Goal: Task Accomplishment & Management: Manage account settings

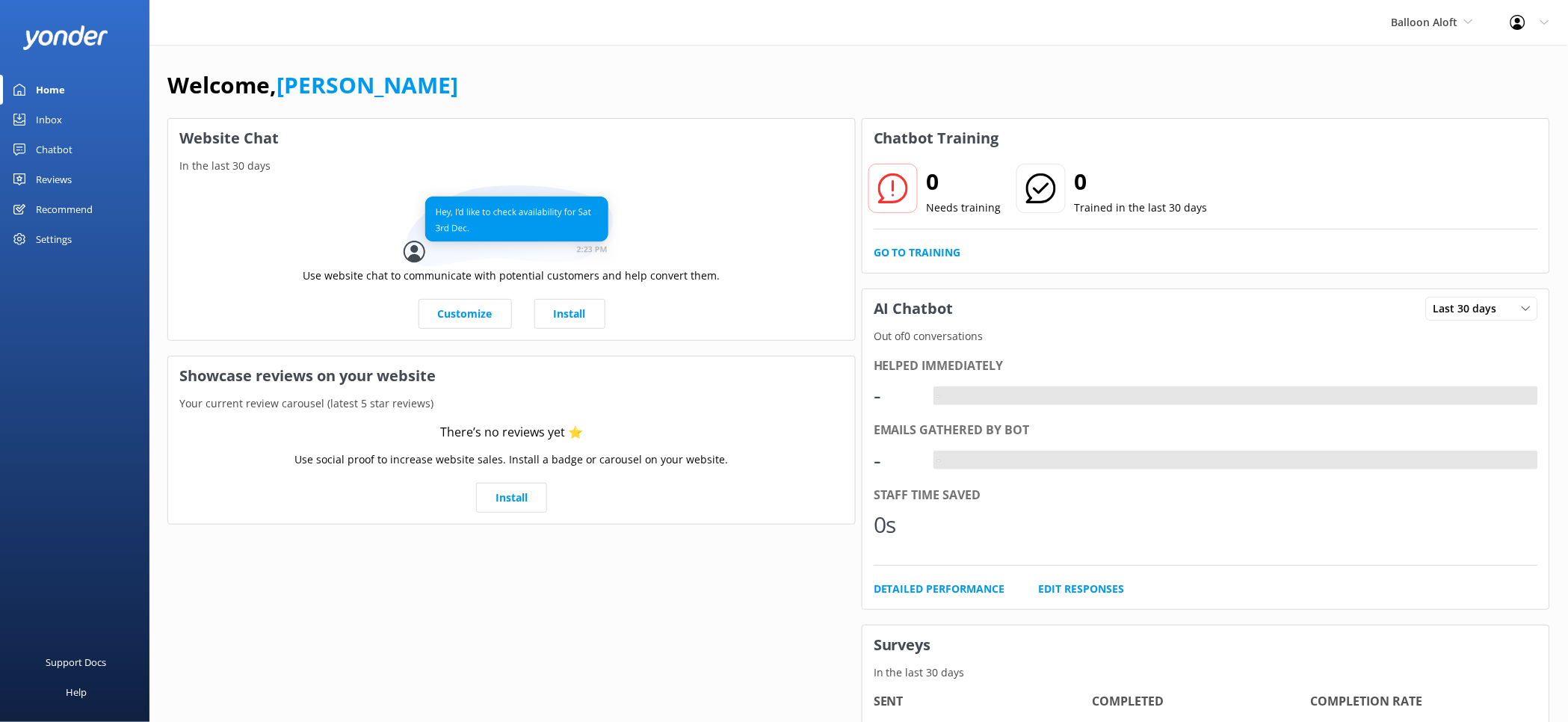
click at [55, 153] on div "Chatbot" at bounding box center [54, 149] width 37 height 30
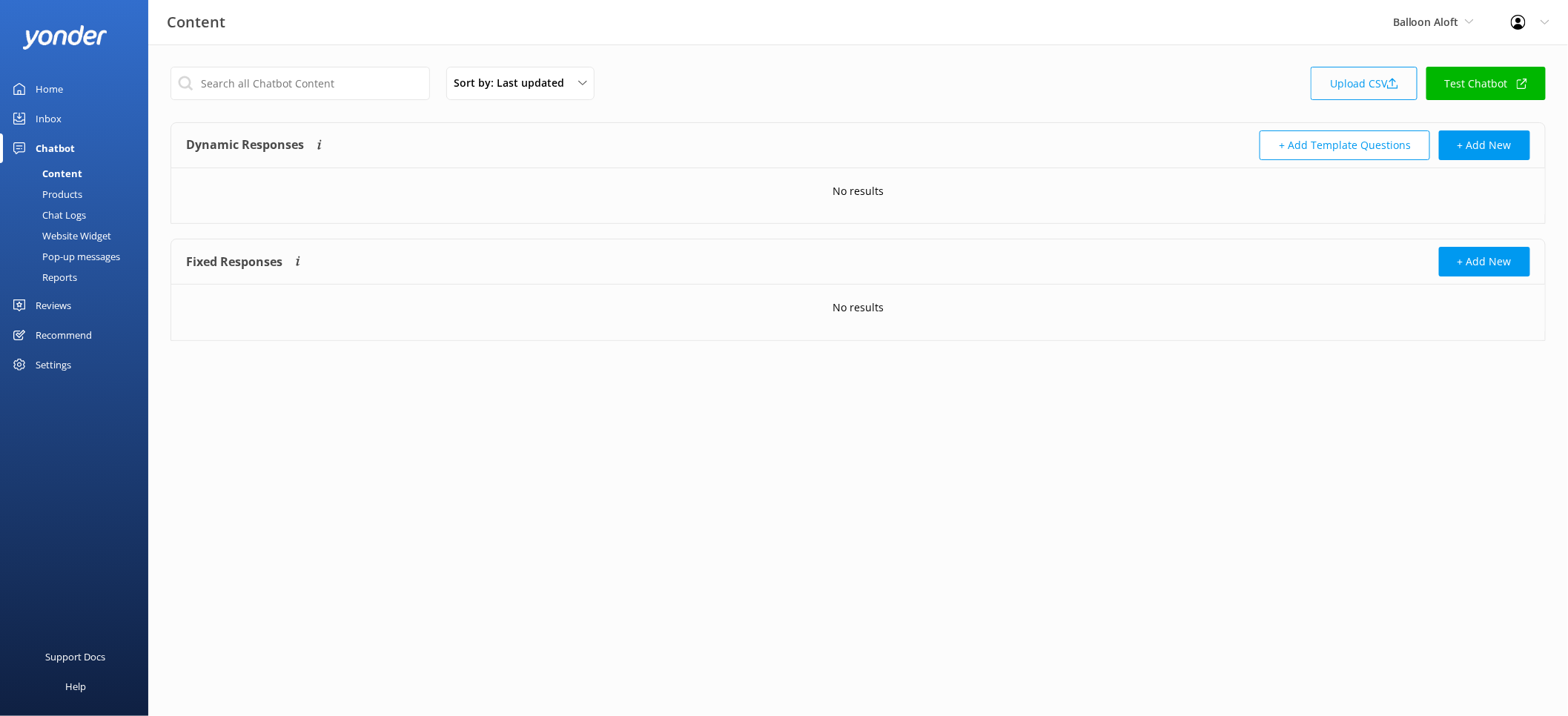
click at [1344, 81] on link "Upload CSV" at bounding box center [1364, 83] width 107 height 33
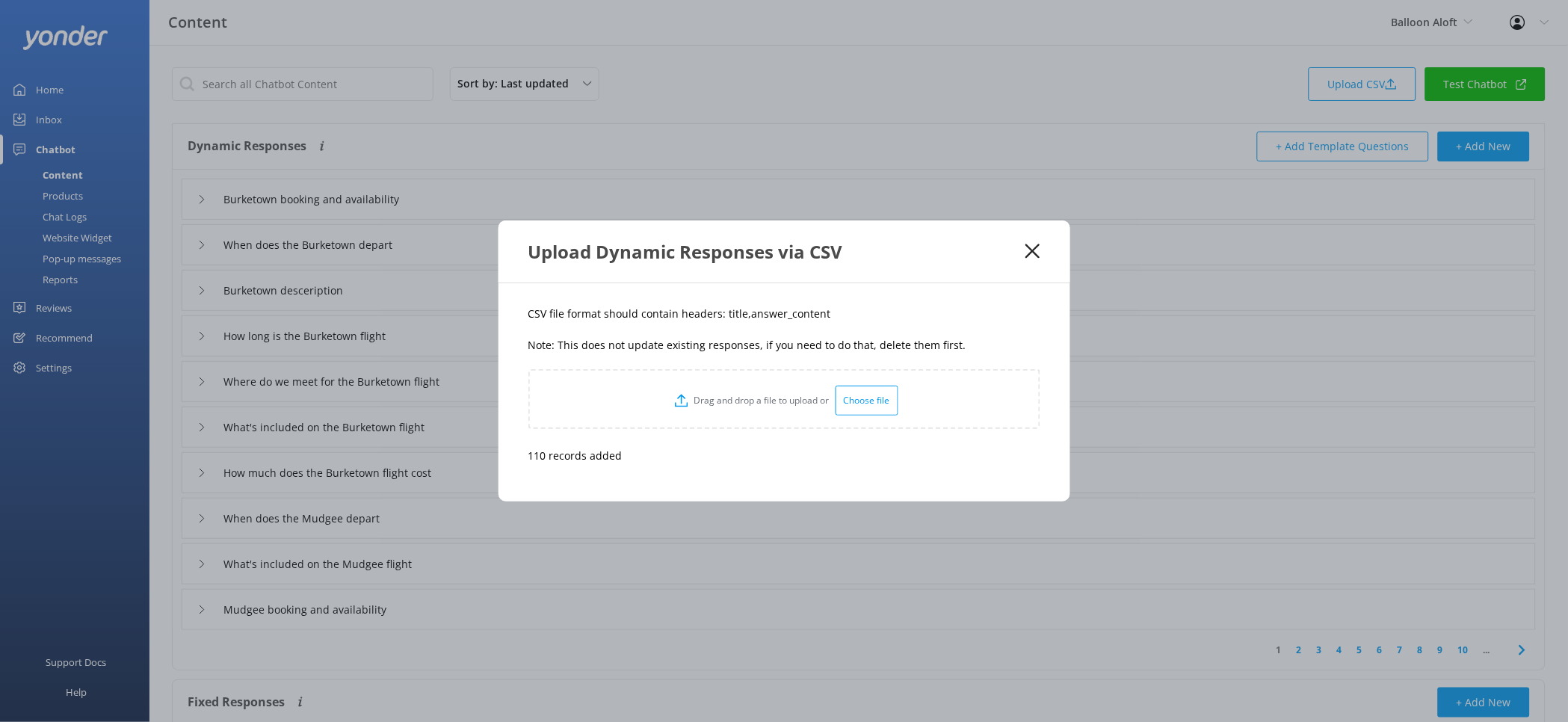
click at [1029, 250] on icon at bounding box center [1032, 251] width 14 height 15
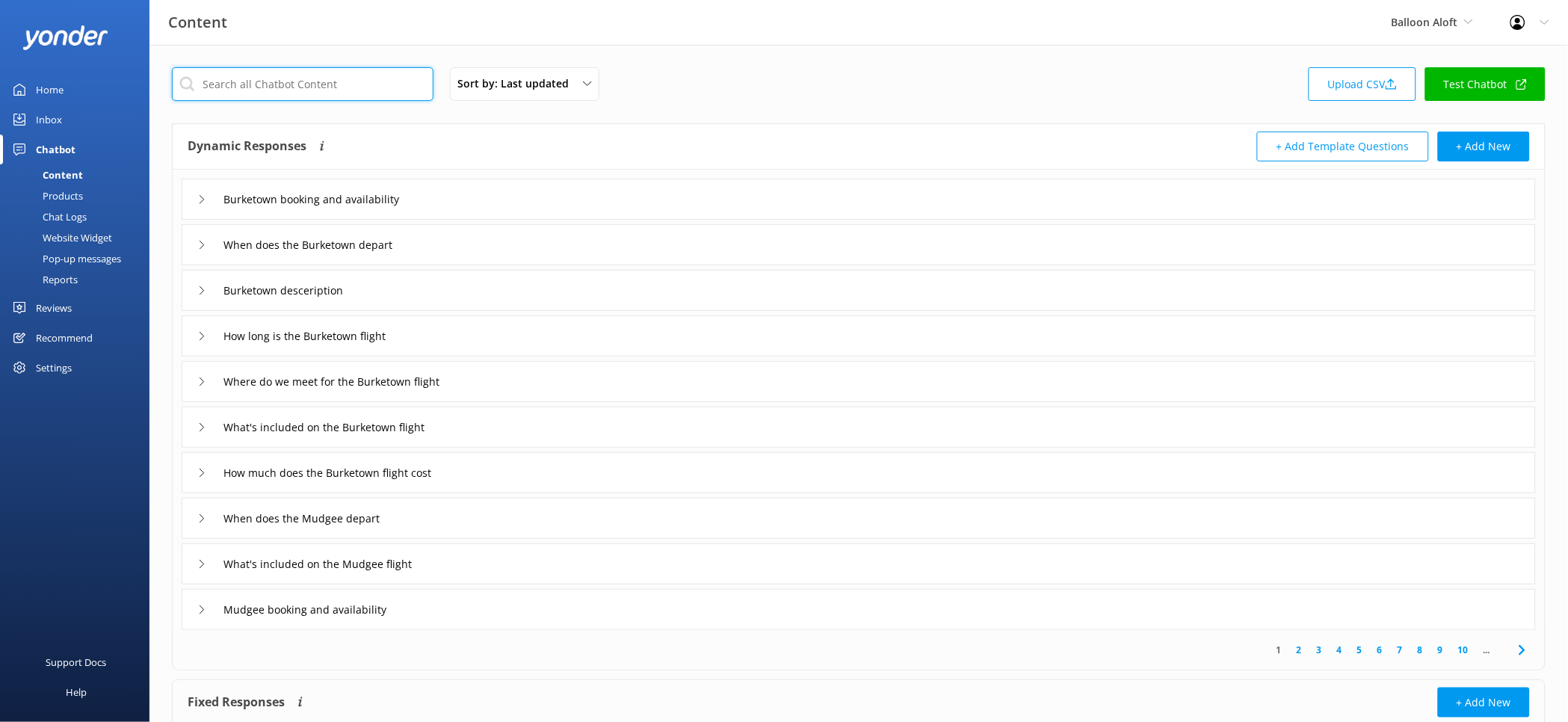
click at [341, 83] on input "text" at bounding box center [303, 84] width 262 height 34
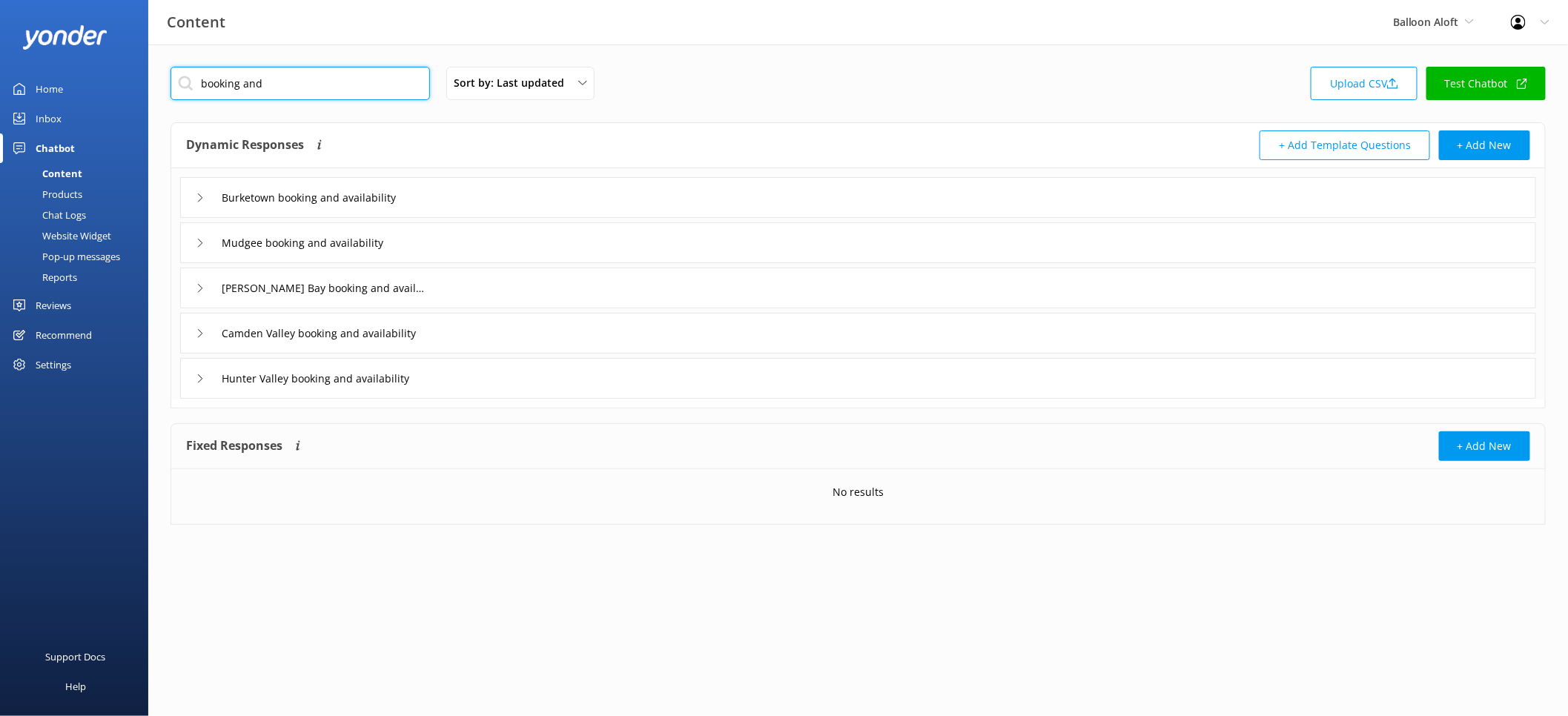
type input "booking and"
click at [556, 199] on div "Burketown booking and availability" at bounding box center [857, 198] width 1356 height 41
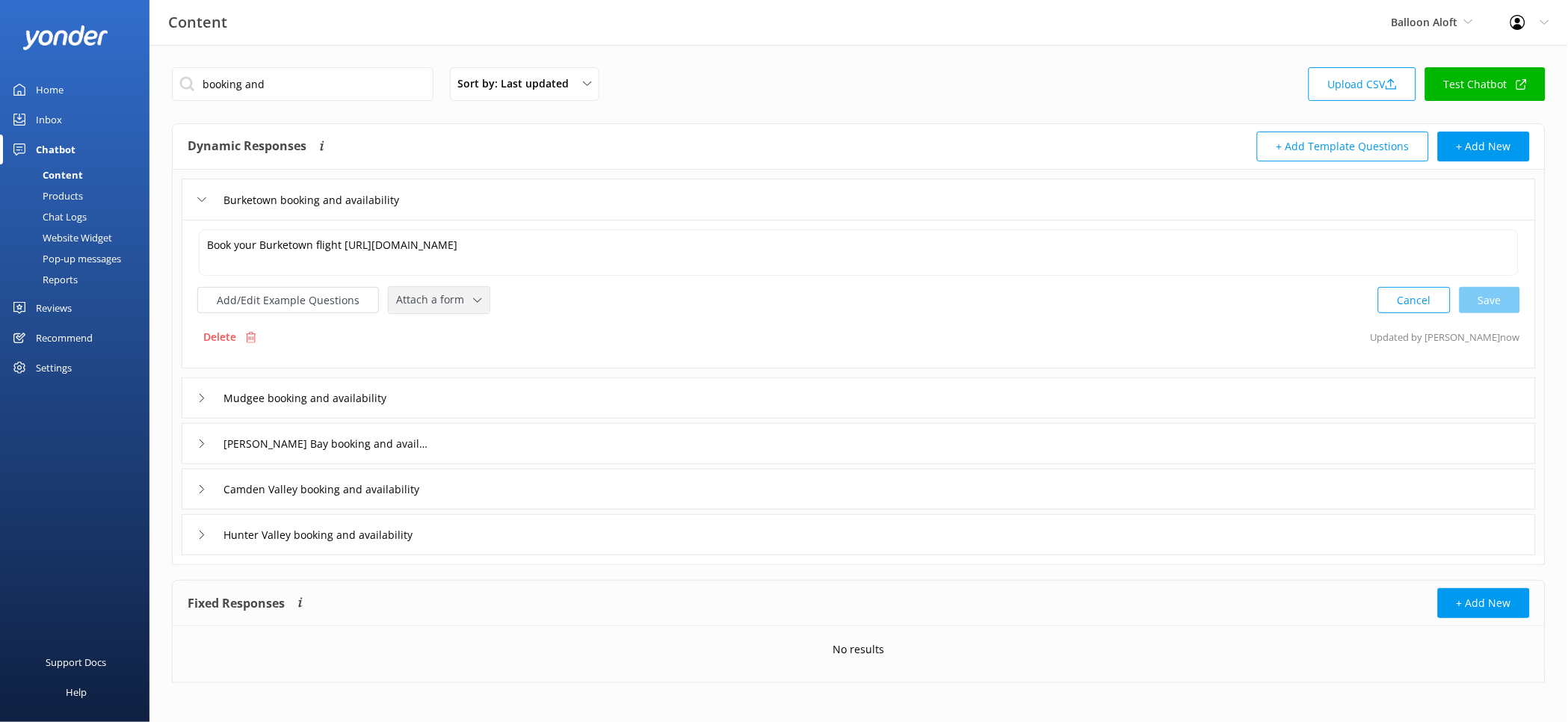
click at [476, 302] on icon at bounding box center [477, 300] width 9 height 9
click at [465, 358] on div "Check availability" at bounding box center [434, 362] width 74 height 15
click at [482, 391] on div "Mudgee booking and availability" at bounding box center [859, 396] width 1355 height 41
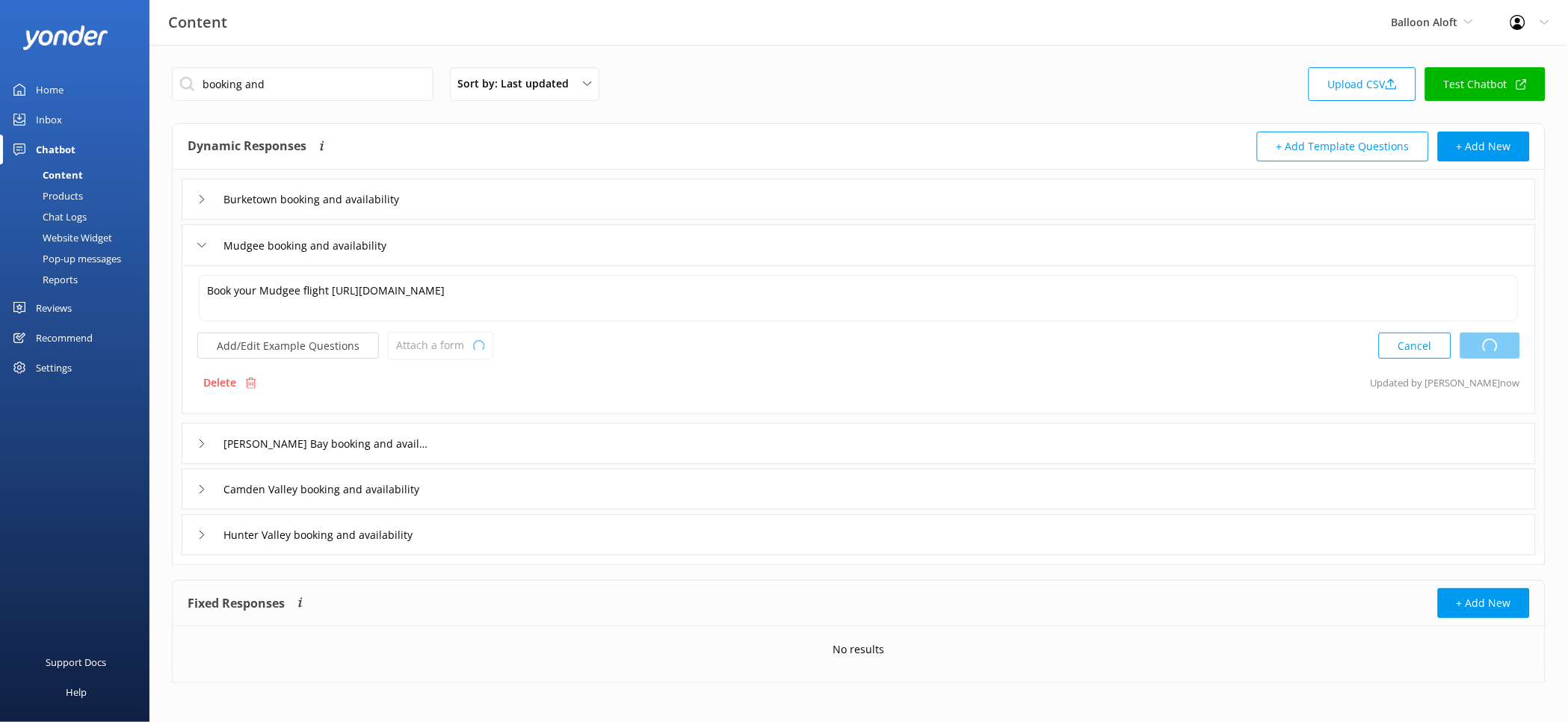
type textarea "Book your Burketown flight [URL][DOMAIN_NAME]"
click at [469, 355] on div "Attach a form" at bounding box center [440, 345] width 93 height 19
click at [475, 408] on link "Check availability" at bounding box center [456, 408] width 133 height 30
click at [555, 452] on div "[PERSON_NAME] Bay booking and availability" at bounding box center [859, 442] width 1355 height 41
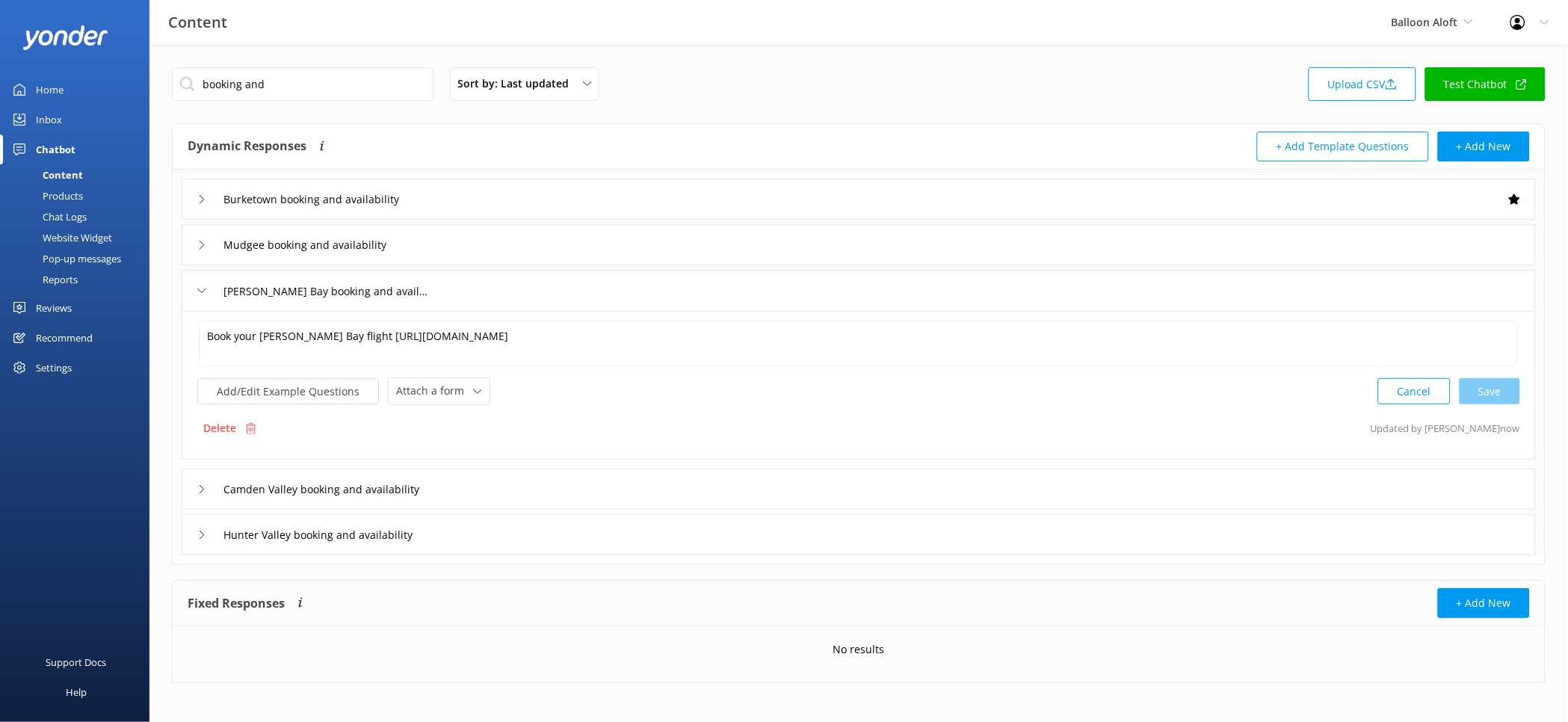
click at [435, 414] on div "Book your [PERSON_NAME] Bay flight [URL][DOMAIN_NAME] Book your [PERSON_NAME] B…" at bounding box center [859, 385] width 1355 height 149
click at [444, 404] on div "Attach a form Leave contact details Check availability" at bounding box center [439, 391] width 101 height 26
click at [456, 446] on div "Check availability" at bounding box center [434, 453] width 74 height 15
click at [581, 488] on div "Camden Valley booking and availability" at bounding box center [859, 488] width 1355 height 41
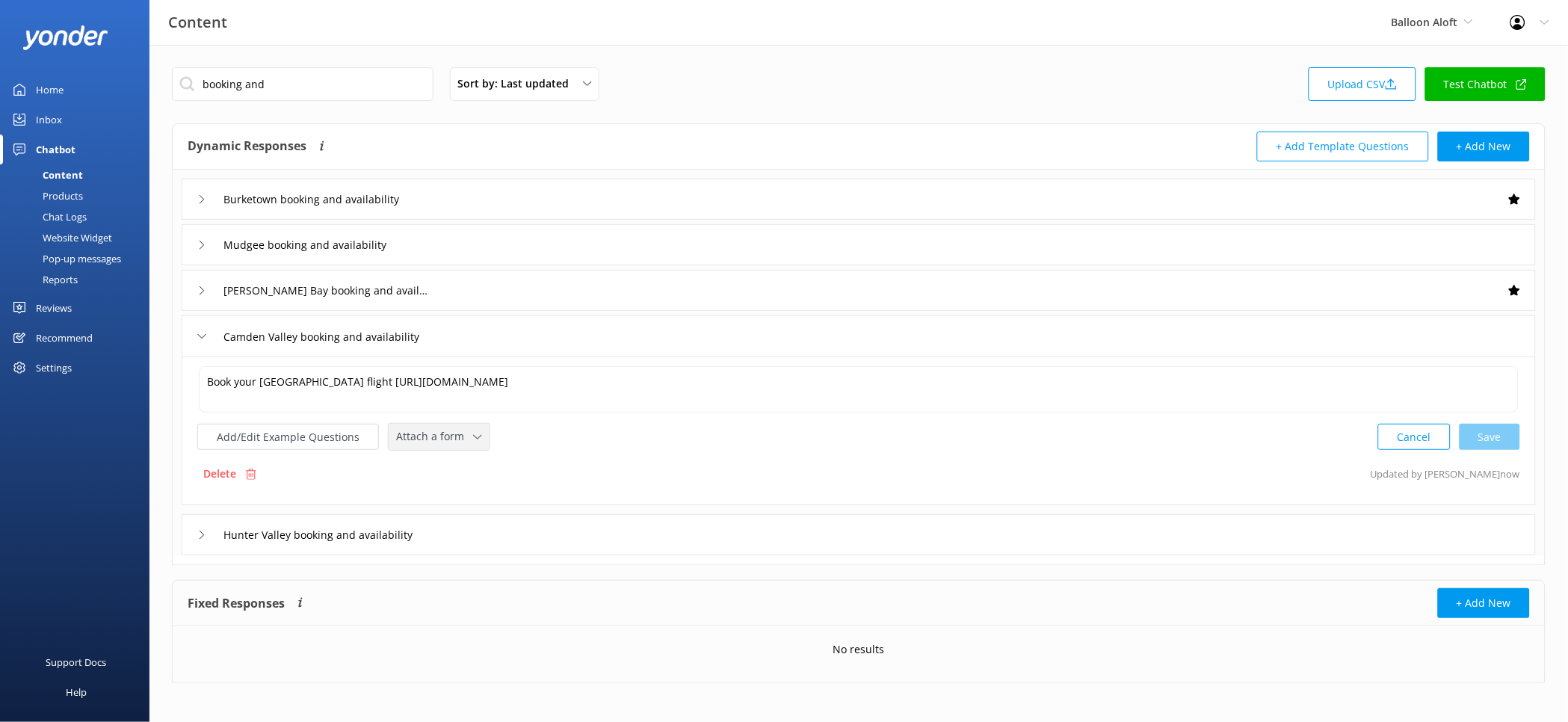
click at [454, 437] on span "Attach a form" at bounding box center [435, 436] width 77 height 16
click at [469, 487] on link "Check availability" at bounding box center [456, 499] width 133 height 30
click at [560, 525] on div "Hunter Valley booking and availability" at bounding box center [859, 533] width 1355 height 41
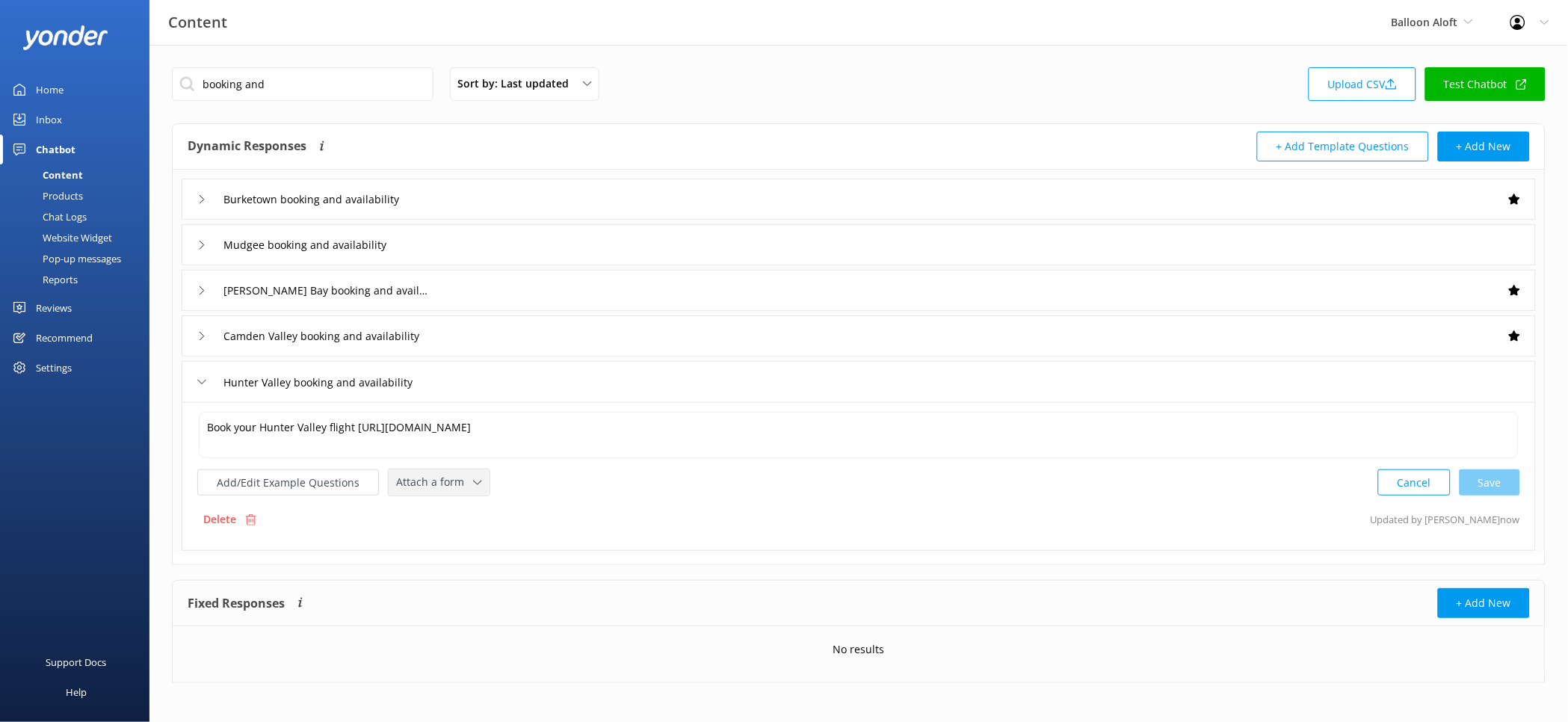
click at [447, 481] on span "Attach a form" at bounding box center [435, 482] width 77 height 16
click at [460, 542] on div "Check availability" at bounding box center [434, 544] width 74 height 15
click at [276, 80] on input "booking and" at bounding box center [303, 84] width 262 height 34
click at [277, 78] on input "booking and" at bounding box center [303, 84] width 262 height 34
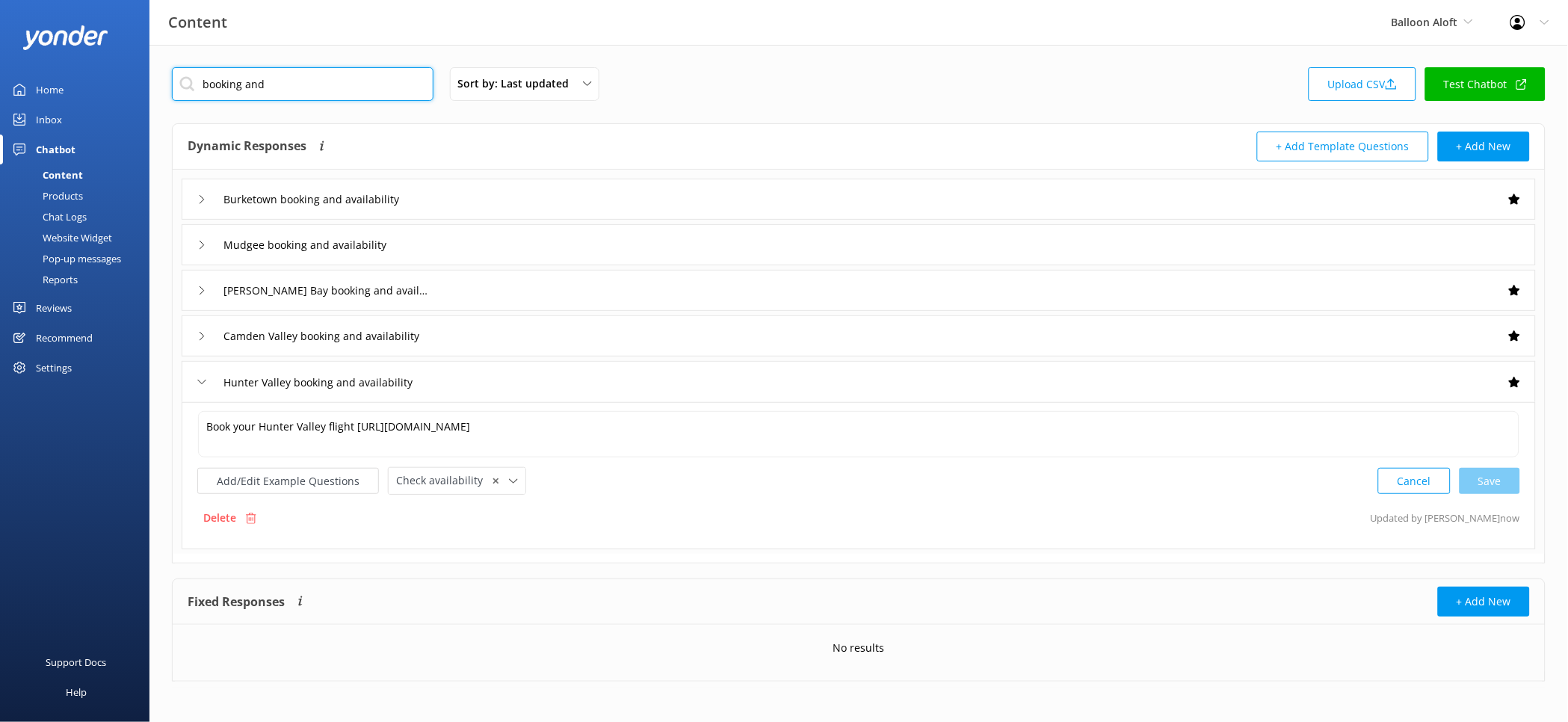
click at [277, 78] on input "booking and" at bounding box center [303, 84] width 262 height 34
click at [613, 256] on div "Mudgee booking and availability" at bounding box center [859, 244] width 1355 height 41
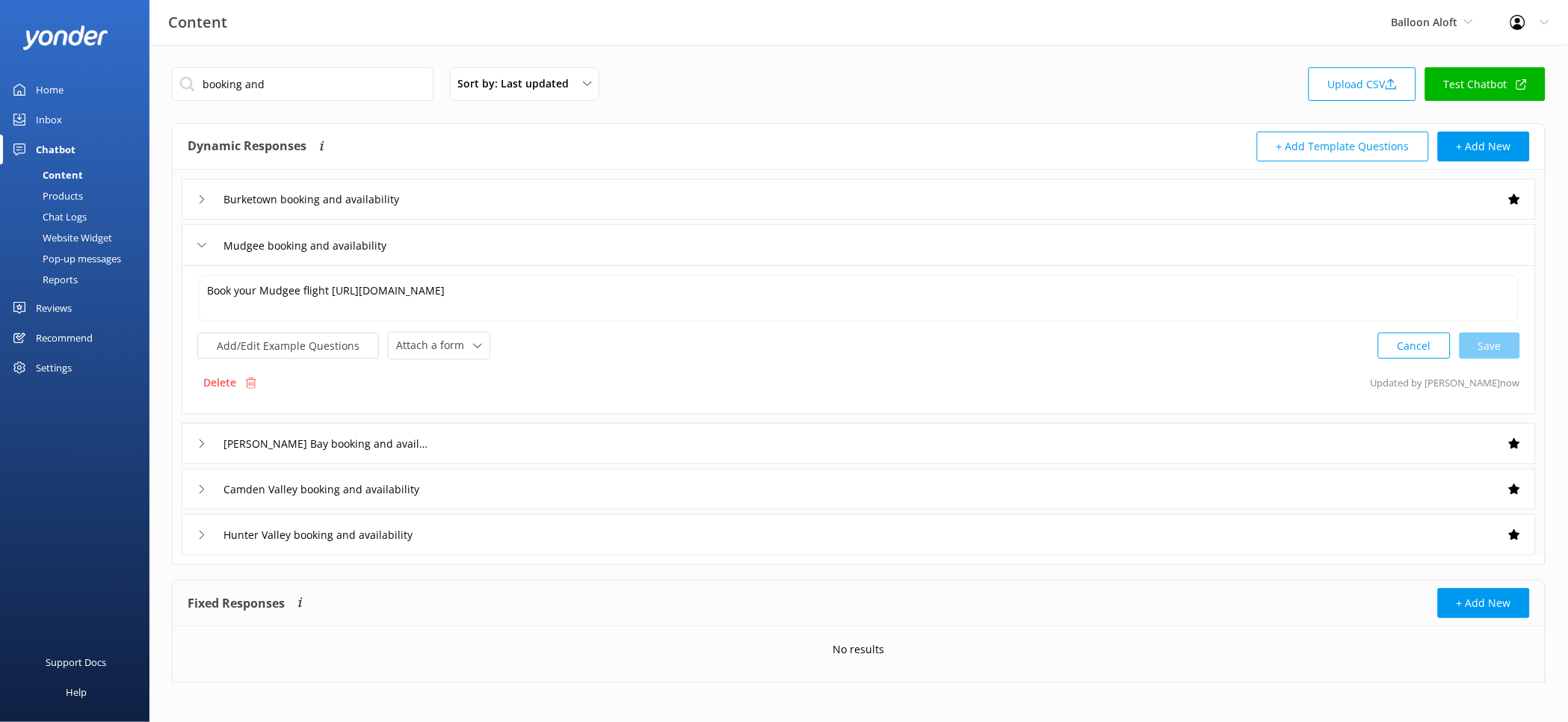
click at [410, 366] on div "Book your Mudgee flight [URL][DOMAIN_NAME] Book your Mudgee flight [URL][DOMAIN…" at bounding box center [859, 340] width 1355 height 149
click at [441, 350] on span "Attach a form" at bounding box center [435, 345] width 77 height 16
click at [449, 414] on div "Check availability" at bounding box center [434, 408] width 74 height 15
click at [401, 89] on input "booking and" at bounding box center [303, 84] width 262 height 34
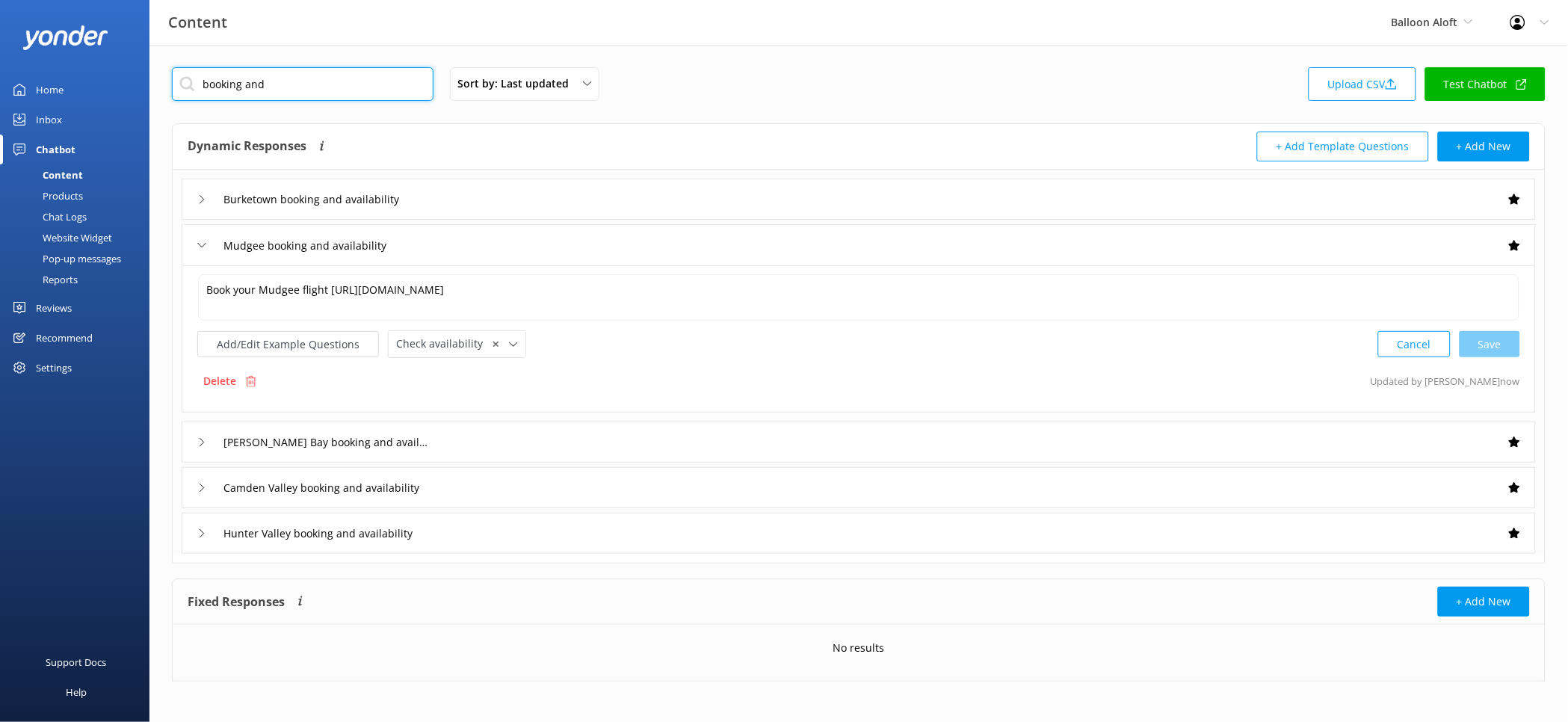
click at [401, 89] on input "booking and" at bounding box center [303, 84] width 262 height 34
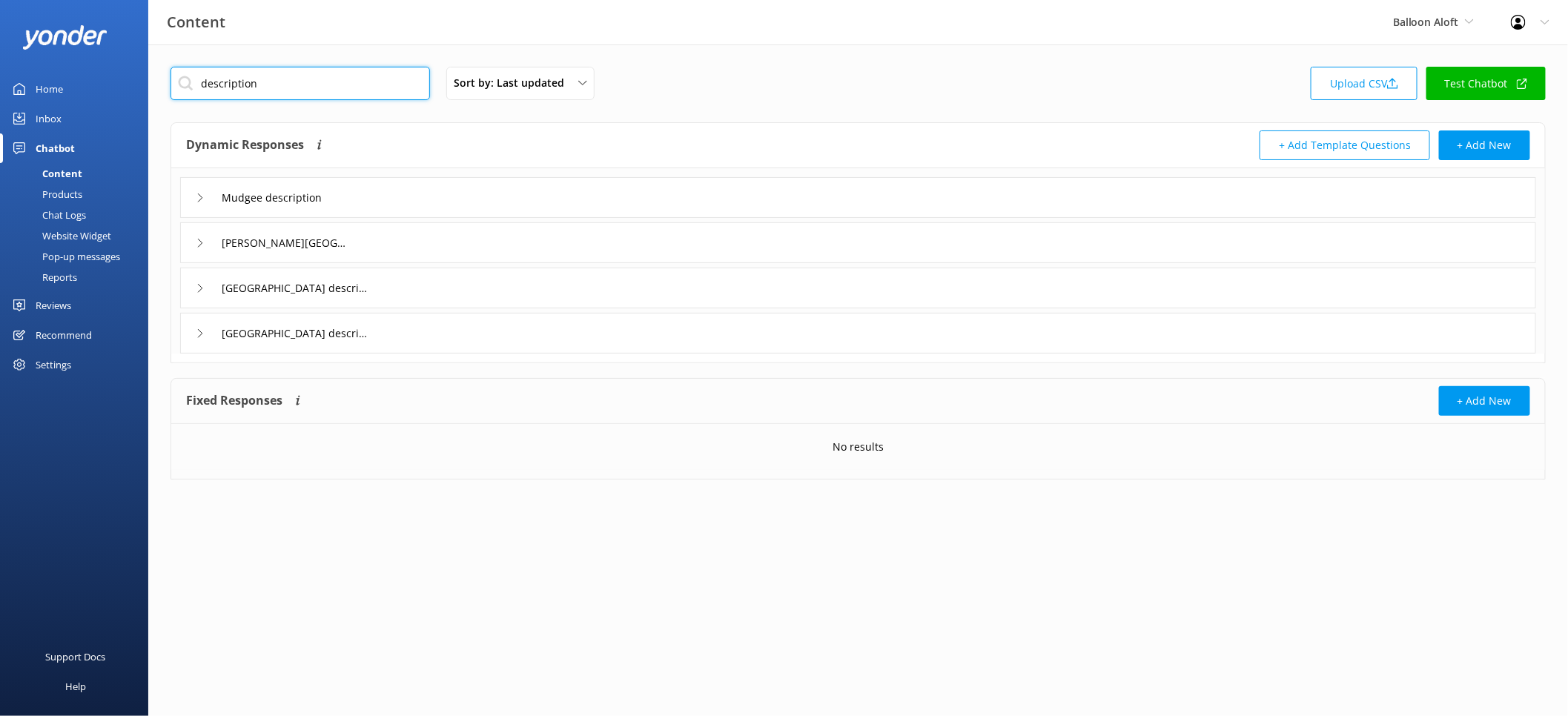
type input "description"
click at [476, 199] on div "Mudgee description" at bounding box center [857, 198] width 1356 height 41
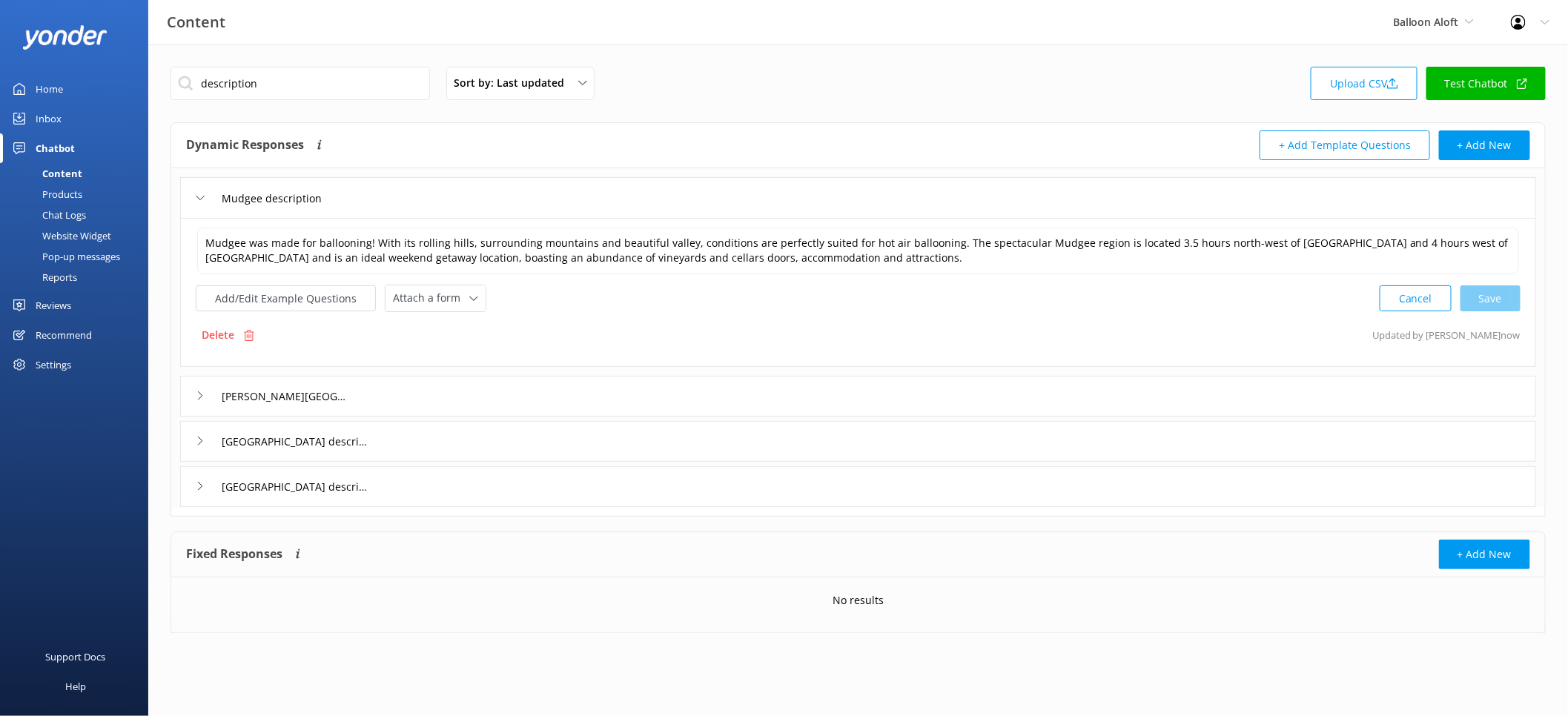
click at [464, 284] on div "Mudgee was made for ballooning! With its rolling hills, surrounding mountains a…" at bounding box center [858, 269] width 1325 height 86
click at [463, 289] on div "Attach a form" at bounding box center [436, 298] width 93 height 19
click at [470, 351] on link "Check availability" at bounding box center [452, 360] width 132 height 29
click at [477, 383] on div "[PERSON_NAME][GEOGRAPHIC_DATA] description" at bounding box center [857, 395] width 1356 height 41
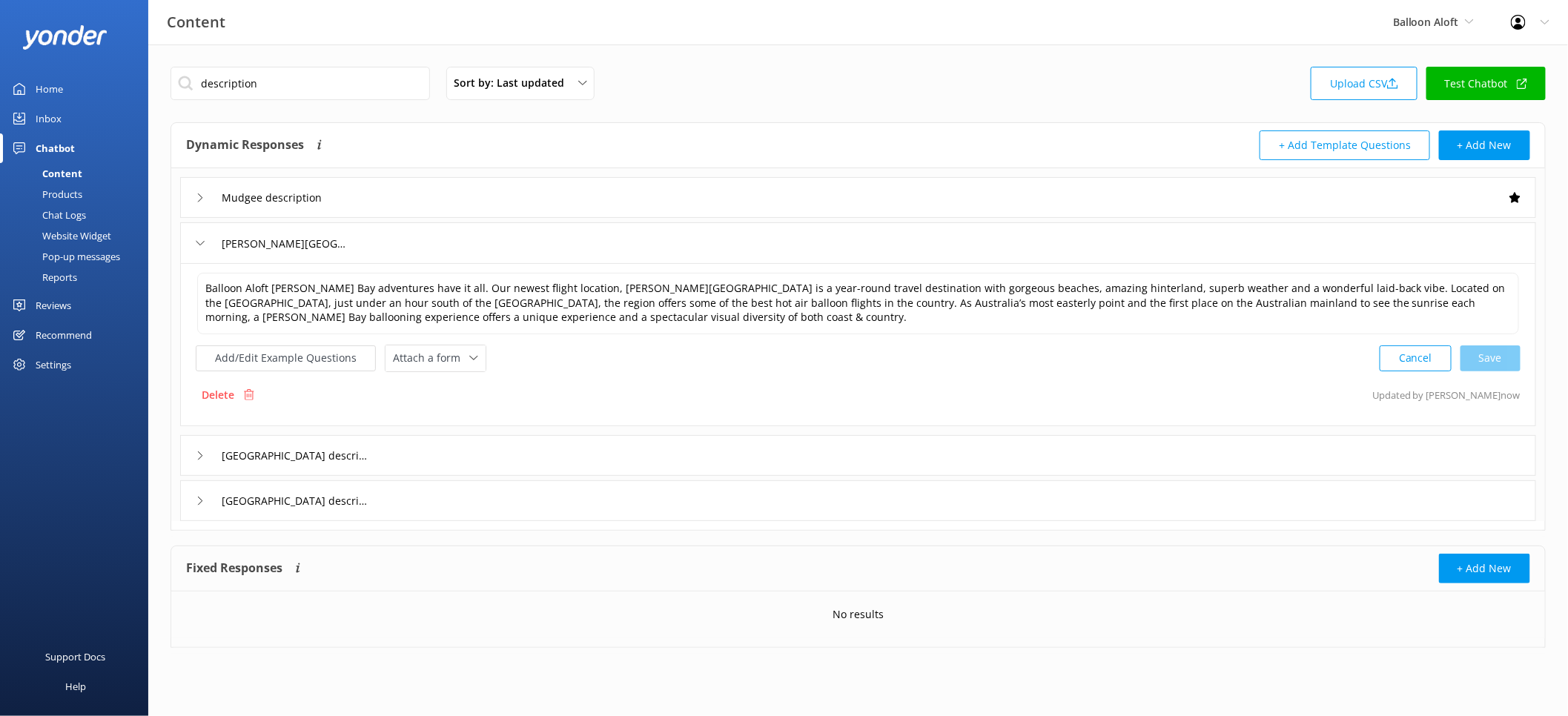
click at [433, 344] on div "Balloon Aloft [PERSON_NAME] Bay adventures have it all. Our newest flight locat…" at bounding box center [858, 322] width 1325 height 101
click at [443, 365] on span "Attach a form" at bounding box center [431, 358] width 76 height 16
click at [449, 416] on div "Check availability" at bounding box center [430, 420] width 73 height 15
click at [453, 452] on div "[GEOGRAPHIC_DATA] description" at bounding box center [857, 454] width 1356 height 41
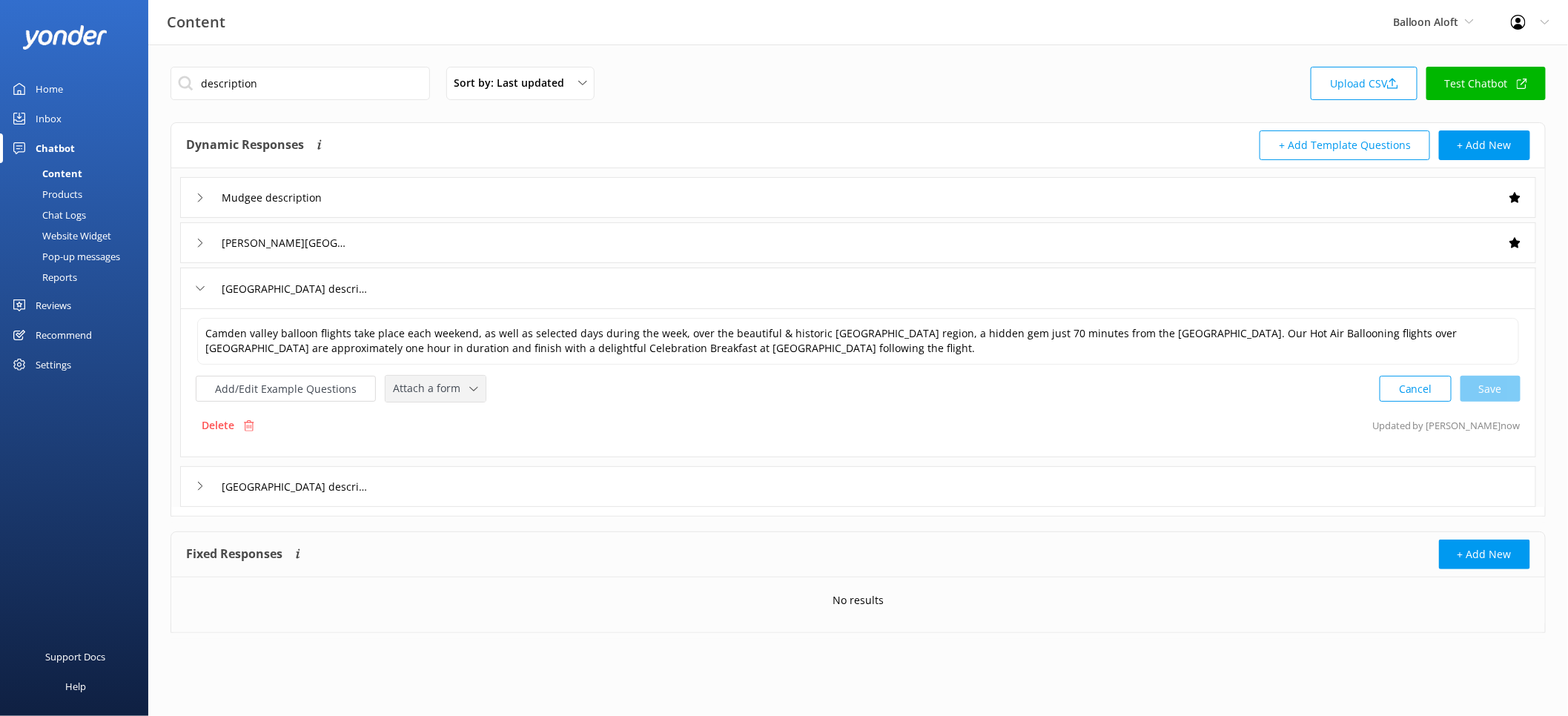
click at [449, 385] on span "Attach a form" at bounding box center [431, 389] width 76 height 16
click at [450, 448] on div "Check availability" at bounding box center [430, 451] width 73 height 15
click at [499, 500] on div "[GEOGRAPHIC_DATA] description" at bounding box center [857, 486] width 1356 height 41
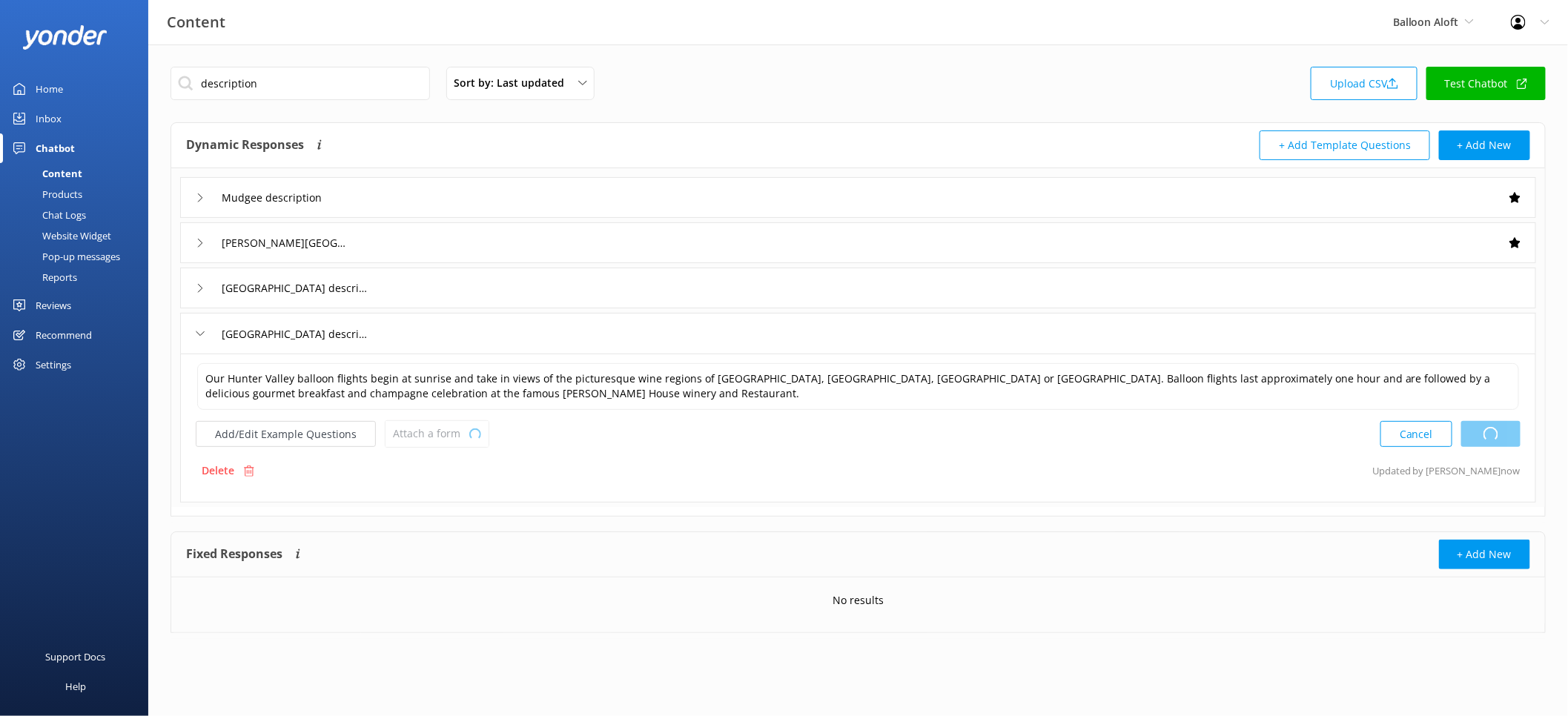
type textarea "Camden valley balloon flights take place each weekend, as well as selected days…"
click at [455, 436] on span "Attach a form" at bounding box center [431, 434] width 76 height 16
click at [464, 486] on link "Check availability" at bounding box center [452, 496] width 132 height 29
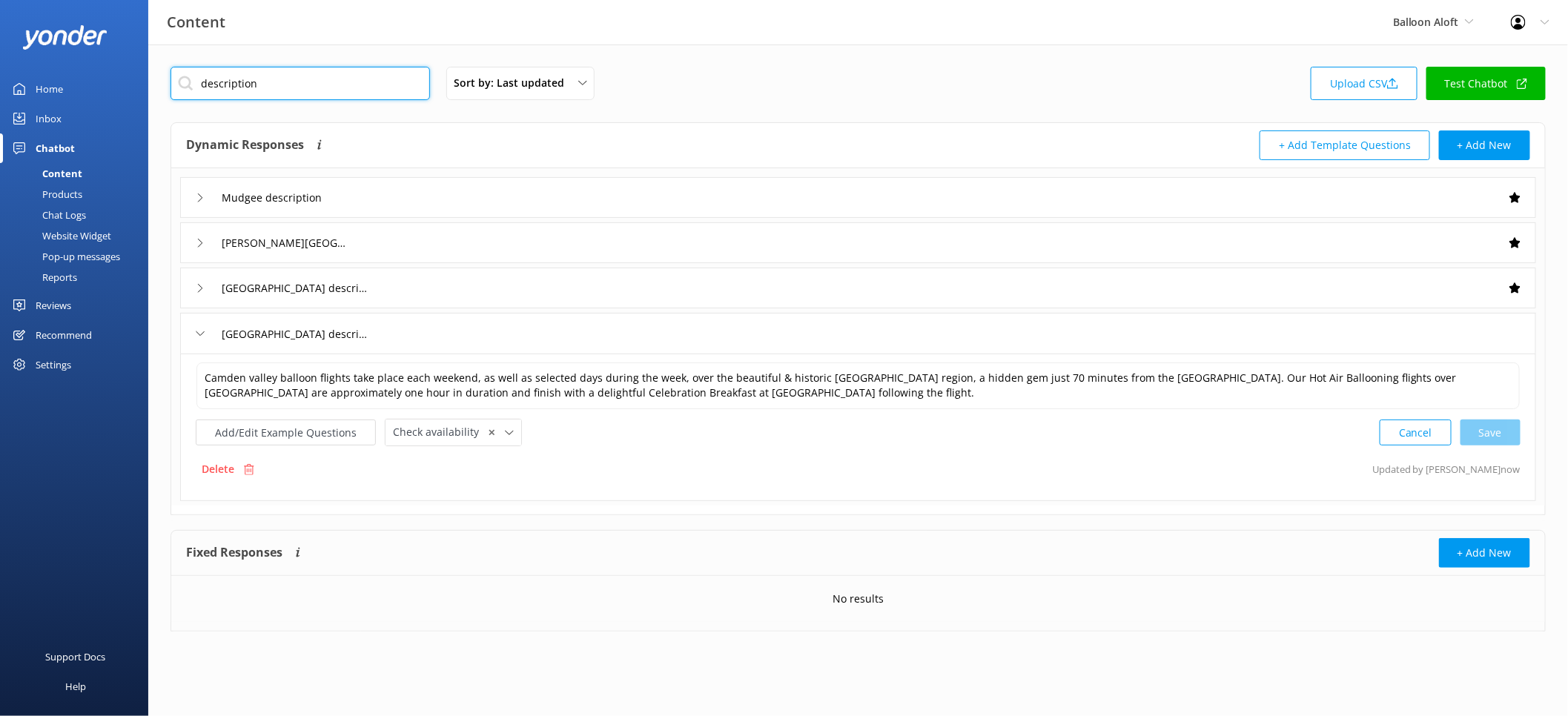
click at [312, 81] on input "description" at bounding box center [300, 83] width 259 height 33
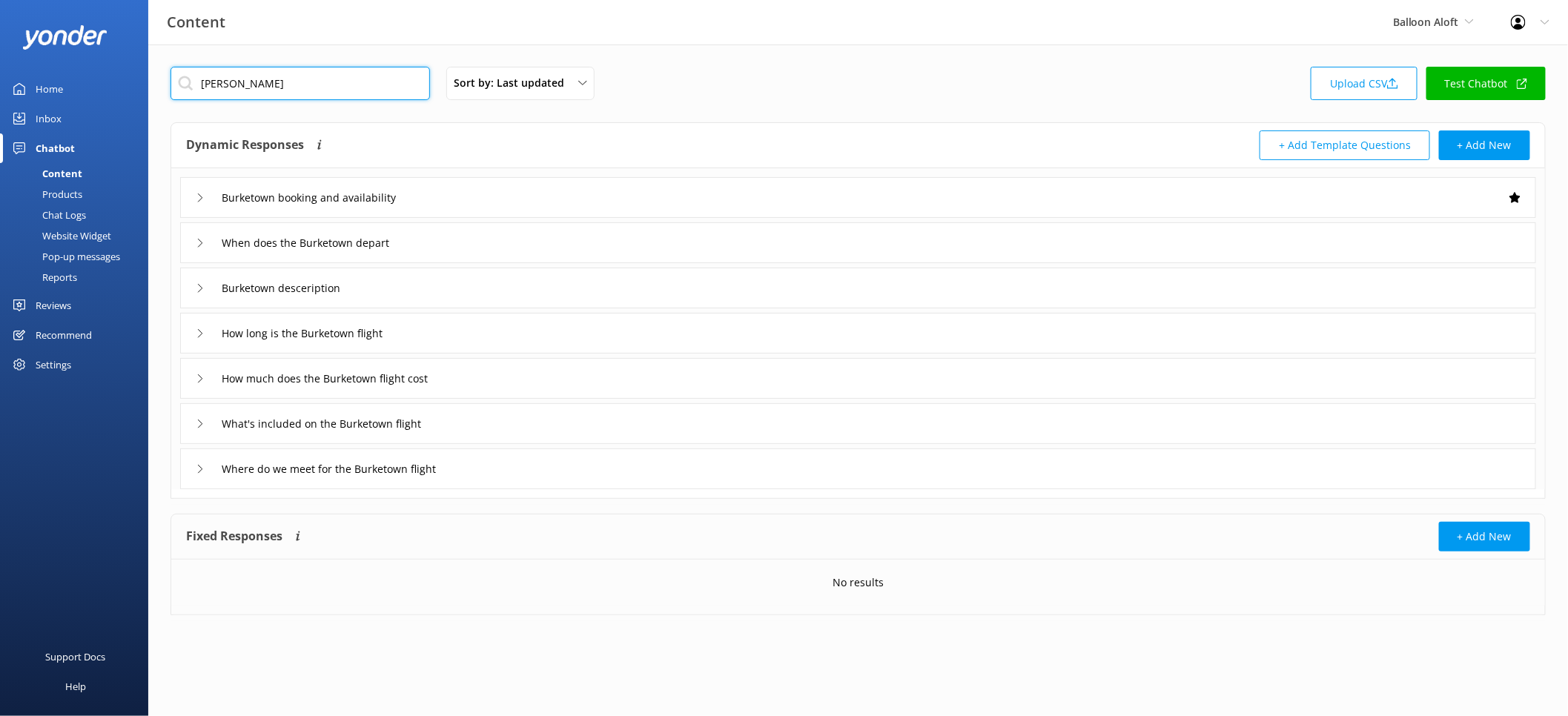
type input "[PERSON_NAME]"
click at [423, 285] on div "Burketown desceription" at bounding box center [857, 288] width 1356 height 41
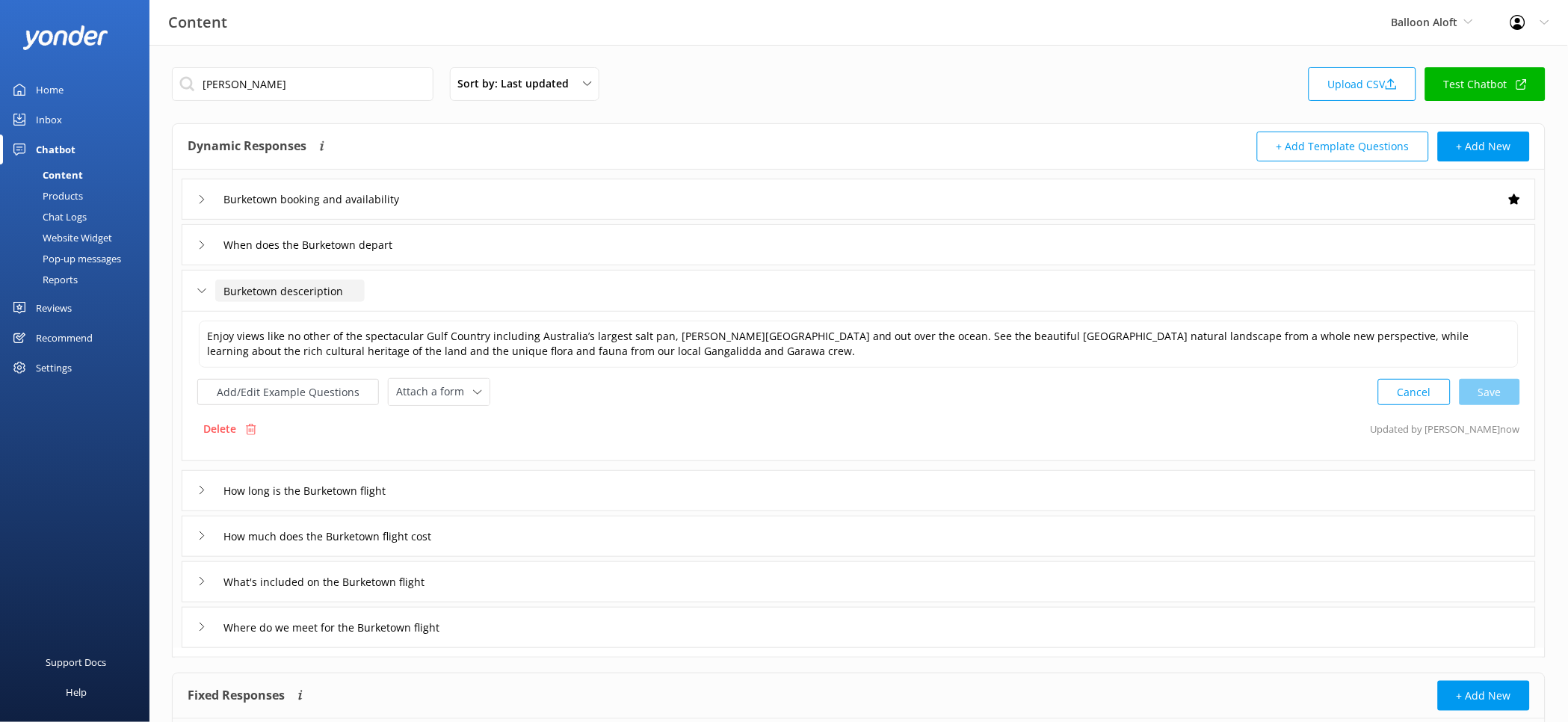
click at [334, 292] on input "Burketown desceription" at bounding box center [290, 290] width 149 height 22
type input "[GEOGRAPHIC_DATA] description"
click at [331, 308] on div at bounding box center [327, 313] width 19 height 19
click at [452, 395] on span "Attach a form" at bounding box center [435, 392] width 77 height 16
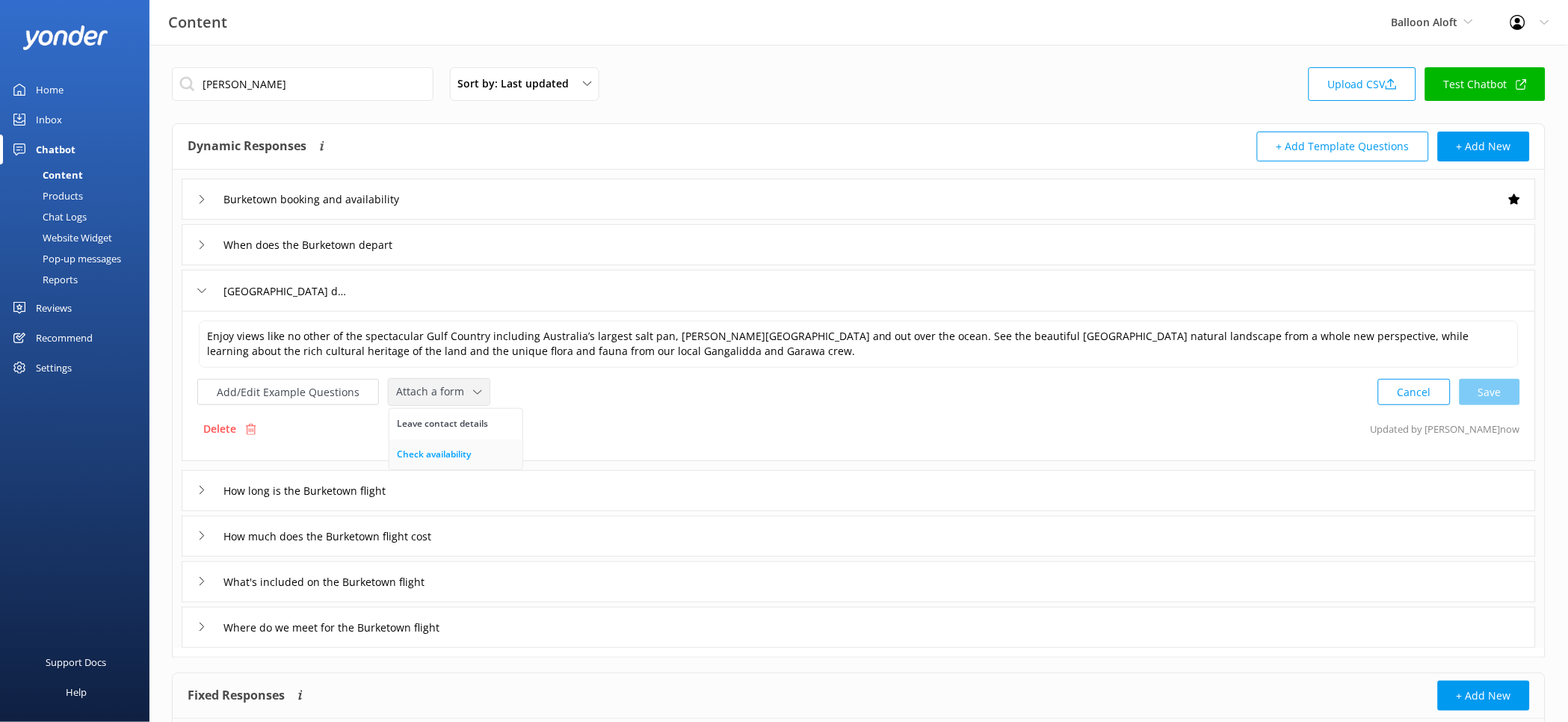
click at [456, 449] on div "Check availability" at bounding box center [434, 455] width 74 height 15
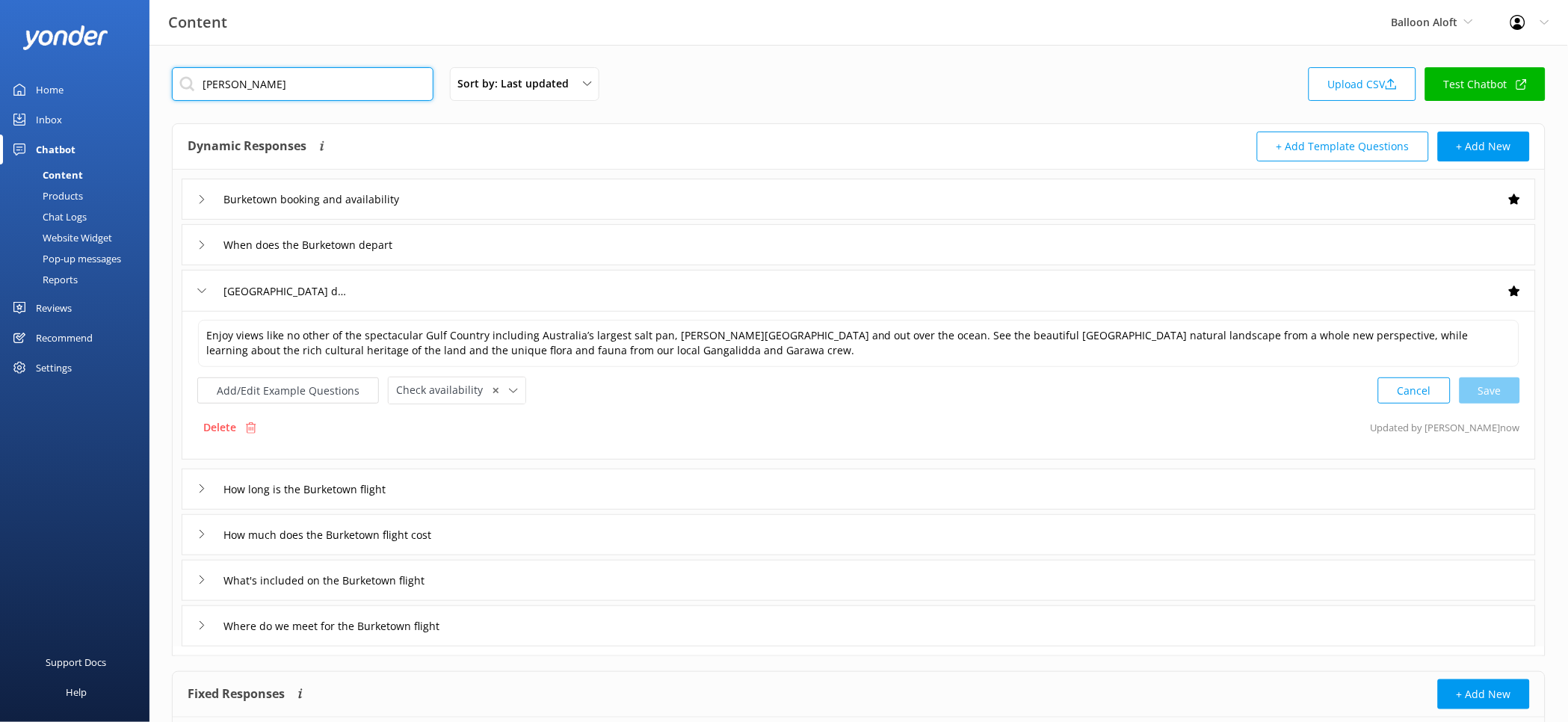
click at [380, 89] on input "[PERSON_NAME]" at bounding box center [303, 84] width 262 height 34
click at [379, 89] on input "[PERSON_NAME]" at bounding box center [303, 84] width 262 height 34
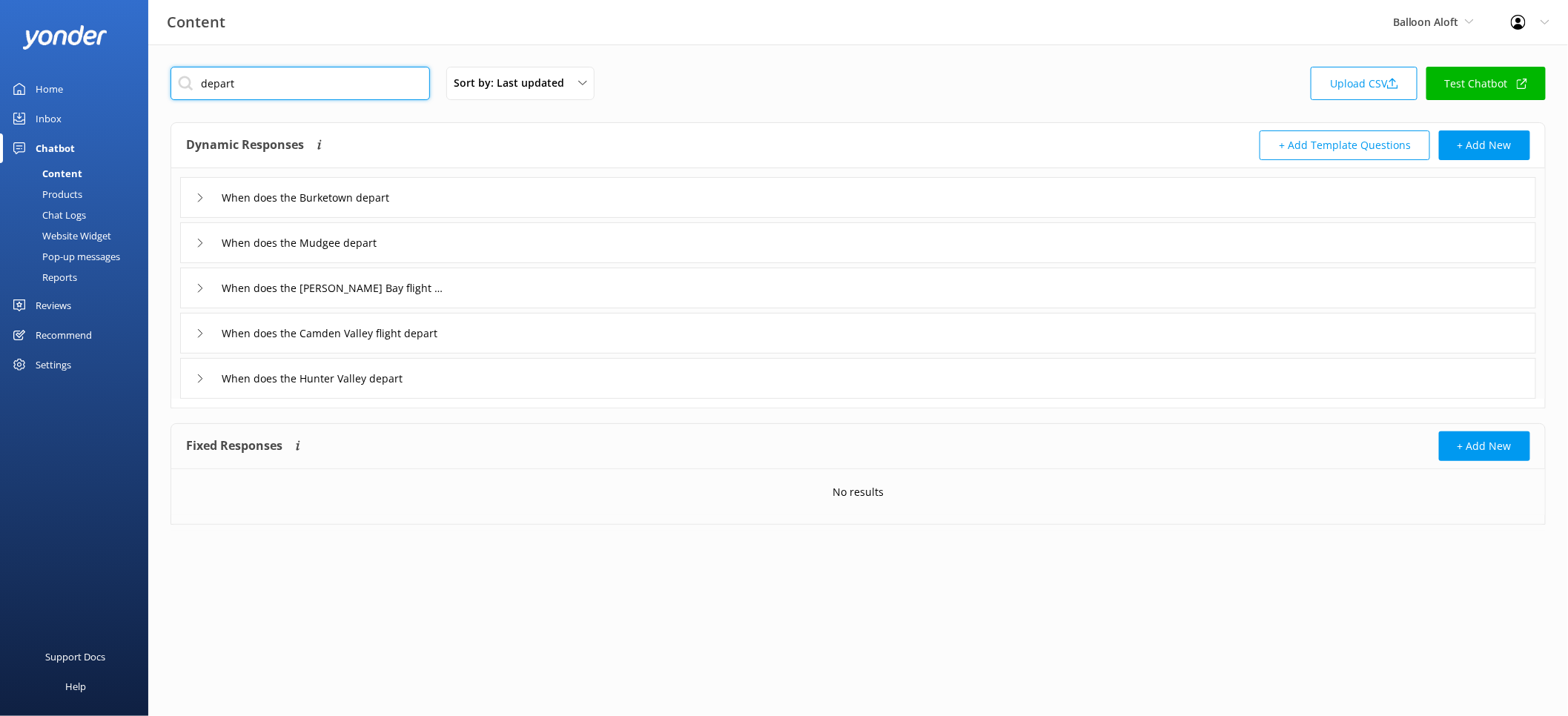
type input "depart"
click at [490, 197] on div "When does the Burketown depart" at bounding box center [857, 198] width 1356 height 41
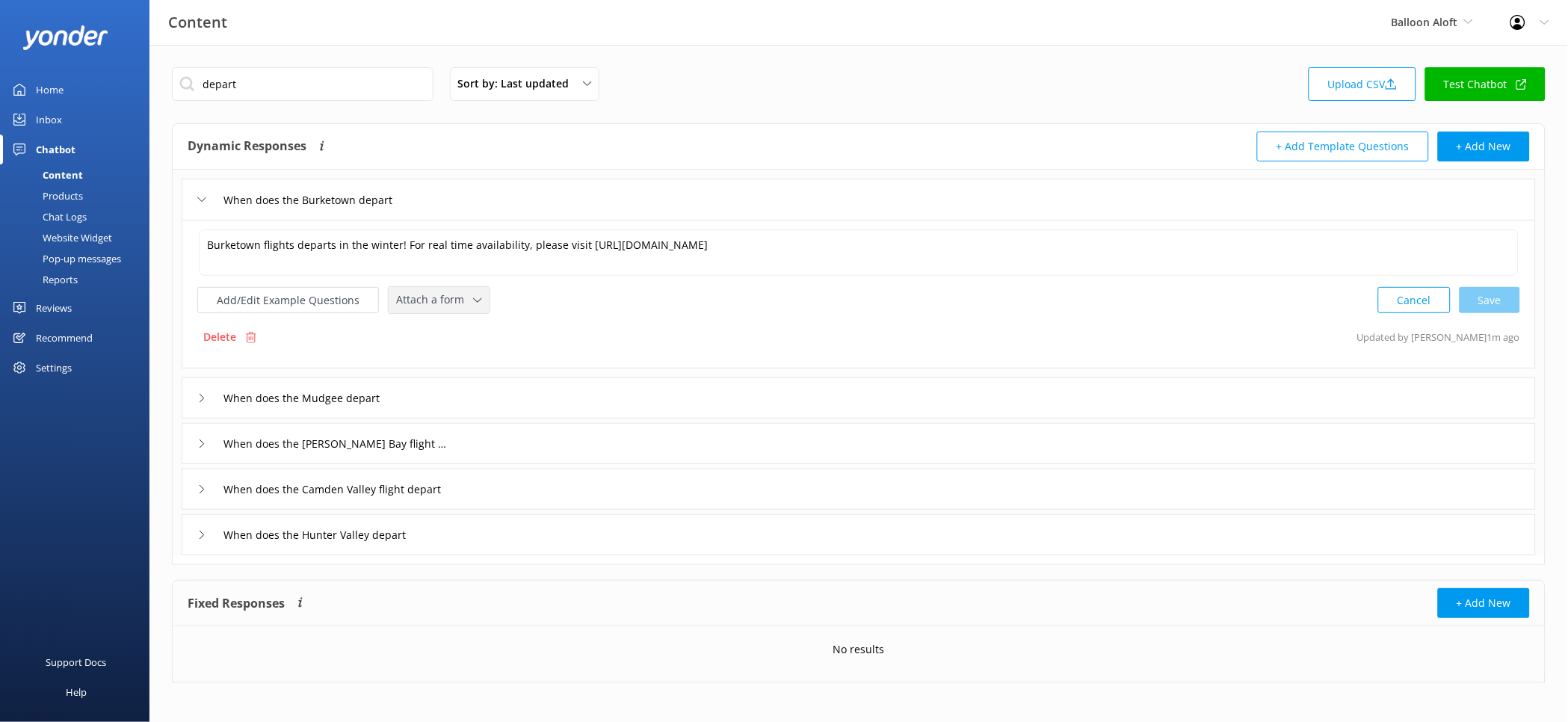
click at [458, 295] on span "Attach a form" at bounding box center [435, 299] width 77 height 16
click at [467, 359] on div "Check availability" at bounding box center [434, 362] width 74 height 15
click at [479, 386] on div "When does the Mudgee depart" at bounding box center [859, 396] width 1355 height 41
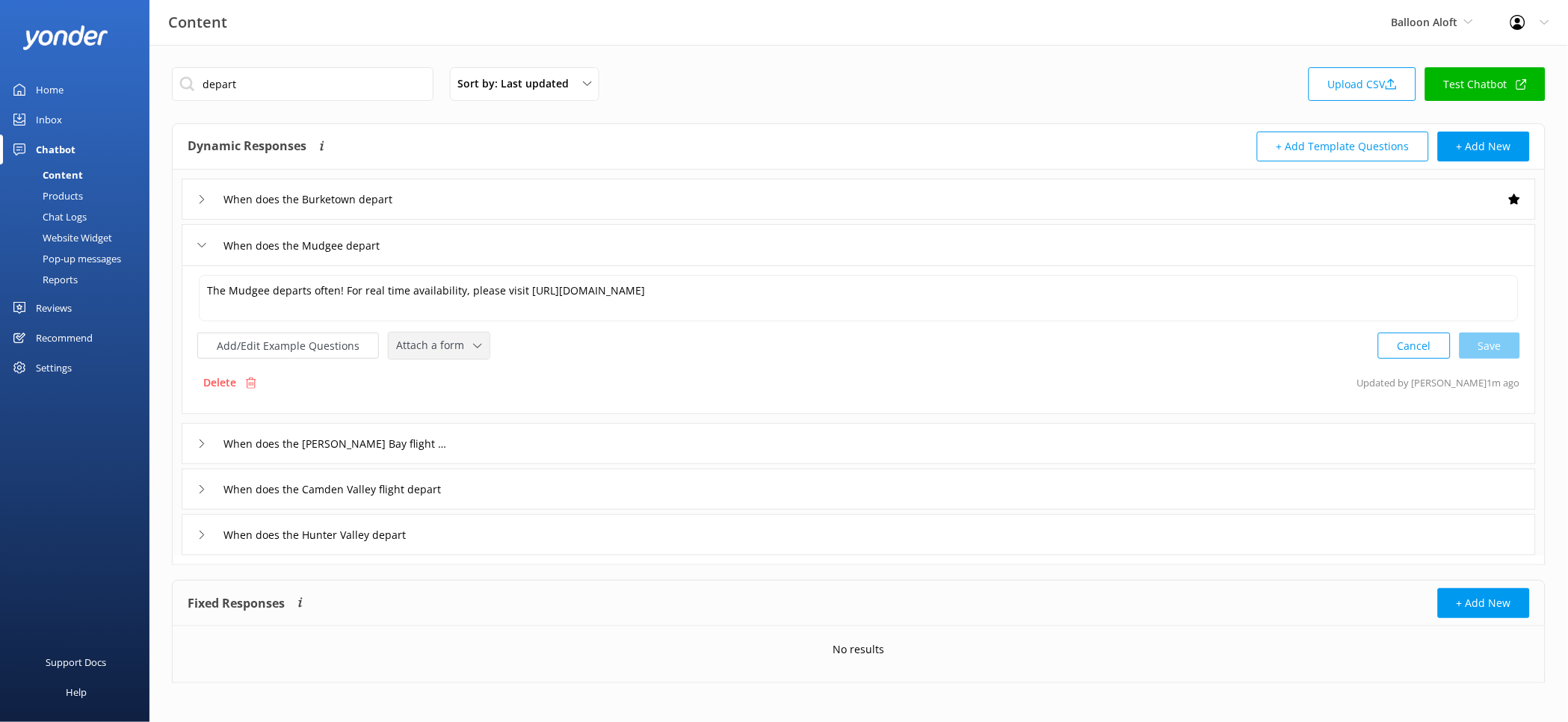
click at [457, 349] on span "Attach a form" at bounding box center [435, 345] width 77 height 16
click at [470, 394] on link "Check availability" at bounding box center [456, 408] width 133 height 30
click at [531, 448] on div "When does the [PERSON_NAME] Bay flight depart" at bounding box center [859, 442] width 1355 height 41
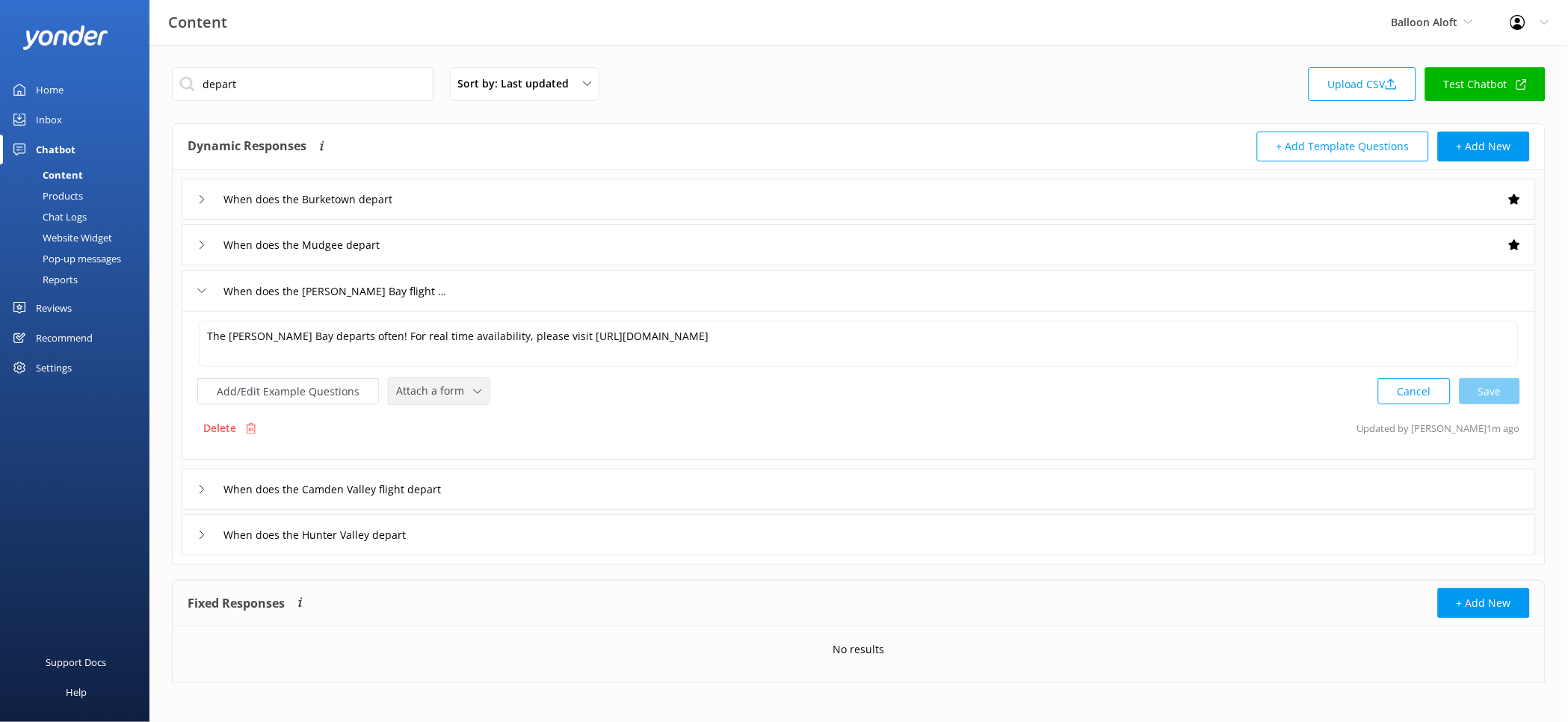
click at [461, 395] on span "Attach a form" at bounding box center [435, 391] width 77 height 16
click at [462, 456] on div "Check availability" at bounding box center [434, 453] width 74 height 15
click at [533, 475] on div "When does the Camden Valley flight depart" at bounding box center [859, 488] width 1355 height 41
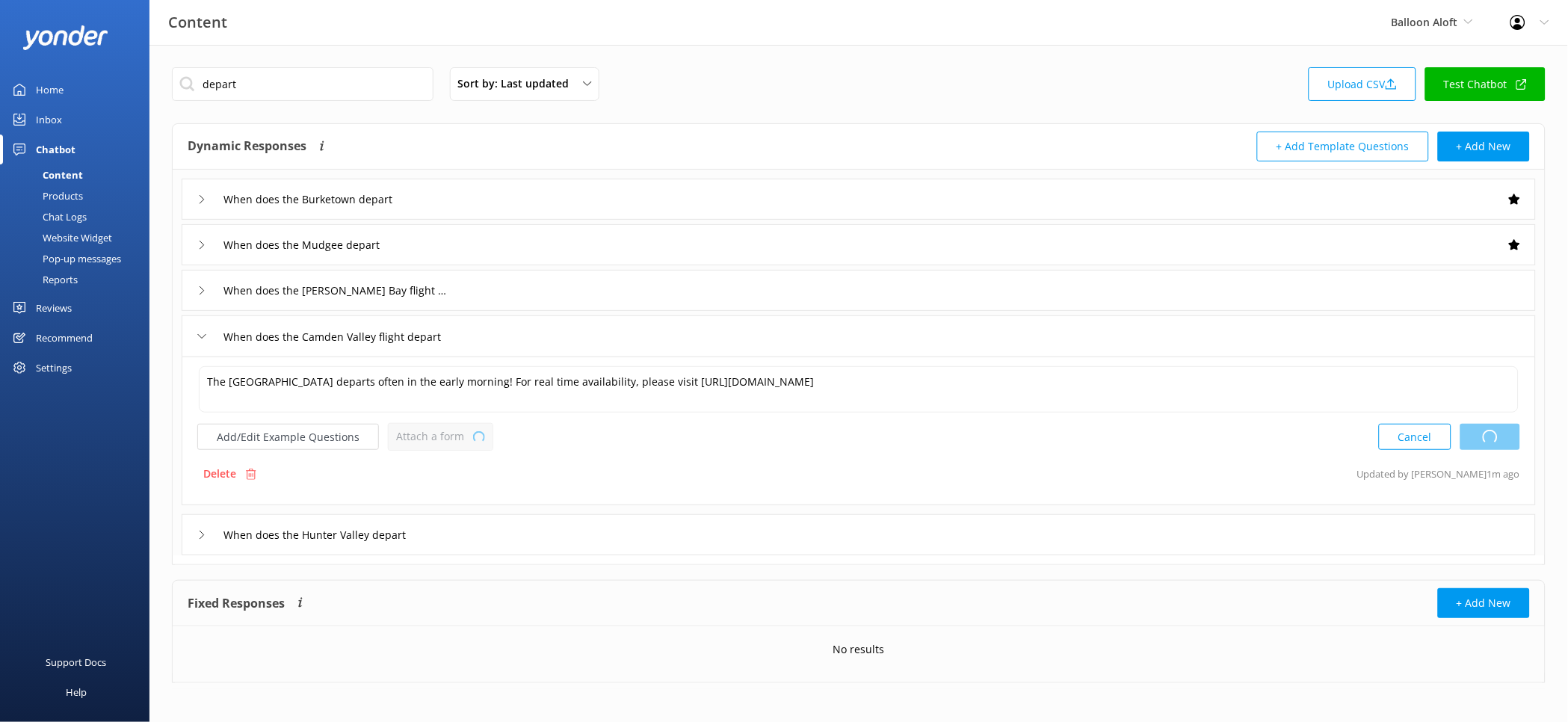
type textarea "The [PERSON_NAME] Bay departs often! For real time availability, please visit […"
click at [450, 432] on span "Attach a form" at bounding box center [435, 436] width 77 height 16
click at [476, 498] on link "Check availability" at bounding box center [456, 499] width 133 height 30
click at [498, 541] on div "When does the Hunter Valley depart" at bounding box center [859, 533] width 1355 height 41
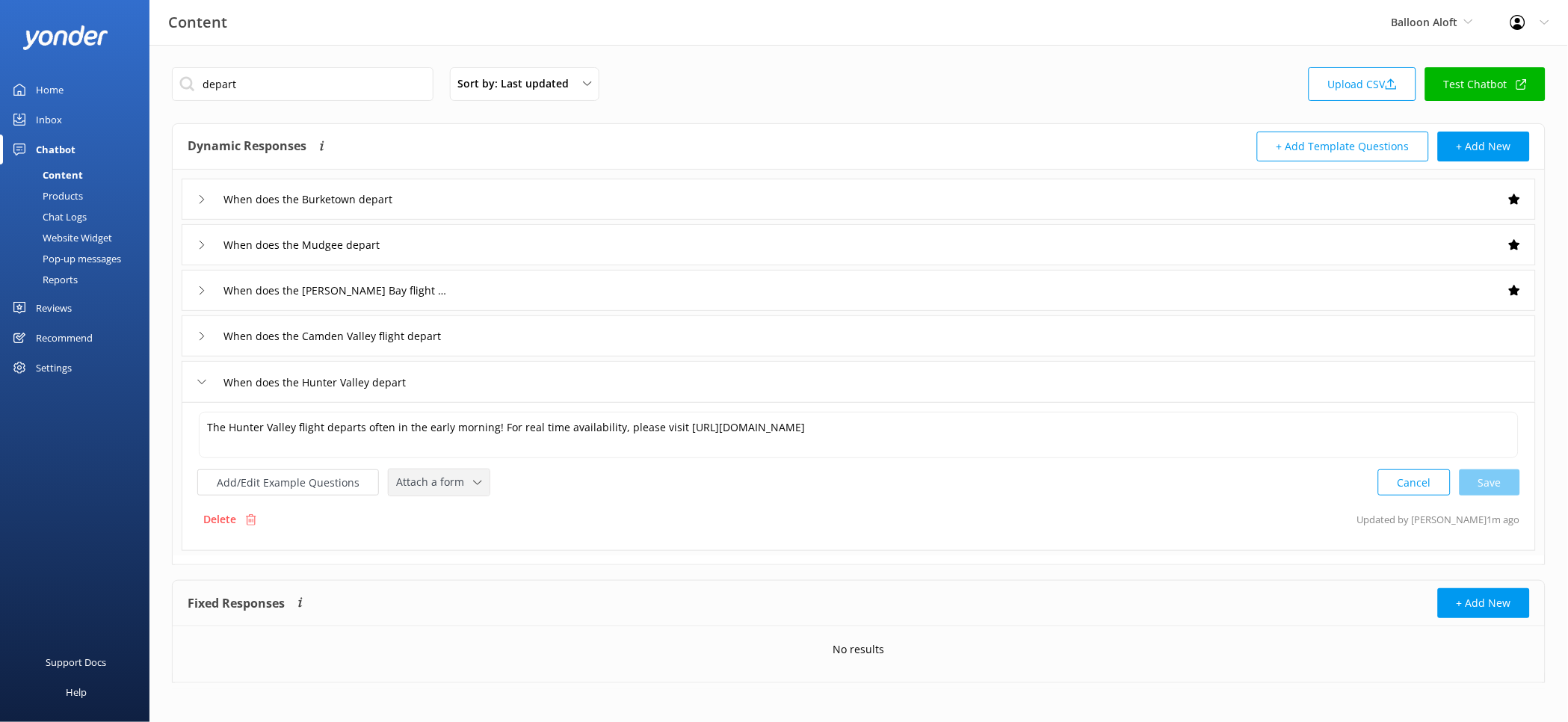
click at [463, 486] on span "Attach a form" at bounding box center [435, 482] width 77 height 16
click at [489, 544] on link "Check availability" at bounding box center [456, 544] width 133 height 30
click at [613, 339] on div "When does the Camden Valley flight depart" at bounding box center [859, 336] width 1355 height 41
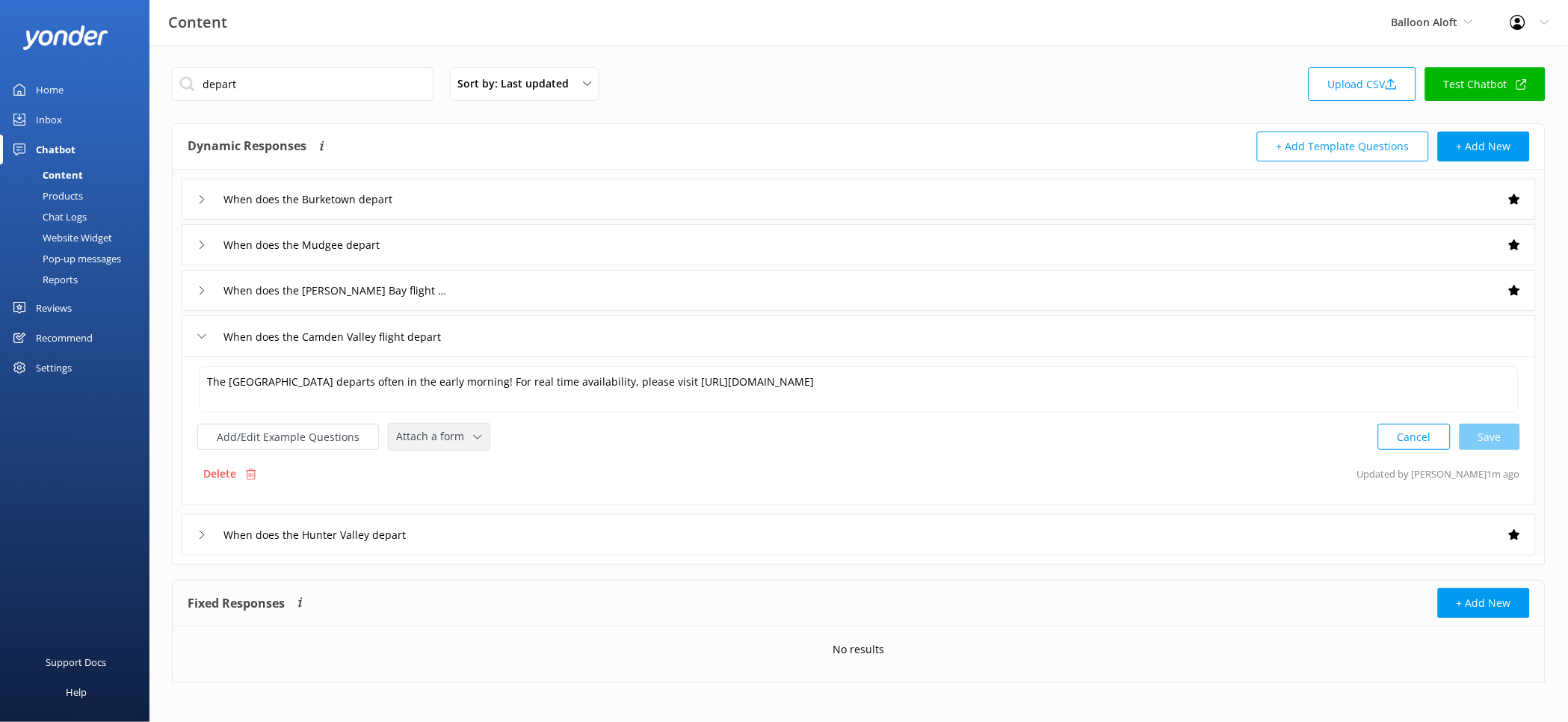
click at [473, 439] on icon at bounding box center [477, 437] width 9 height 9
click at [478, 489] on link "Check availability" at bounding box center [456, 499] width 133 height 30
click at [367, 78] on input "depart" at bounding box center [303, 84] width 262 height 34
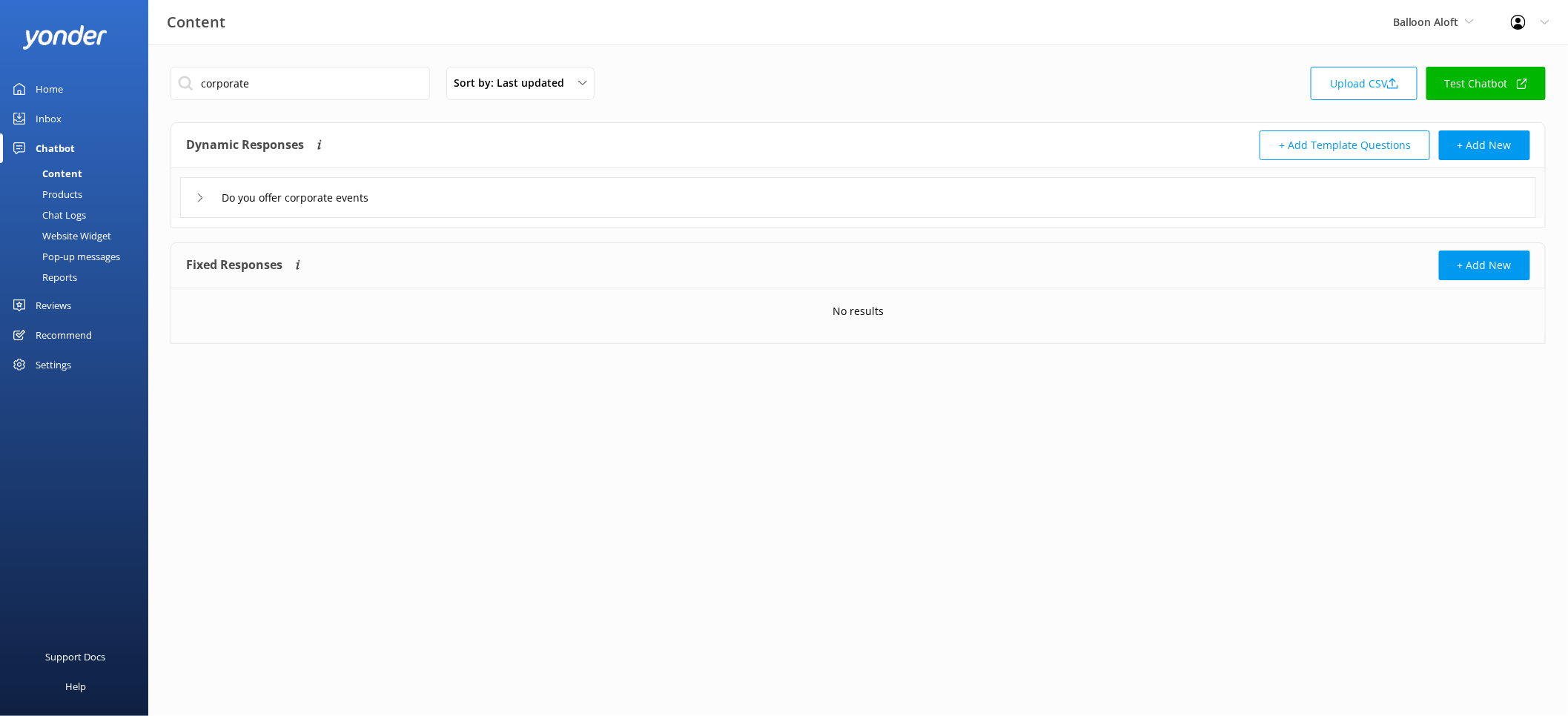
click at [440, 197] on div "Do you offer corporate events" at bounding box center [857, 198] width 1356 height 41
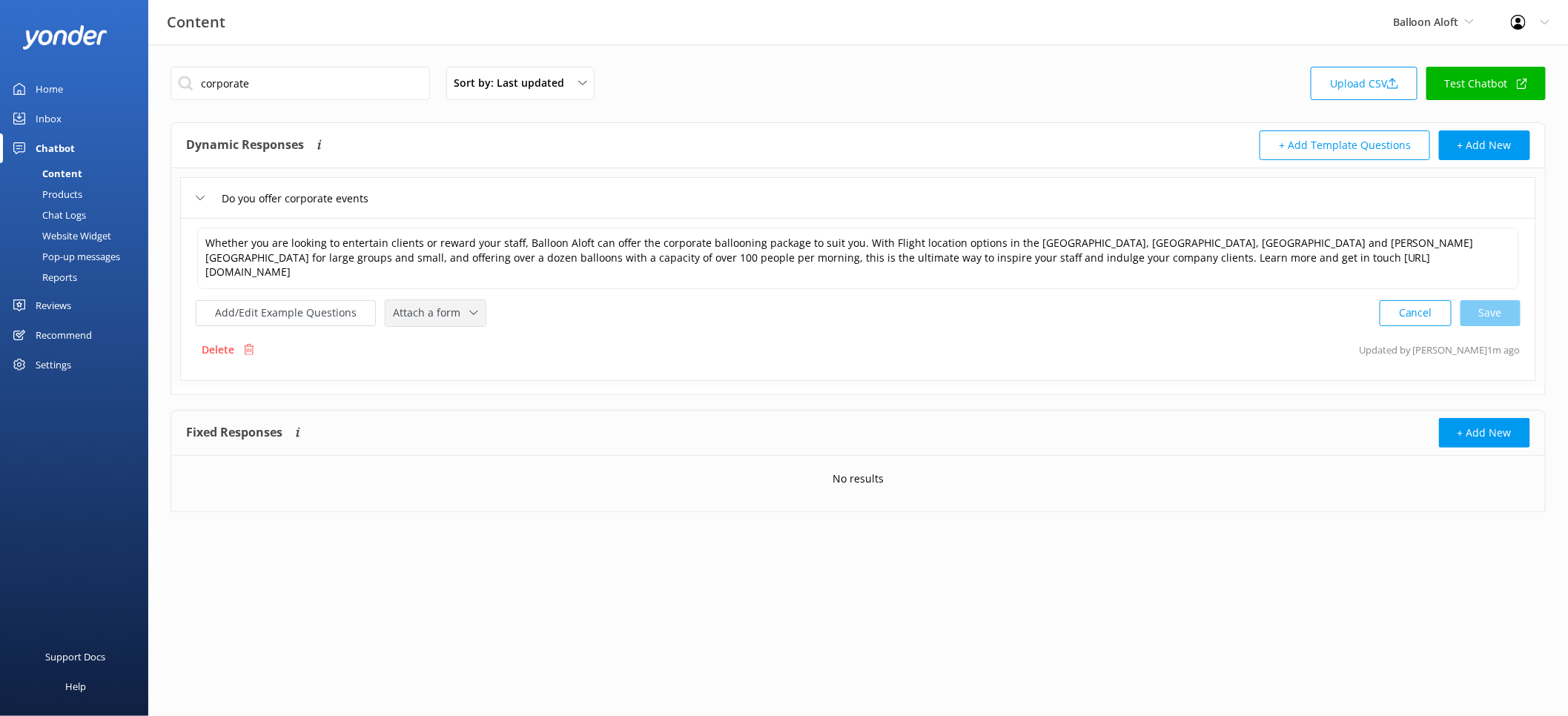
click at [448, 305] on span "Attach a form" at bounding box center [431, 313] width 76 height 16
click at [458, 330] on link "Leave contact details" at bounding box center [452, 345] width 132 height 29
click at [362, 86] on input "corporate" at bounding box center [300, 83] width 259 height 33
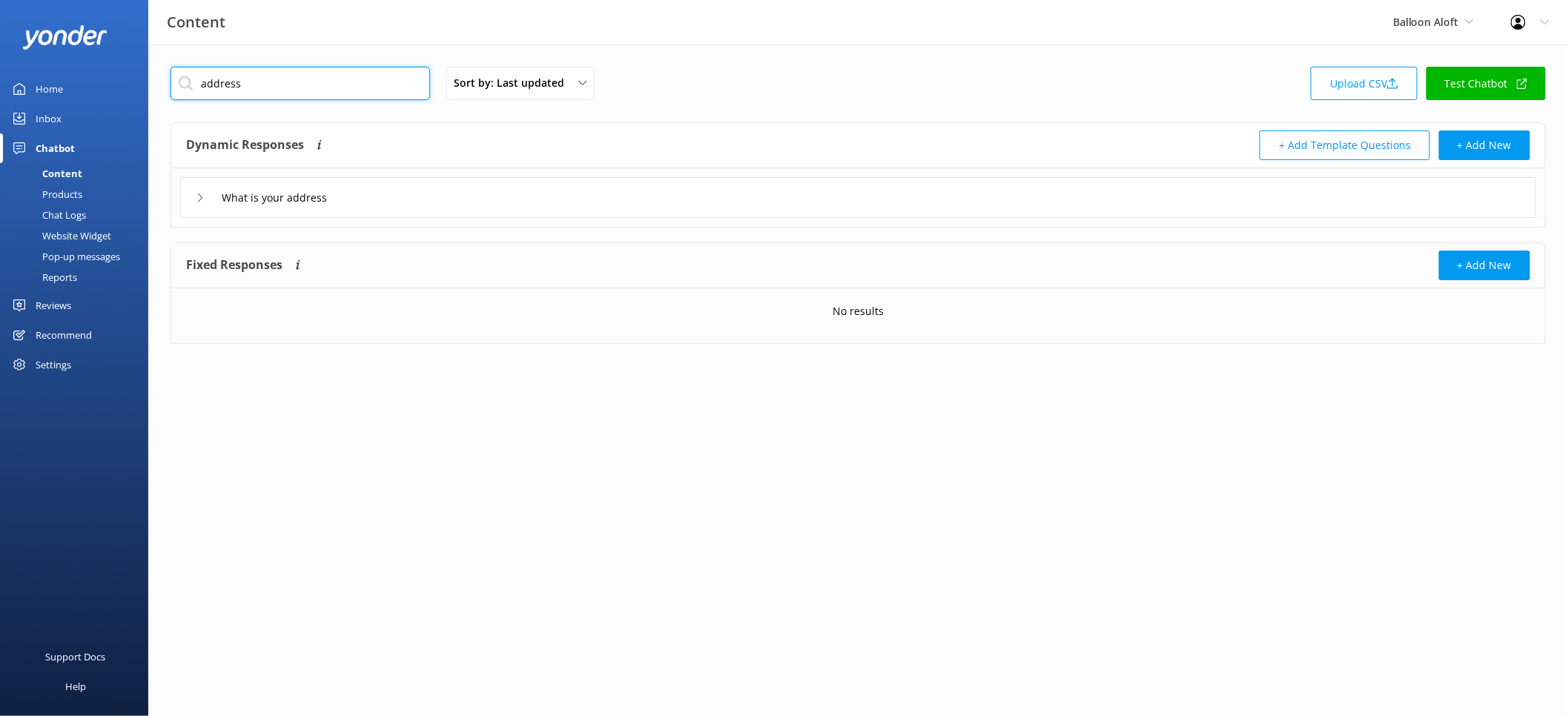
type input "address"
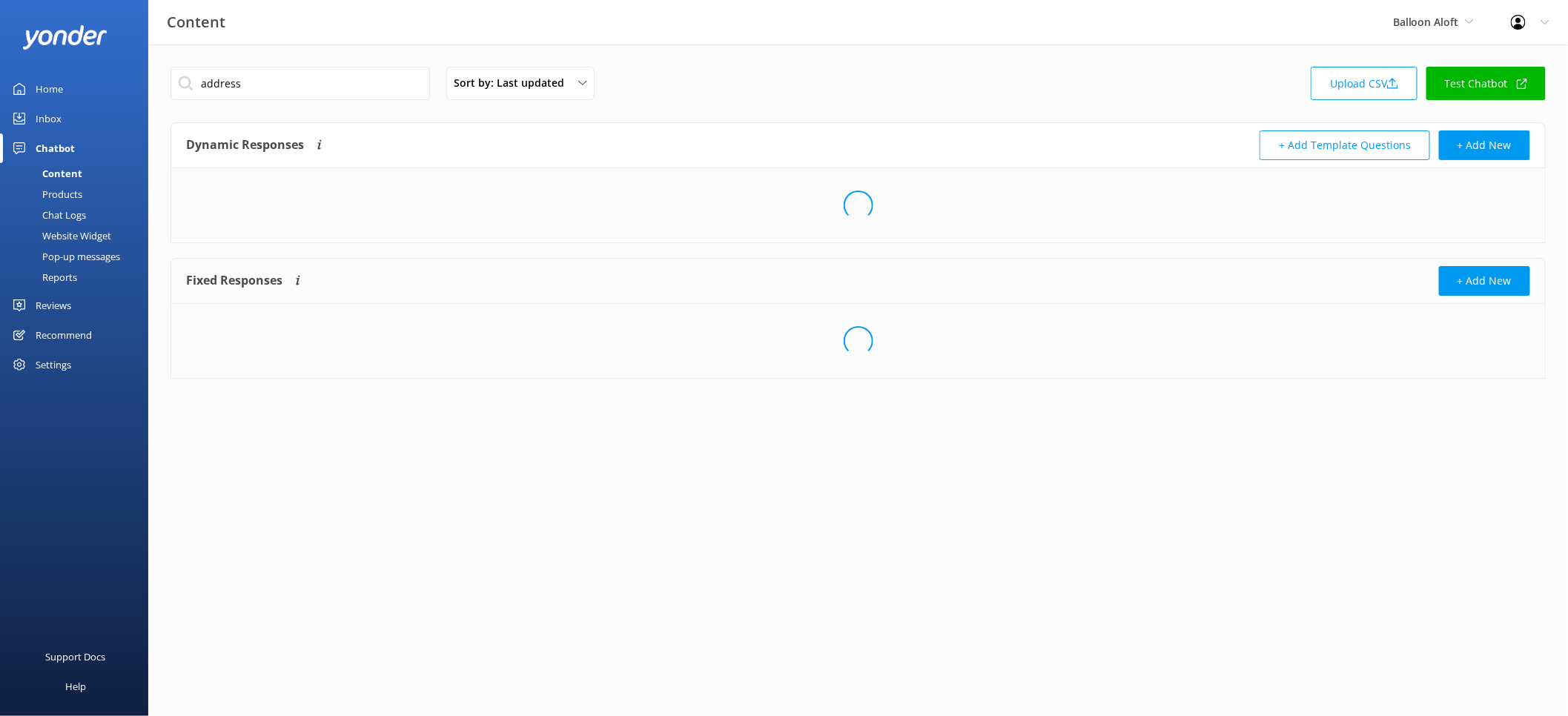
click at [399, 216] on div "Loading.." at bounding box center [858, 205] width 1374 height 74
click at [399, 209] on div "What is your address" at bounding box center [857, 198] width 1356 height 41
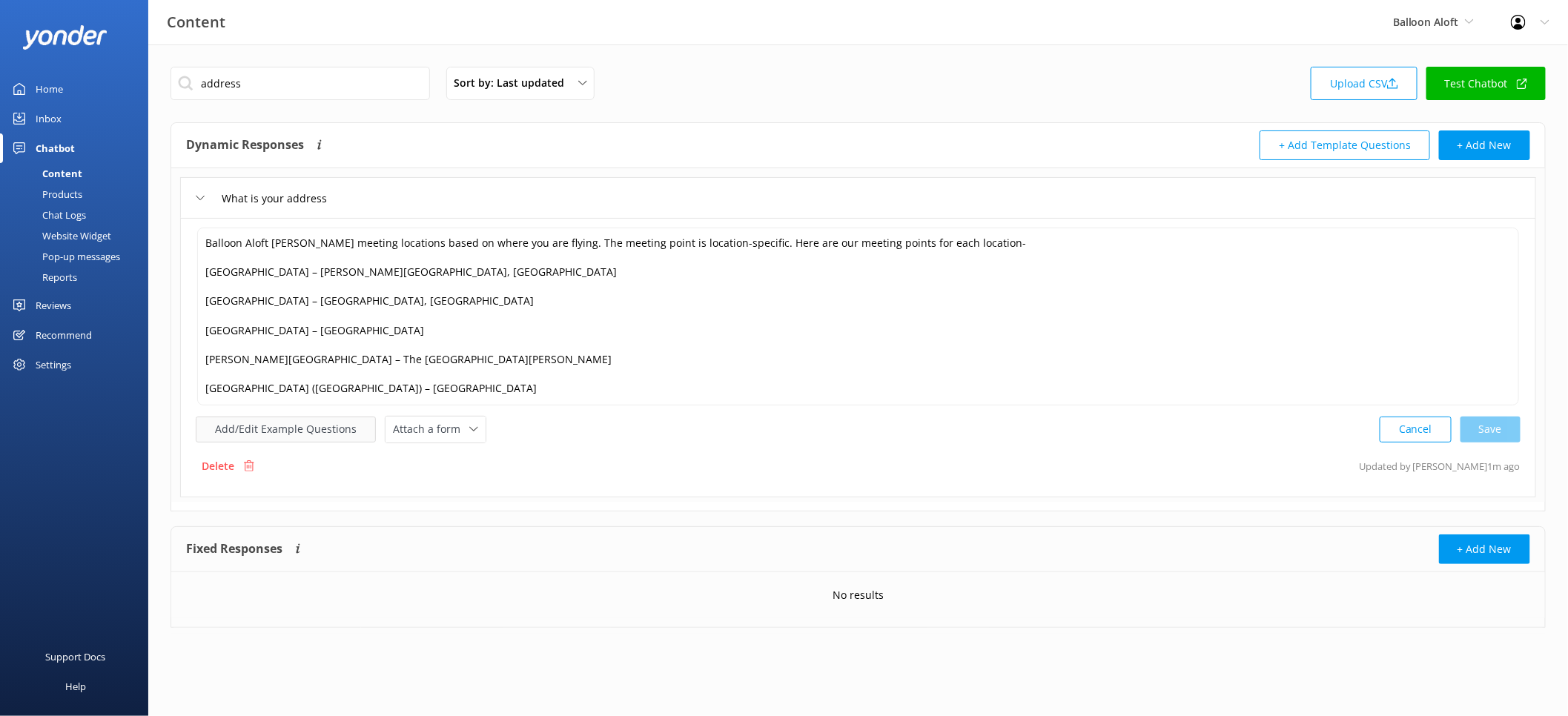
click at [342, 443] on button "Add/Edit Example Questions" at bounding box center [285, 430] width 180 height 26
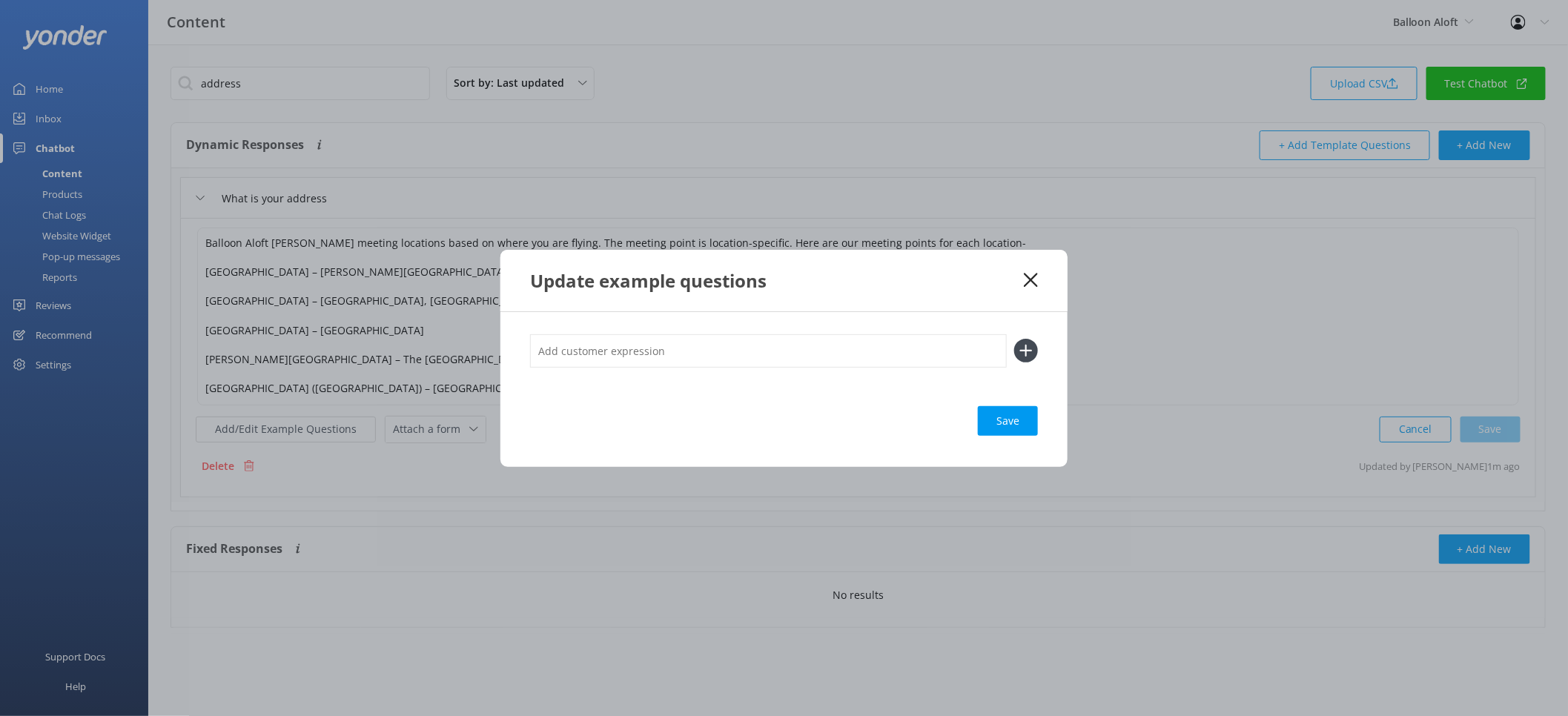
click at [564, 348] on input "text" at bounding box center [769, 351] width 477 height 33
type input "Where do I go"
click at [1014, 339] on button at bounding box center [1026, 351] width 24 height 24
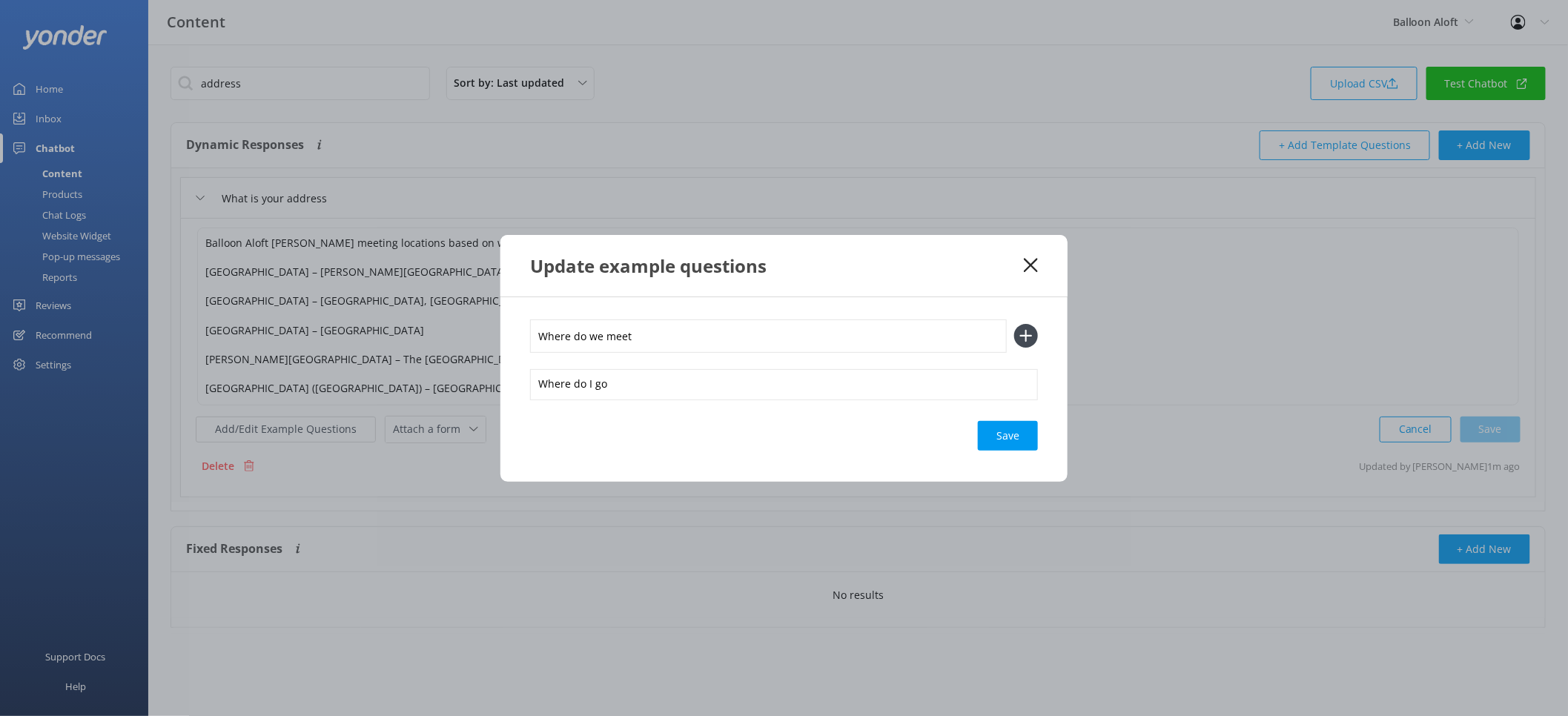
type input "Where do we meet"
click at [1014, 324] on button at bounding box center [1026, 335] width 24 height 24
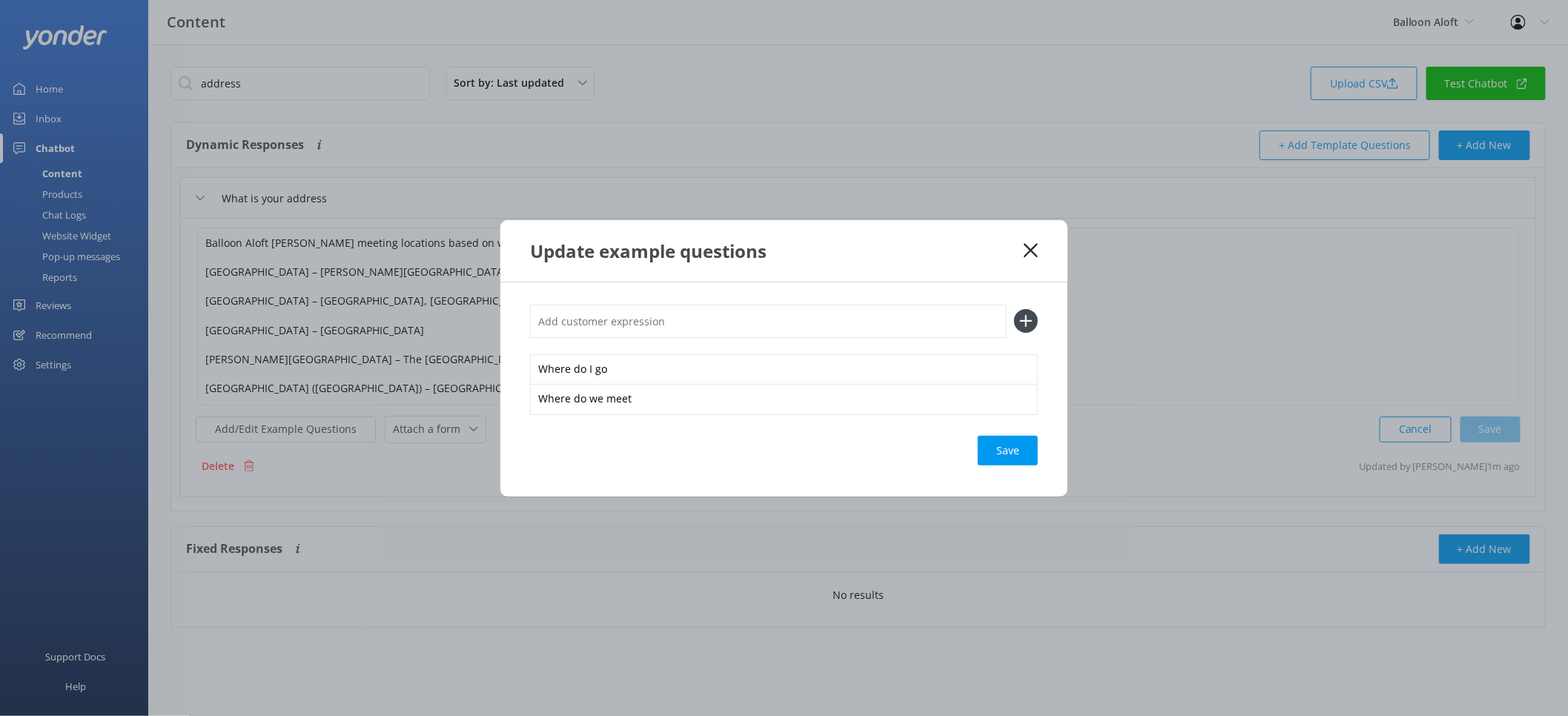
type input "W"
type input "Give me directions"
click at [1014, 309] on button at bounding box center [1026, 321] width 24 height 24
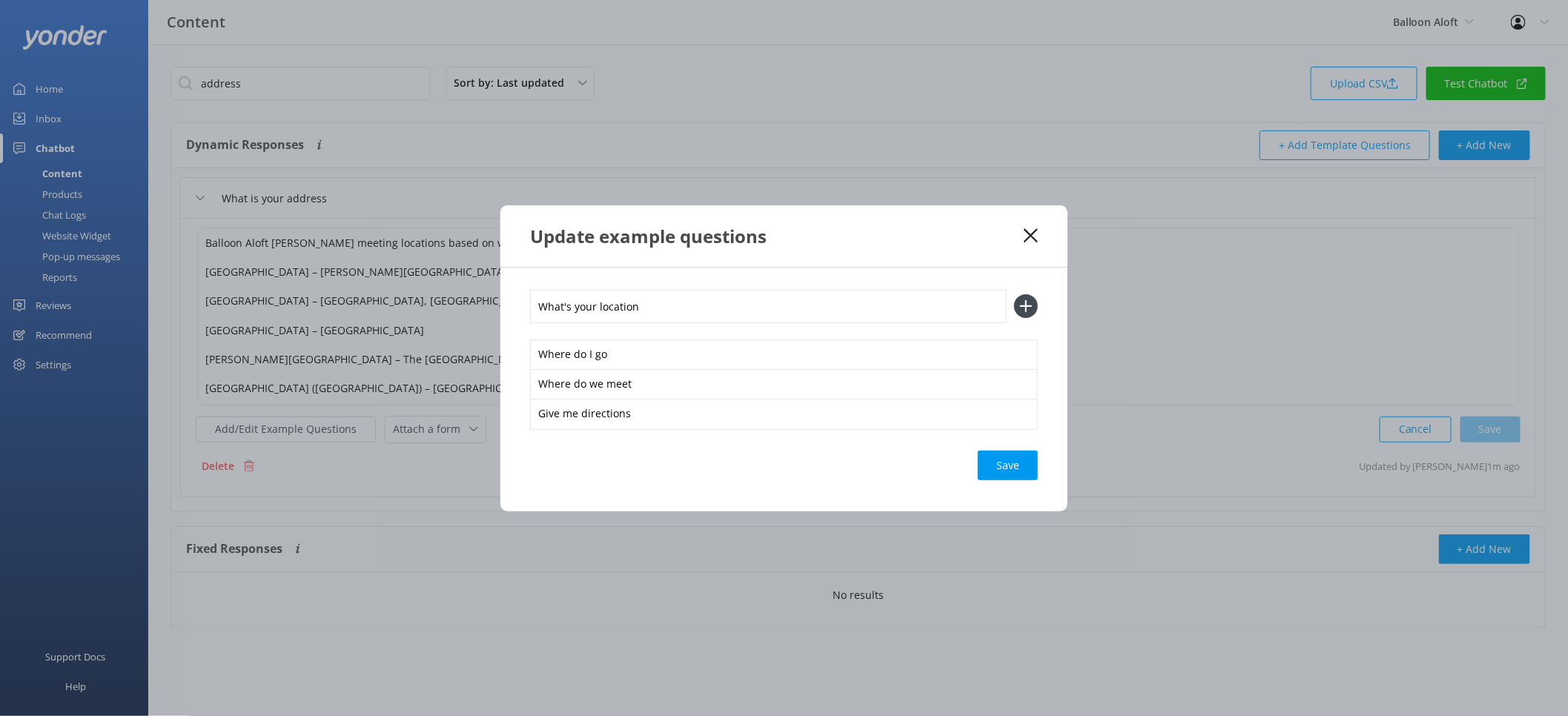
type input "What's your location"
click at [1014, 295] on button at bounding box center [1026, 306] width 24 height 24
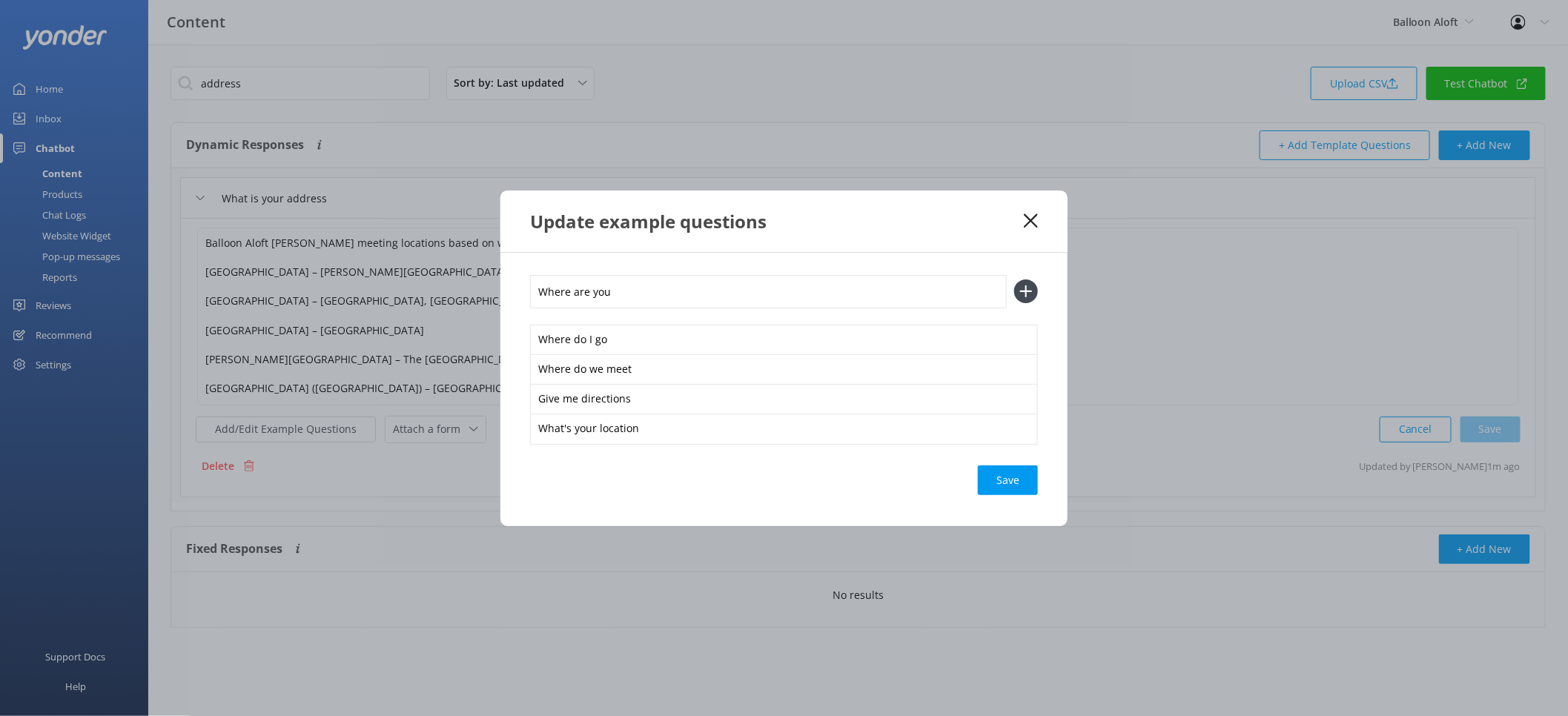
type input "Where are you"
click at [1014, 280] on button at bounding box center [1026, 291] width 24 height 24
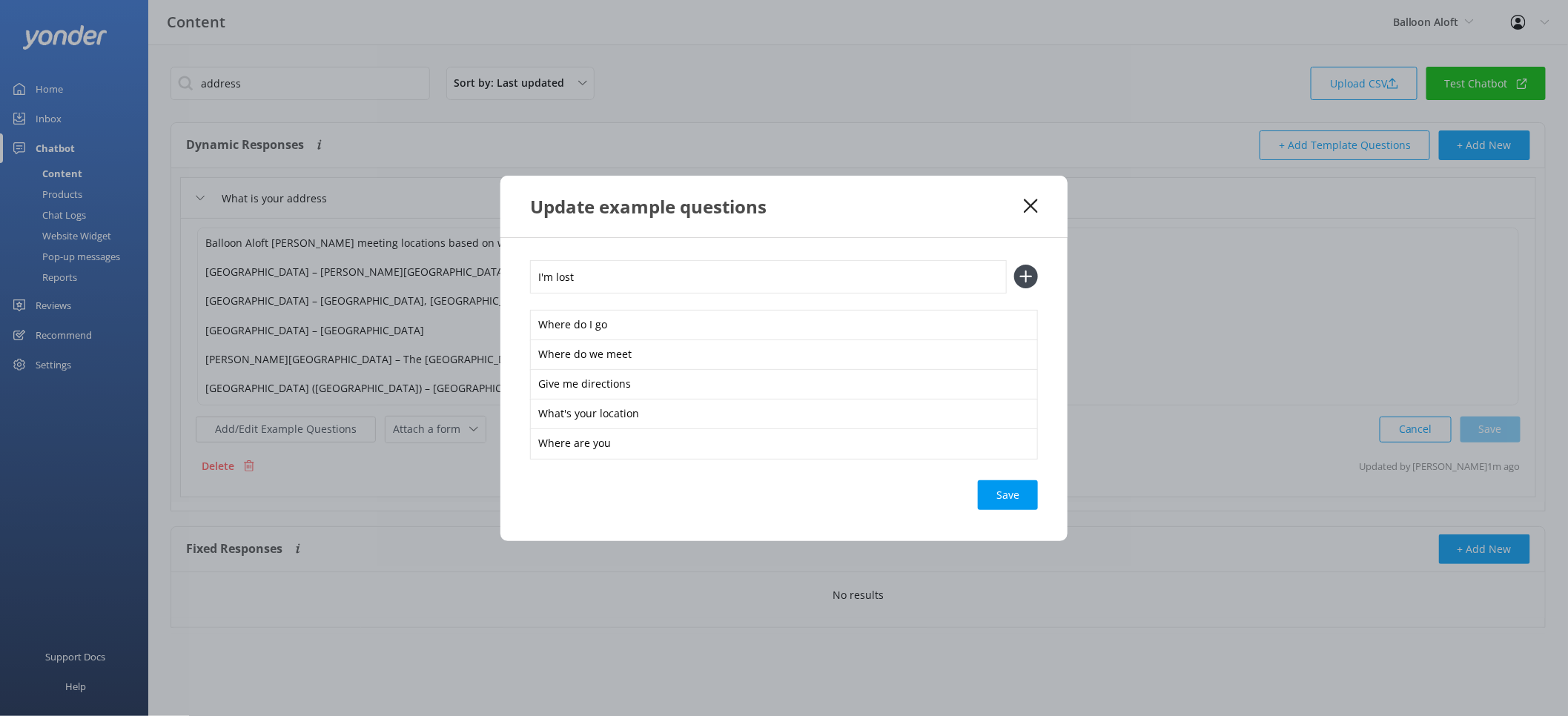
type input "I'm lost"
click at [1014, 264] on button at bounding box center [1026, 276] width 24 height 24
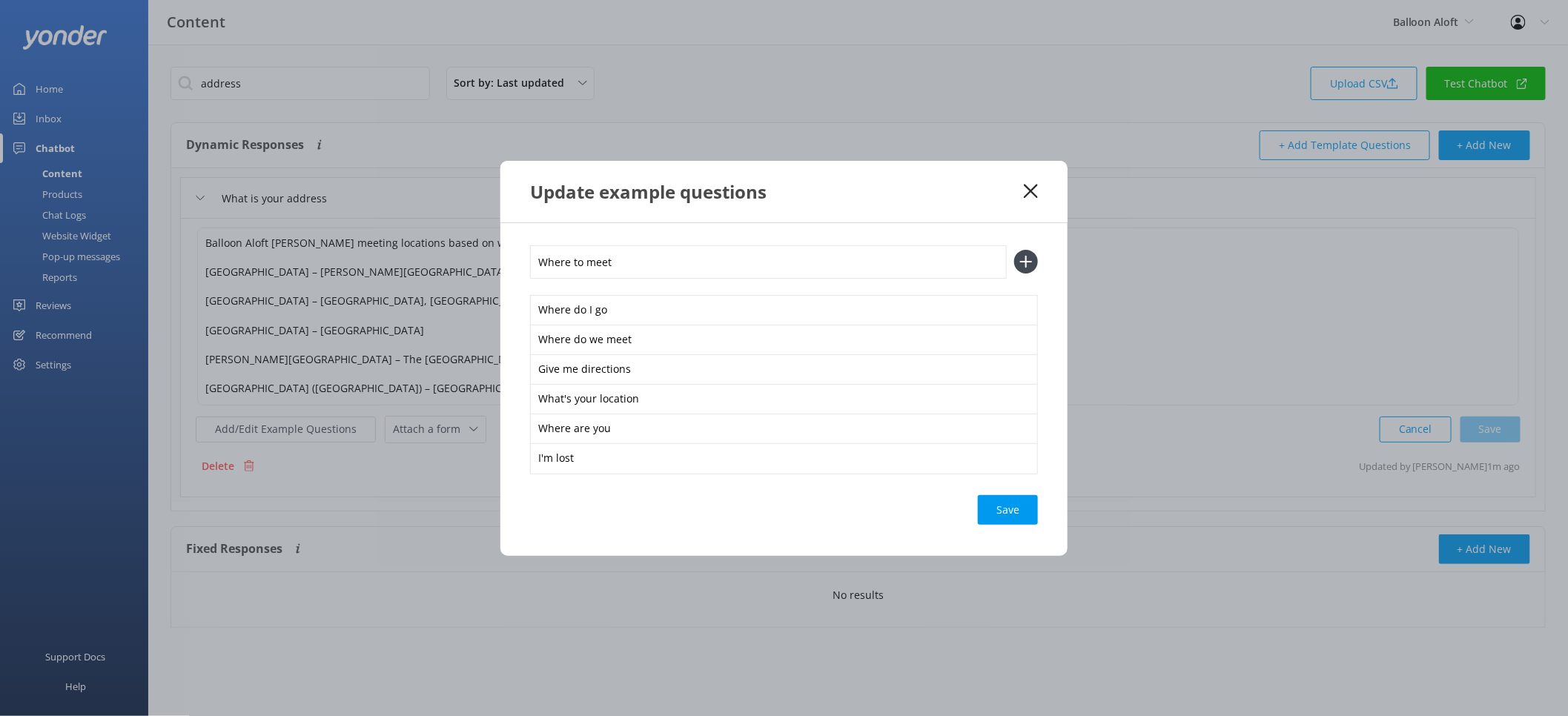
type input "Where to meet"
click at [1014, 250] on button at bounding box center [1026, 261] width 24 height 24
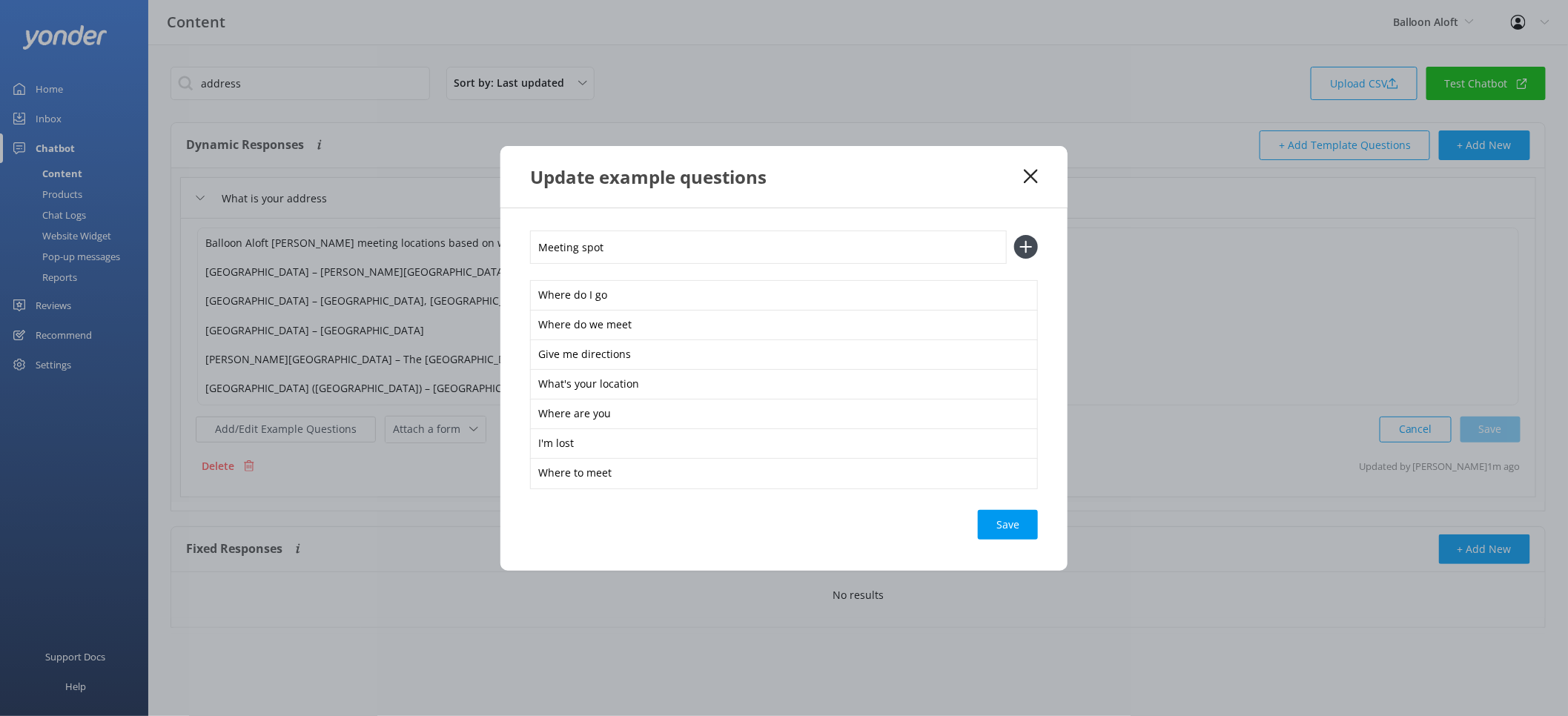
type input "Meeting spot"
click at [1014, 235] on button at bounding box center [1026, 247] width 24 height 24
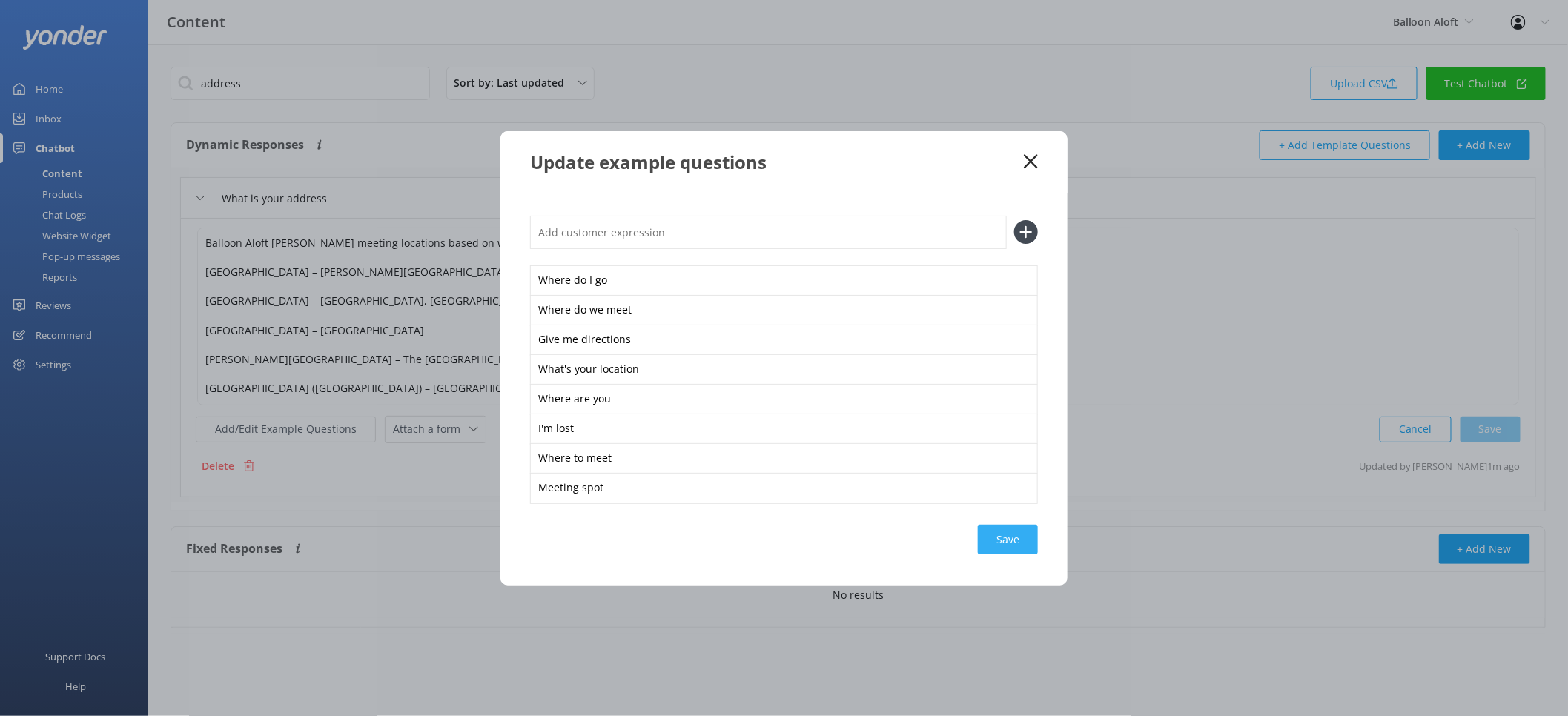
click at [1009, 548] on div "Save" at bounding box center [1008, 539] width 60 height 29
click at [1024, 155] on icon at bounding box center [1030, 162] width 14 height 15
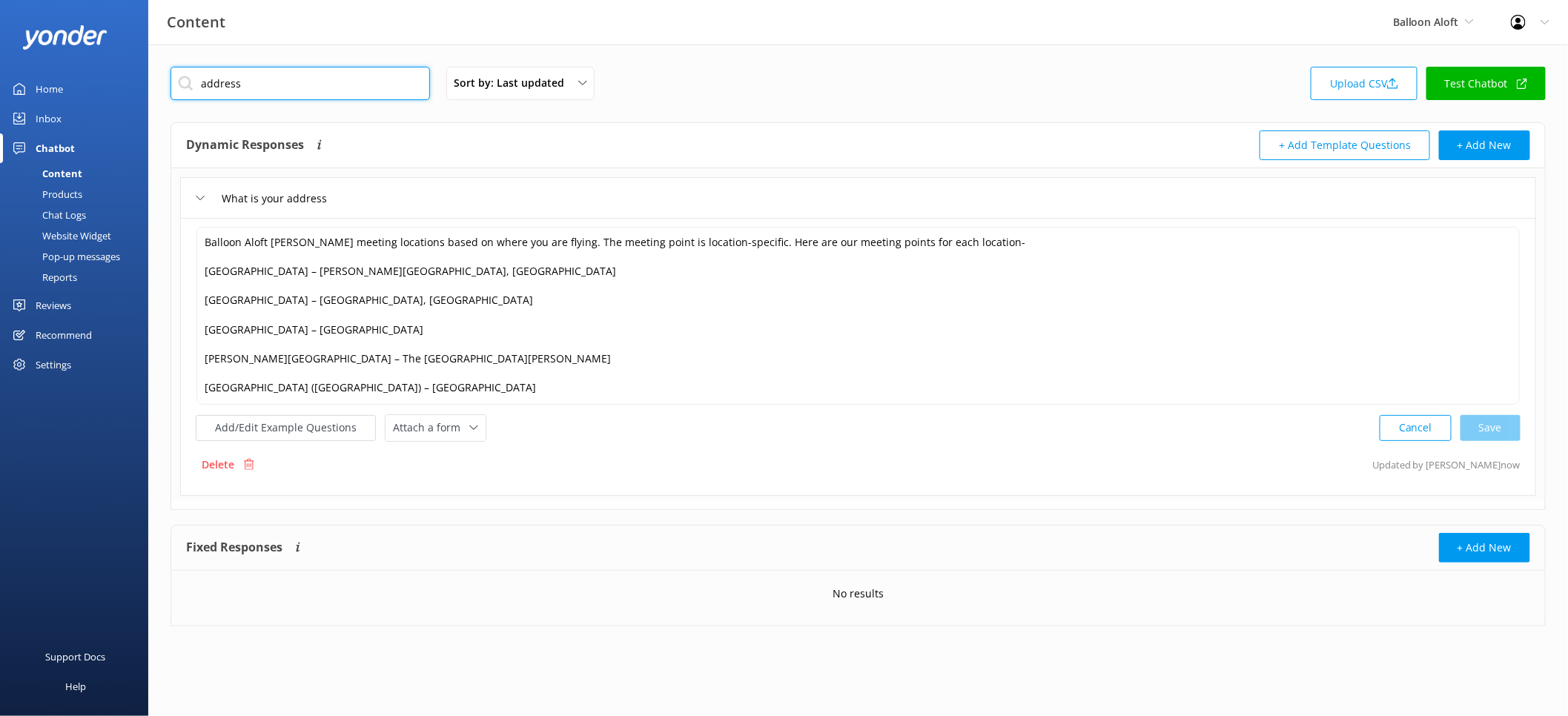
click at [333, 76] on input "address" at bounding box center [300, 83] width 259 height 33
click at [332, 76] on input "address" at bounding box center [300, 83] width 259 height 33
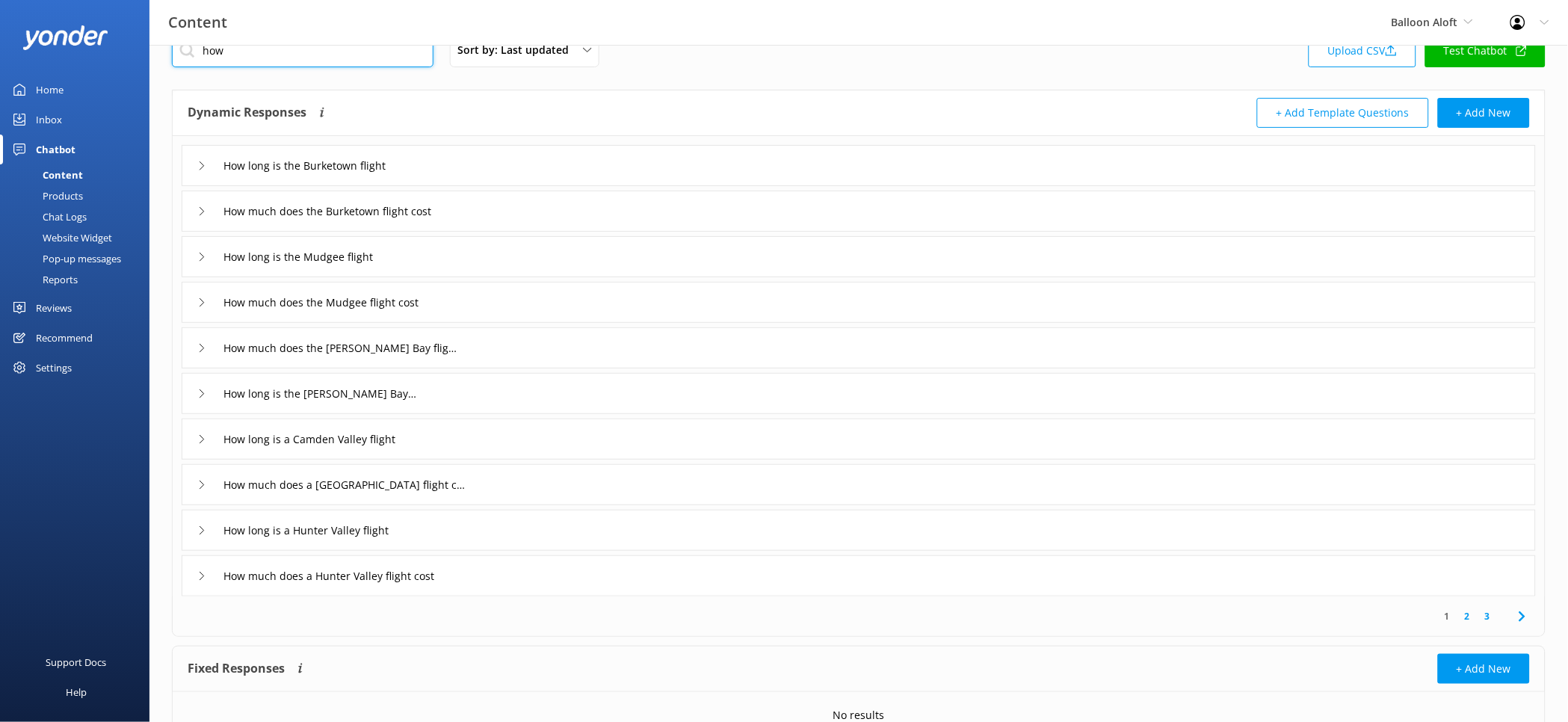
scroll to position [69, 0]
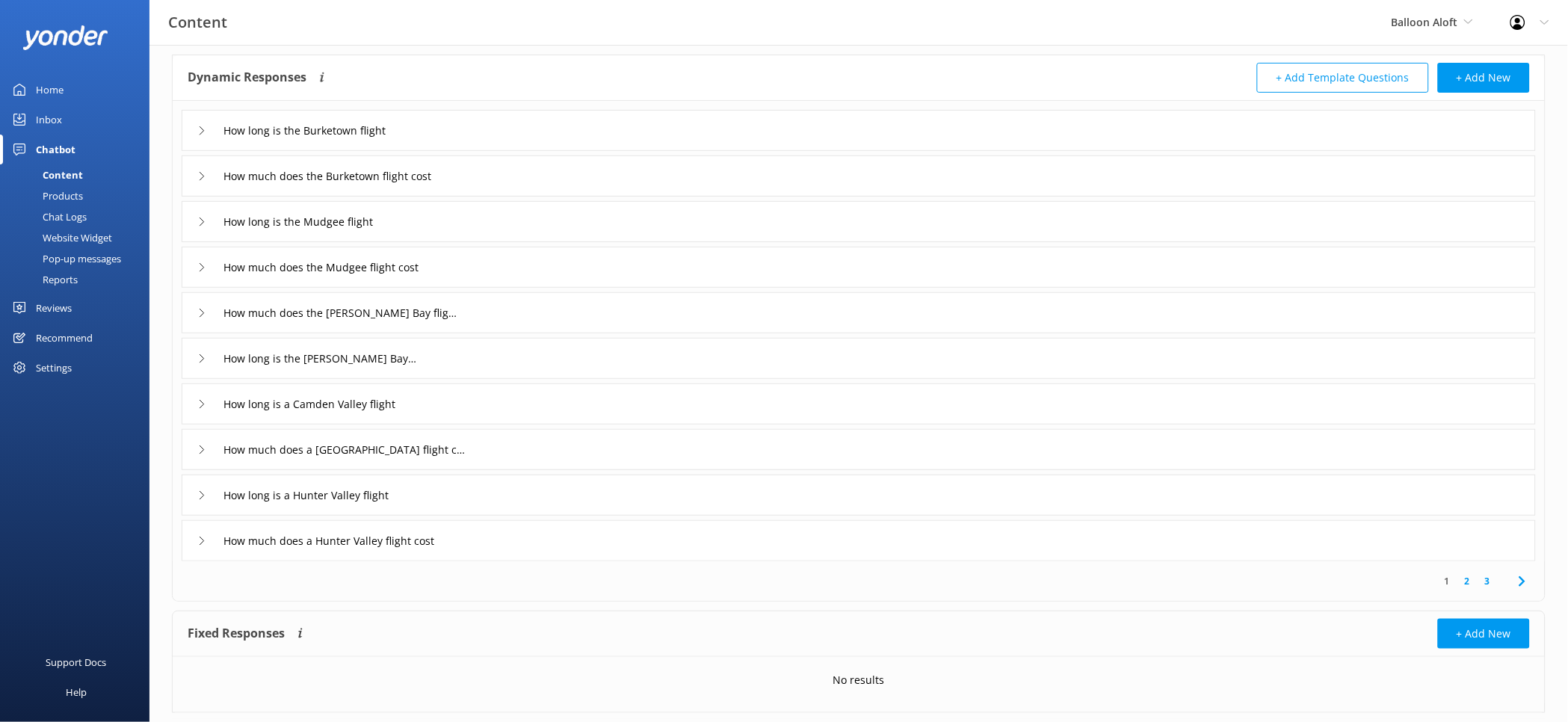
type input "how"
click at [1492, 582] on link "3" at bounding box center [1488, 581] width 21 height 14
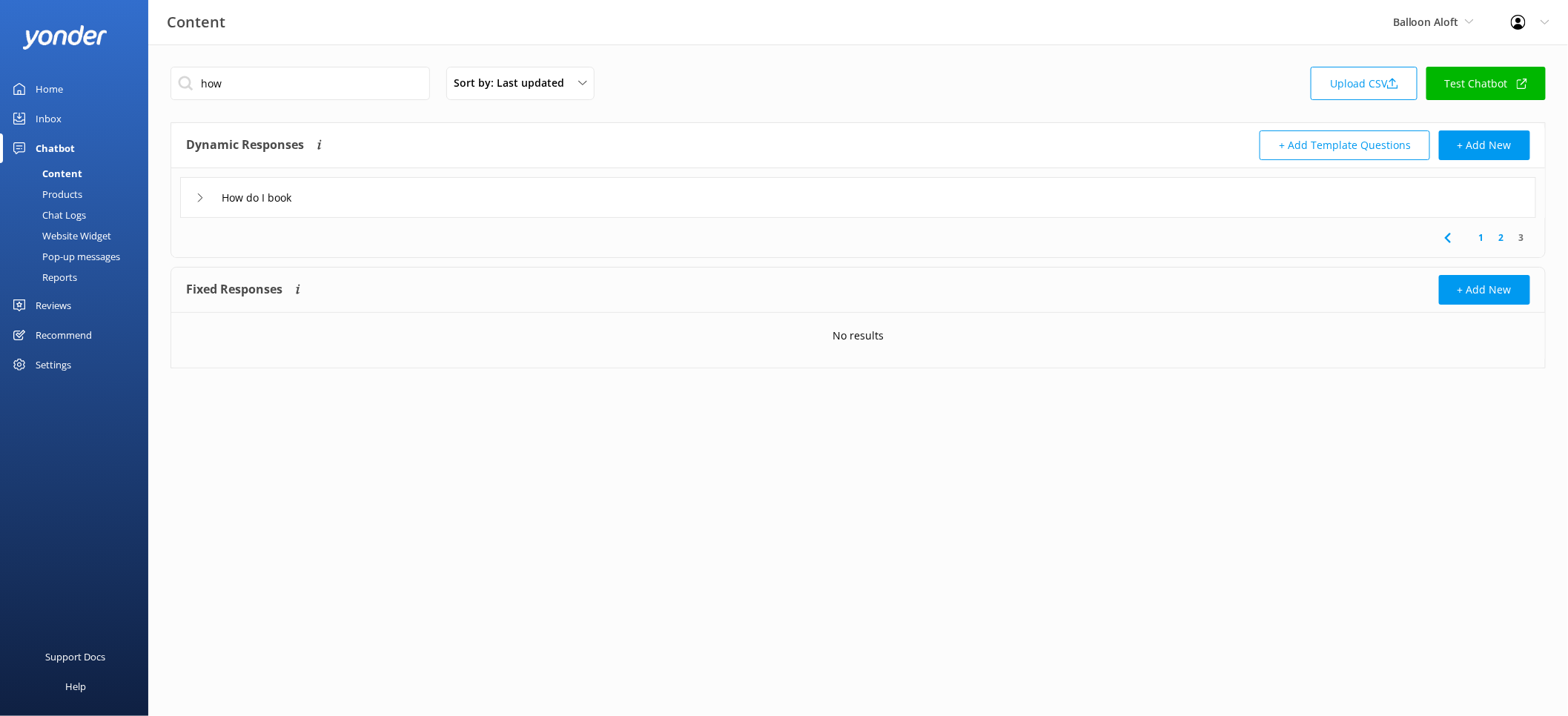
click at [481, 190] on div "How do I book" at bounding box center [857, 198] width 1356 height 41
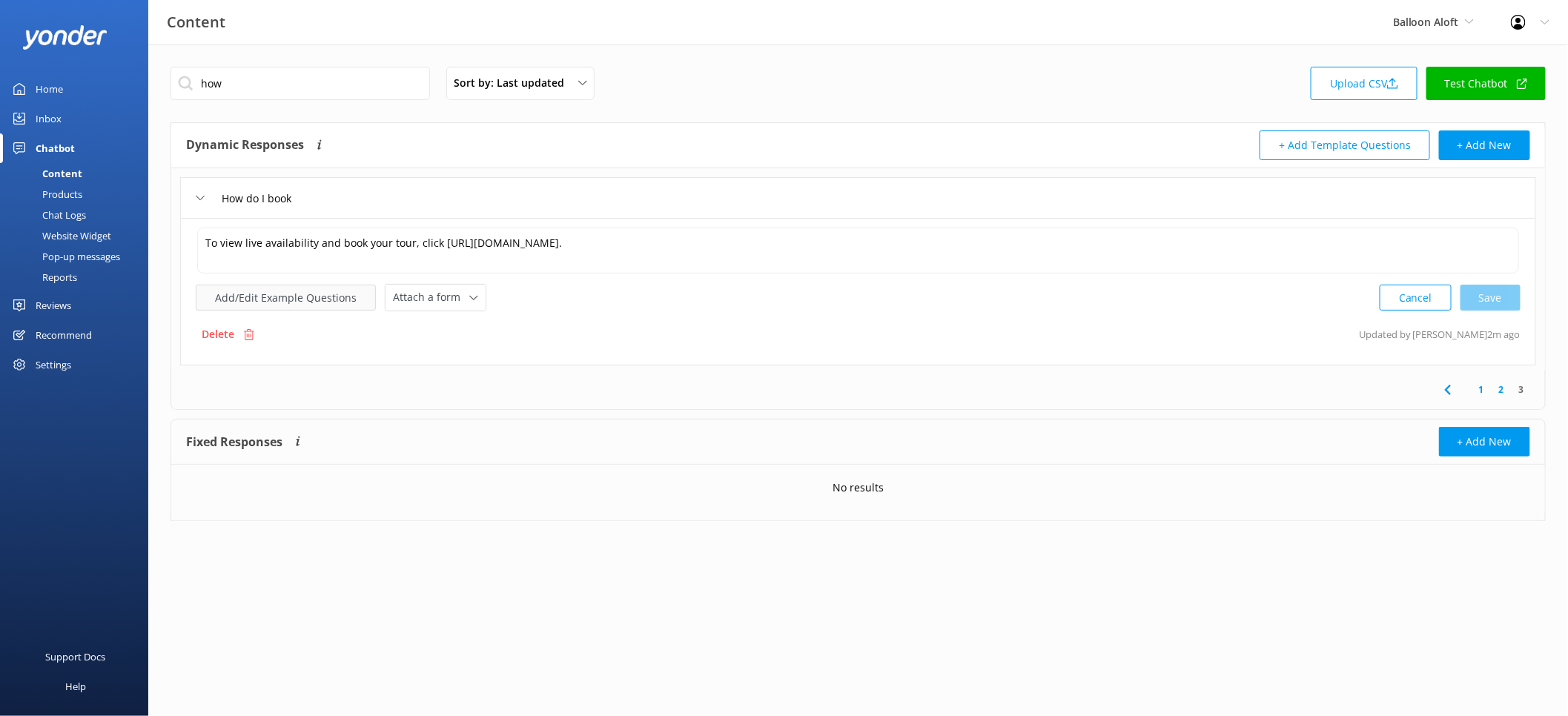
click at [331, 303] on button "Add/Edit Example Questions" at bounding box center [285, 298] width 180 height 26
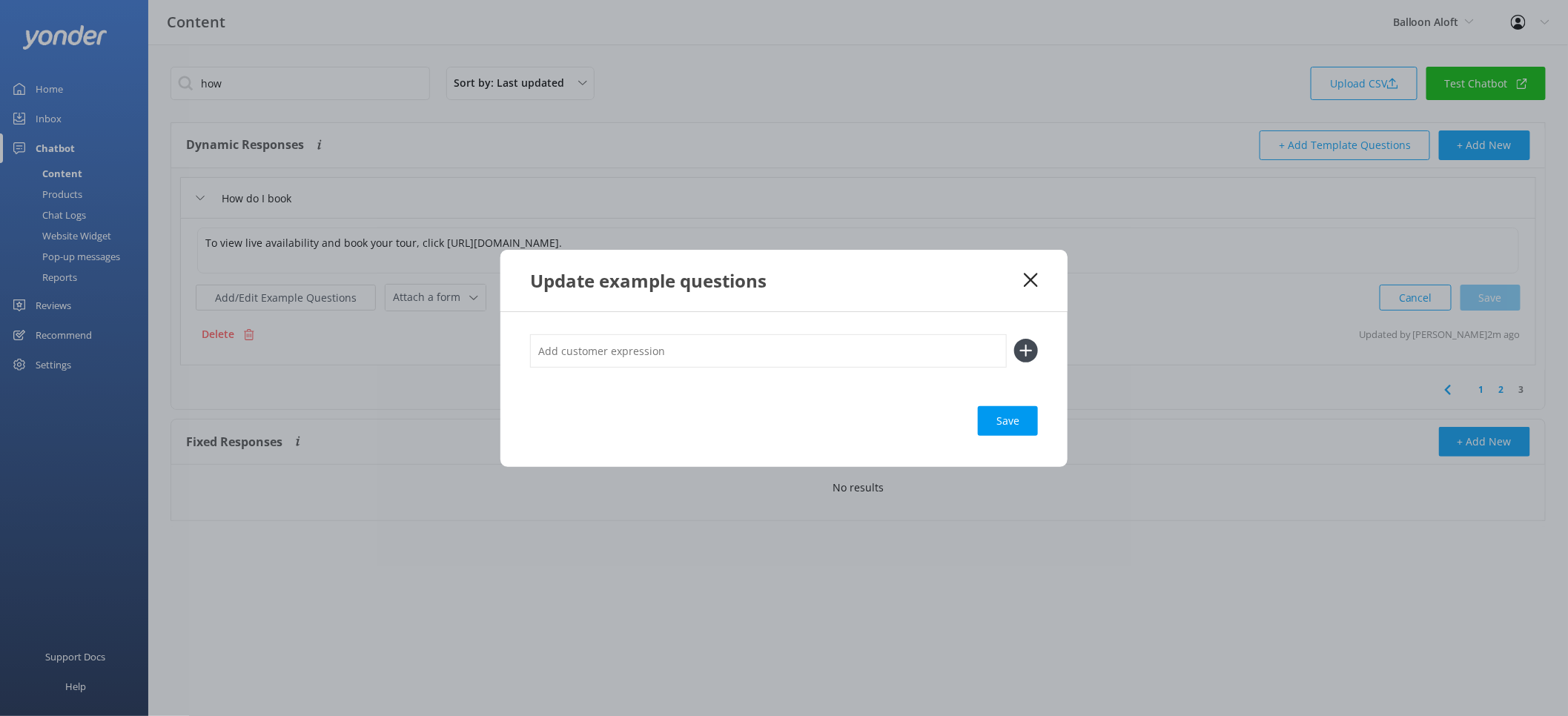
click at [664, 343] on input "text" at bounding box center [769, 351] width 477 height 33
type input "Make a bookinh"
click at [1014, 339] on button at bounding box center [1026, 351] width 24 height 24
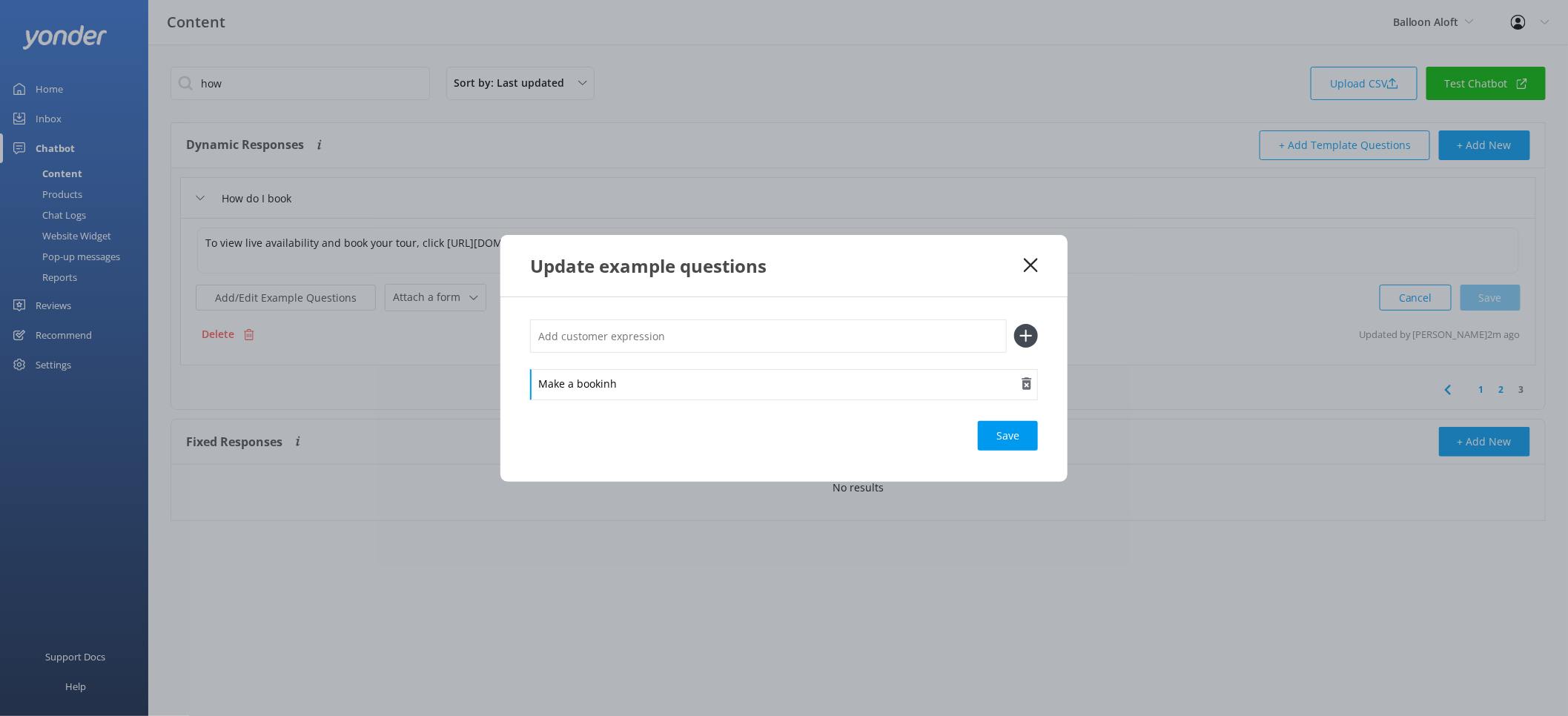
click at [706, 374] on div "Make a bookinh" at bounding box center [784, 385] width 507 height 31
click at [628, 393] on div "Make a bookinh" at bounding box center [784, 385] width 507 height 31
click at [1014, 442] on div "Save" at bounding box center [1008, 436] width 60 height 29
click at [695, 344] on input "text" at bounding box center [769, 336] width 477 height 33
type input "Make a reservation"
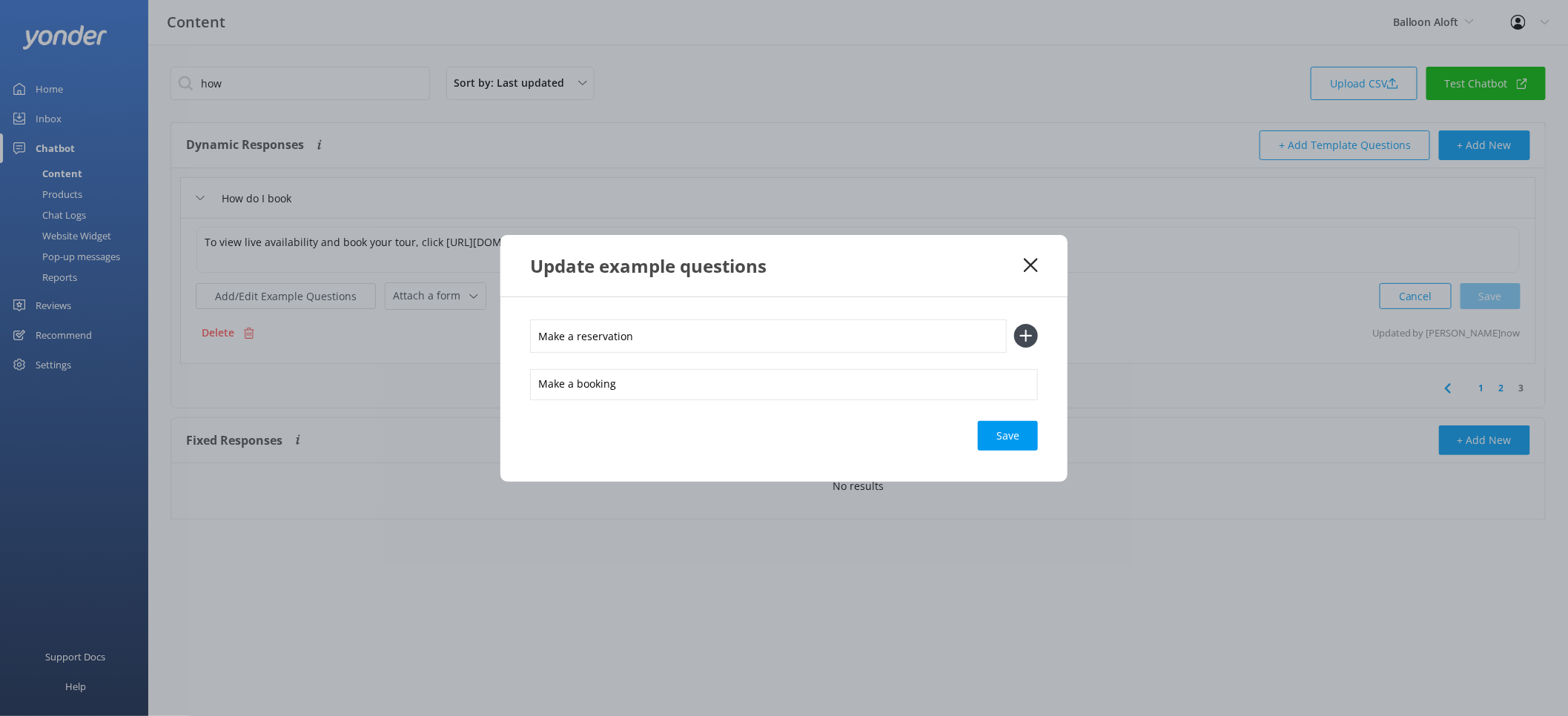
click at [1014, 324] on button at bounding box center [1026, 335] width 24 height 24
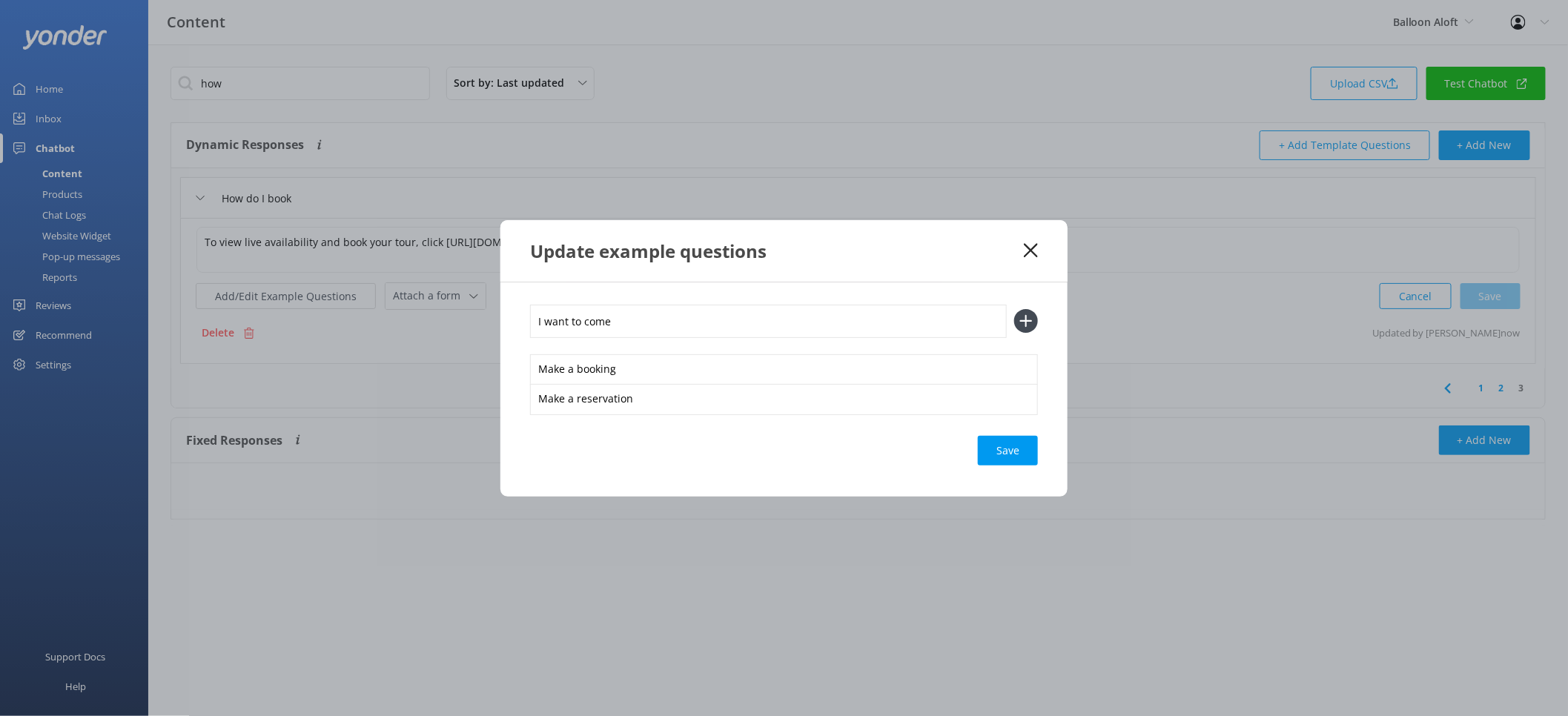
type input "I want to come"
click at [1014, 309] on button at bounding box center [1026, 321] width 24 height 24
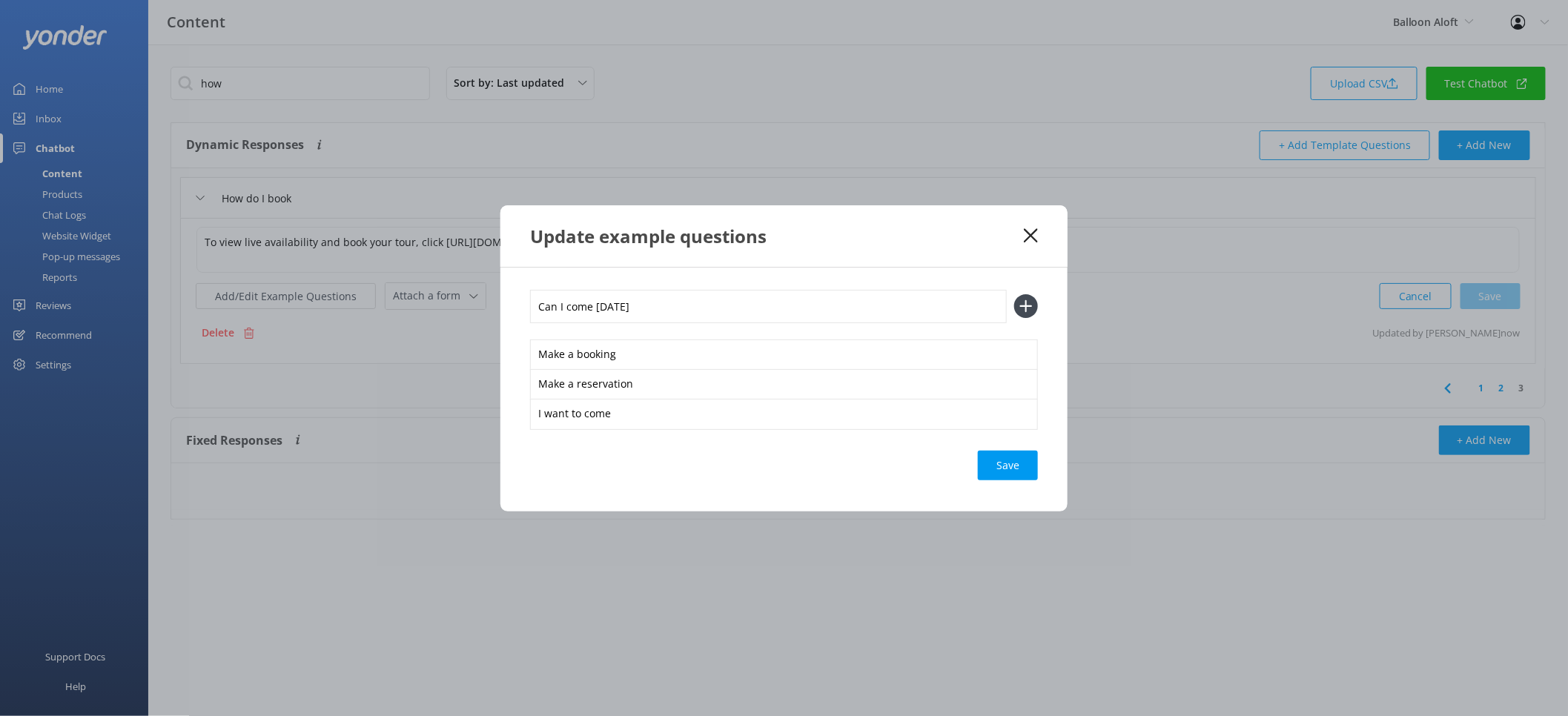
type input "Can I come [DATE]"
click at [1014, 295] on button at bounding box center [1026, 306] width 24 height 24
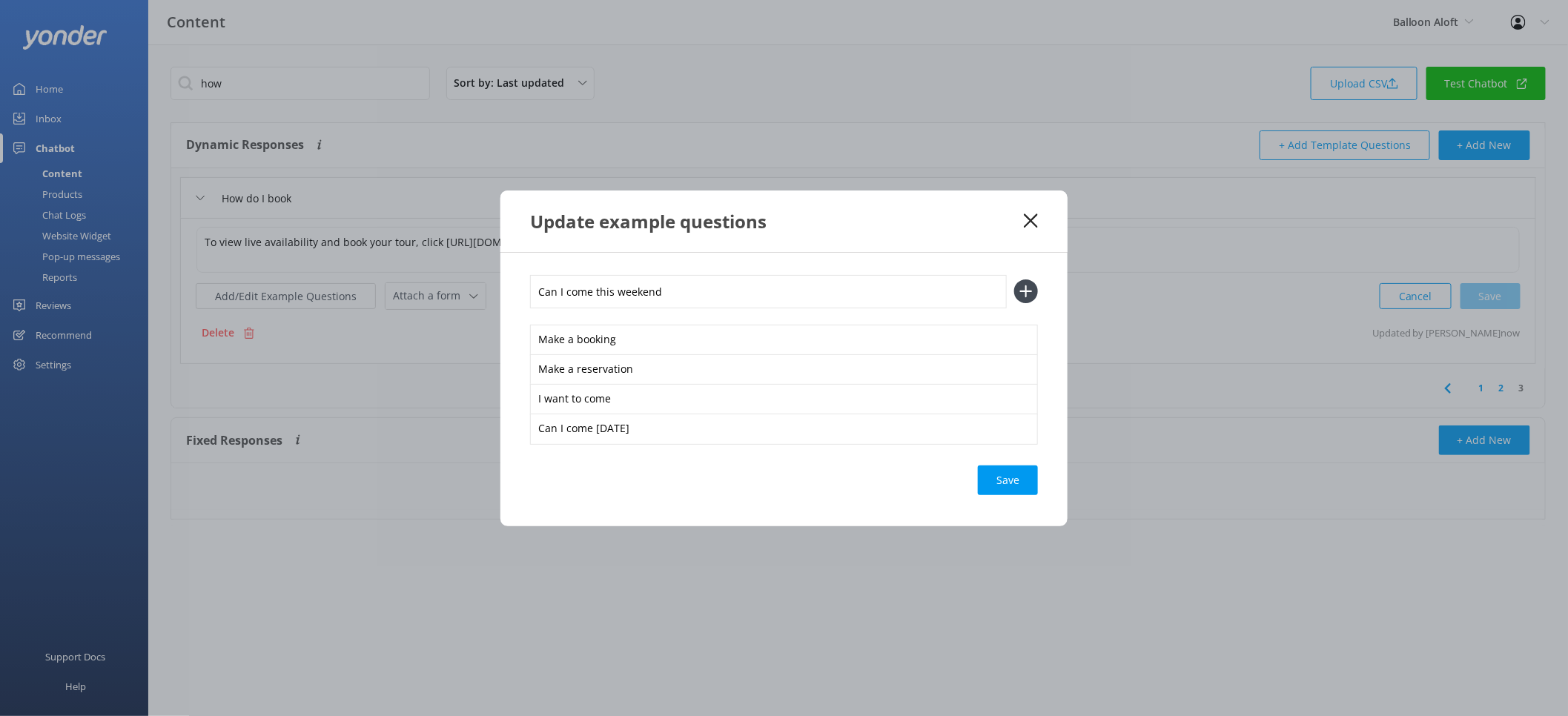
type input "Can I come this weekend"
click at [1014, 280] on button at bounding box center [1026, 291] width 24 height 24
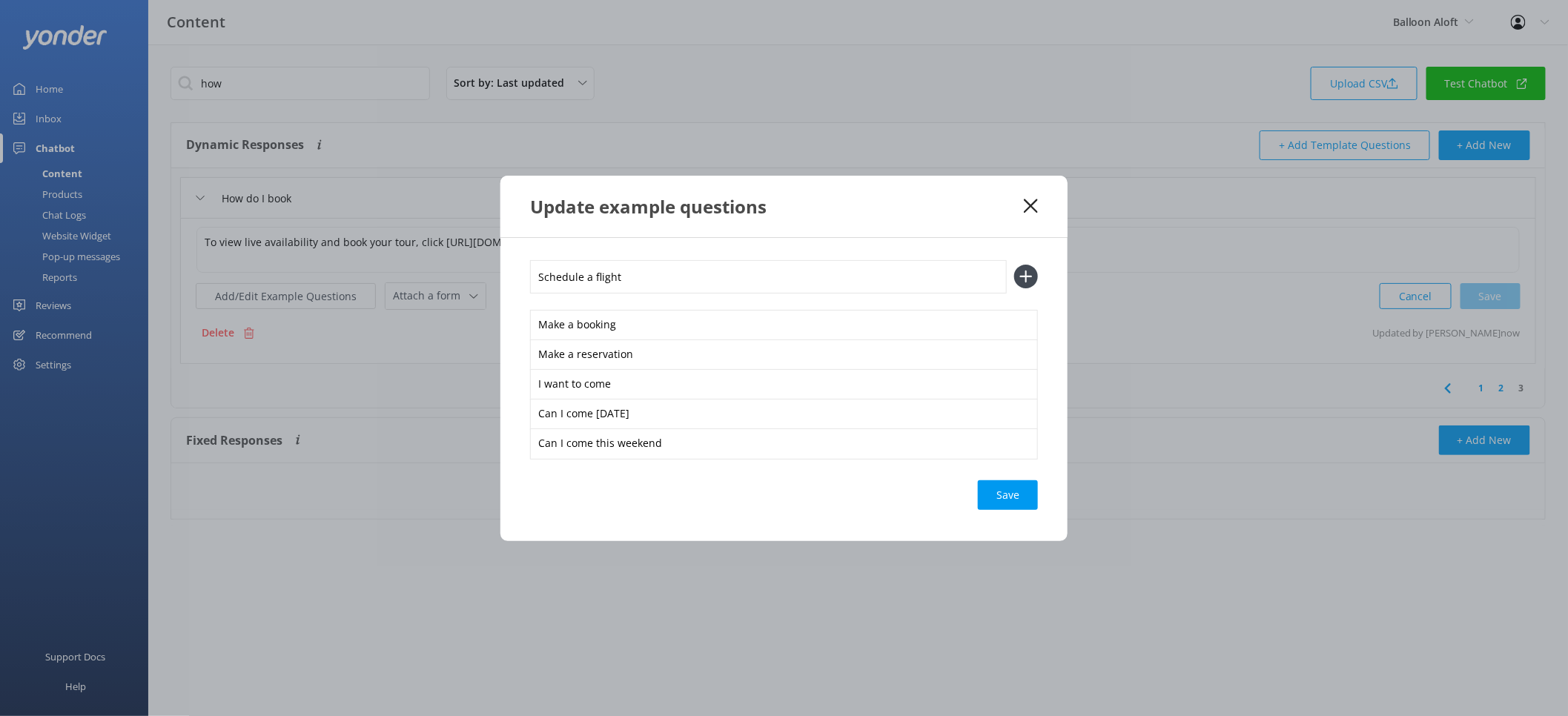
type input "Schedule a flight"
click at [1014, 264] on button at bounding box center [1026, 276] width 24 height 24
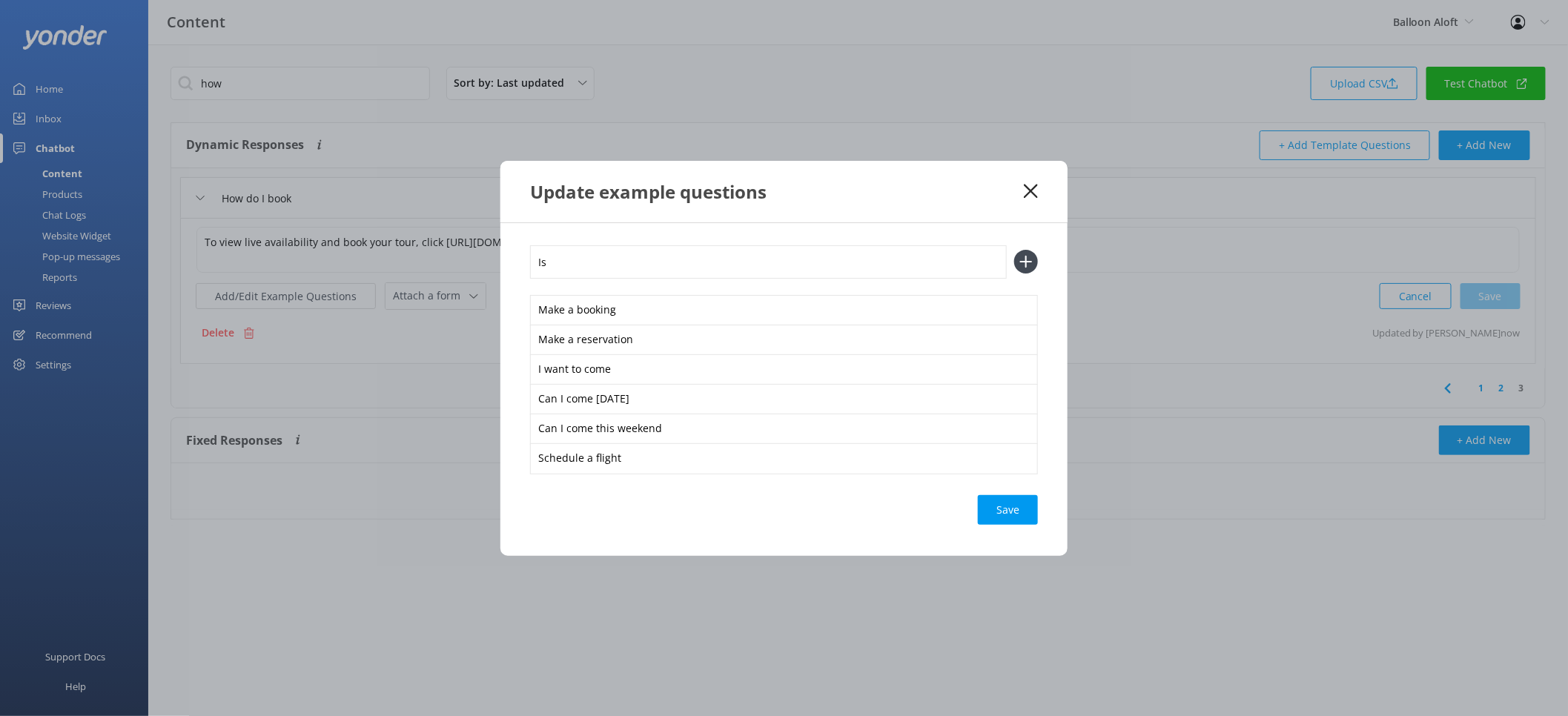
type input "I"
type input "Can I come in July"
click at [1014, 250] on button at bounding box center [1026, 261] width 24 height 24
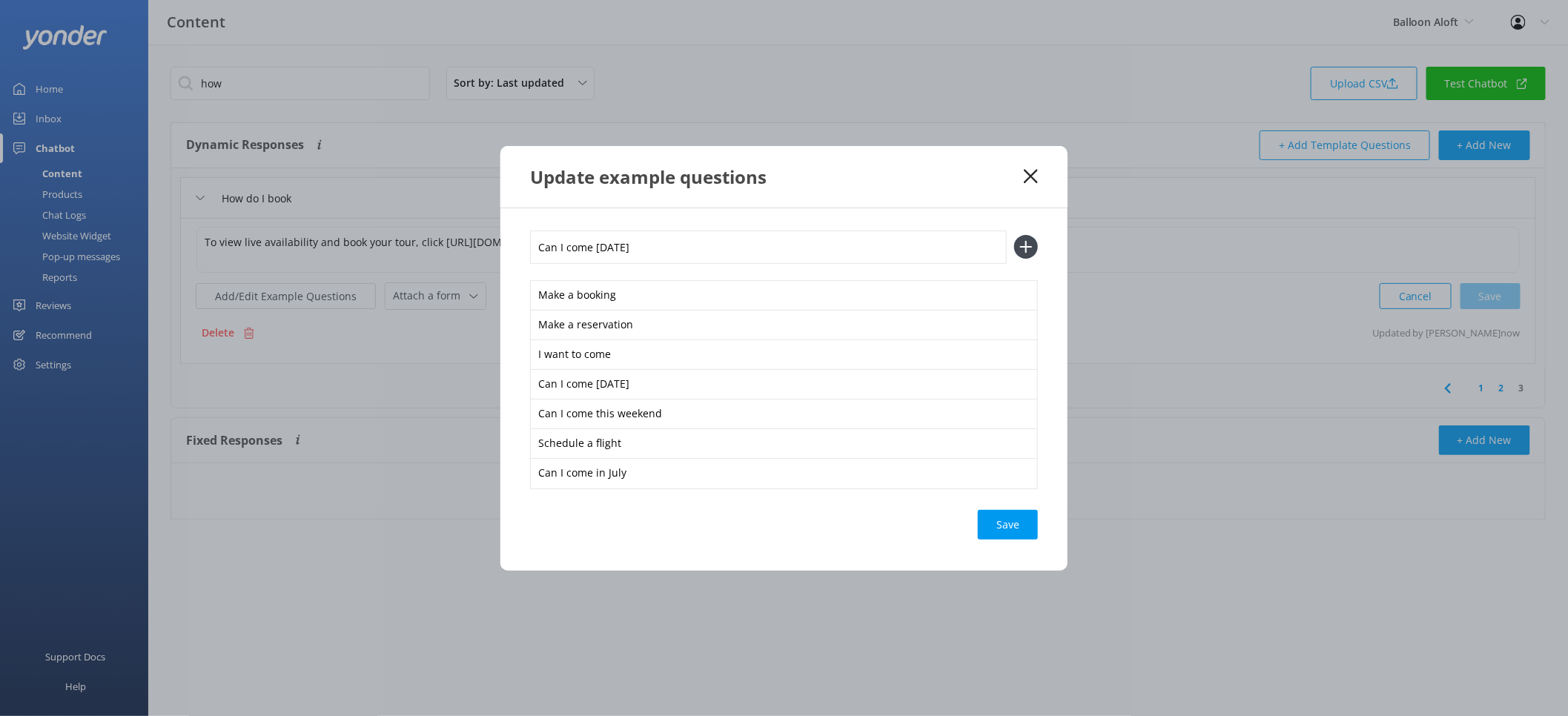
type input "Can I come [DATE]"
click at [1014, 235] on button at bounding box center [1026, 247] width 24 height 24
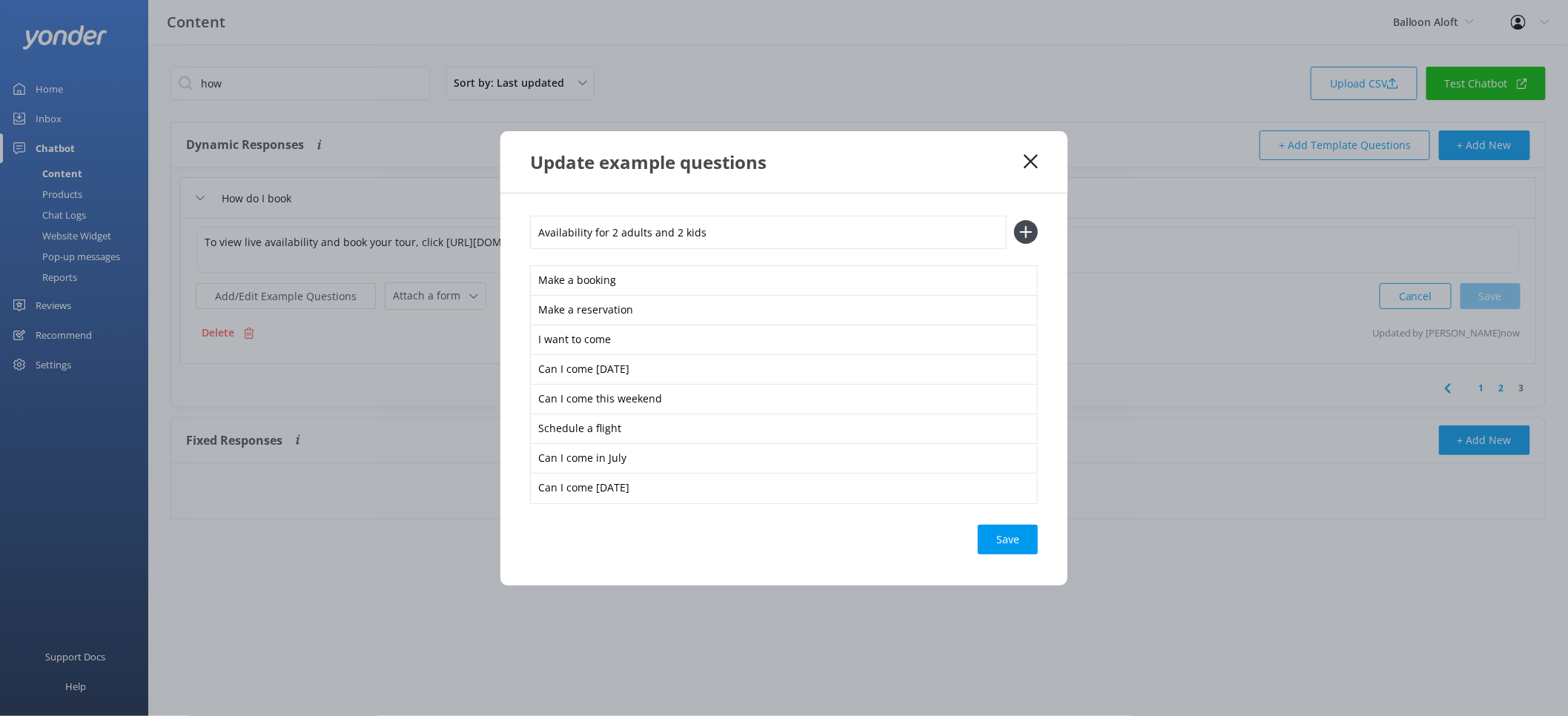
type input "Availability for 2 adults and 2 kids"
click at [1014, 220] on button at bounding box center [1026, 232] width 24 height 24
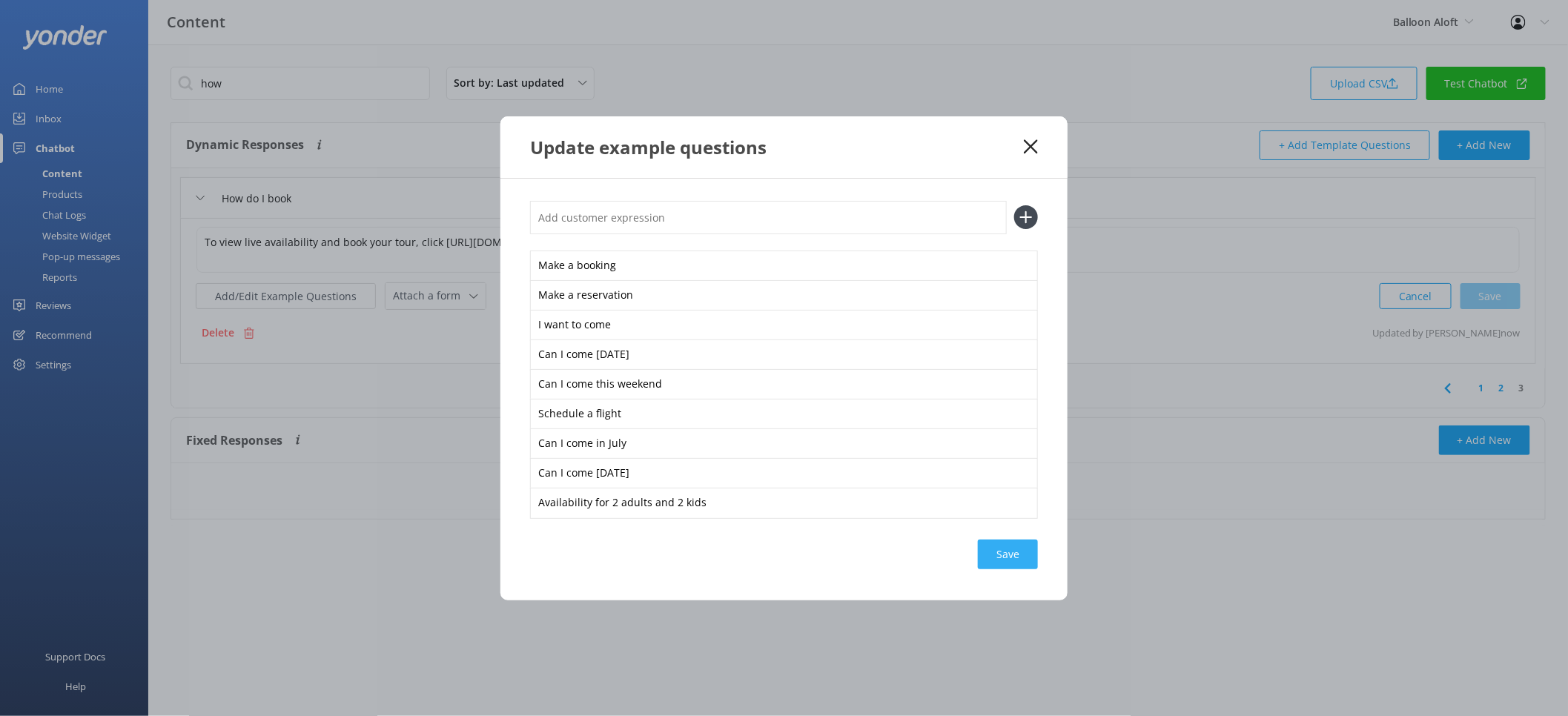
click at [1009, 556] on div "Save" at bounding box center [1008, 555] width 60 height 29
click at [1029, 151] on icon at bounding box center [1030, 146] width 14 height 15
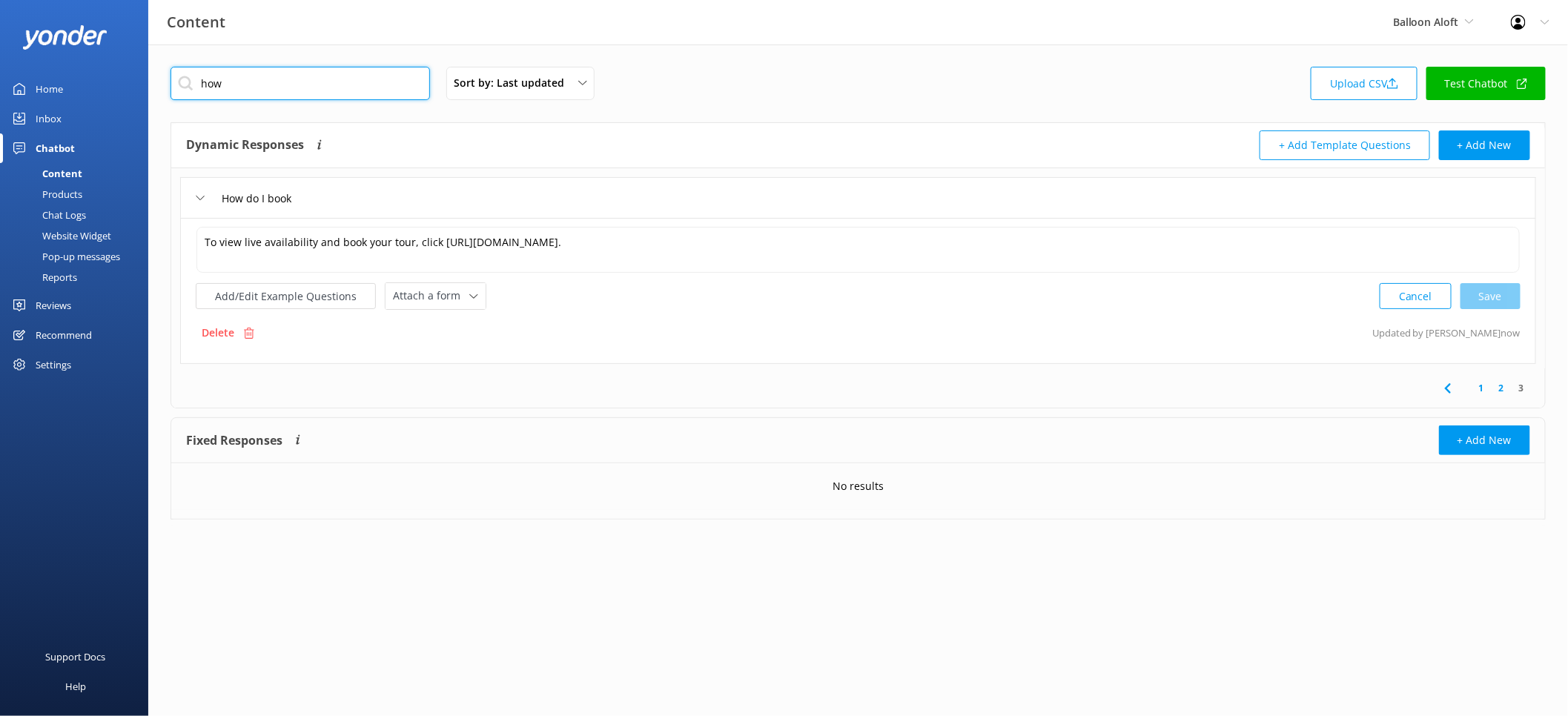
click at [296, 94] on input "how" at bounding box center [300, 83] width 259 height 33
click at [296, 94] on input "how" at bounding box center [300, 83] width 259 height 33
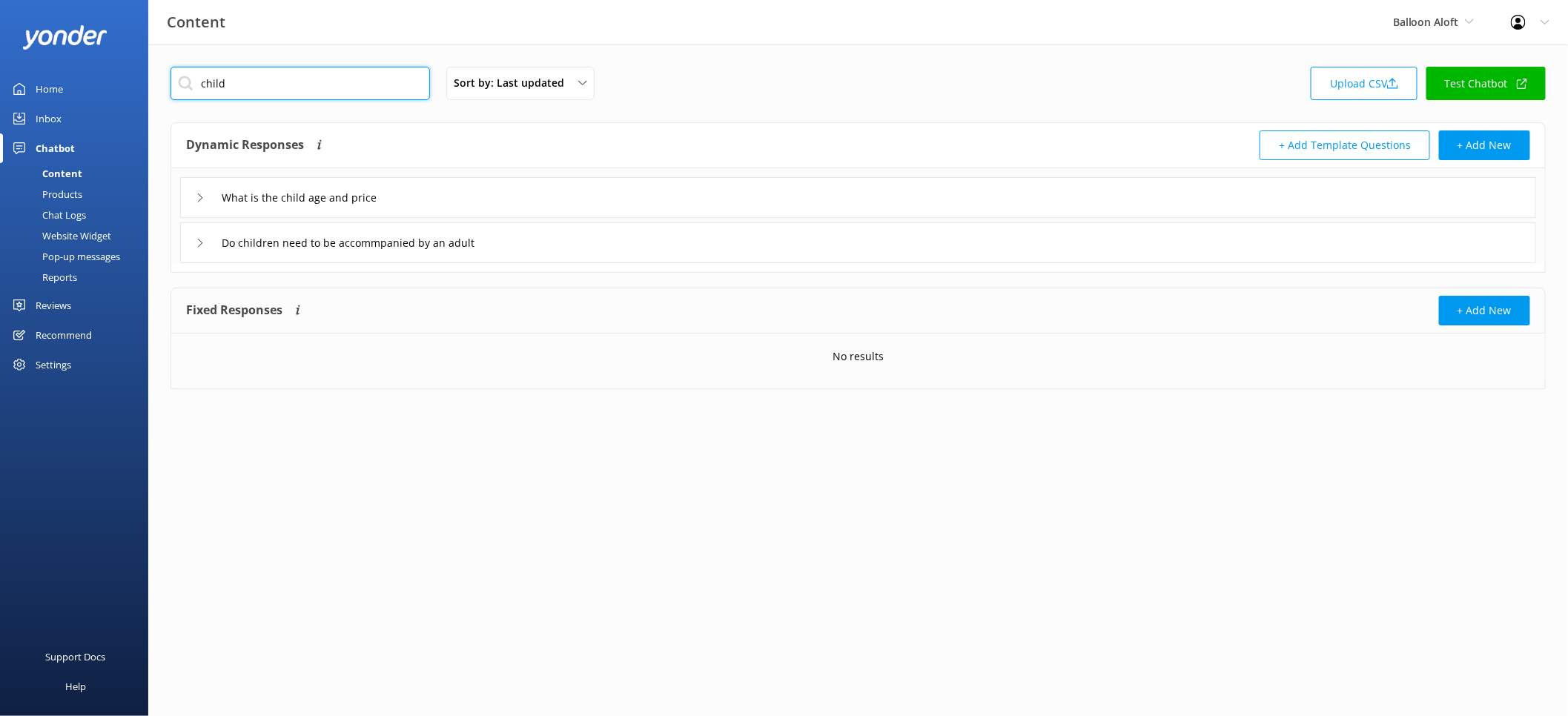
type input "child"
click at [493, 195] on div "What is the child age and price" at bounding box center [857, 198] width 1356 height 41
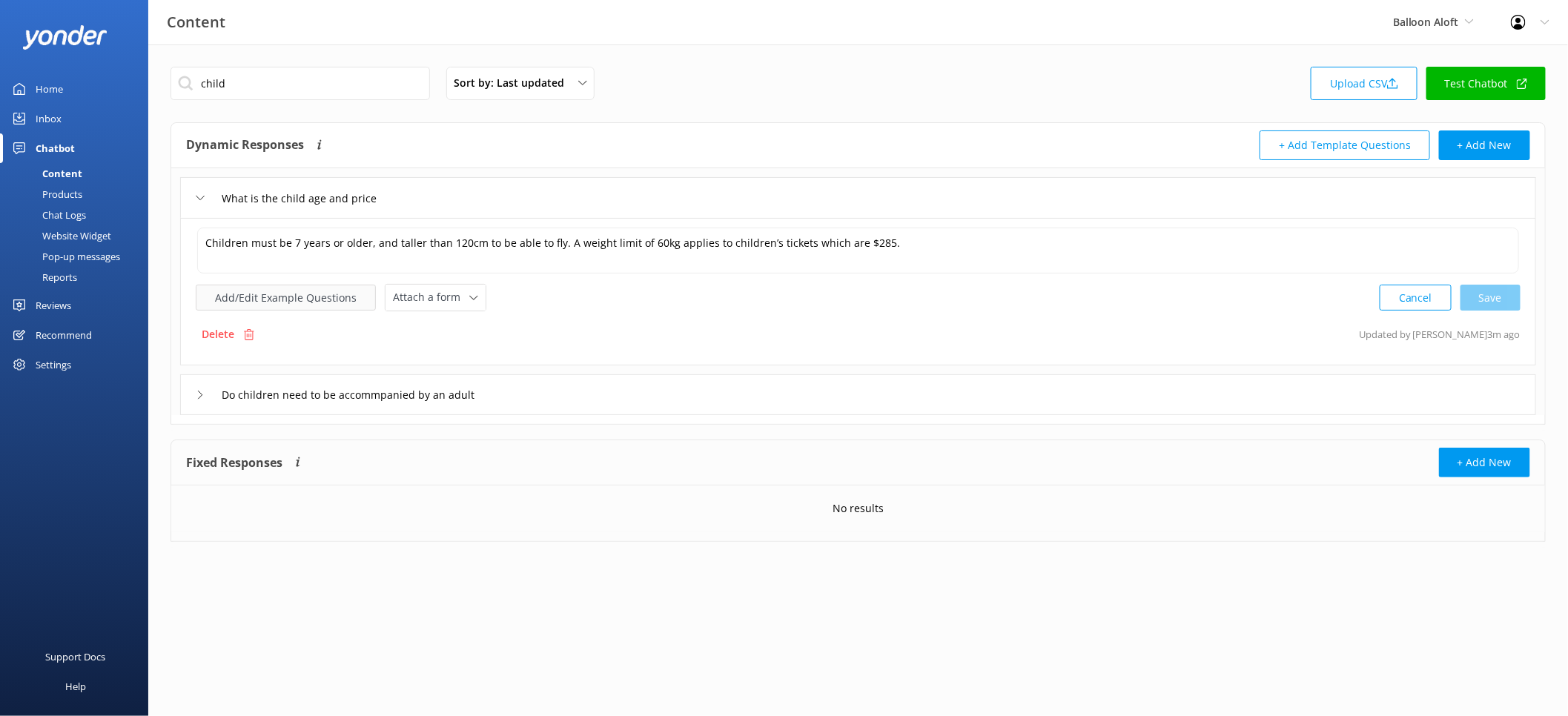
click at [324, 290] on button "Add/Edit Example Questions" at bounding box center [285, 298] width 180 height 26
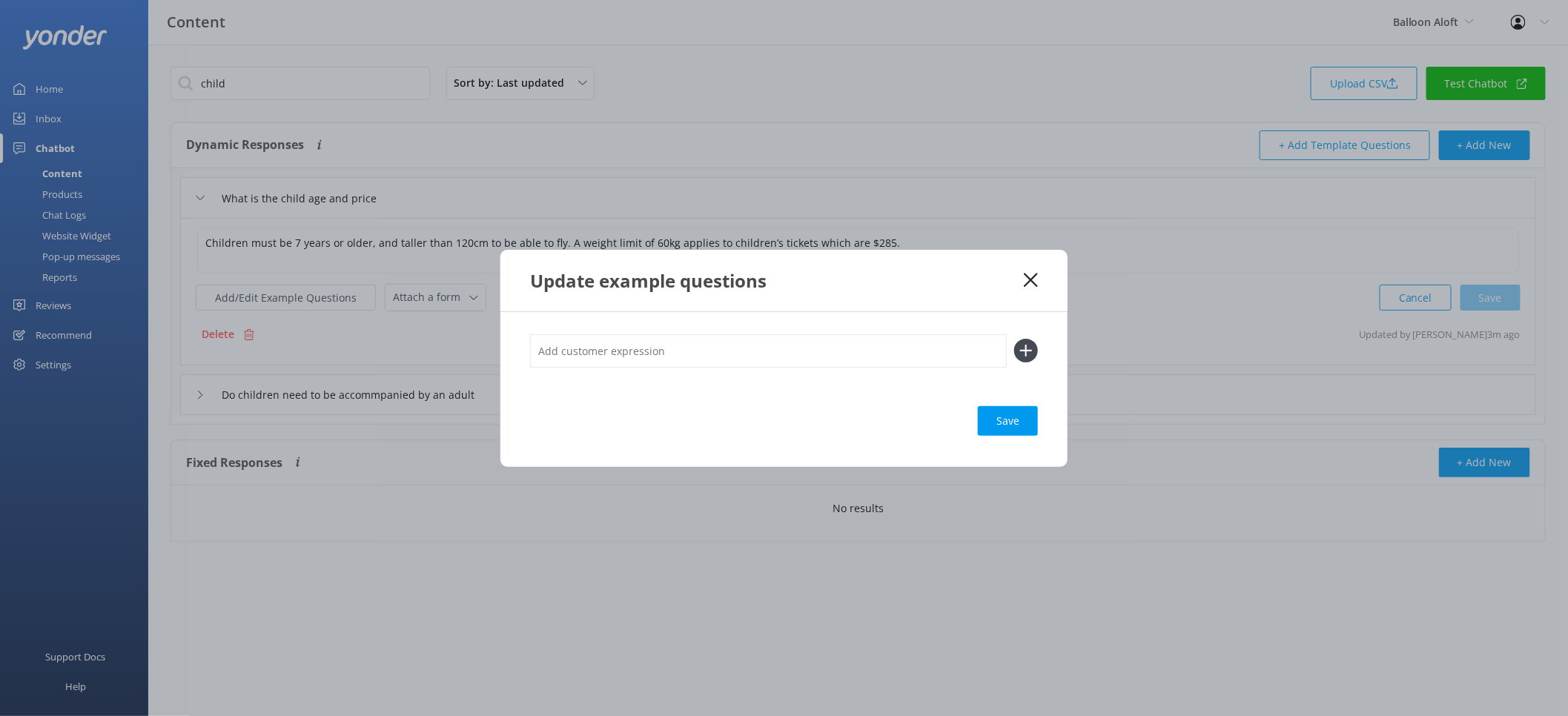
click at [695, 363] on input "text" at bounding box center [769, 351] width 477 height 33
type input "How old do I need to be"
click at [1014, 339] on button at bounding box center [1026, 351] width 24 height 24
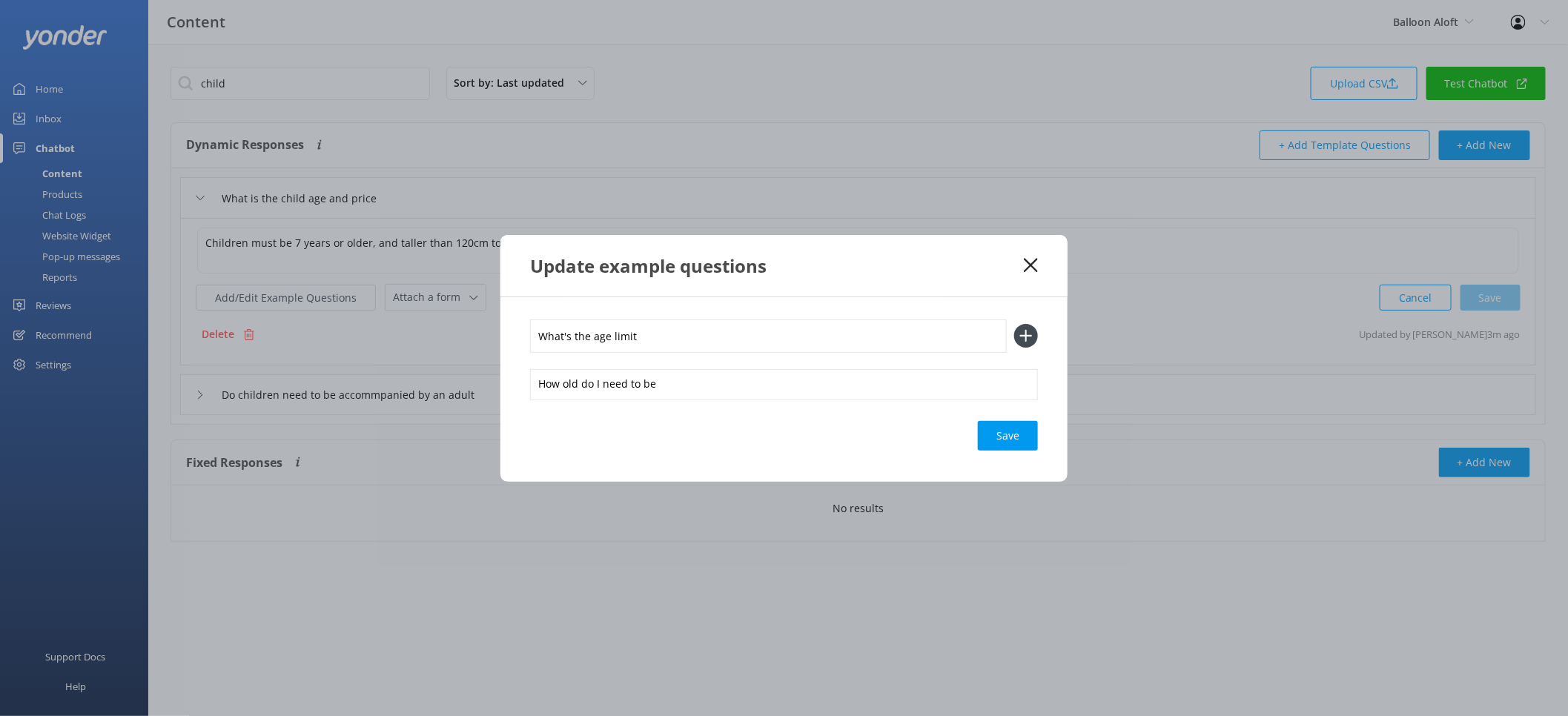
type input "What's the age limit"
click at [1014, 324] on button at bounding box center [1026, 335] width 24 height 24
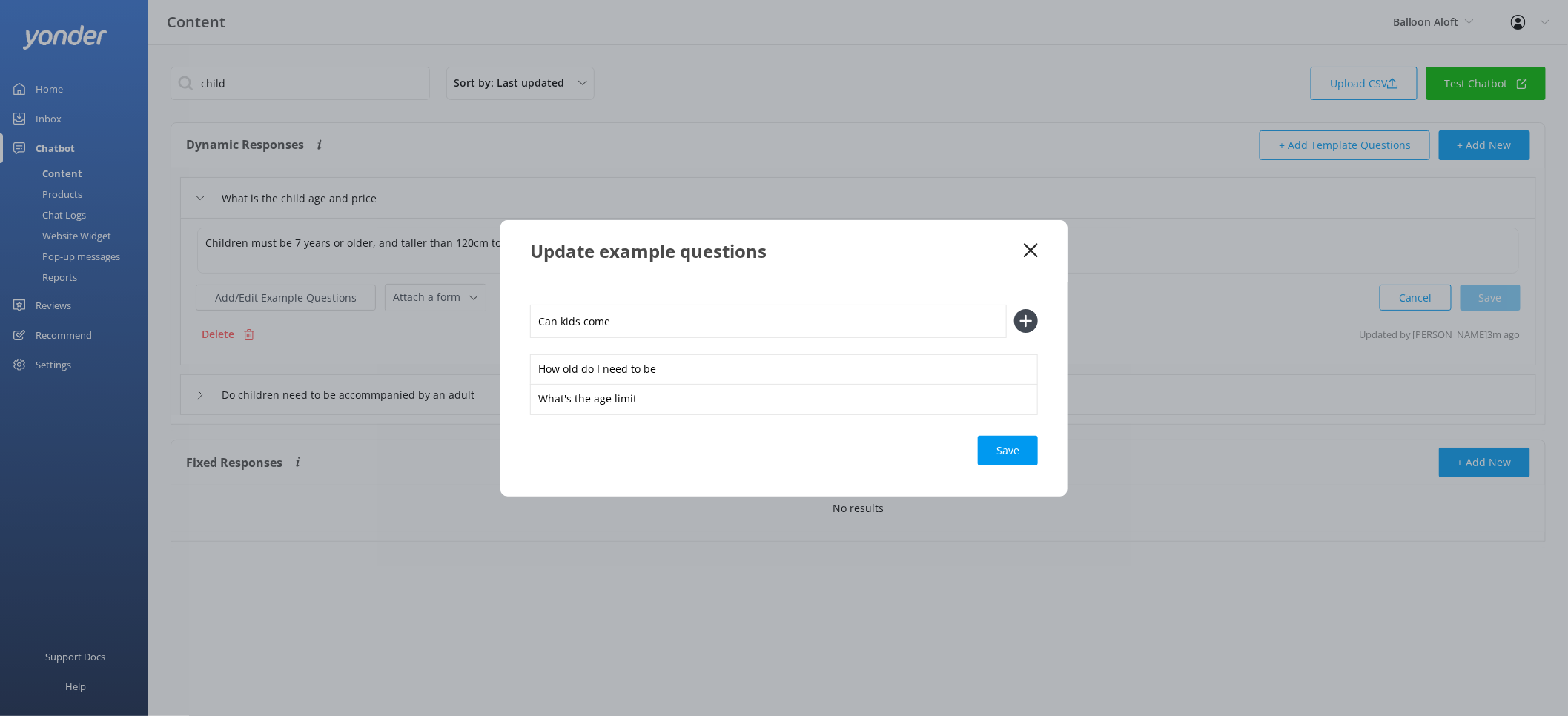
type input "Can kids come"
click at [1014, 309] on button at bounding box center [1026, 321] width 24 height 24
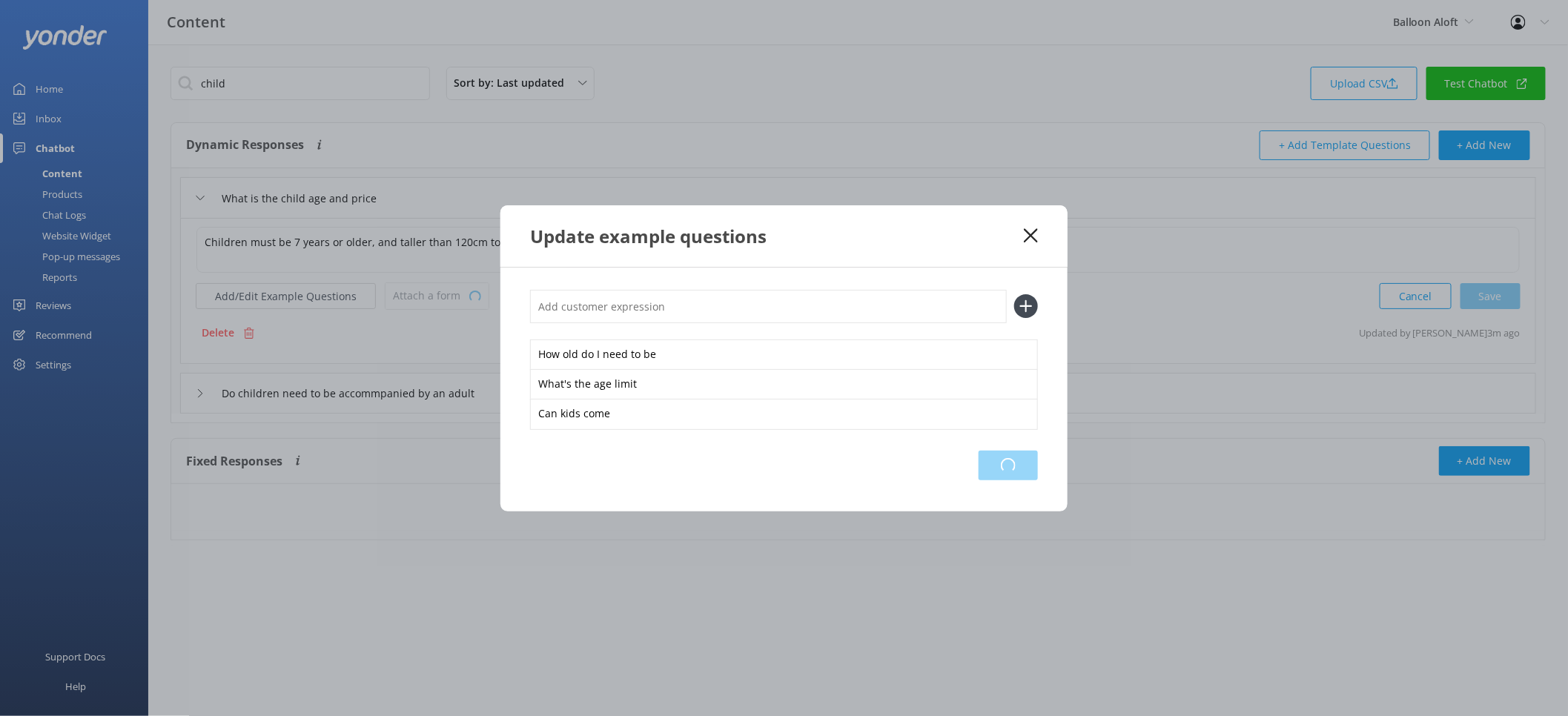
click at [1030, 470] on div "Loading.." at bounding box center [1008, 465] width 59 height 29
click at [1039, 230] on div "Update example questions" at bounding box center [783, 236] width 567 height 62
click at [1026, 231] on use at bounding box center [1030, 235] width 14 height 14
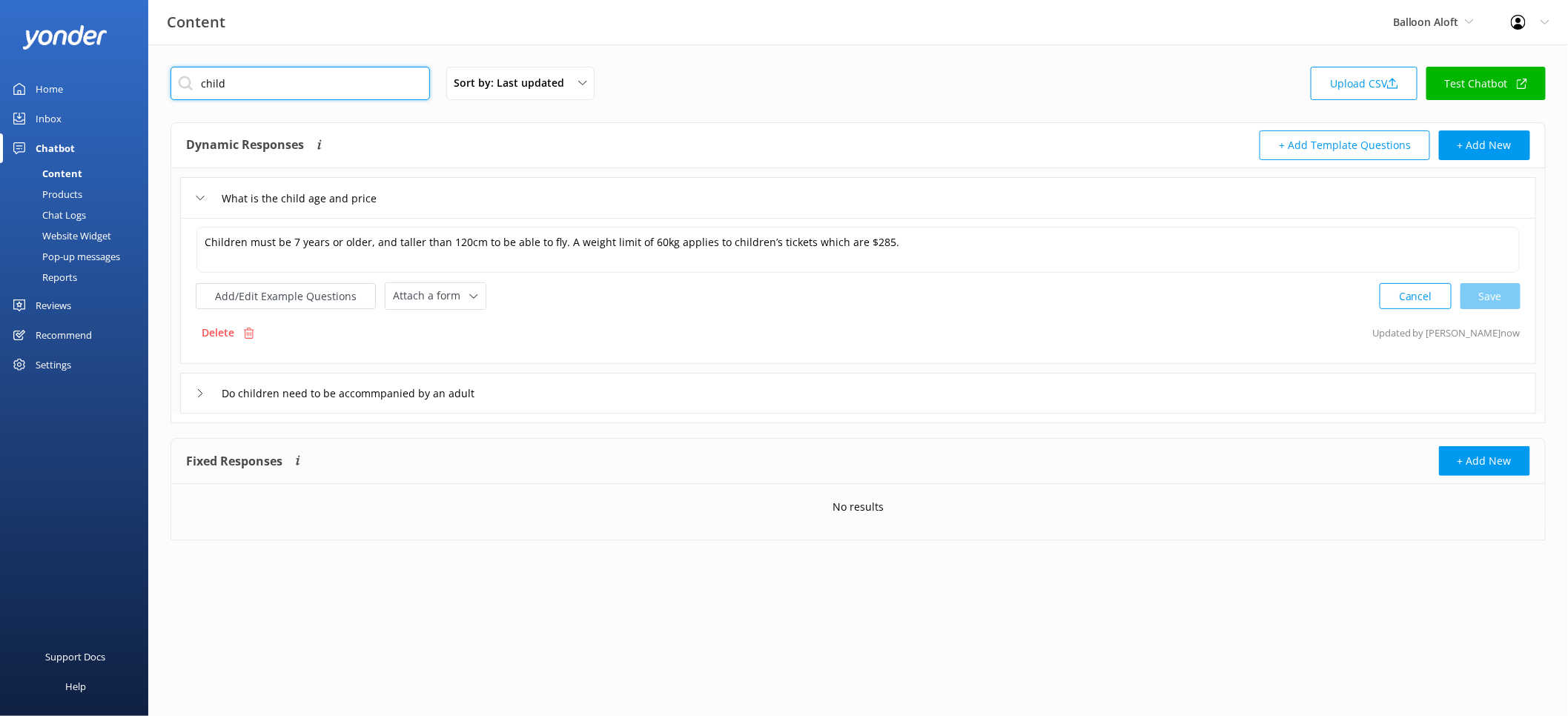
click at [315, 90] on input "child" at bounding box center [300, 83] width 259 height 33
type input "human"
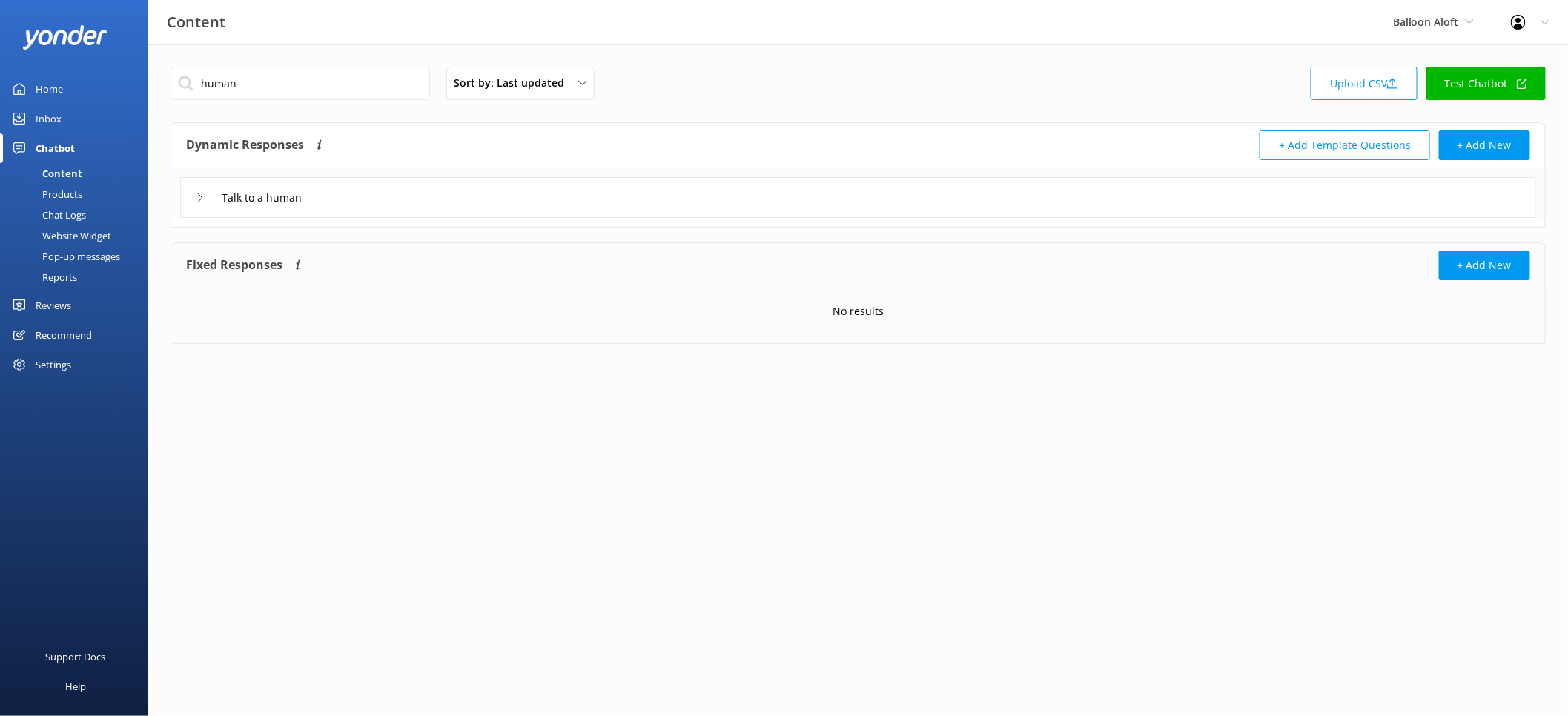
click at [391, 207] on div "Talk to a human" at bounding box center [857, 198] width 1356 height 41
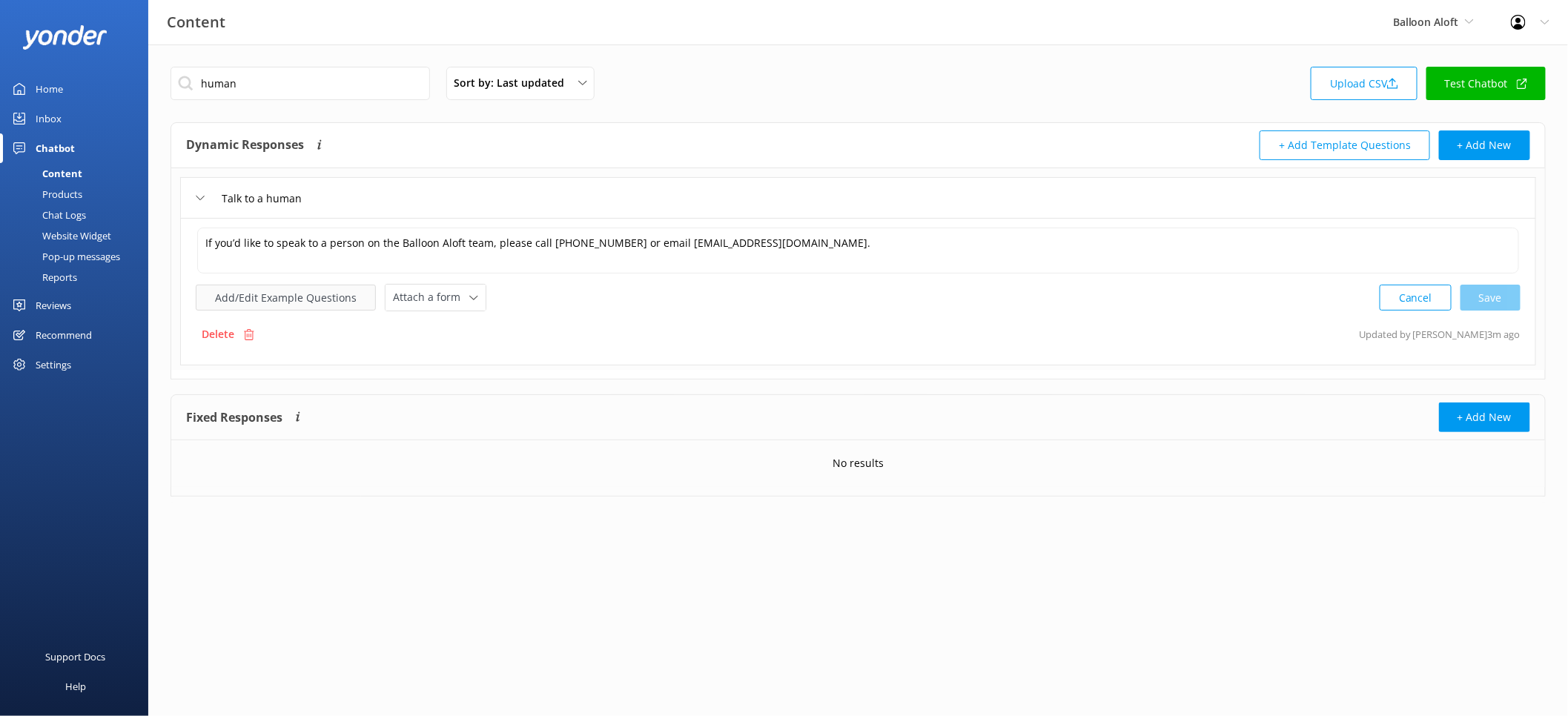
click at [309, 299] on button "Add/Edit Example Questions" at bounding box center [285, 298] width 180 height 26
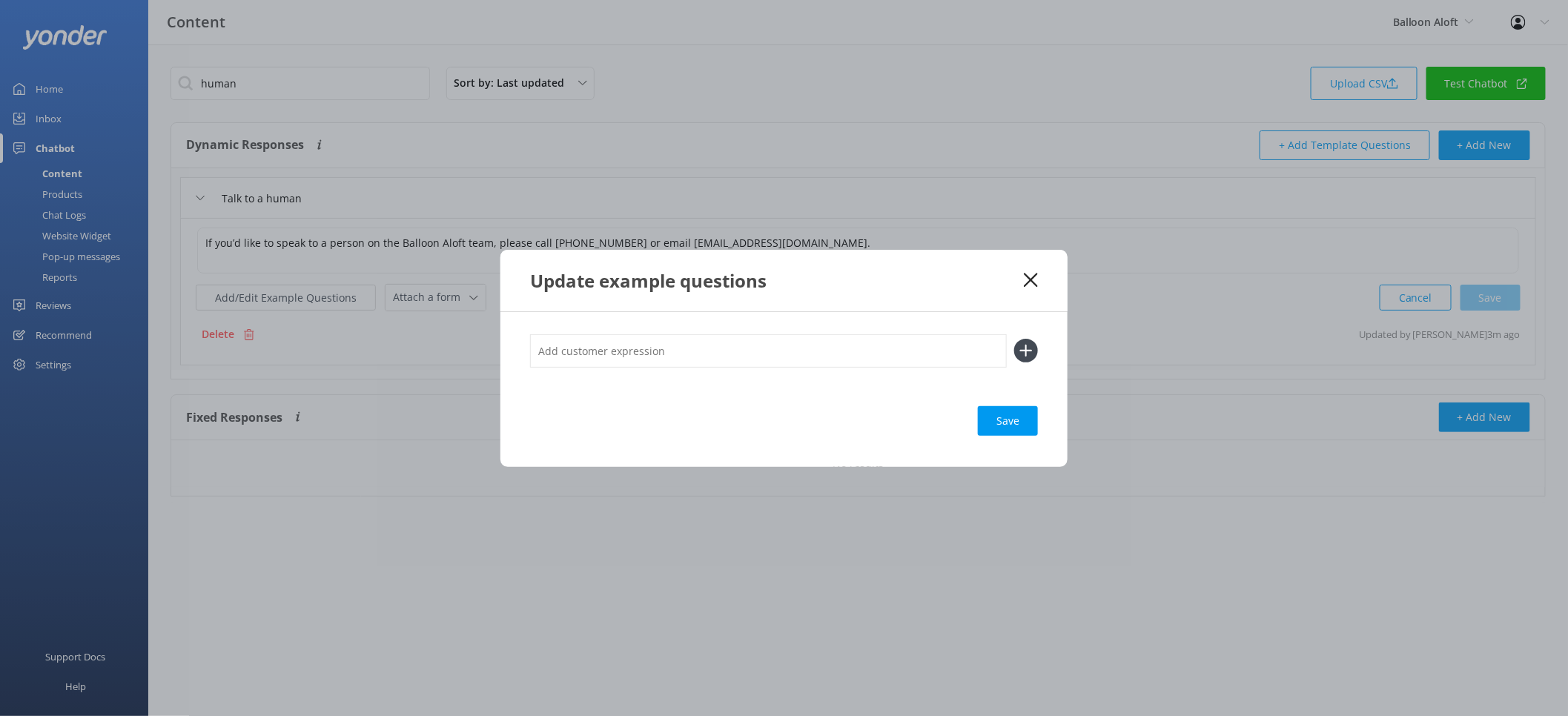
click at [651, 347] on input "text" at bounding box center [769, 351] width 477 height 33
type input "Talk to someone"
click at [1014, 339] on button at bounding box center [1026, 351] width 24 height 24
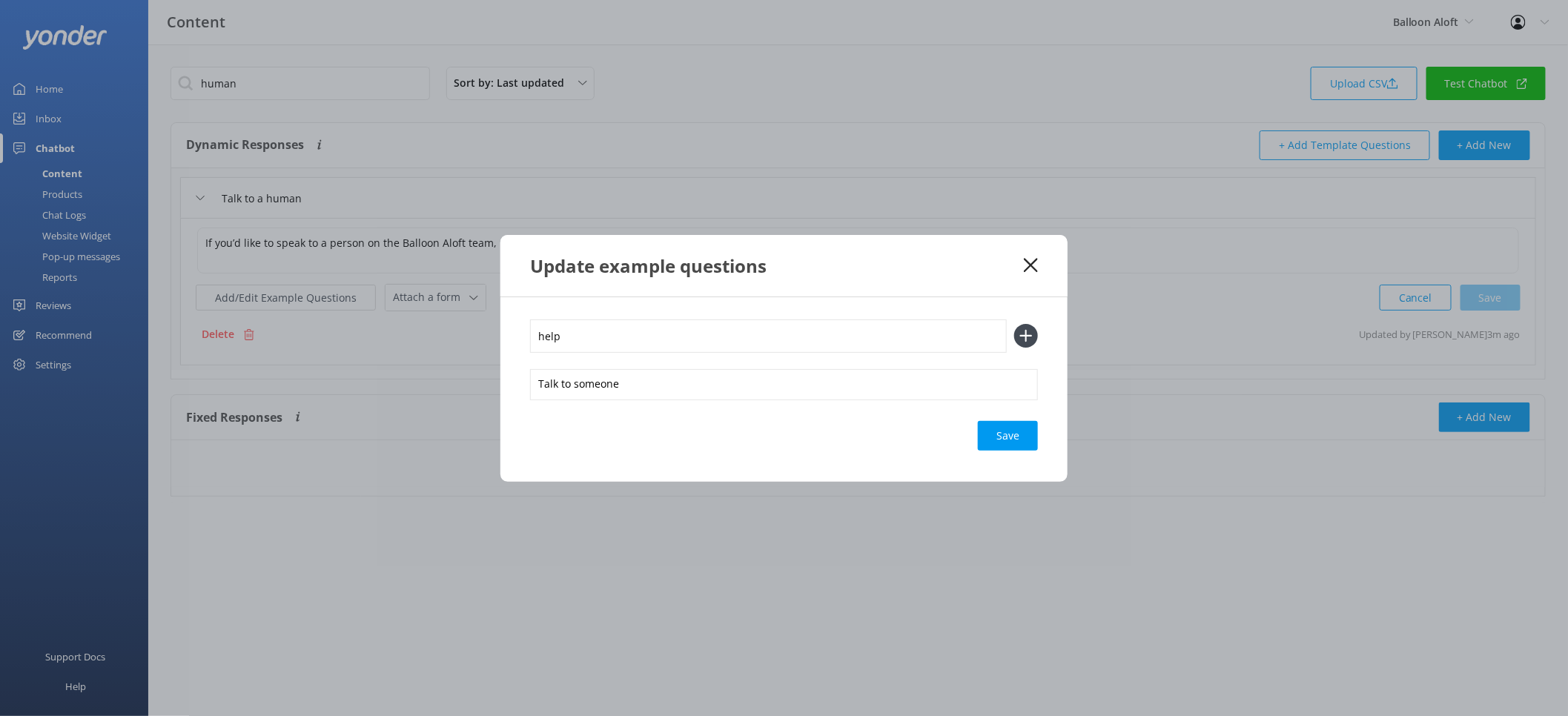
type input "help"
click at [1014, 324] on button at bounding box center [1026, 335] width 24 height 24
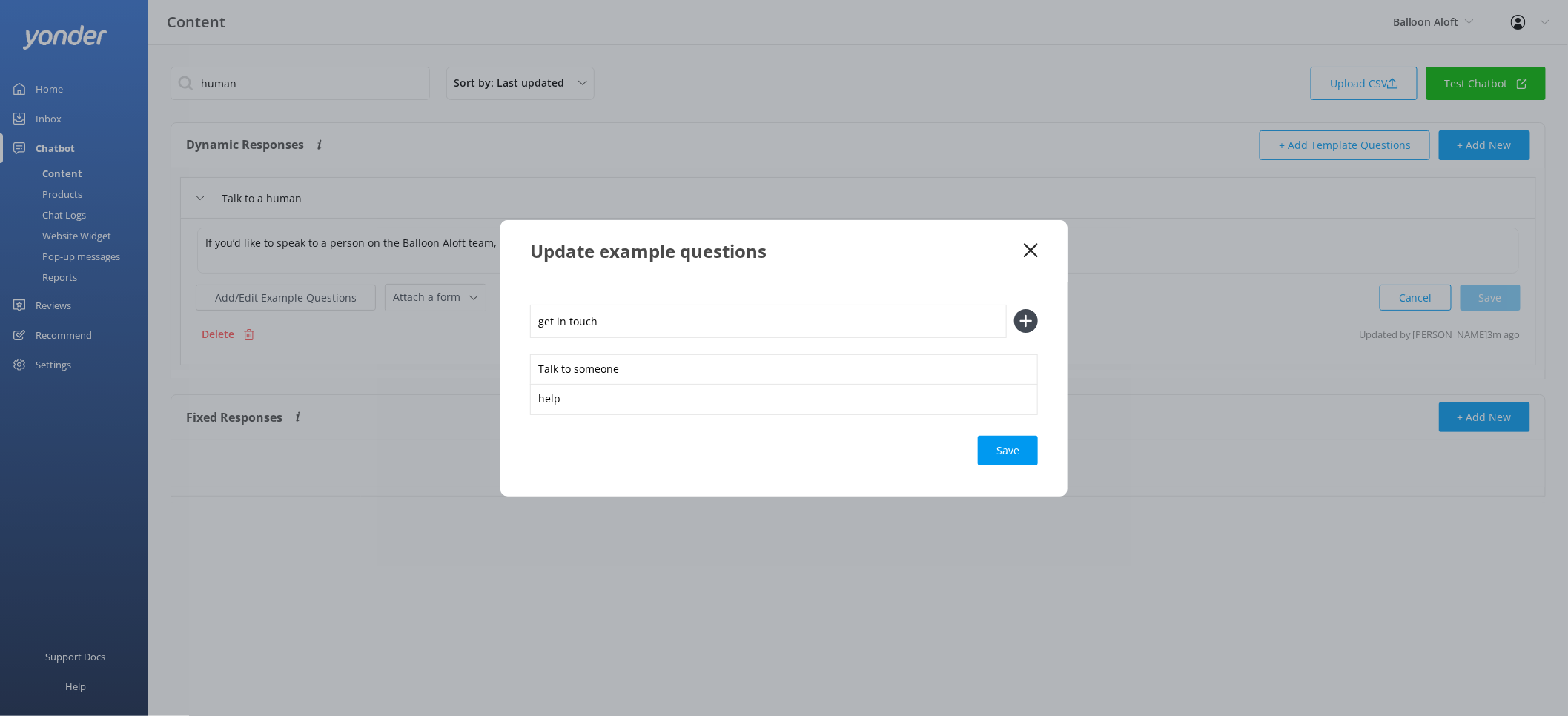
type input "get in touch"
click at [1014, 309] on button at bounding box center [1026, 321] width 24 height 24
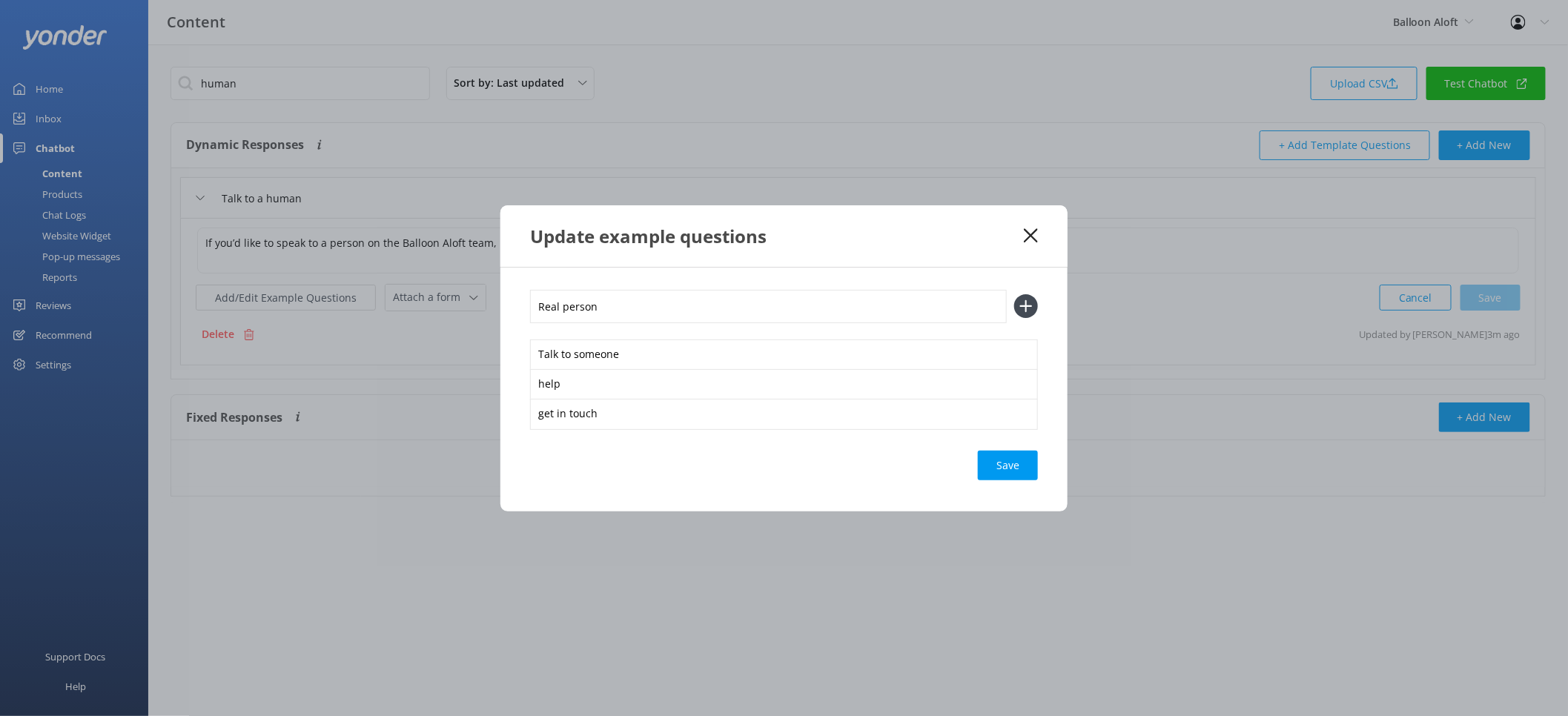
type input "Real person"
click at [1014, 295] on button at bounding box center [1026, 306] width 24 height 24
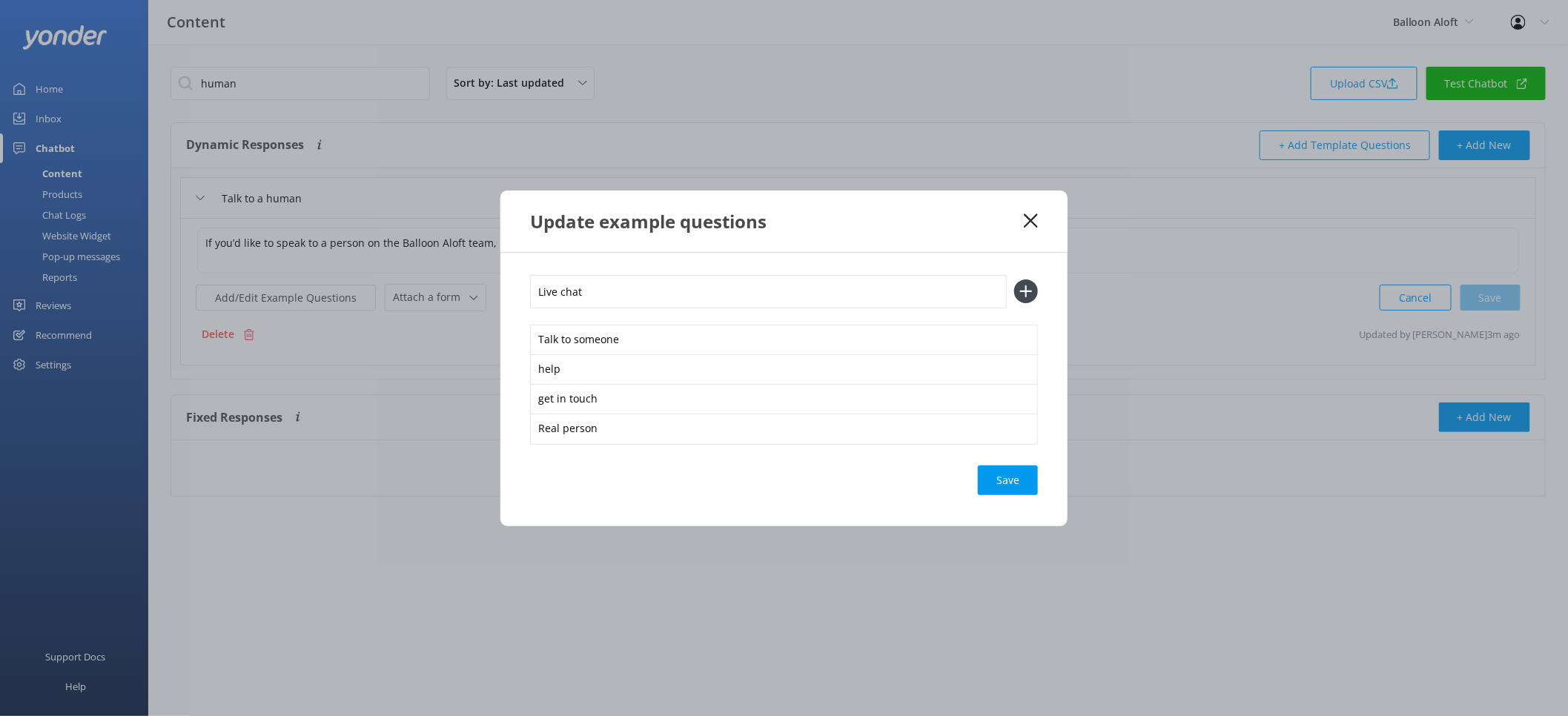
type input "Live chat"
click at [1014, 280] on button at bounding box center [1026, 291] width 24 height 24
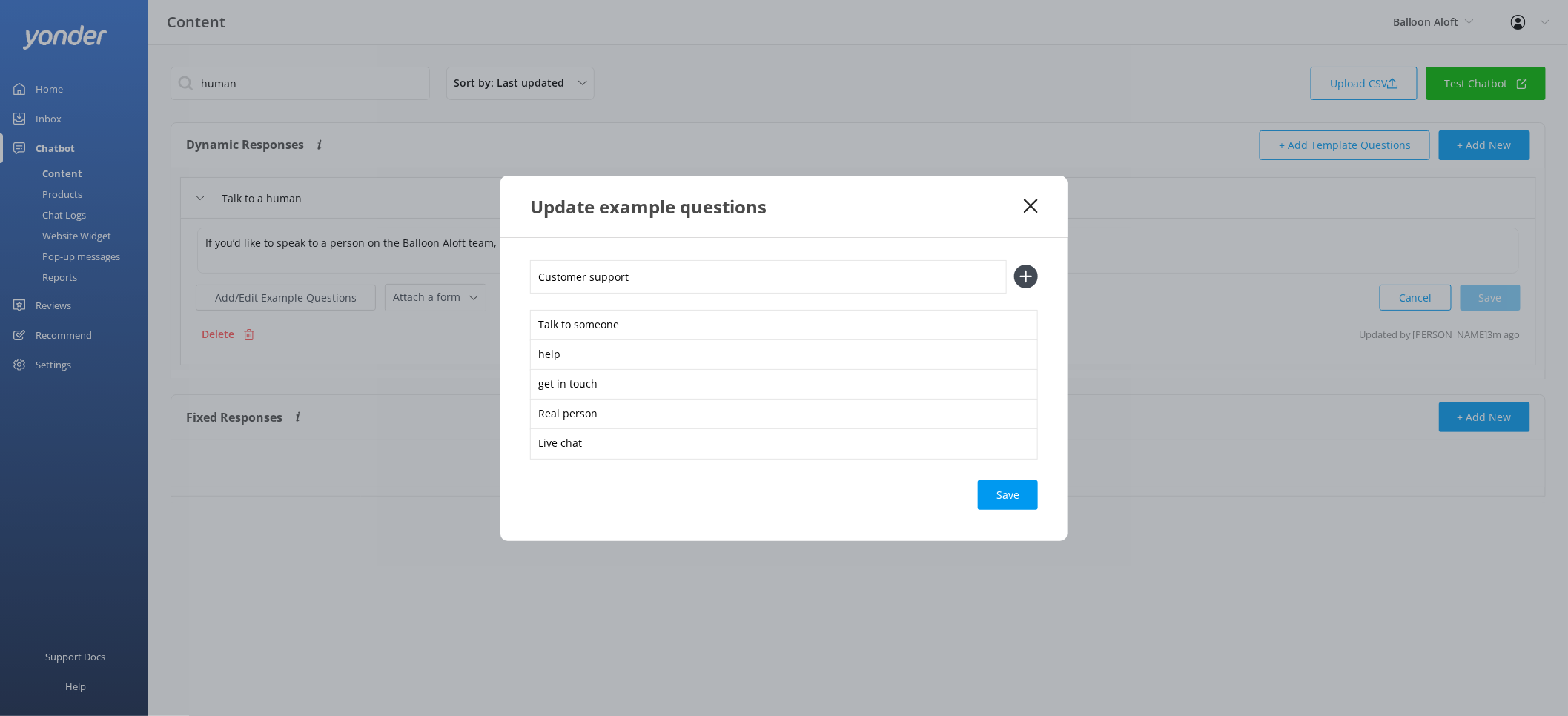
type input "Customer support"
click at [1014, 264] on button at bounding box center [1026, 276] width 24 height 24
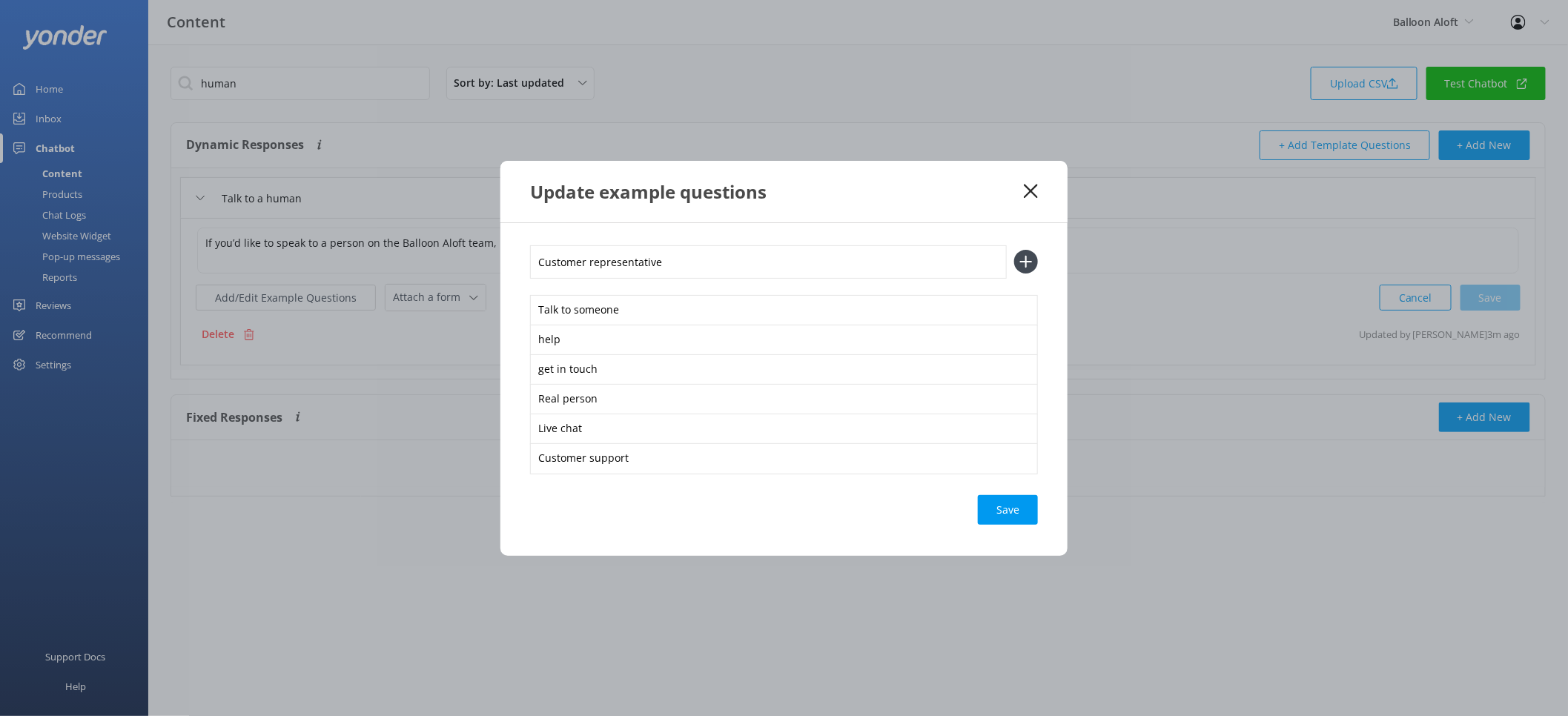
type input "Customer representative"
click at [1014, 250] on button at bounding box center [1026, 261] width 24 height 24
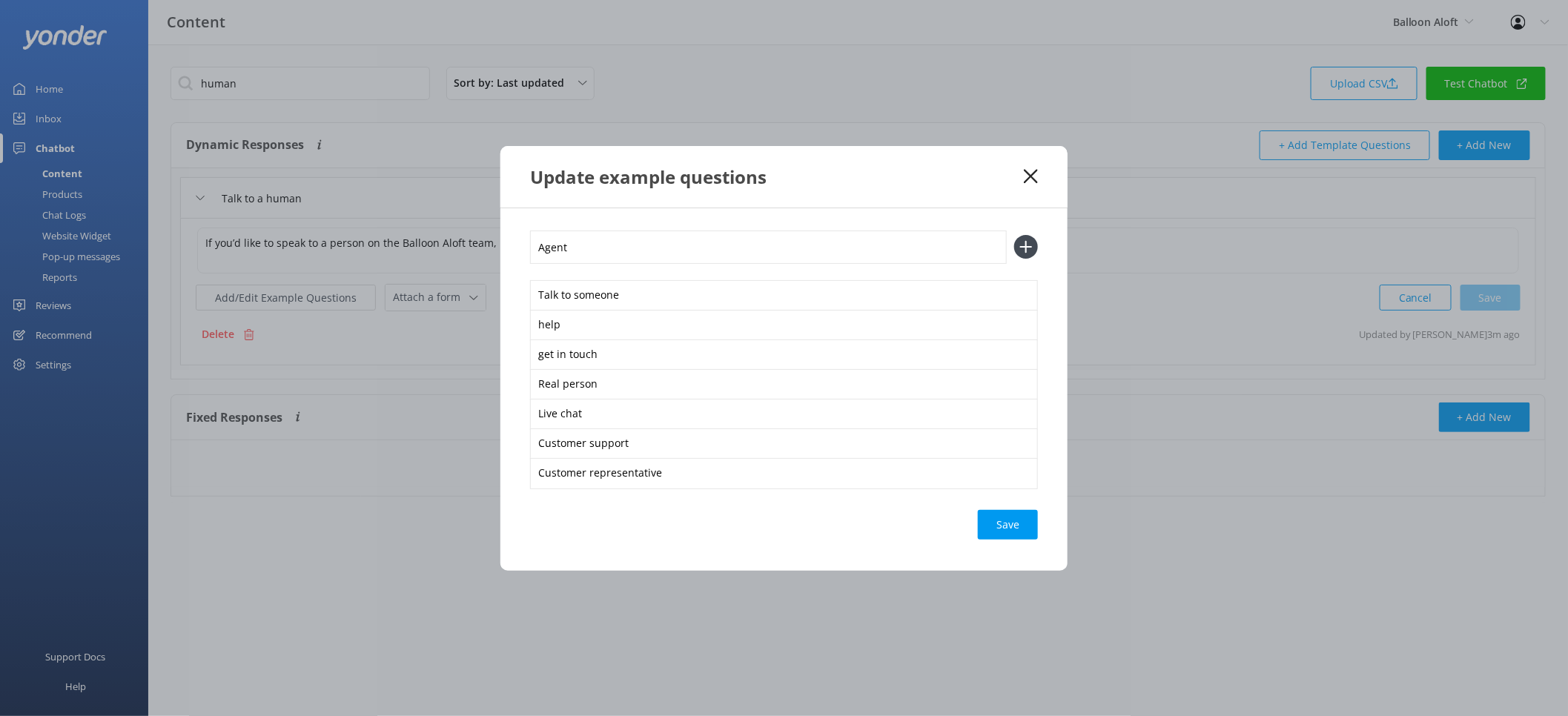
type input "Agent"
click at [1014, 235] on button at bounding box center [1026, 247] width 24 height 24
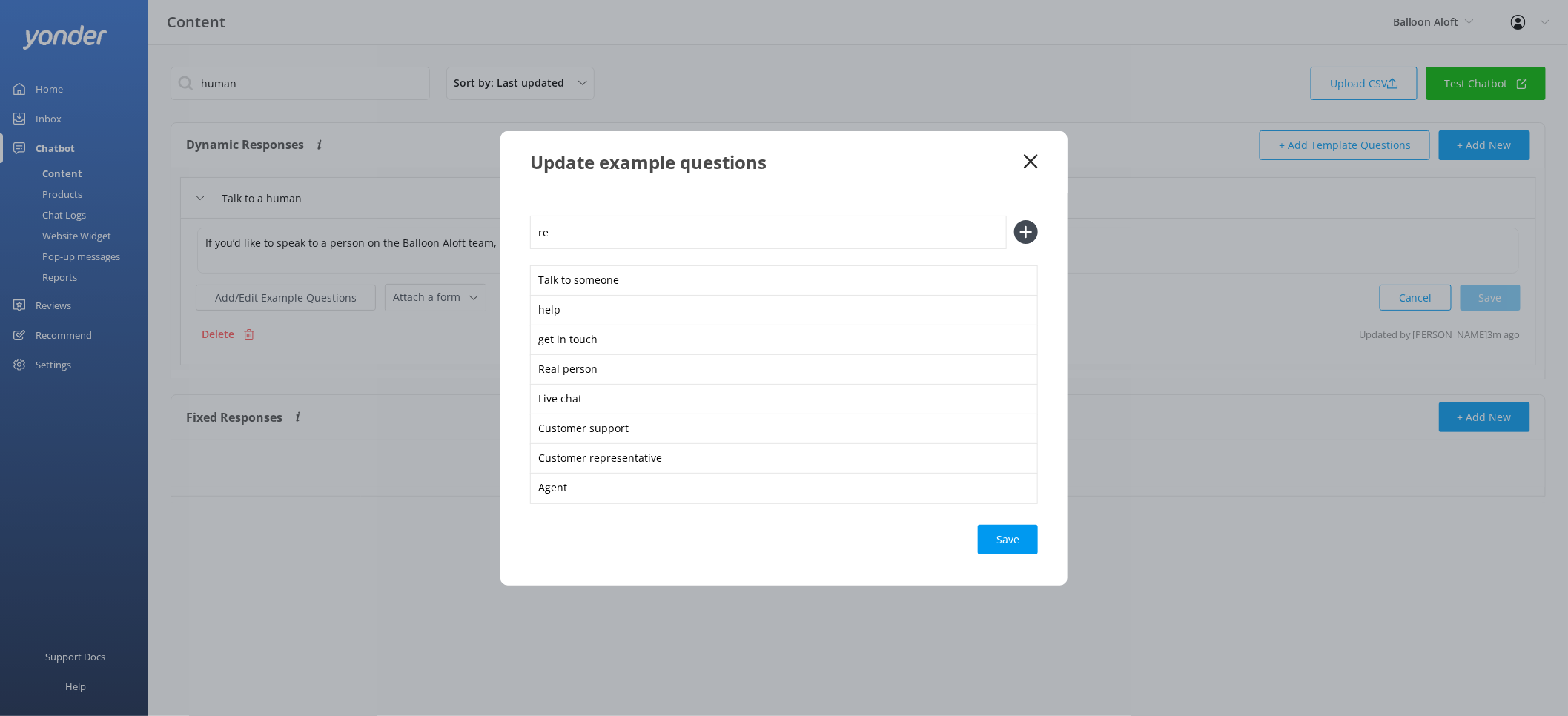
type input "r"
type input "Live person"
click at [1014, 220] on button at bounding box center [1026, 232] width 24 height 24
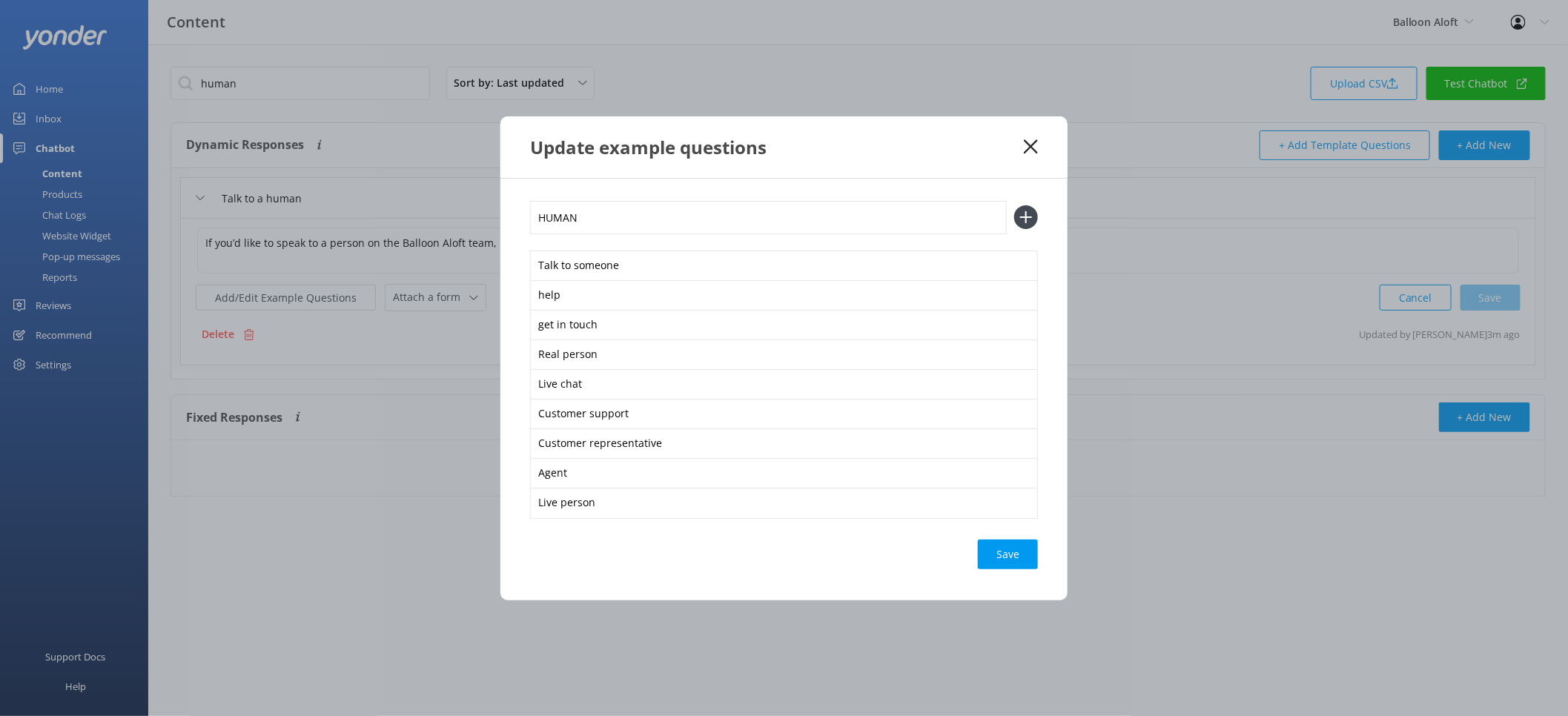
type input "HUMAN"
click at [1014, 205] on button at bounding box center [1026, 216] width 24 height 24
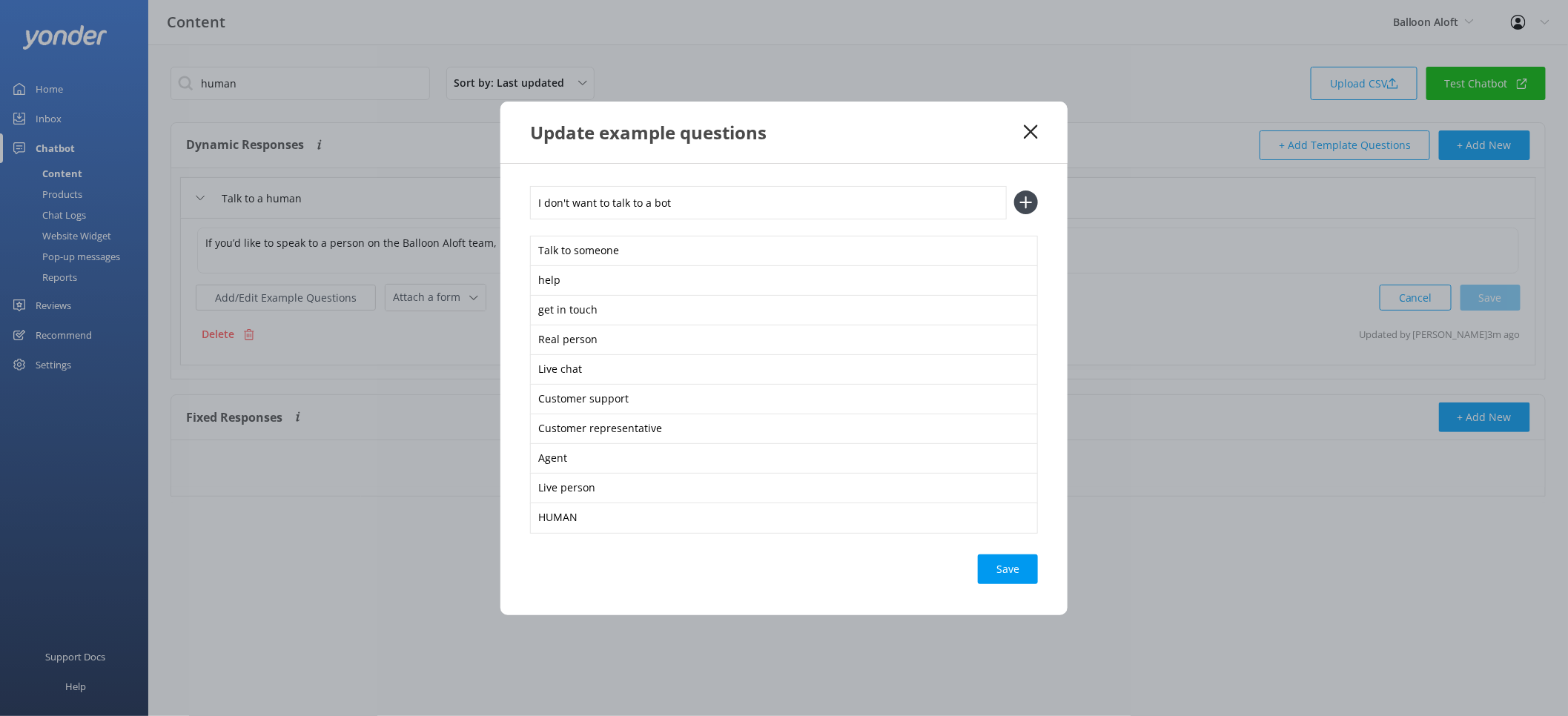
type input "I don't want to talk to a bot"
click at [1014, 190] on button at bounding box center [1026, 202] width 24 height 24
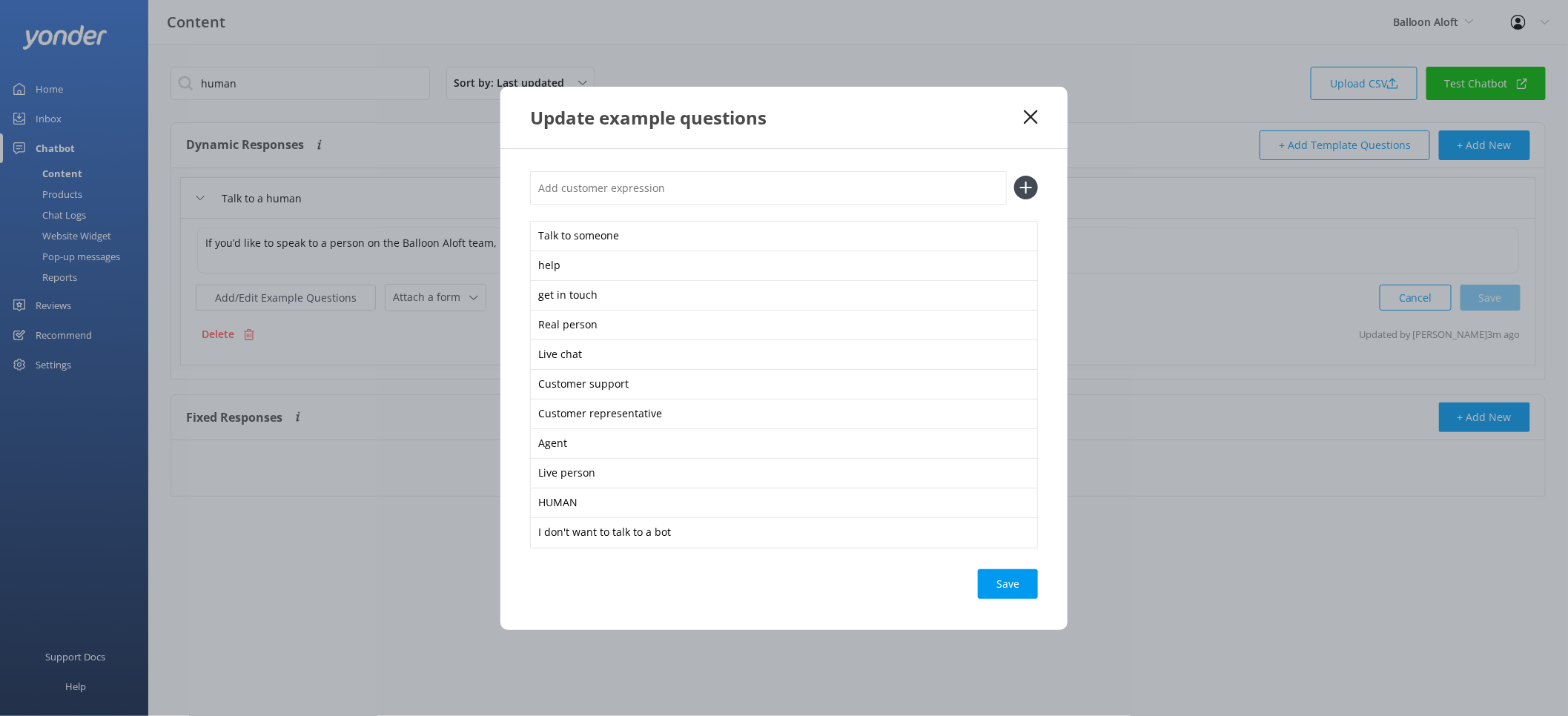
click at [991, 575] on div "Save" at bounding box center [1008, 584] width 60 height 29
click at [1027, 107] on div "Update example questions" at bounding box center [783, 118] width 567 height 62
click at [1037, 112] on icon at bounding box center [1030, 117] width 14 height 15
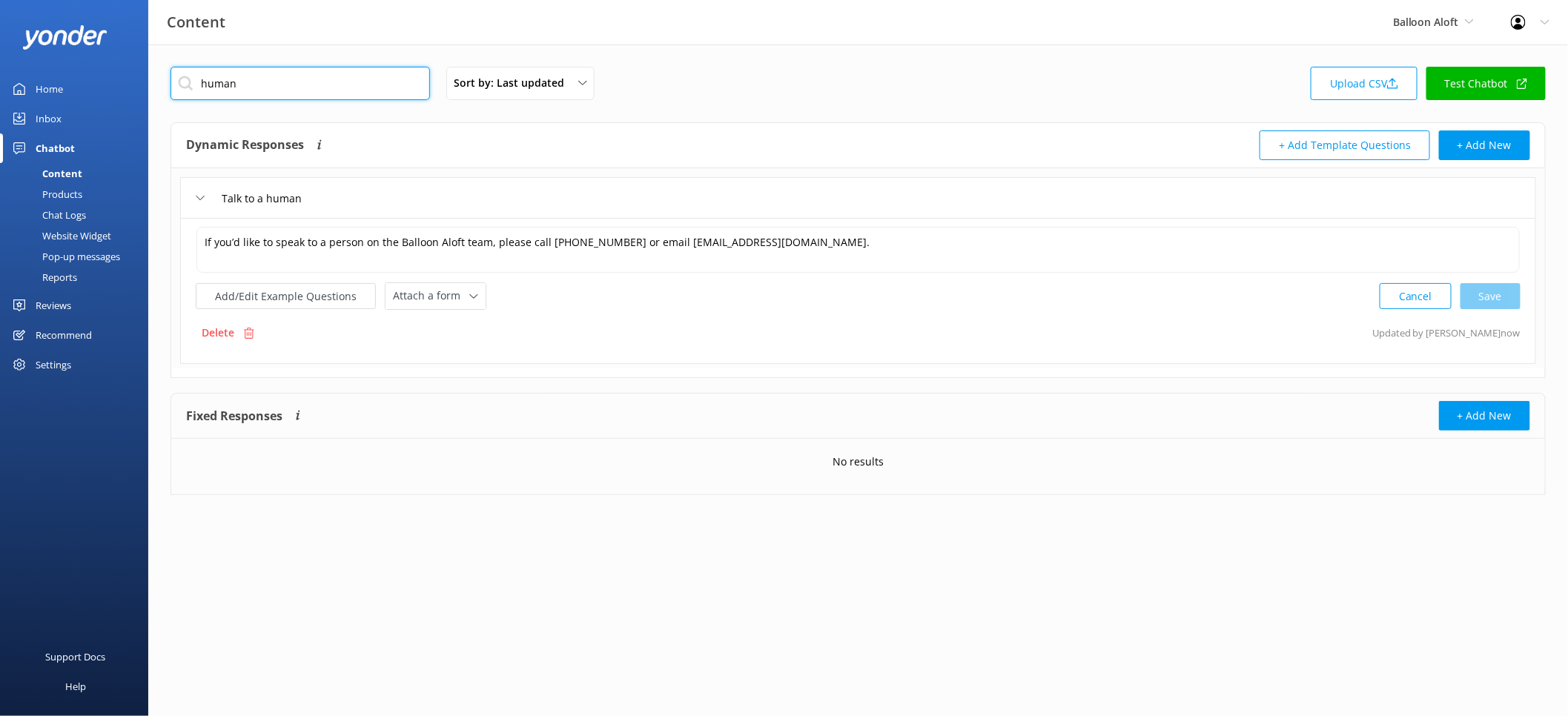
click at [302, 94] on input "human" at bounding box center [300, 83] width 259 height 33
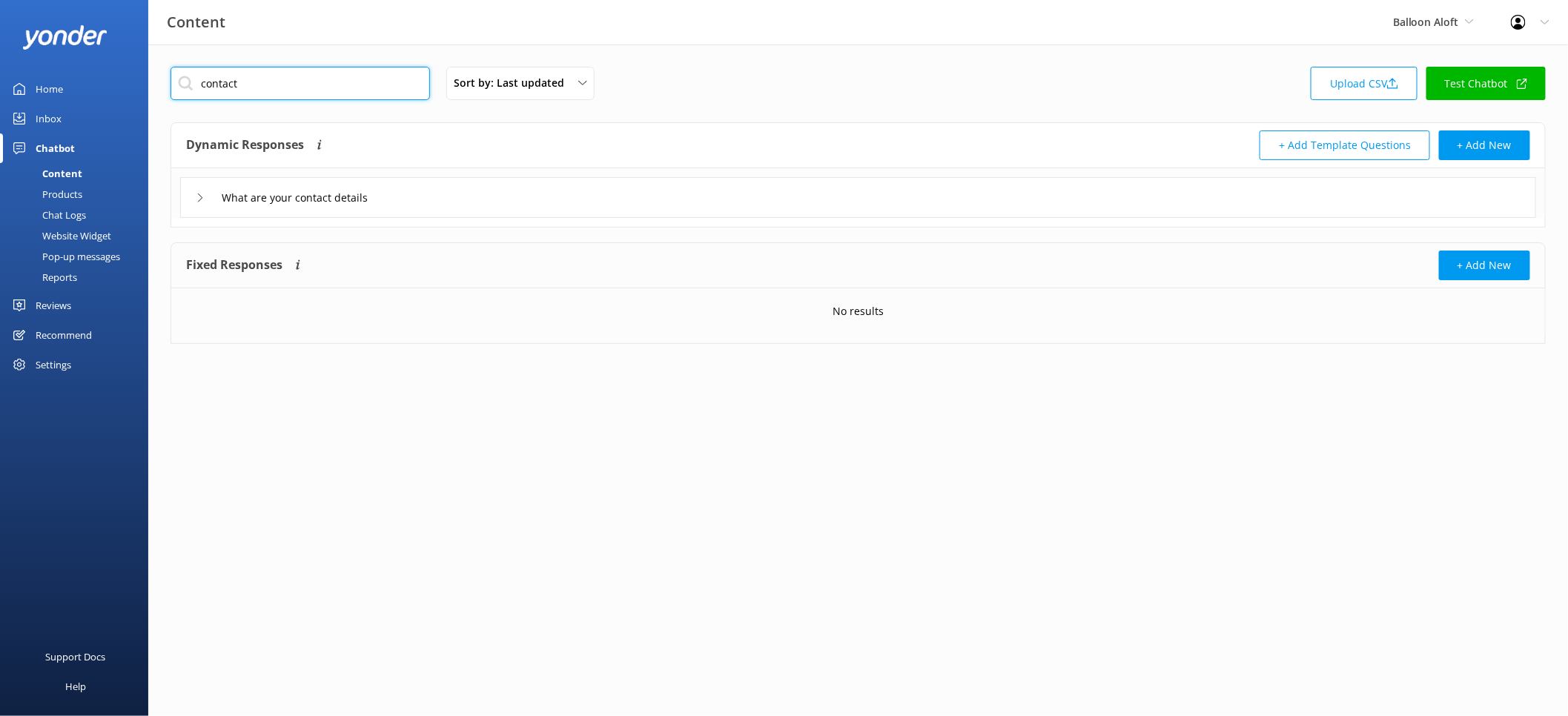
type input "contact"
click at [515, 211] on div "What are your contact details" at bounding box center [857, 198] width 1356 height 41
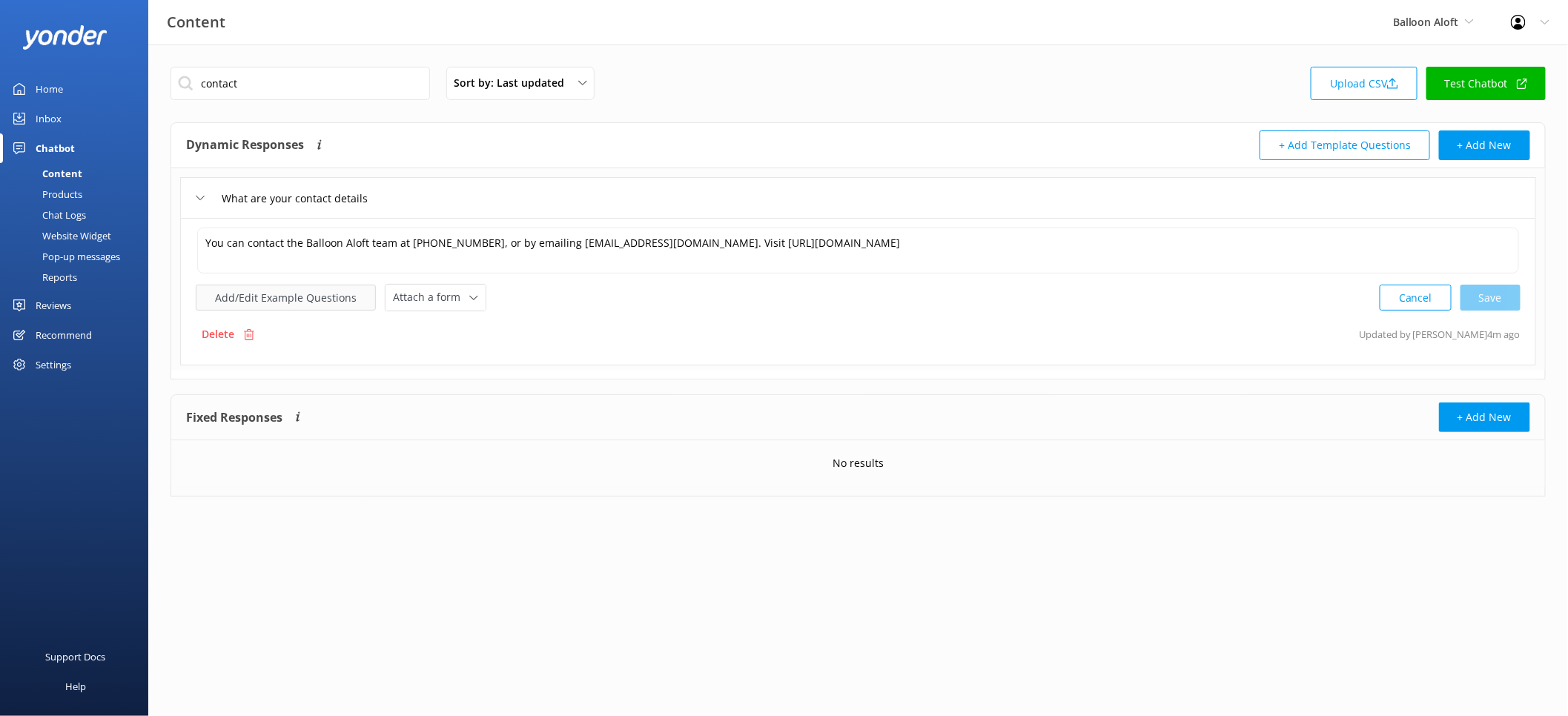
click at [298, 308] on button "Add/Edit Example Questions" at bounding box center [285, 298] width 180 height 26
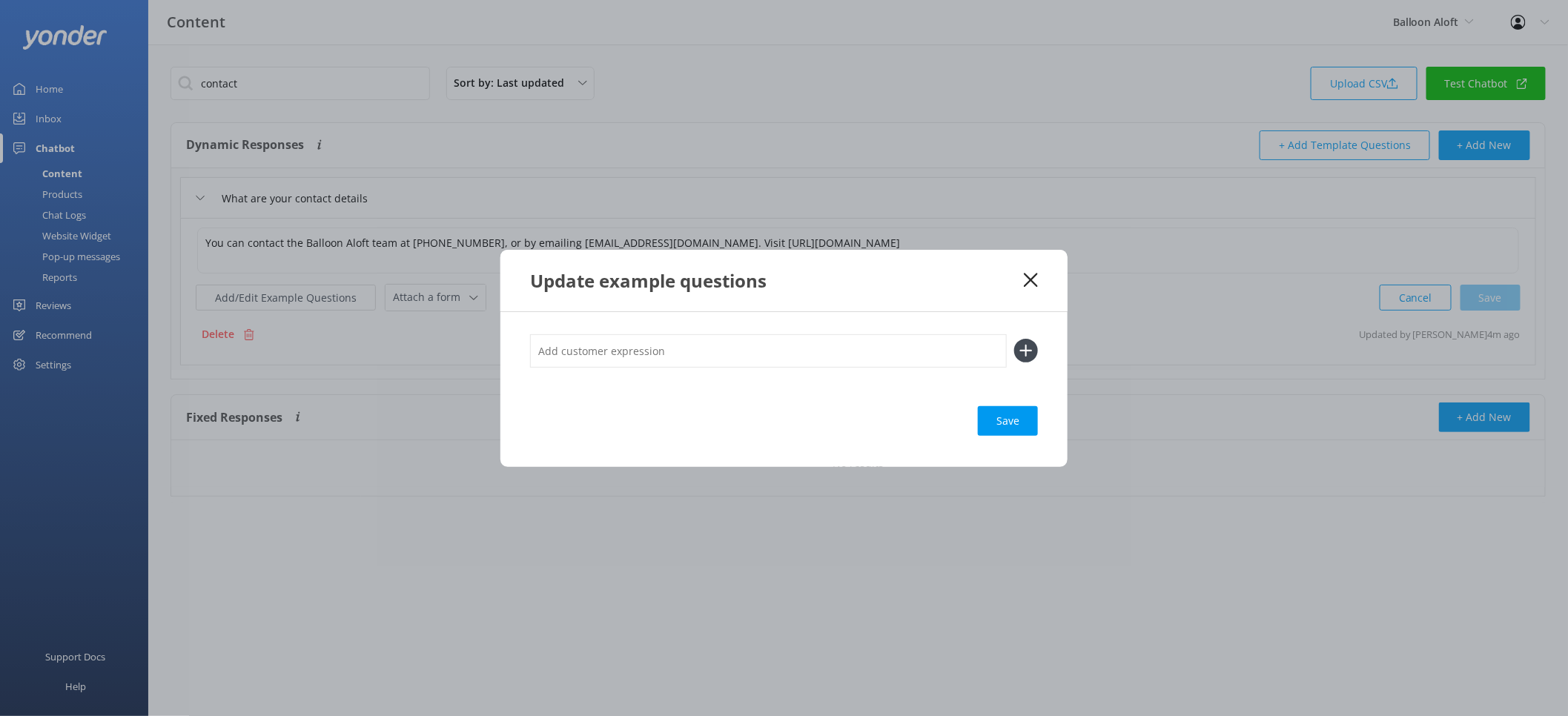
click at [712, 360] on input "text" at bounding box center [769, 351] width 477 height 33
type input "Contact US"
click at [1014, 339] on button at bounding box center [1026, 351] width 24 height 24
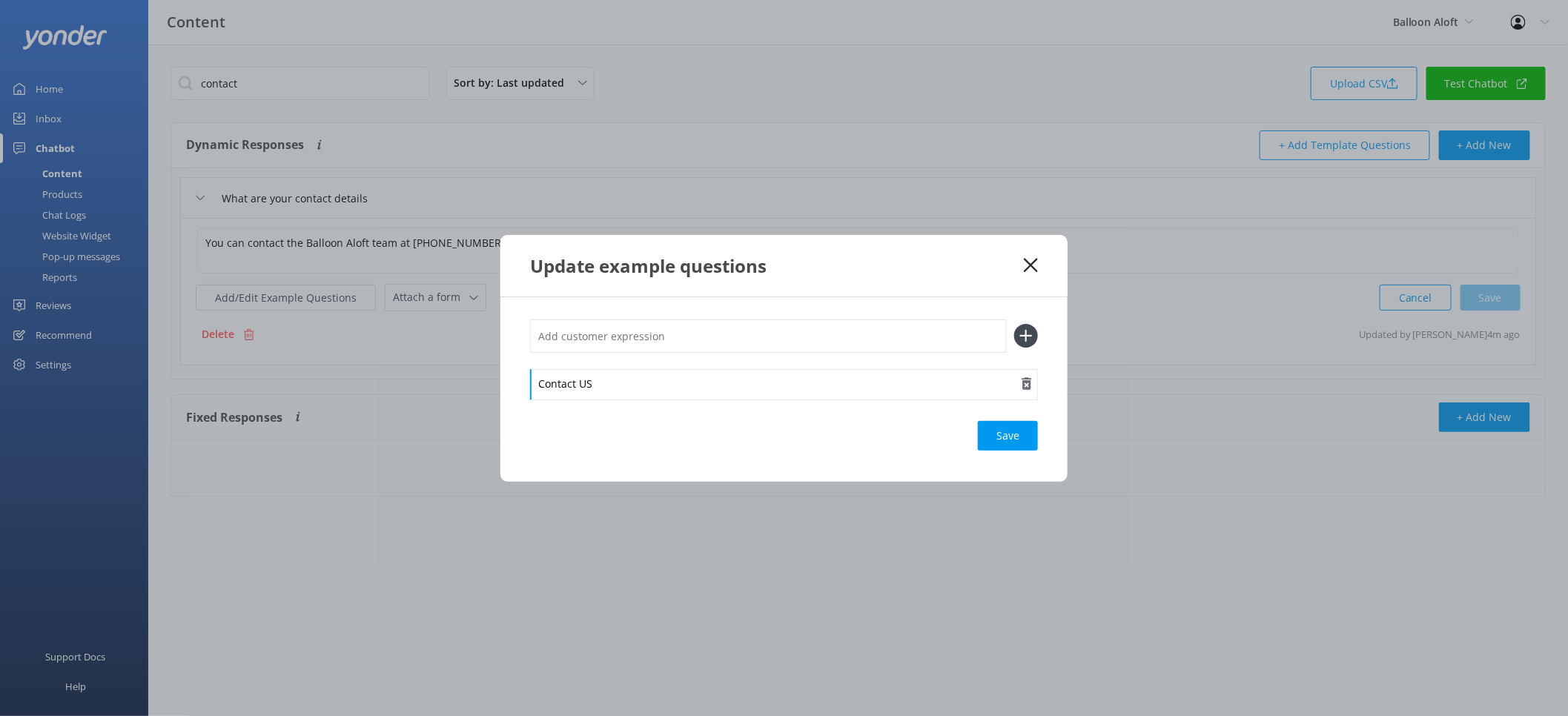
click at [726, 383] on div "Contact US" at bounding box center [784, 385] width 507 height 31
click at [603, 362] on div "Contact Us" at bounding box center [784, 360] width 507 height 80
click at [577, 382] on div "Contact Us" at bounding box center [784, 385] width 507 height 31
click at [577, 383] on div "Contact Us" at bounding box center [784, 385] width 507 height 31
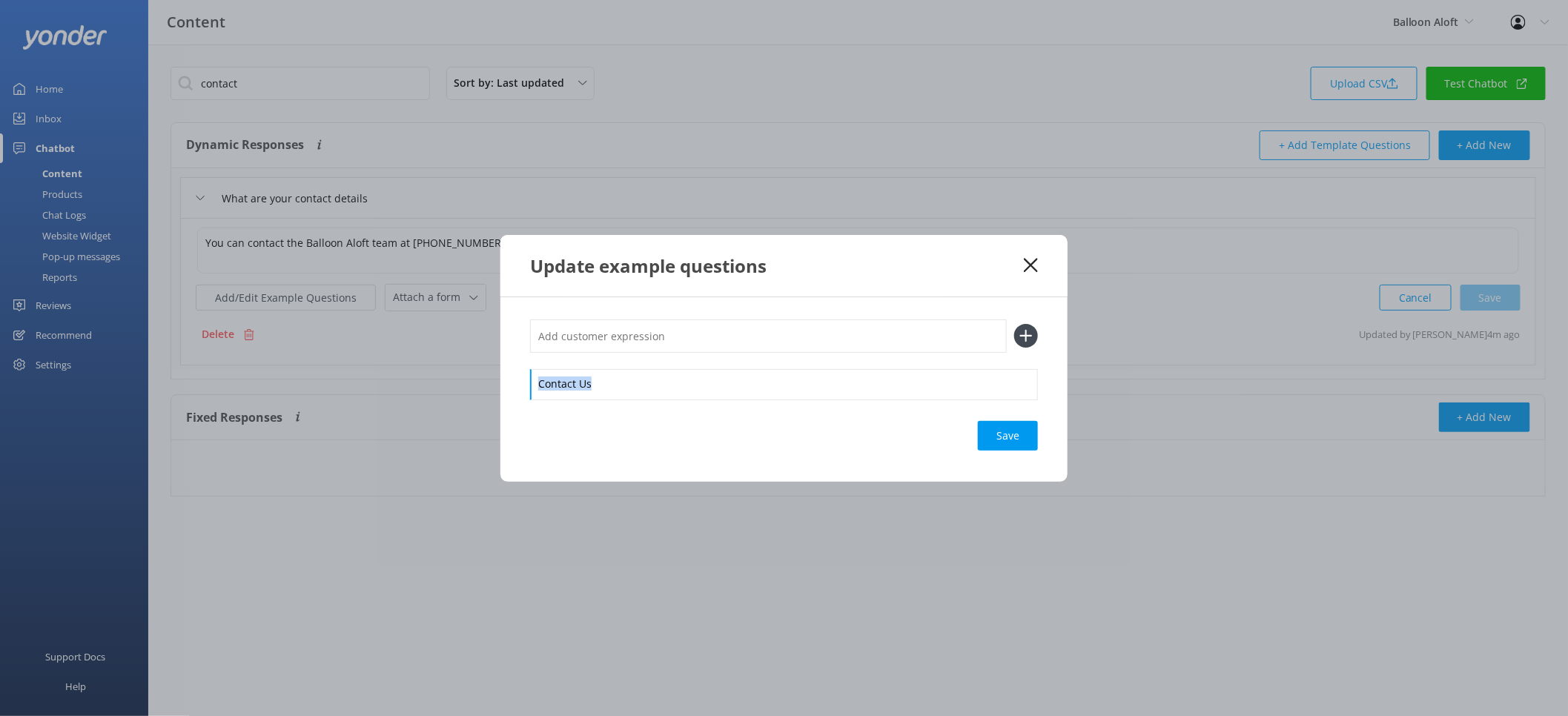
copy div "Contact Us"
click at [586, 337] on input "text" at bounding box center [769, 336] width 477 height 33
paste input "Contact Us"
type input "Contact Us"
click at [1014, 324] on button at bounding box center [1026, 335] width 24 height 24
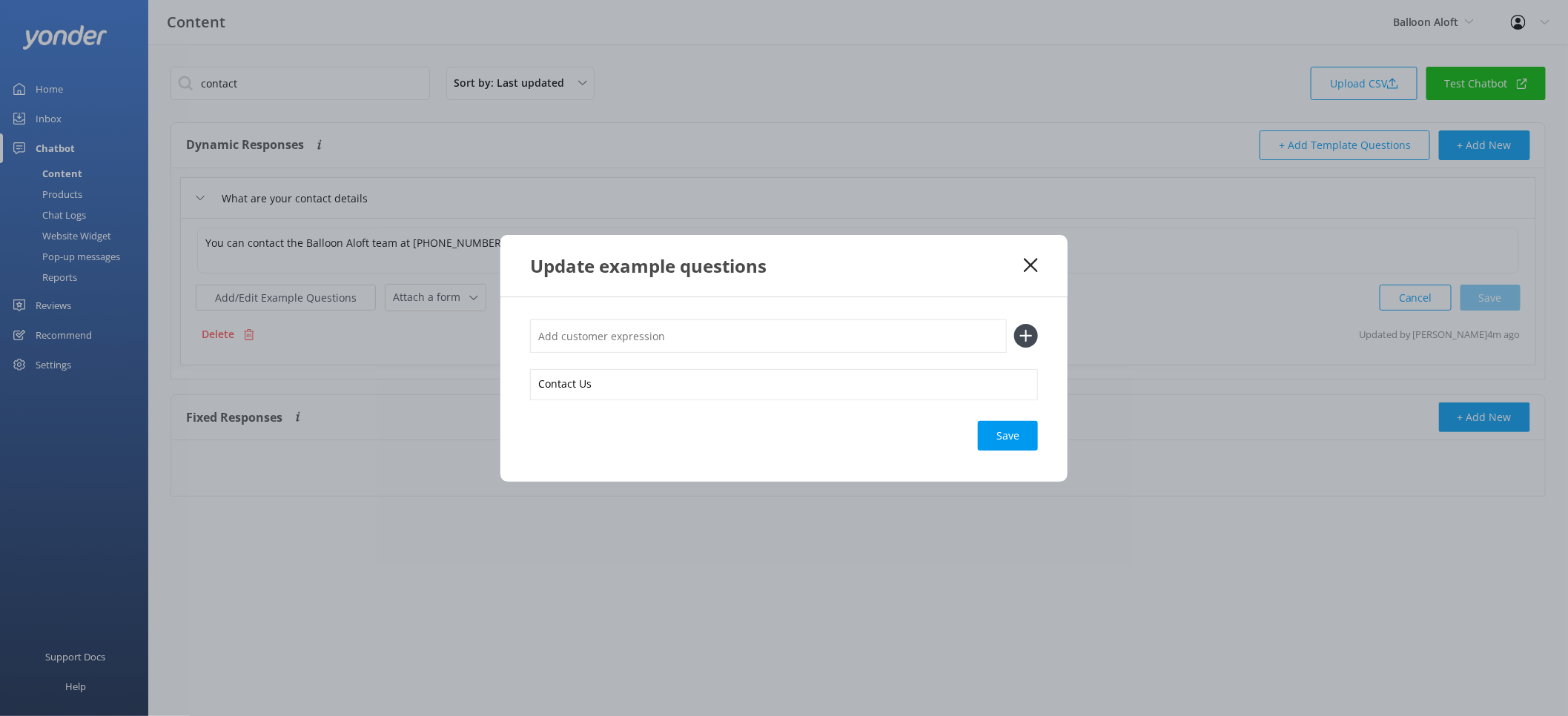
paste input "Contact Us"
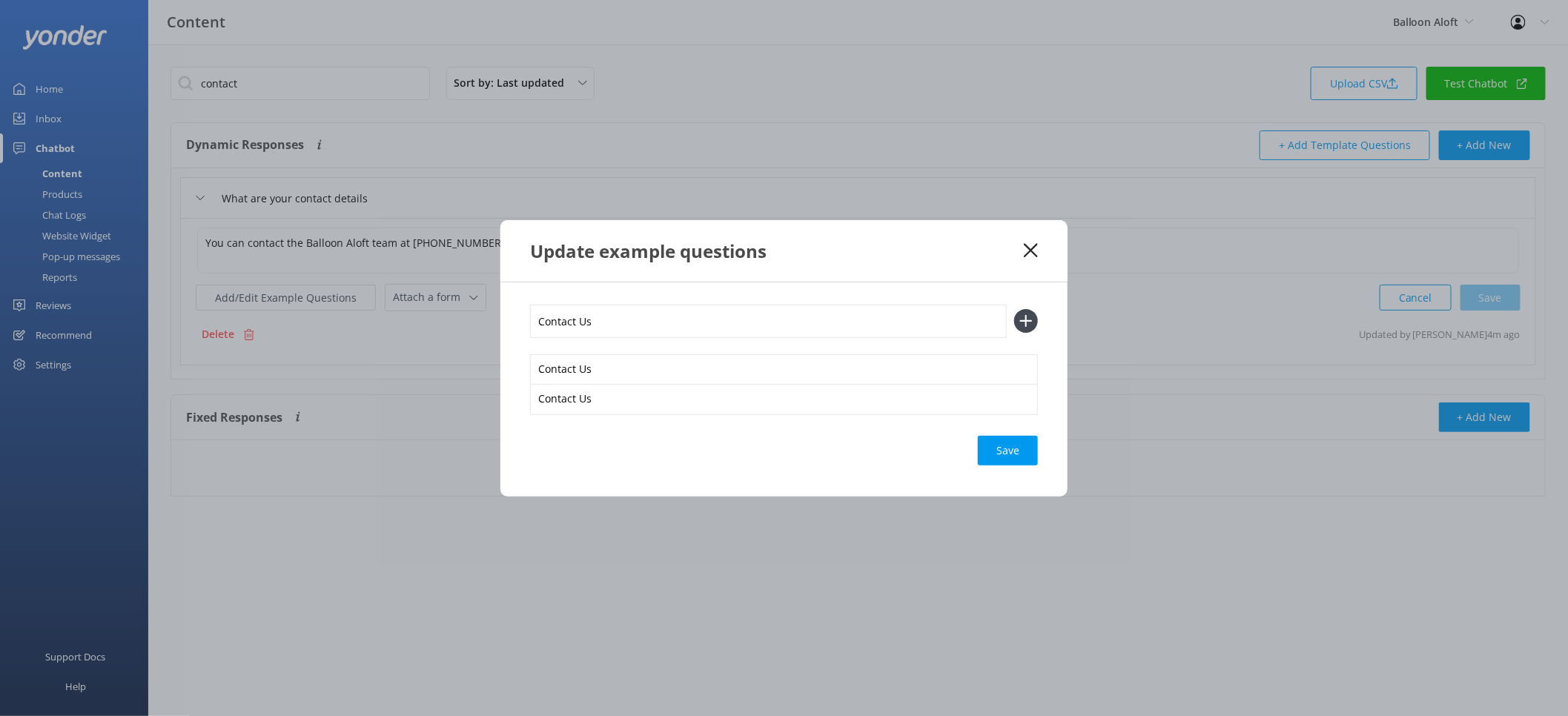
type input "Contact Us"
click at [1014, 309] on button at bounding box center [1026, 321] width 24 height 24
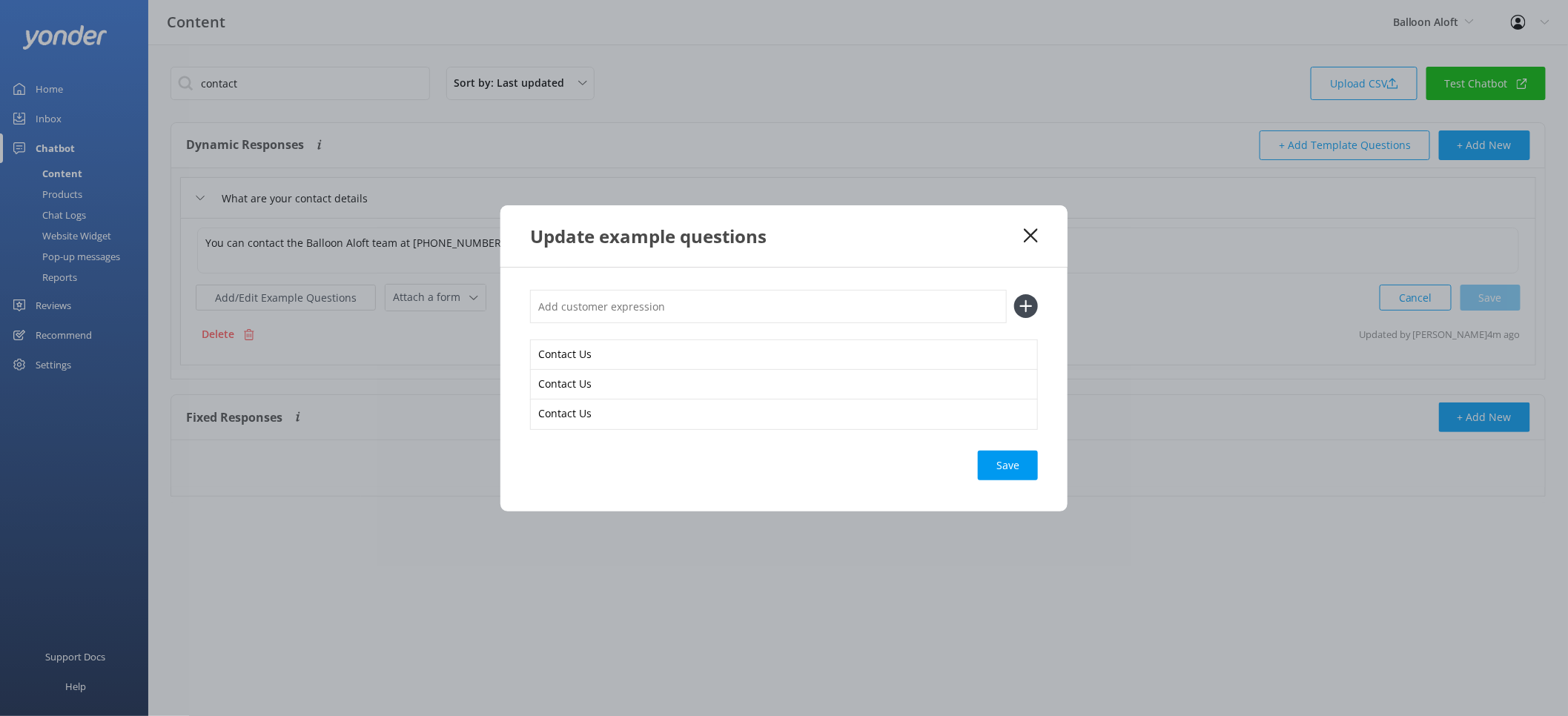
paste input "Contact Us"
type input "Contact Us"
click at [1014, 295] on button at bounding box center [1026, 306] width 24 height 24
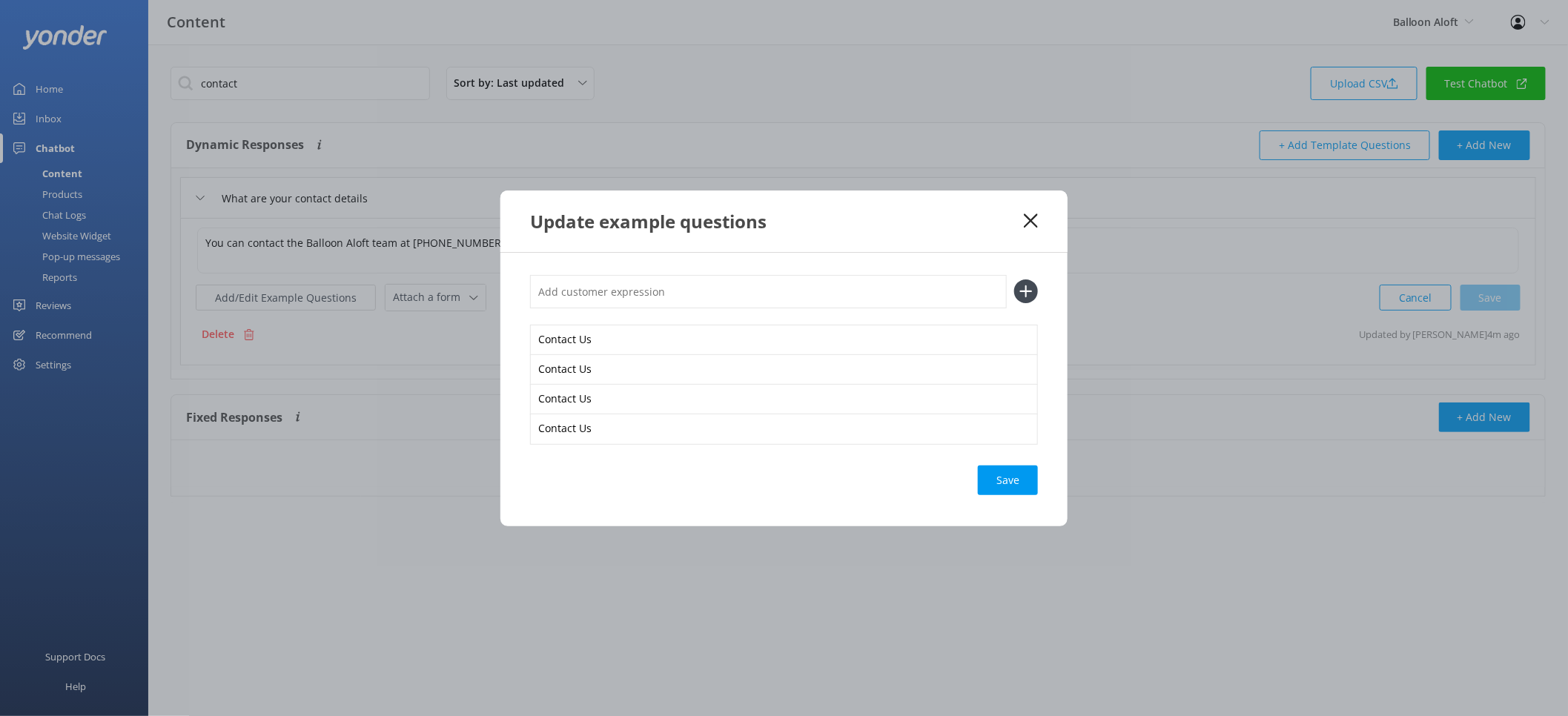
paste input "Contact Us"
type input "Contact Us"
click at [1014, 280] on button at bounding box center [1026, 291] width 24 height 24
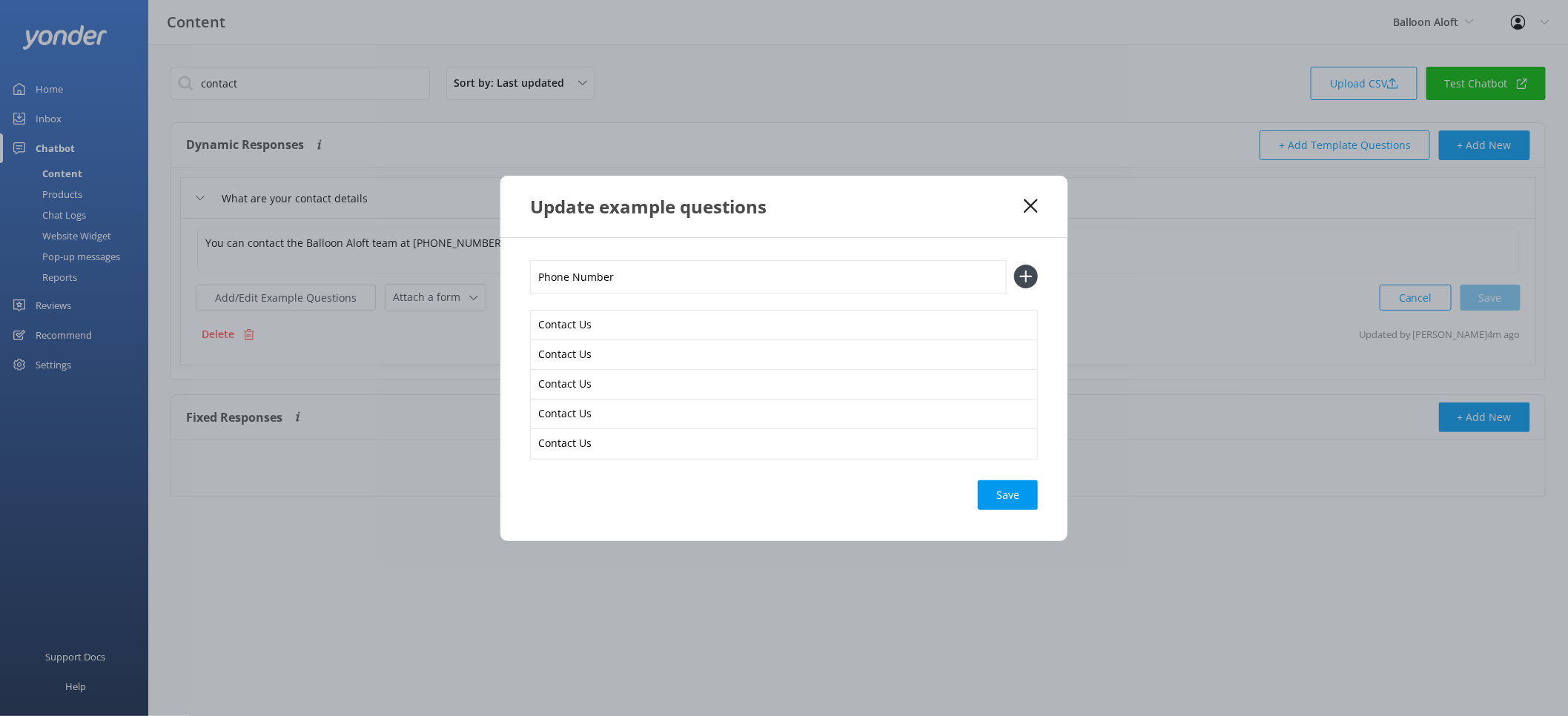
type input "Phone Number"
click at [1014, 264] on button at bounding box center [1026, 276] width 24 height 24
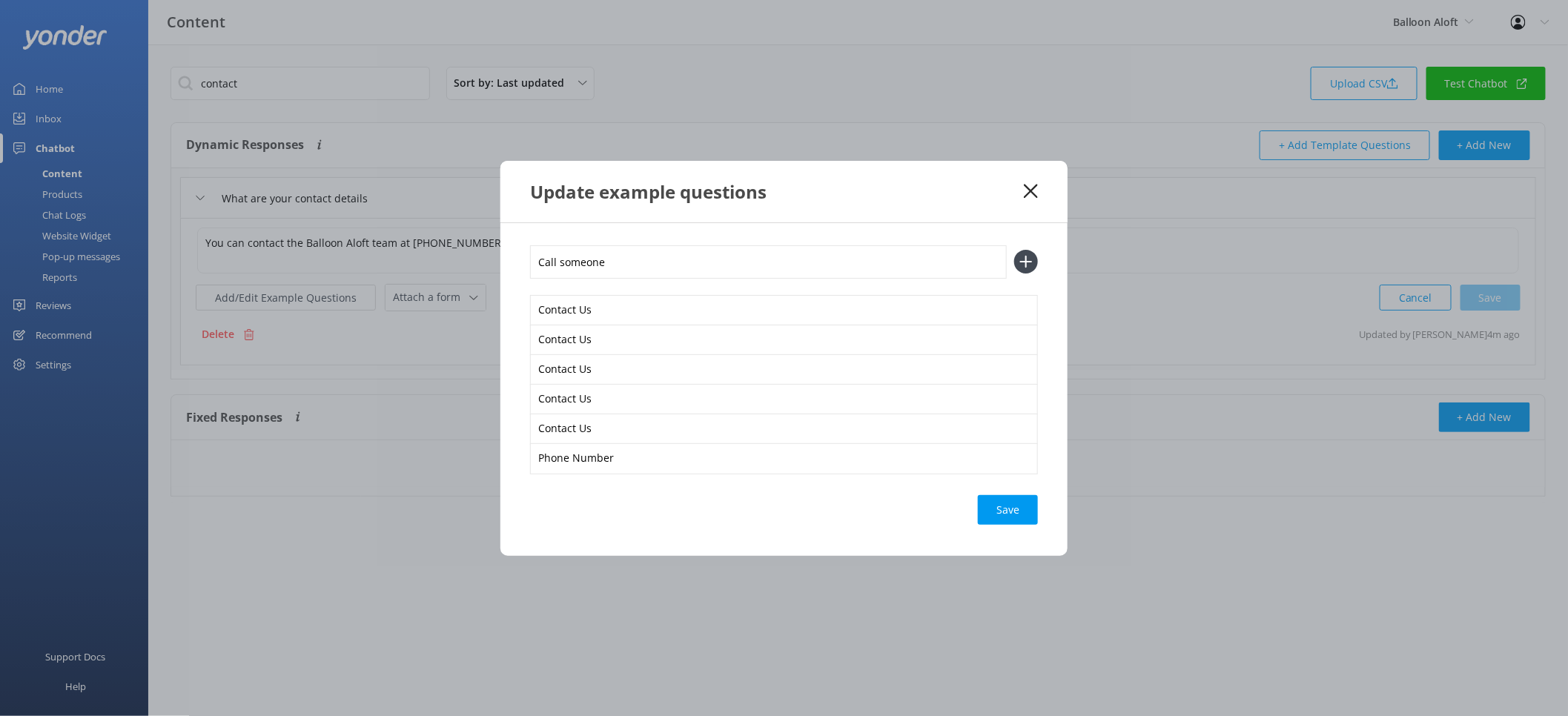
type input "Call someone"
click at [1014, 250] on button at bounding box center [1026, 261] width 24 height 24
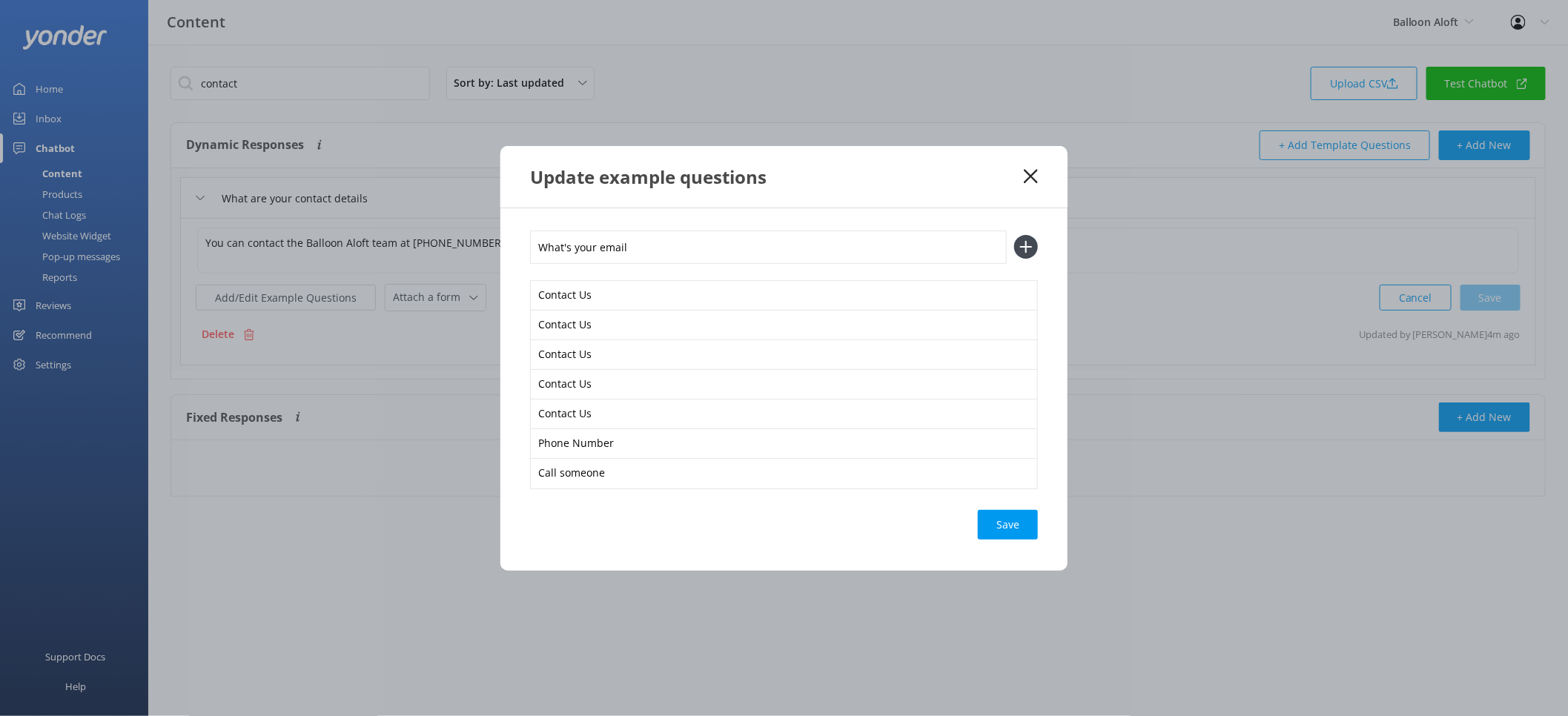
type input "What's your email"
click at [1014, 235] on button at bounding box center [1026, 247] width 24 height 24
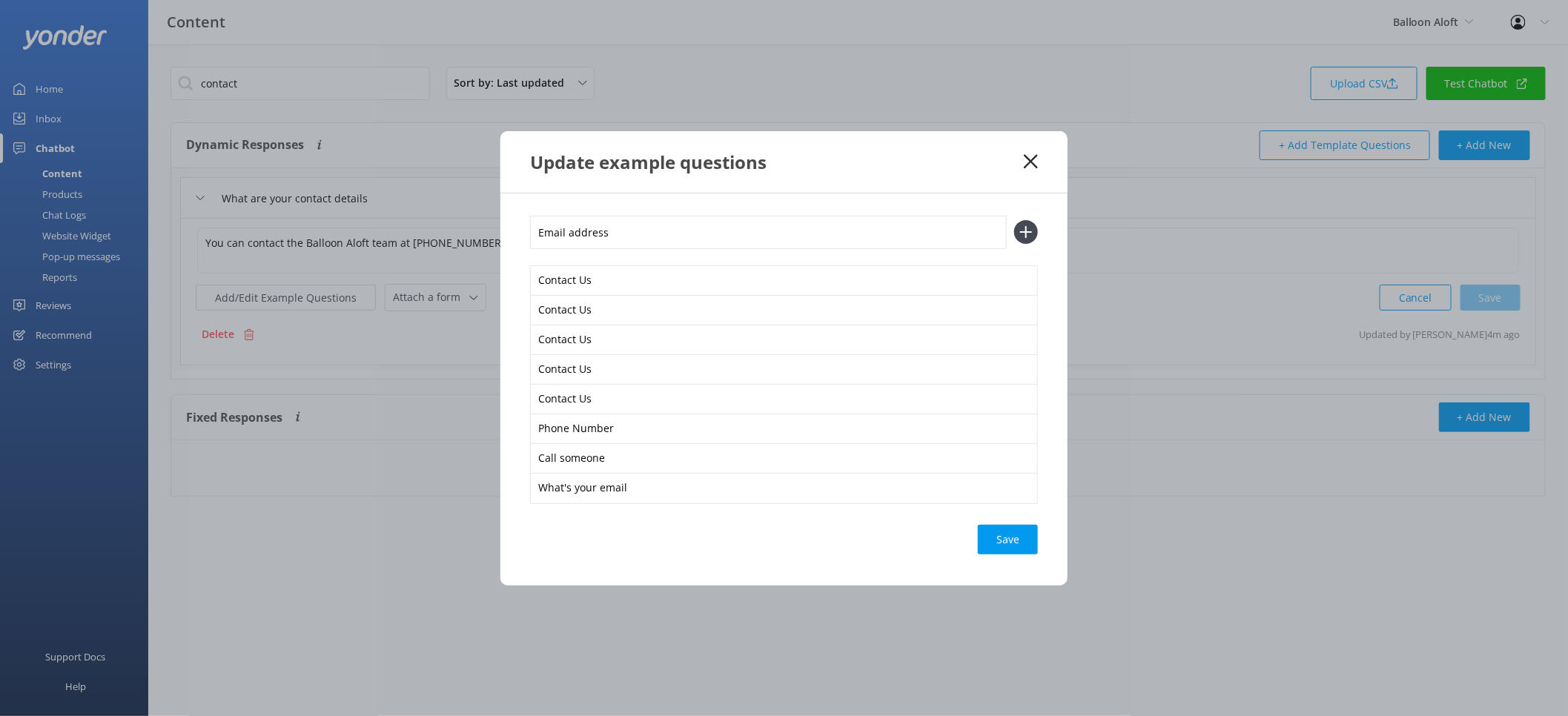
type input "Email address"
click at [1014, 220] on button at bounding box center [1026, 232] width 24 height 24
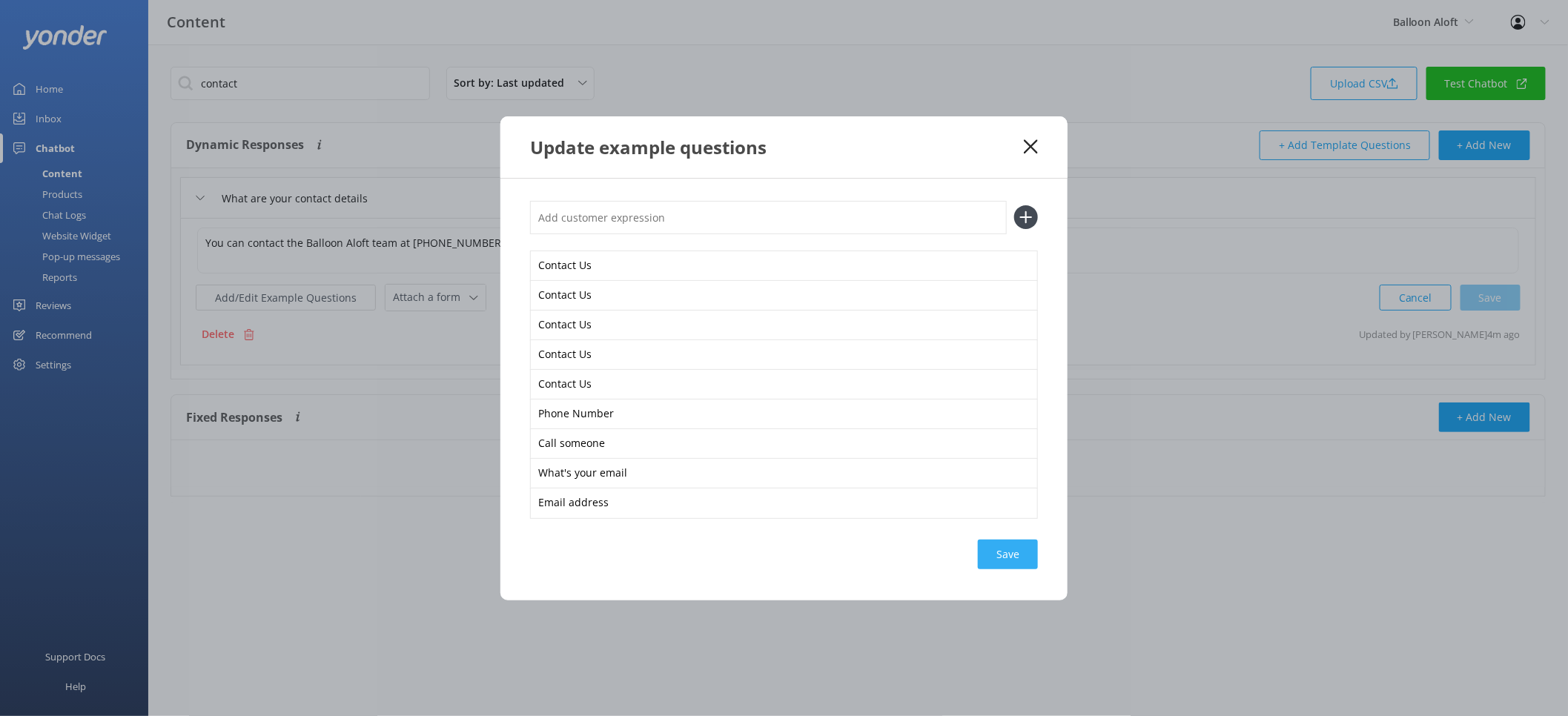
click at [1021, 552] on div "Save" at bounding box center [1008, 555] width 60 height 29
click at [1034, 145] on use at bounding box center [1030, 146] width 14 height 14
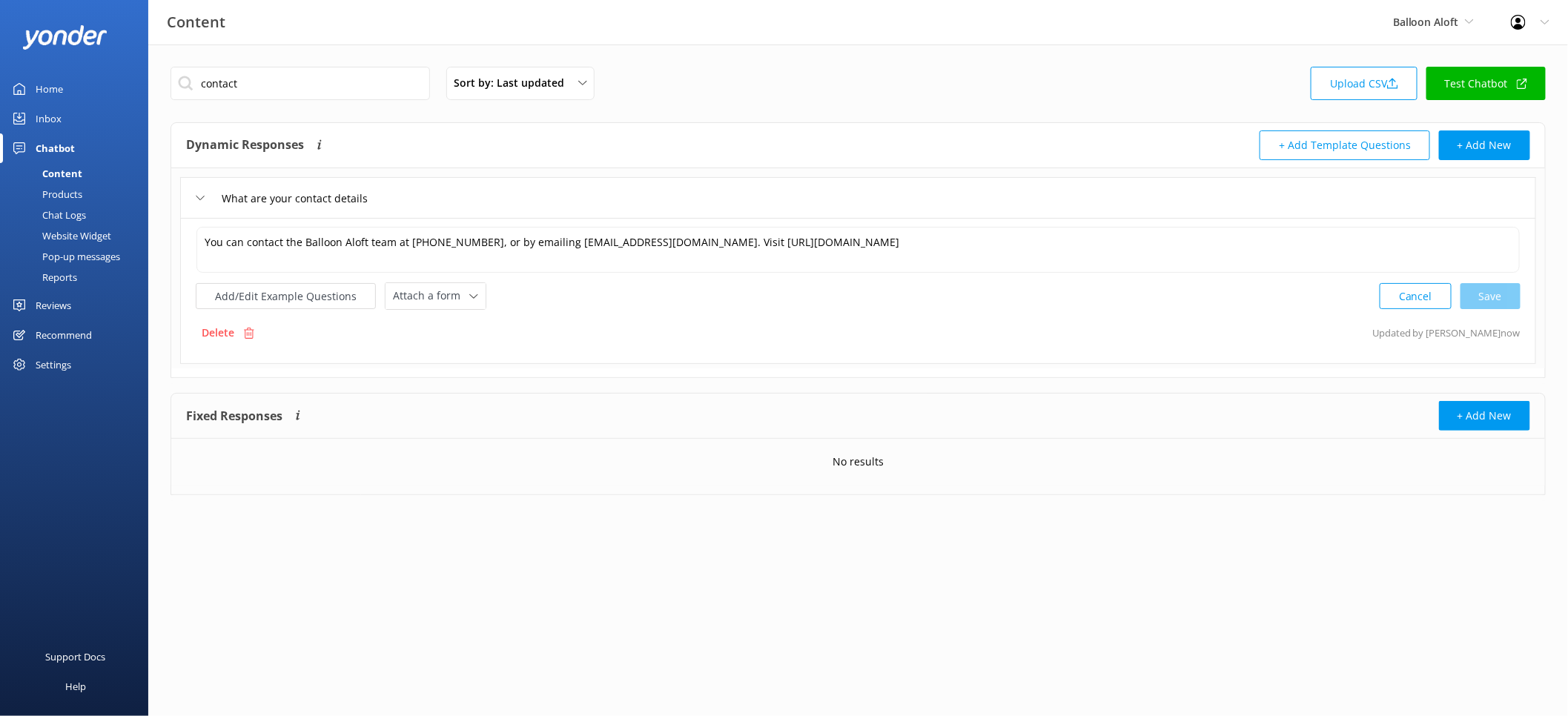
click at [54, 241] on div "Website Widget" at bounding box center [60, 236] width 102 height 21
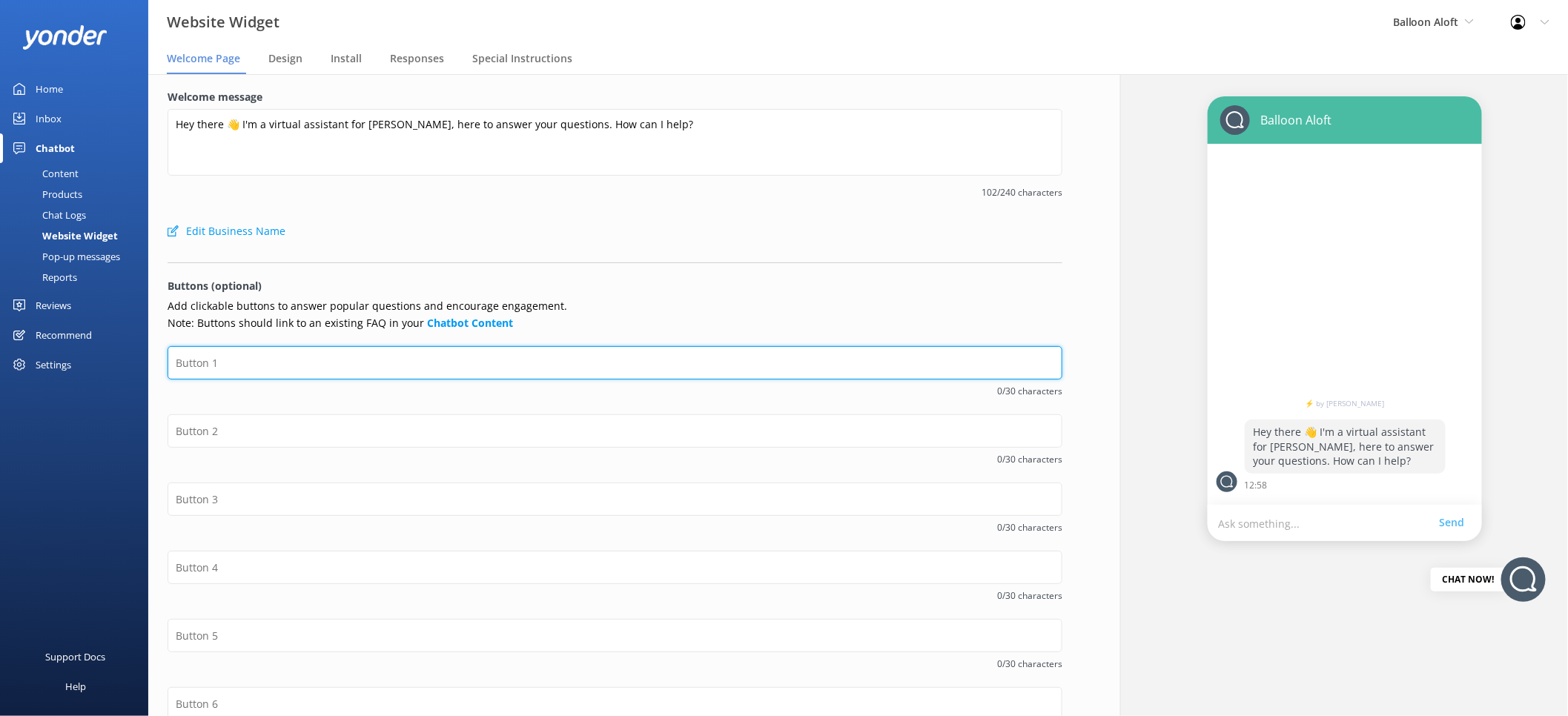
click at [561, 369] on input "text" at bounding box center [615, 363] width 895 height 33
type input "Check Availability"
click at [233, 365] on input "Check Availability" at bounding box center [615, 363] width 895 height 33
click at [231, 365] on input "Check Availability" at bounding box center [615, 363] width 895 height 33
click at [231, 364] on input "Check Availability" at bounding box center [615, 363] width 895 height 33
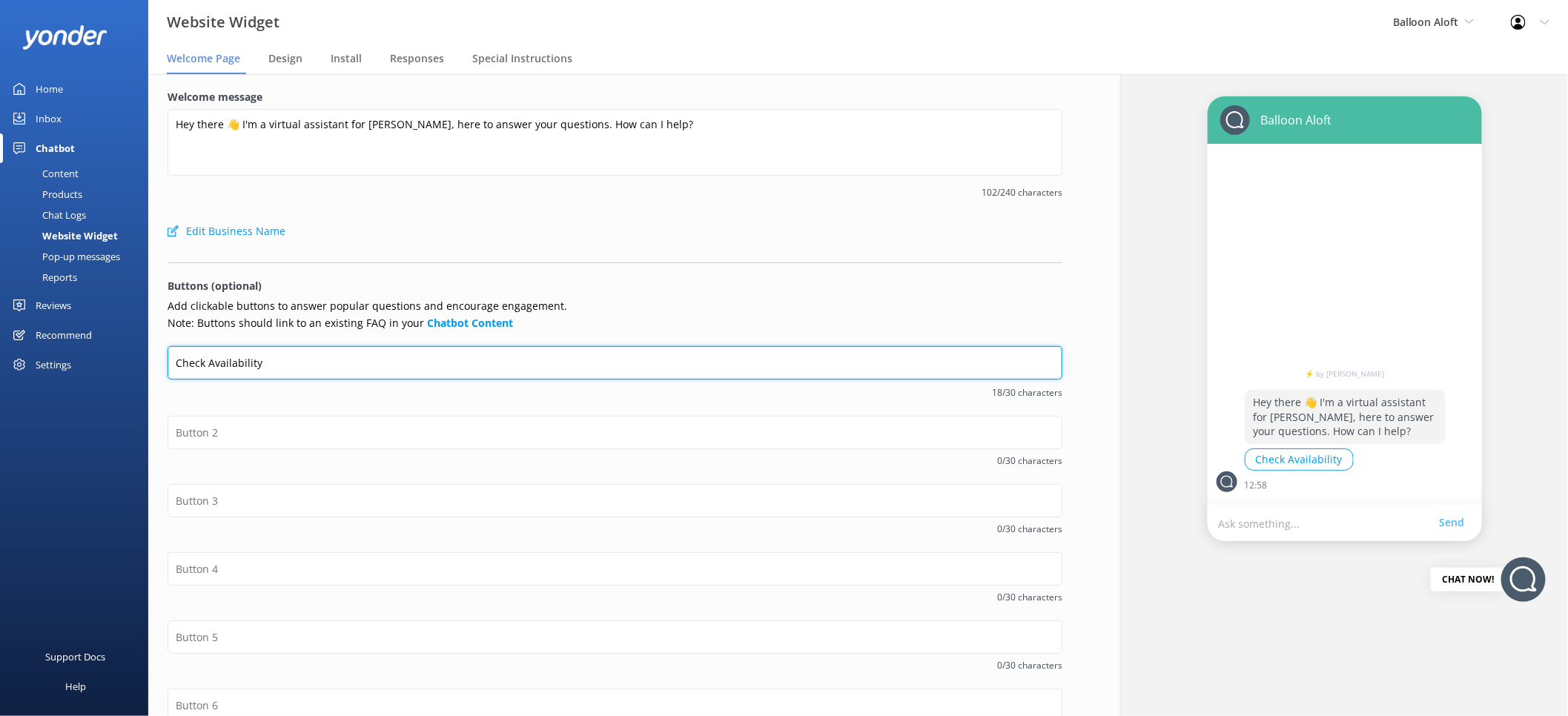
click at [231, 364] on input "Check Availability" at bounding box center [615, 363] width 895 height 33
click at [232, 364] on input "Check Availability" at bounding box center [615, 363] width 895 height 33
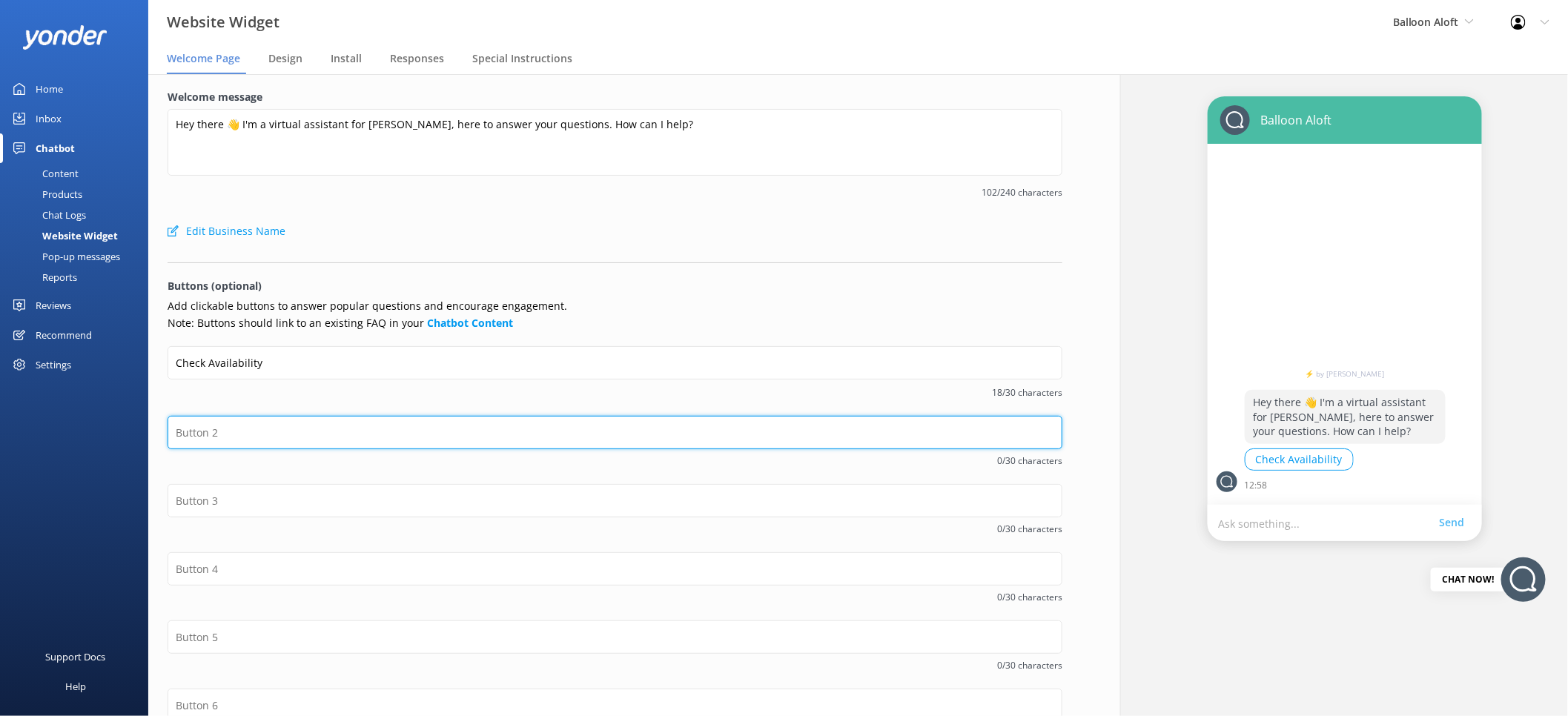
click at [246, 424] on input "text" at bounding box center [615, 432] width 895 height 33
type input "Cancellation Policy"
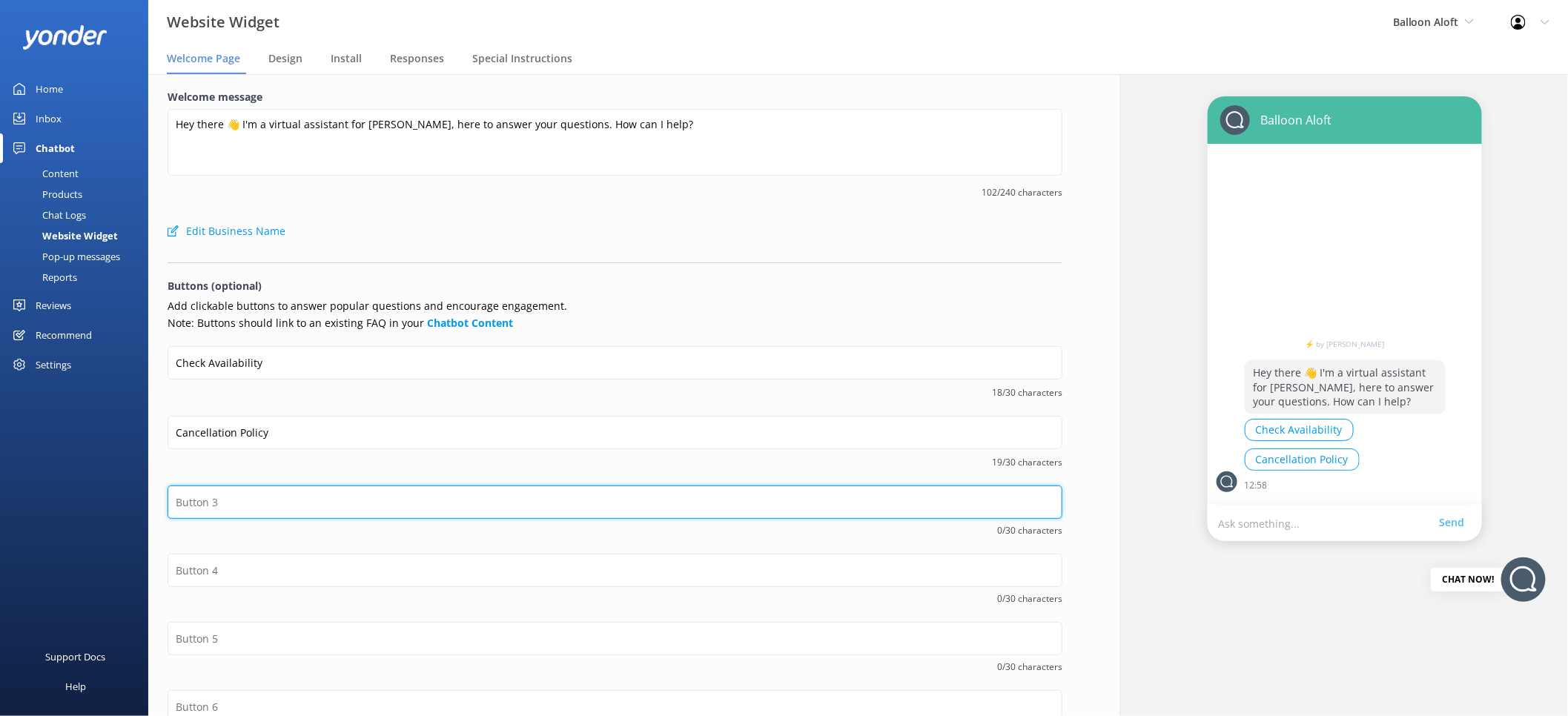
click at [264, 499] on input "text" at bounding box center [615, 502] width 895 height 33
type input "Contact Us!"
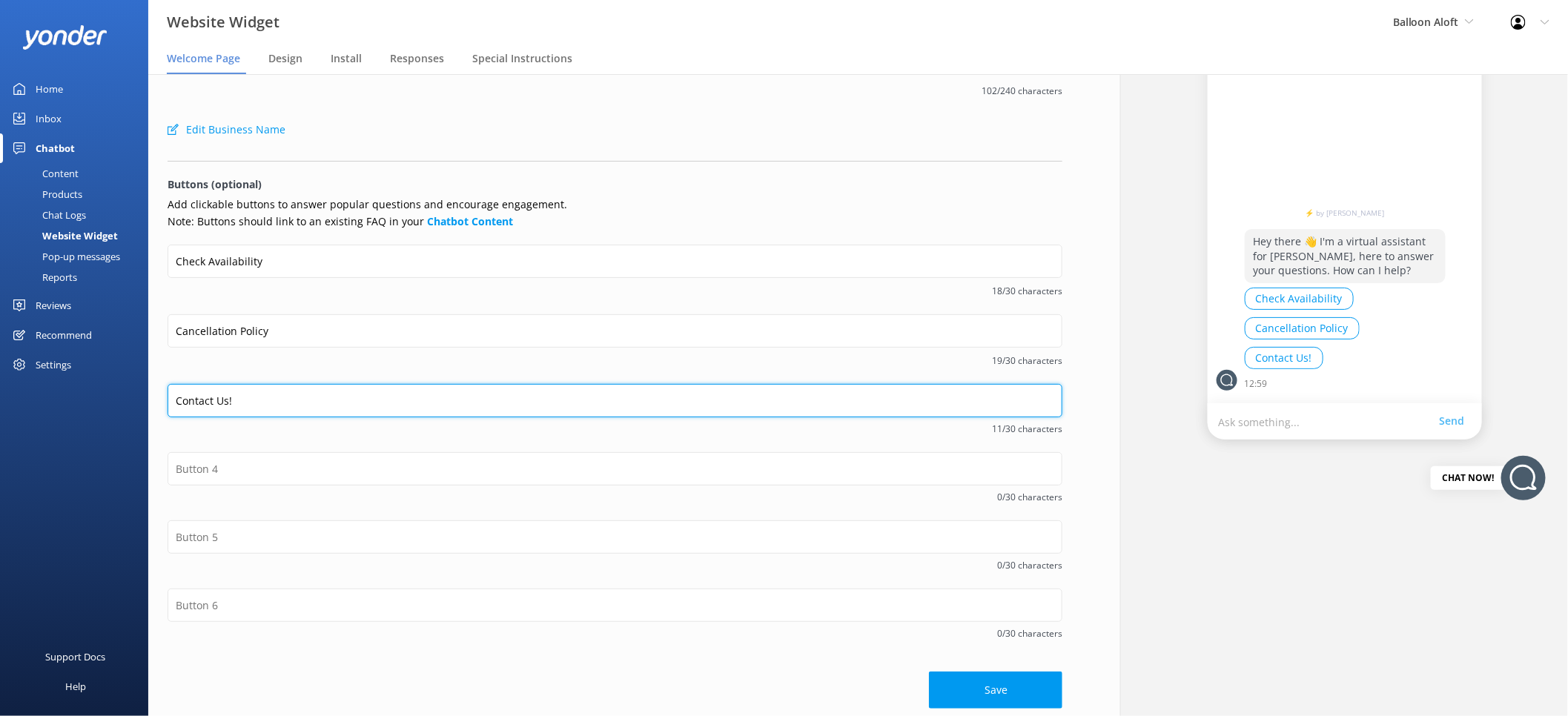
scroll to position [107, 0]
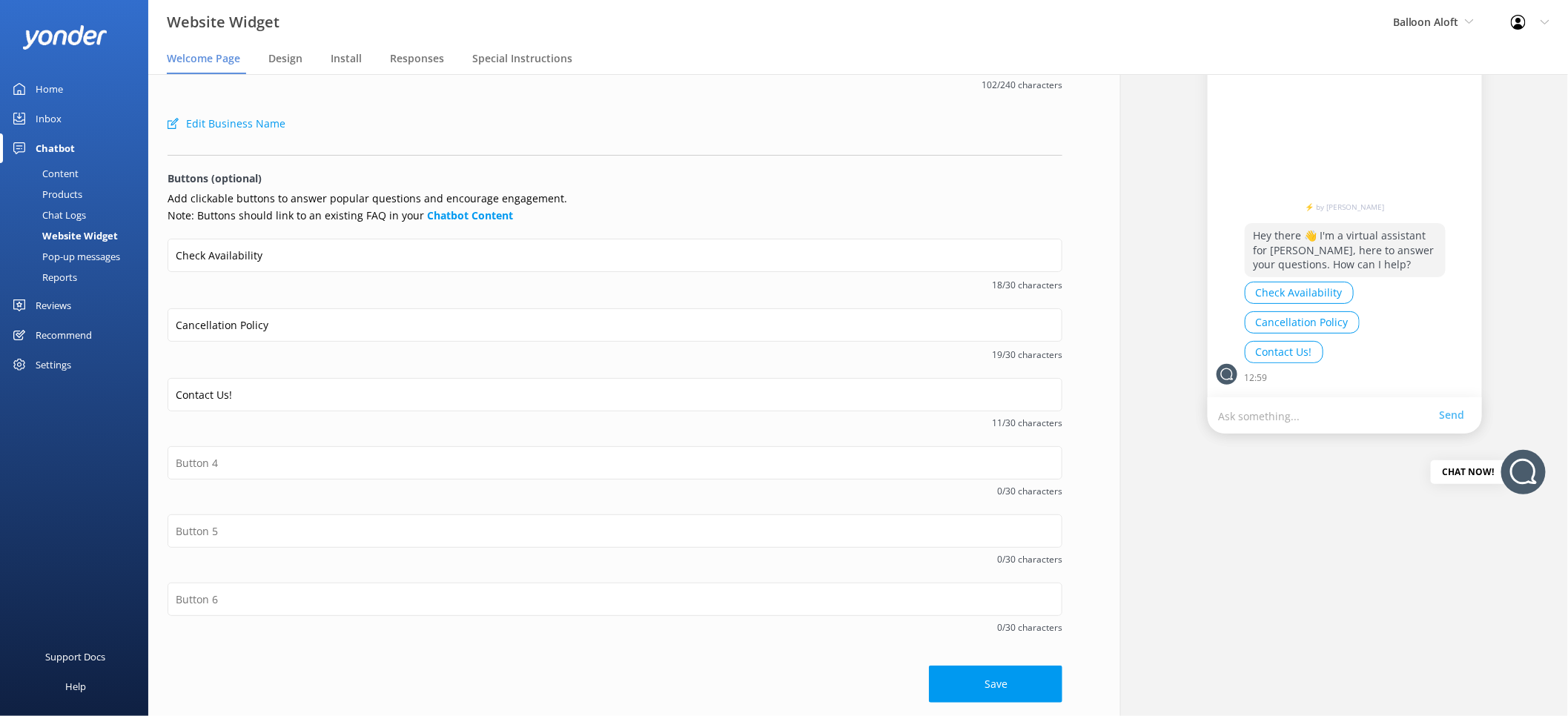
click at [988, 666] on div "Save" at bounding box center [615, 677] width 895 height 52
click at [995, 675] on button "Save" at bounding box center [995, 686] width 133 height 37
click at [61, 174] on div "Content" at bounding box center [44, 174] width 70 height 21
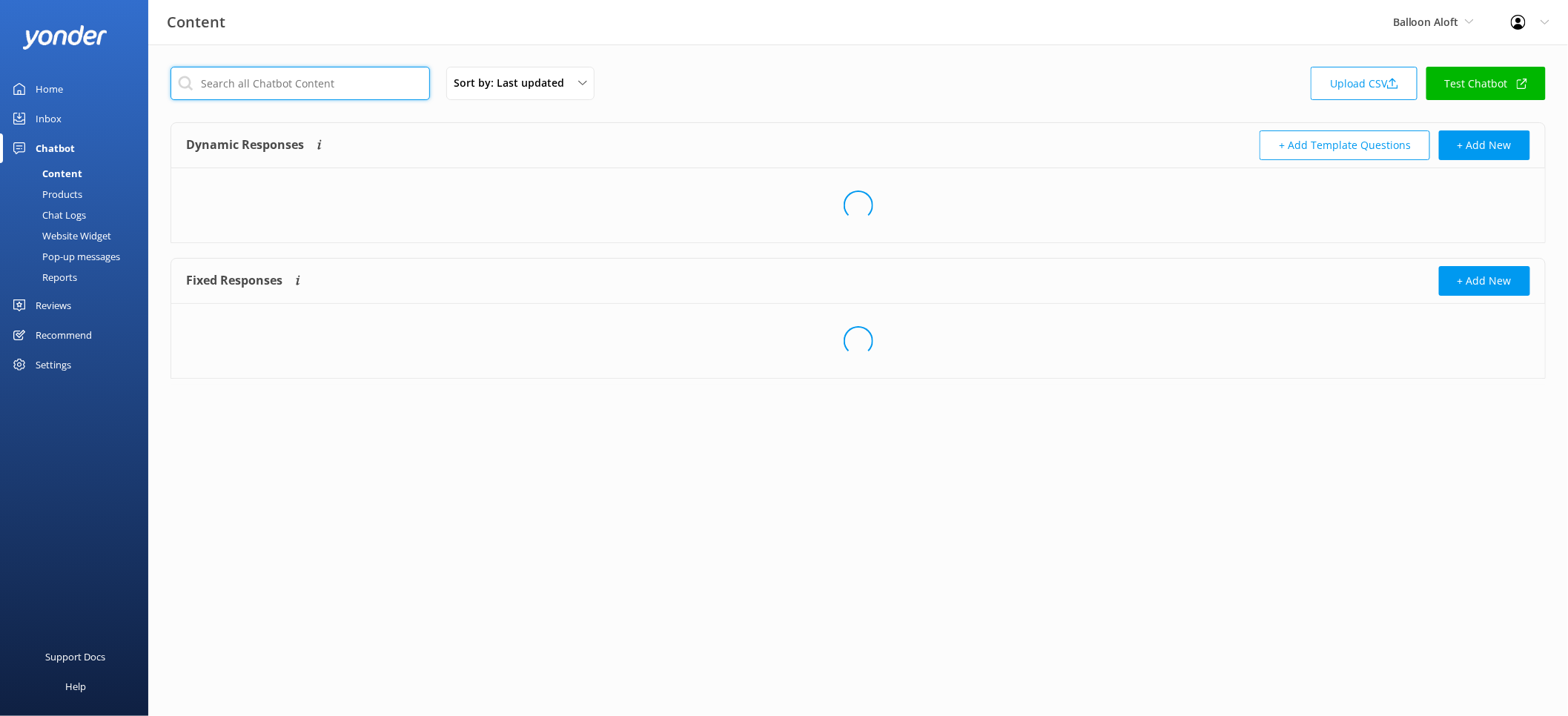
click at [311, 95] on input "text" at bounding box center [300, 83] width 259 height 33
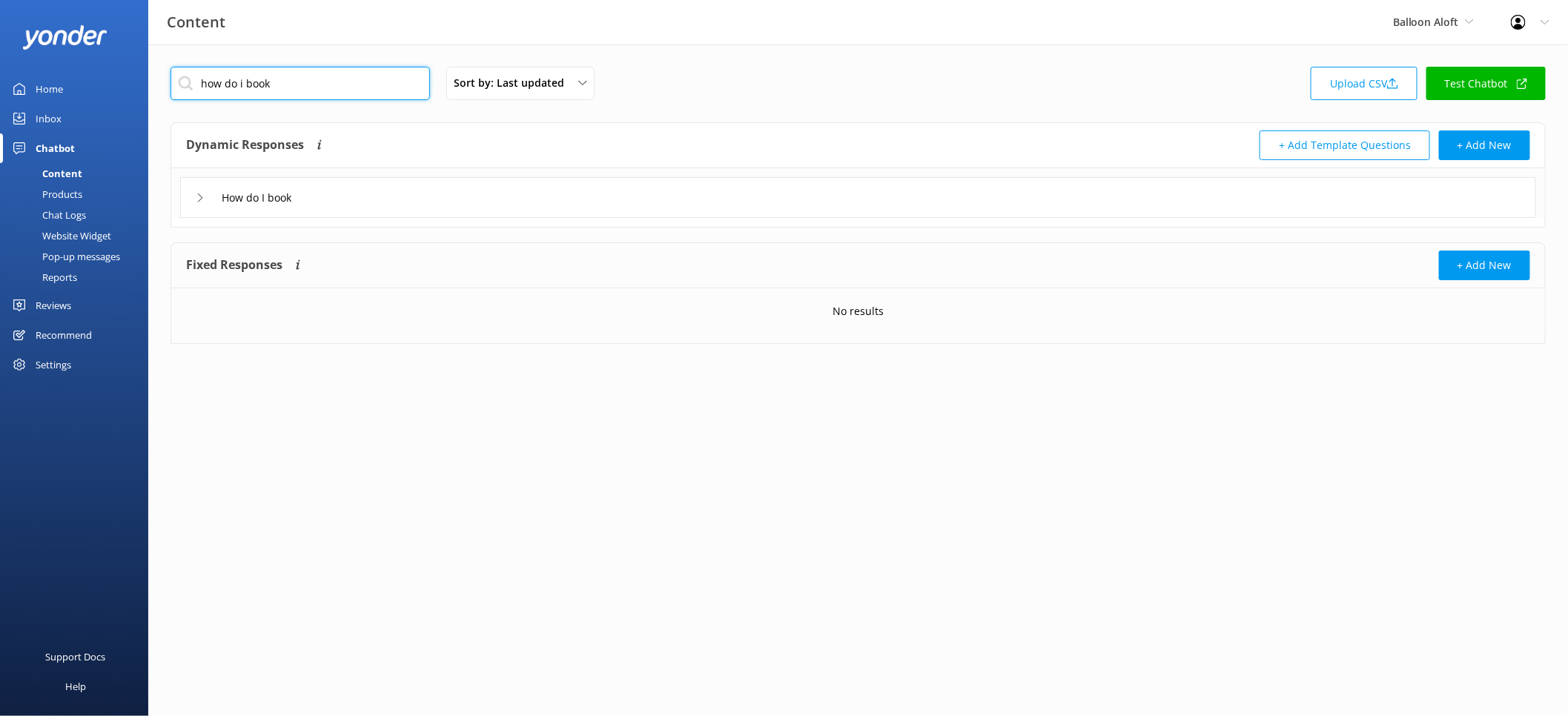
type input "how do i book"
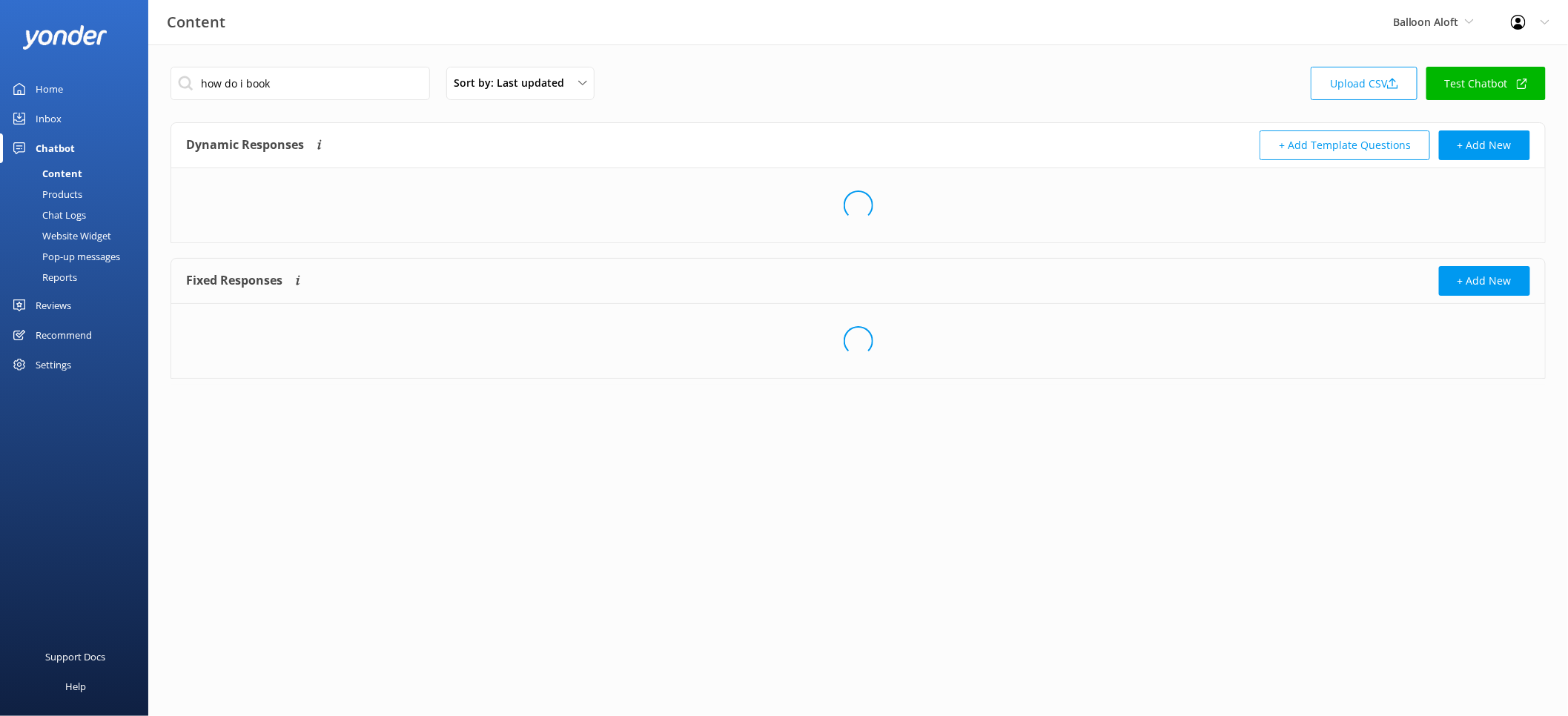
click at [370, 212] on div "Loading.." at bounding box center [858, 205] width 1374 height 74
click at [377, 198] on div "How do I book" at bounding box center [857, 198] width 1356 height 41
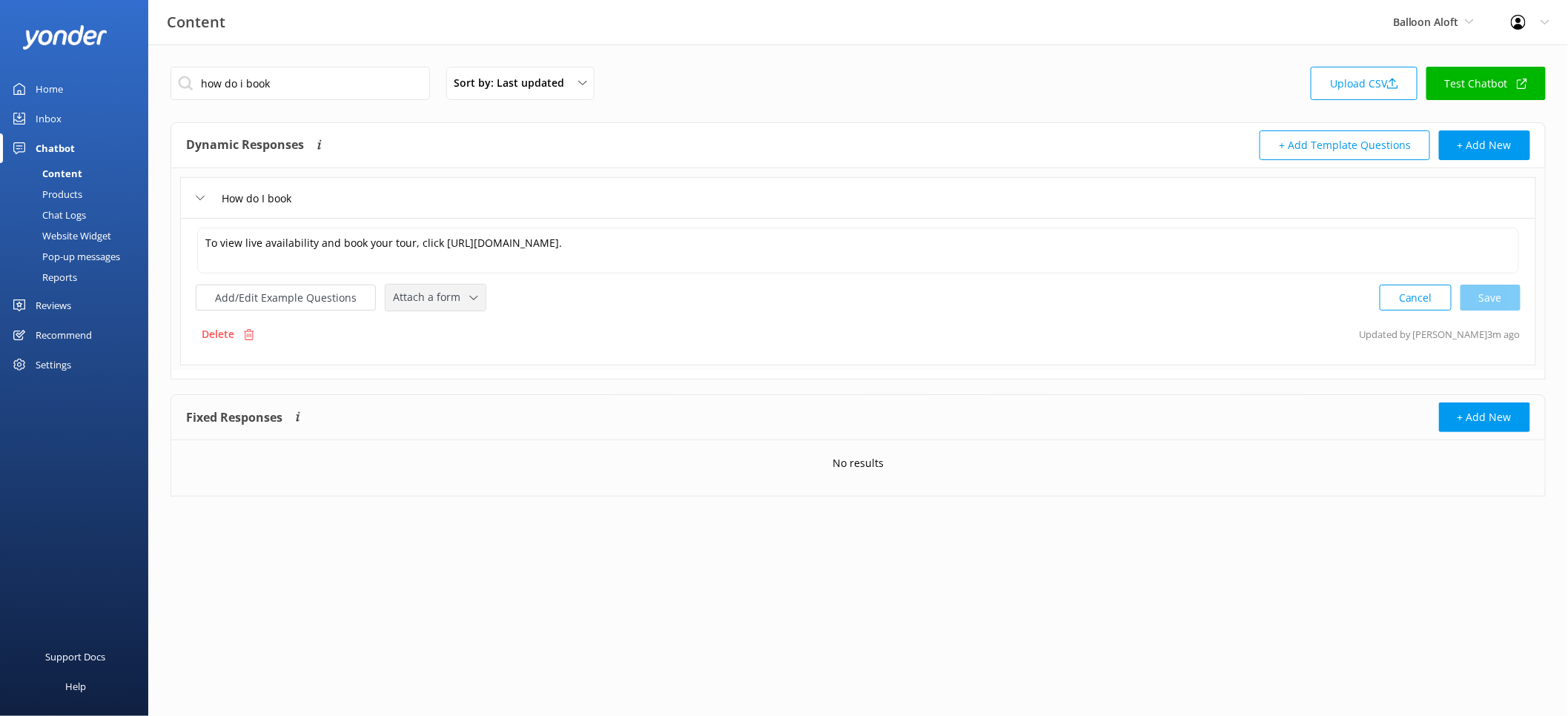
click at [408, 297] on span "Attach a form" at bounding box center [431, 297] width 76 height 16
click at [468, 349] on link "Check availability" at bounding box center [452, 359] width 132 height 29
click at [328, 296] on button "Add/Edit Example Questions" at bounding box center [285, 296] width 180 height 26
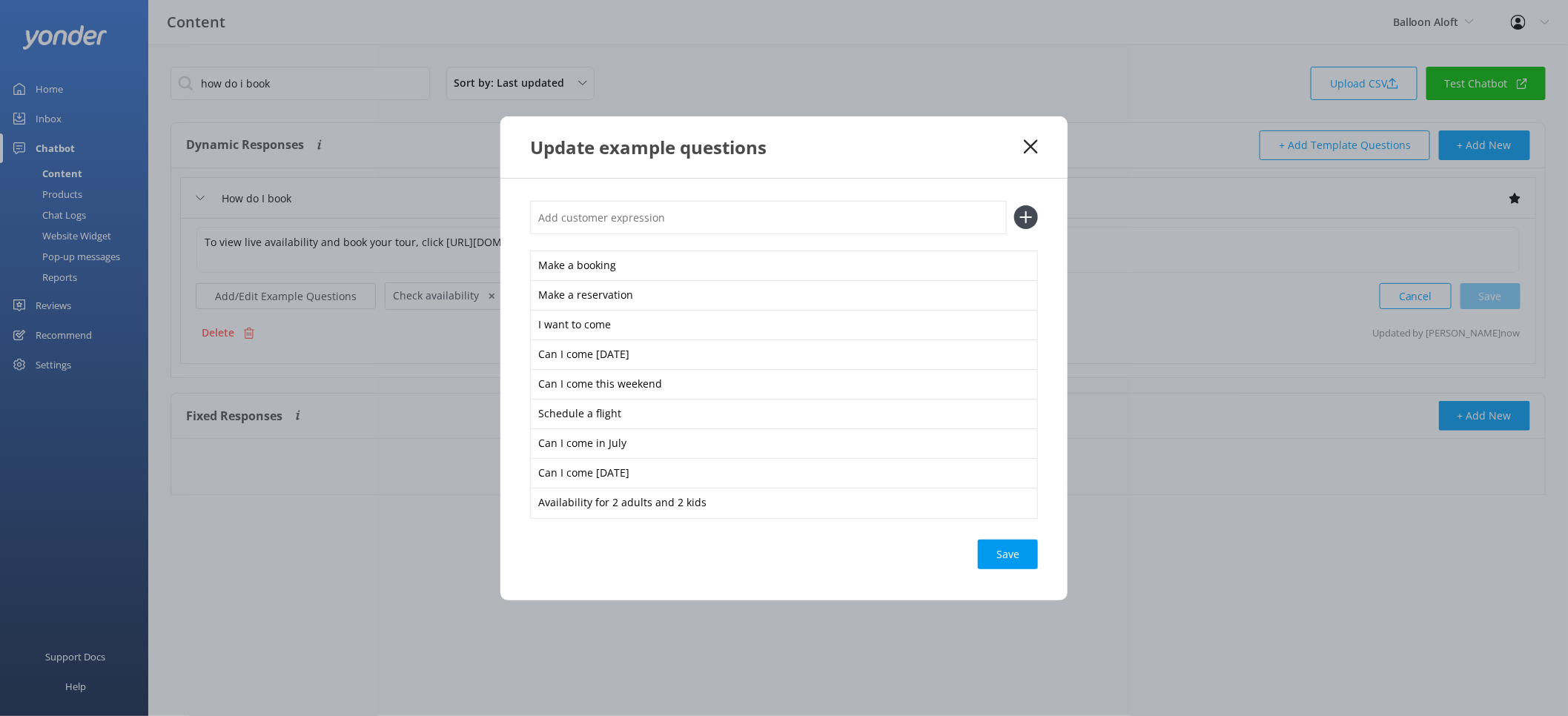
click at [670, 231] on input "text" at bounding box center [769, 217] width 477 height 33
type input "√\"
click at [1014, 205] on button at bounding box center [1026, 216] width 24 height 24
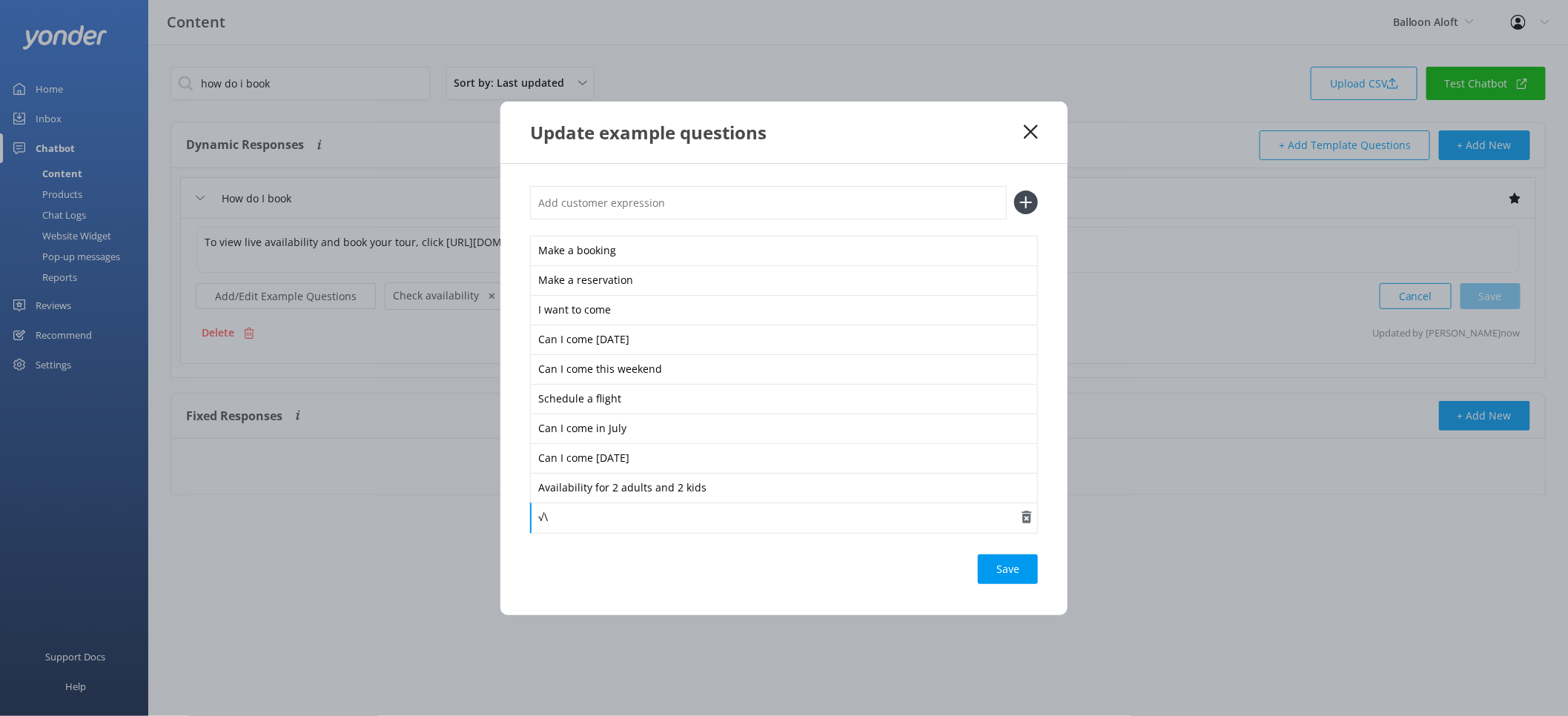
click at [583, 528] on div "√\" at bounding box center [784, 518] width 507 height 31
click at [581, 525] on div "√\" at bounding box center [784, 518] width 507 height 31
click at [577, 522] on div "√\" at bounding box center [784, 518] width 507 height 31
click at [638, 207] on input "text" at bounding box center [769, 203] width 477 height 33
paste input "Check Availability"
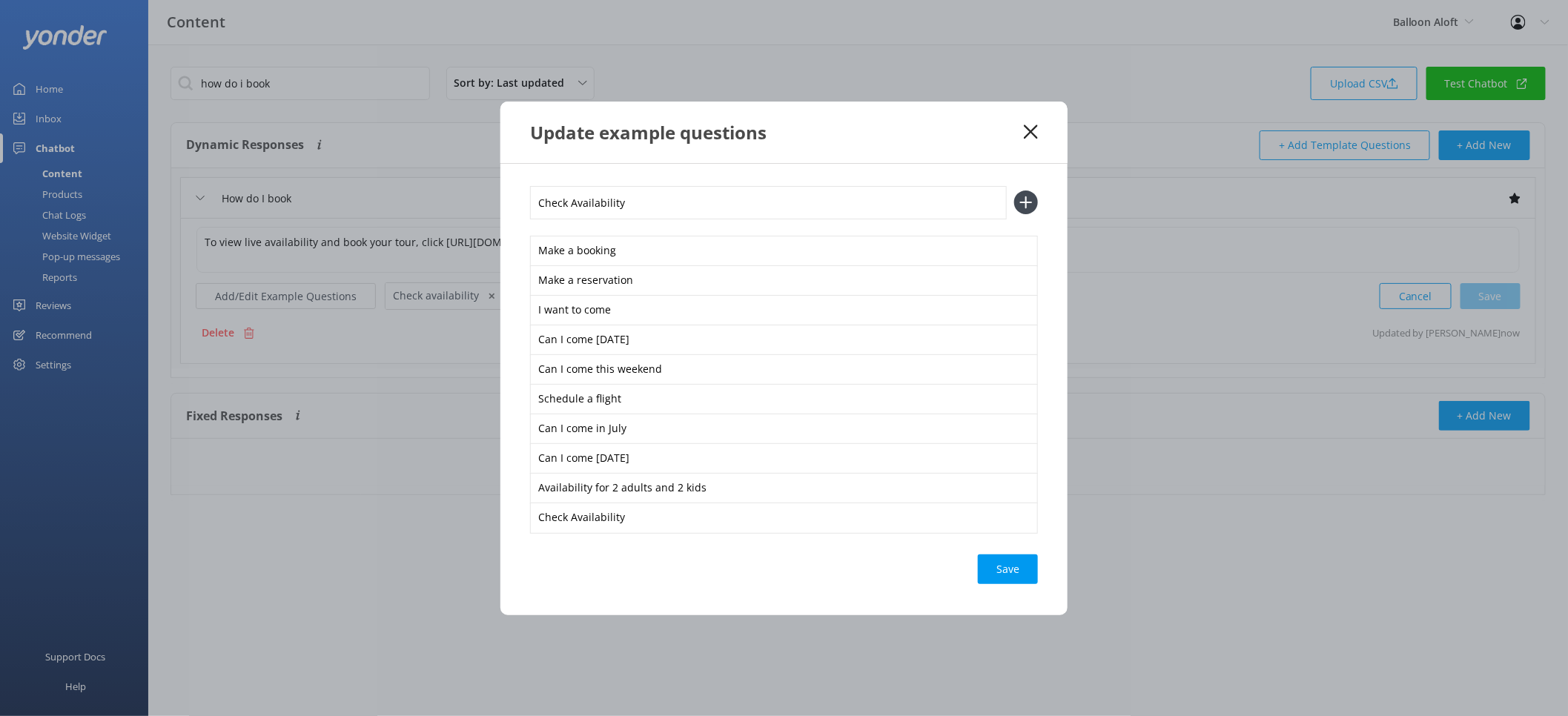
type input "Check Availability"
click at [1014, 190] on button at bounding box center [1026, 202] width 24 height 24
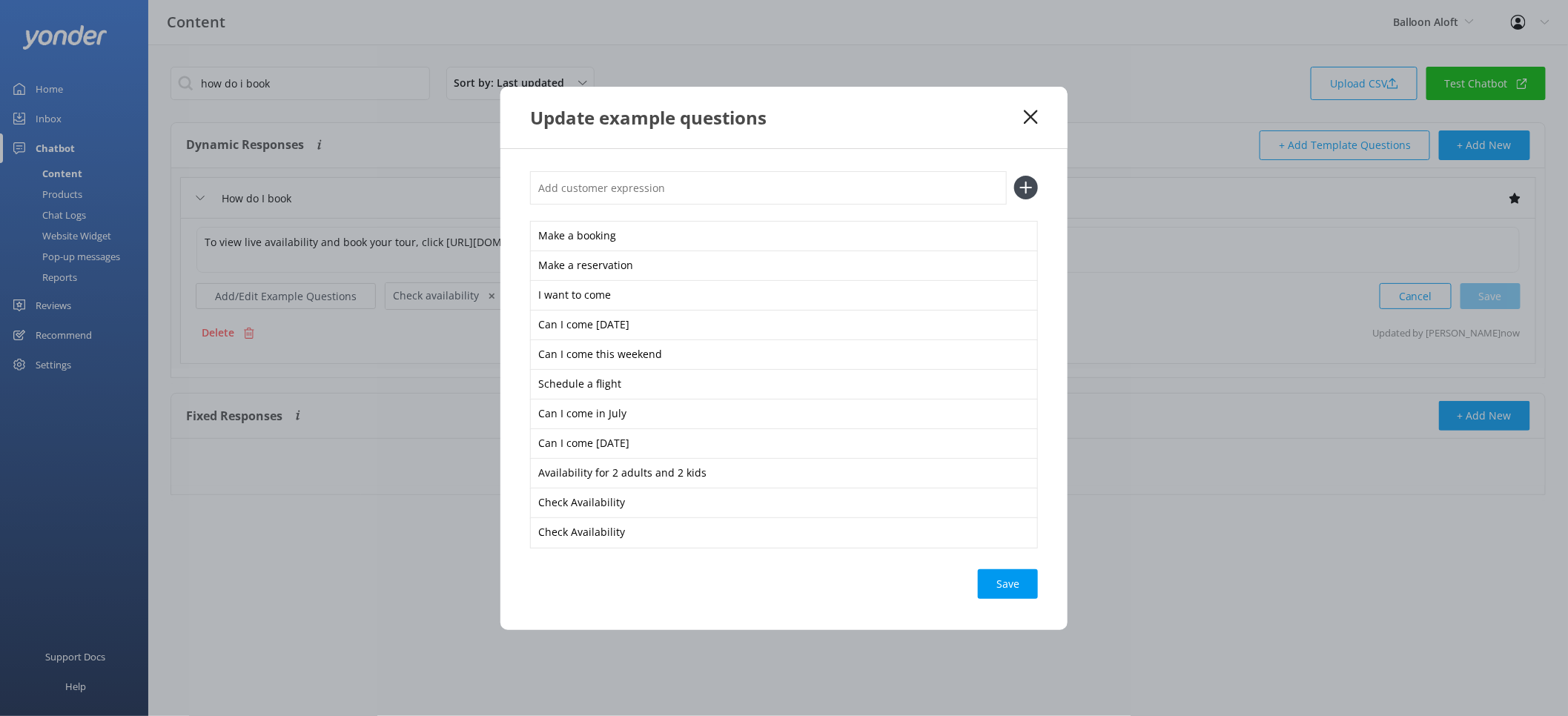
paste input "Check Availability"
type input "Check Availability"
click at [1014, 176] on button at bounding box center [1026, 187] width 24 height 24
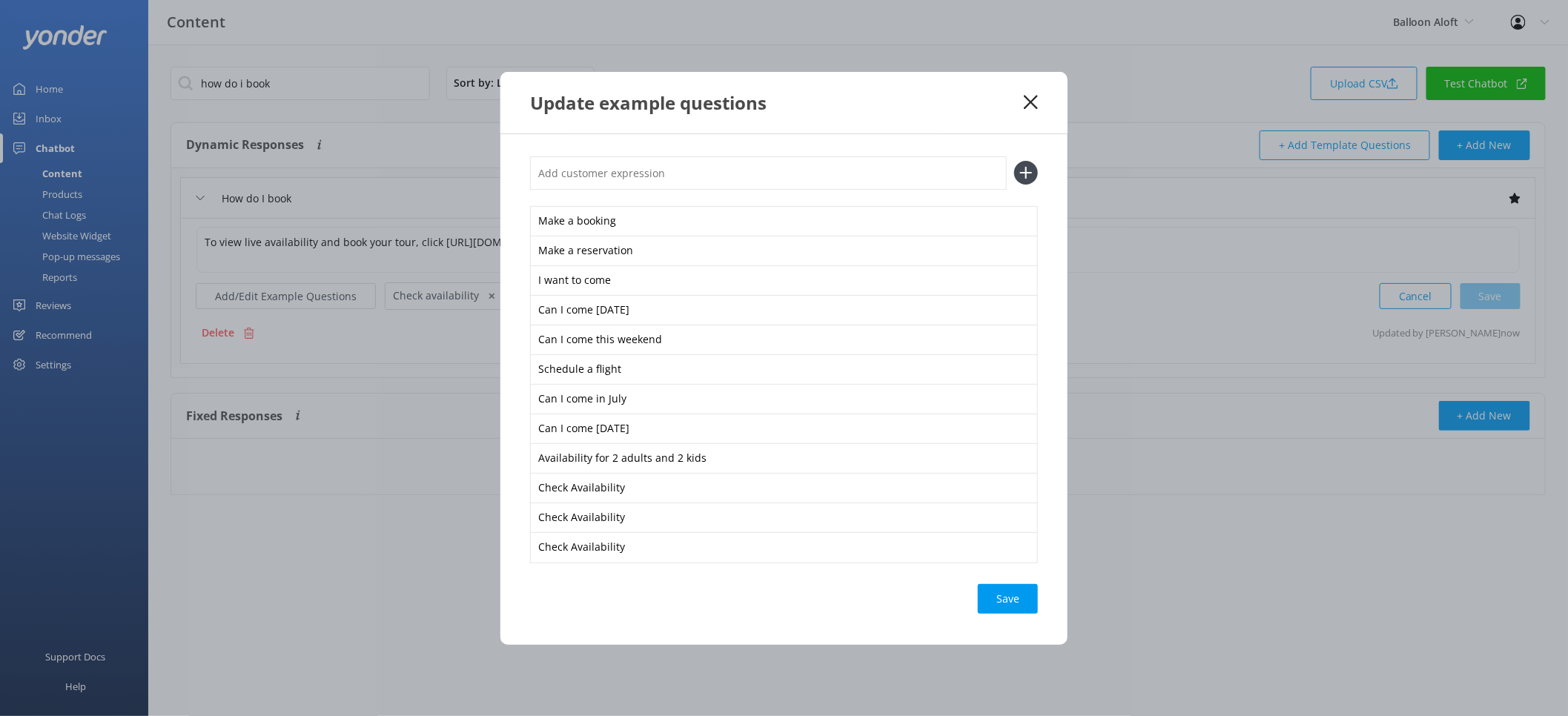
paste input "Check Availability"
type input "Check Availability"
click at [1014, 161] on button at bounding box center [1026, 172] width 24 height 24
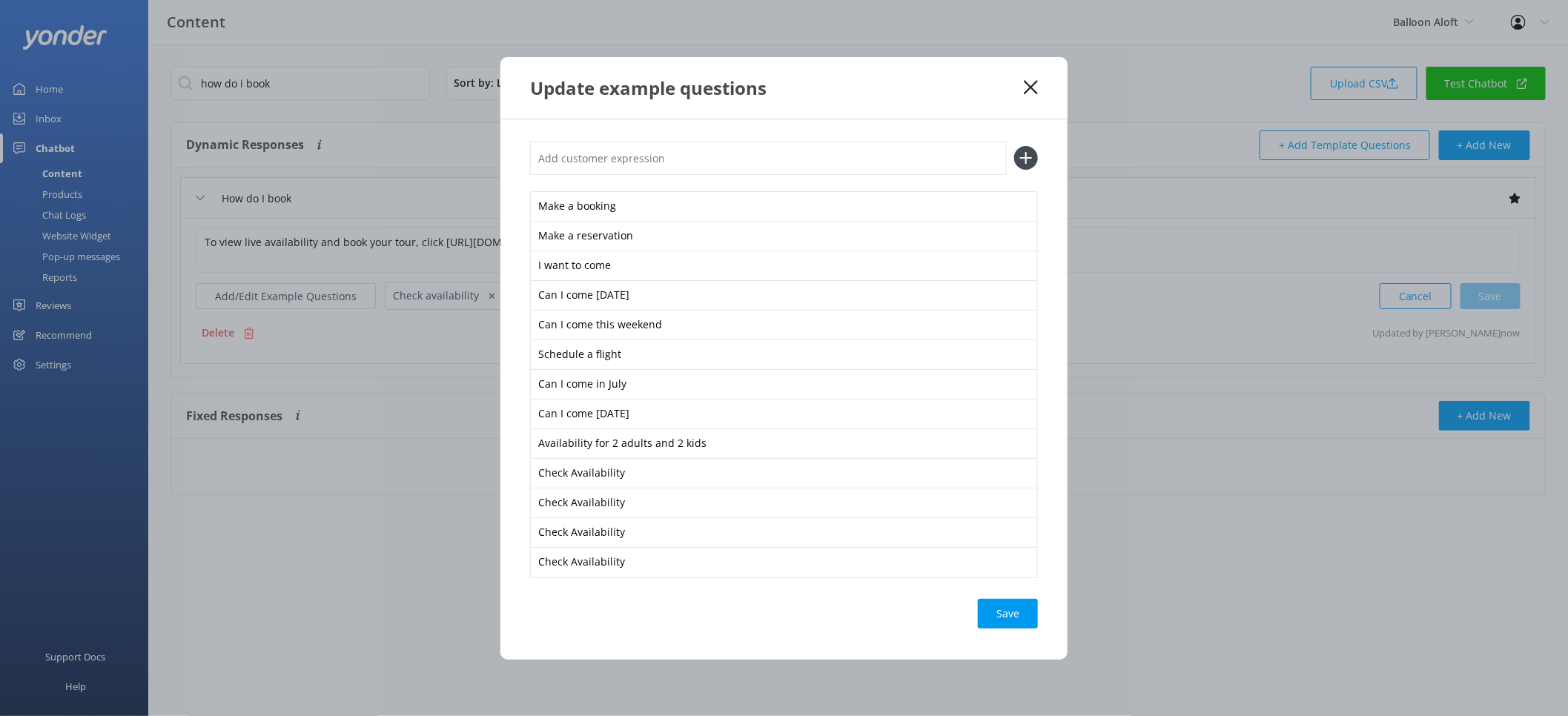
click at [1004, 611] on div "Save" at bounding box center [1008, 613] width 60 height 29
click at [1031, 87] on use at bounding box center [1030, 86] width 14 height 14
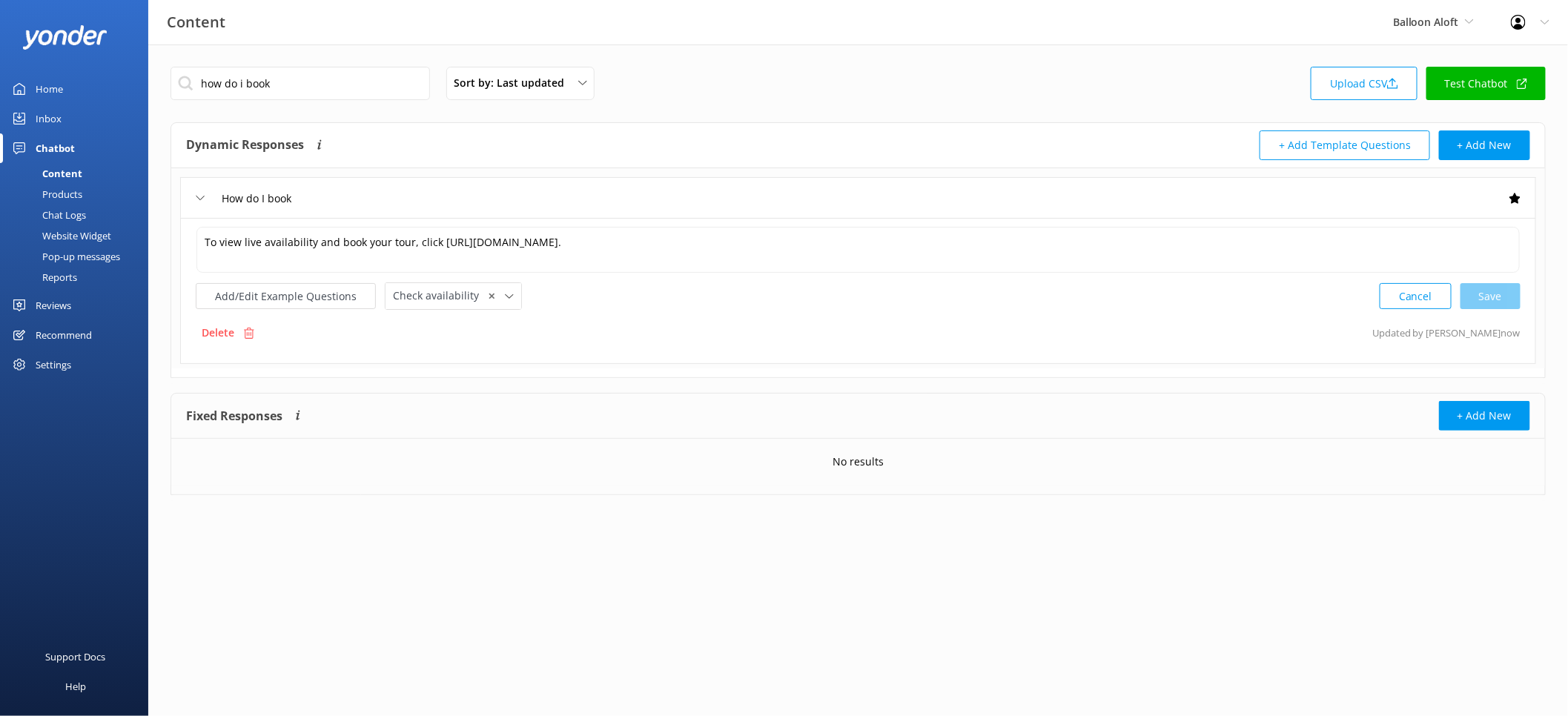
click at [1453, 88] on link "Test Chatbot" at bounding box center [1486, 83] width 120 height 33
click at [105, 228] on div "Website Widget" at bounding box center [60, 236] width 102 height 21
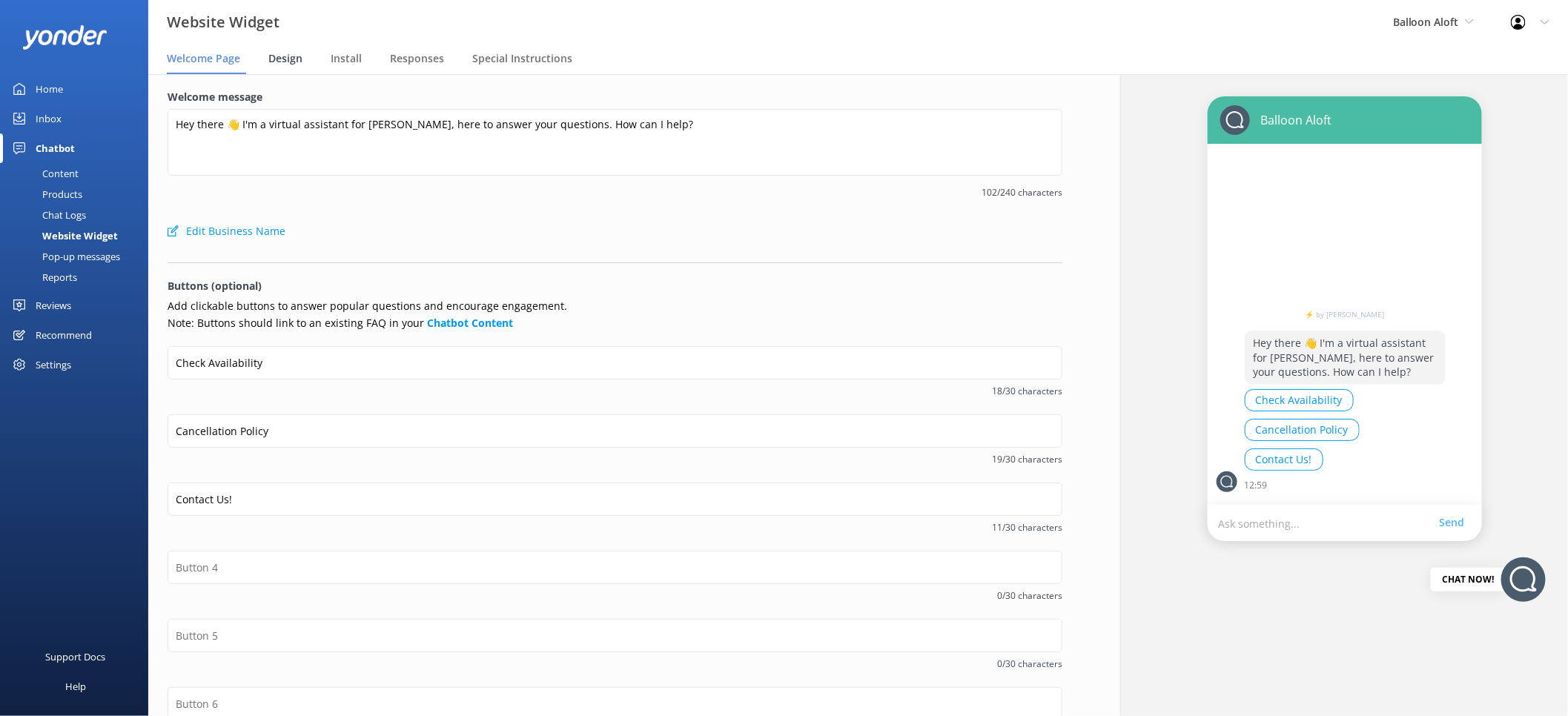
click at [299, 62] on span "Design" at bounding box center [285, 59] width 34 height 15
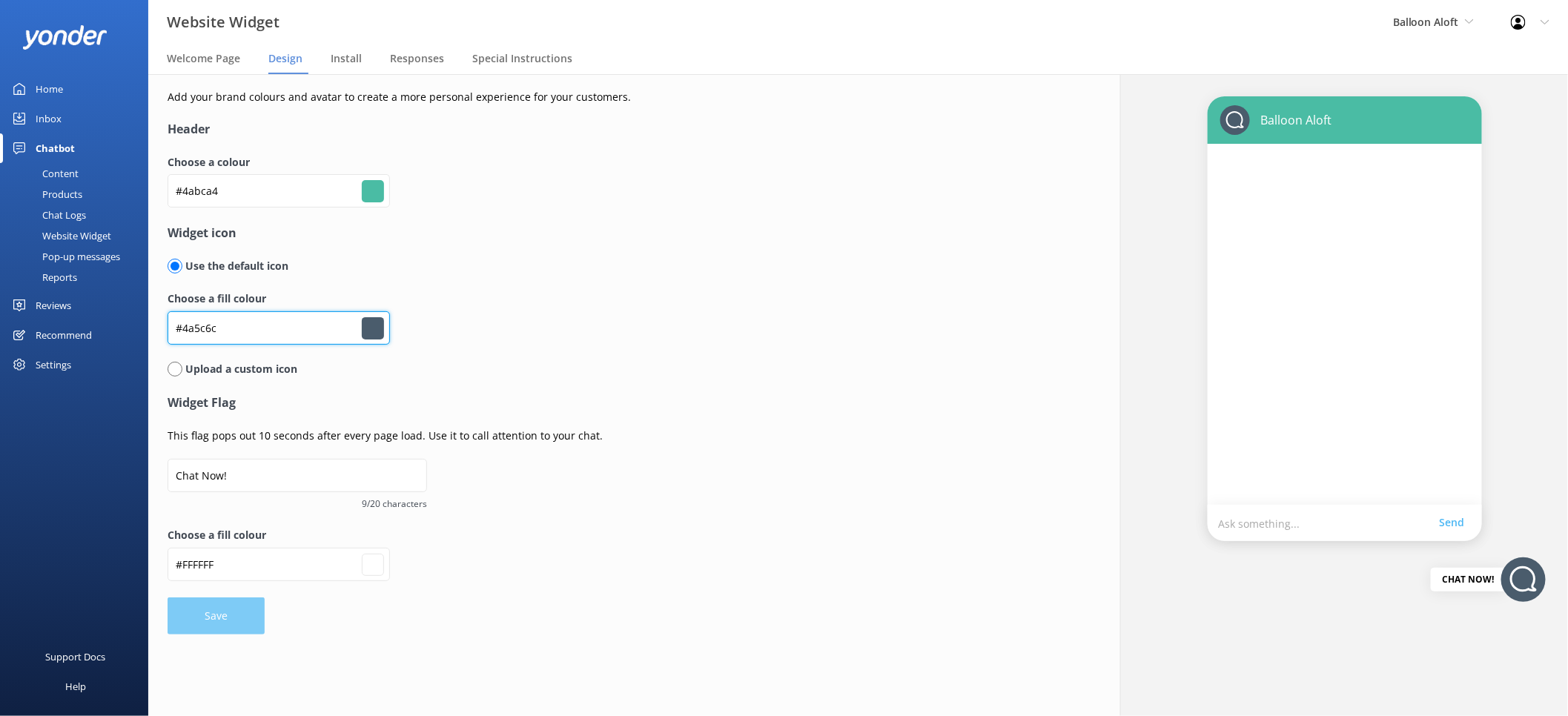
click at [215, 329] on input "#4a5c6c" at bounding box center [278, 328] width 222 height 33
click at [242, 189] on input "#4abca4" at bounding box center [278, 190] width 222 height 33
paste input "#4a5c6c"
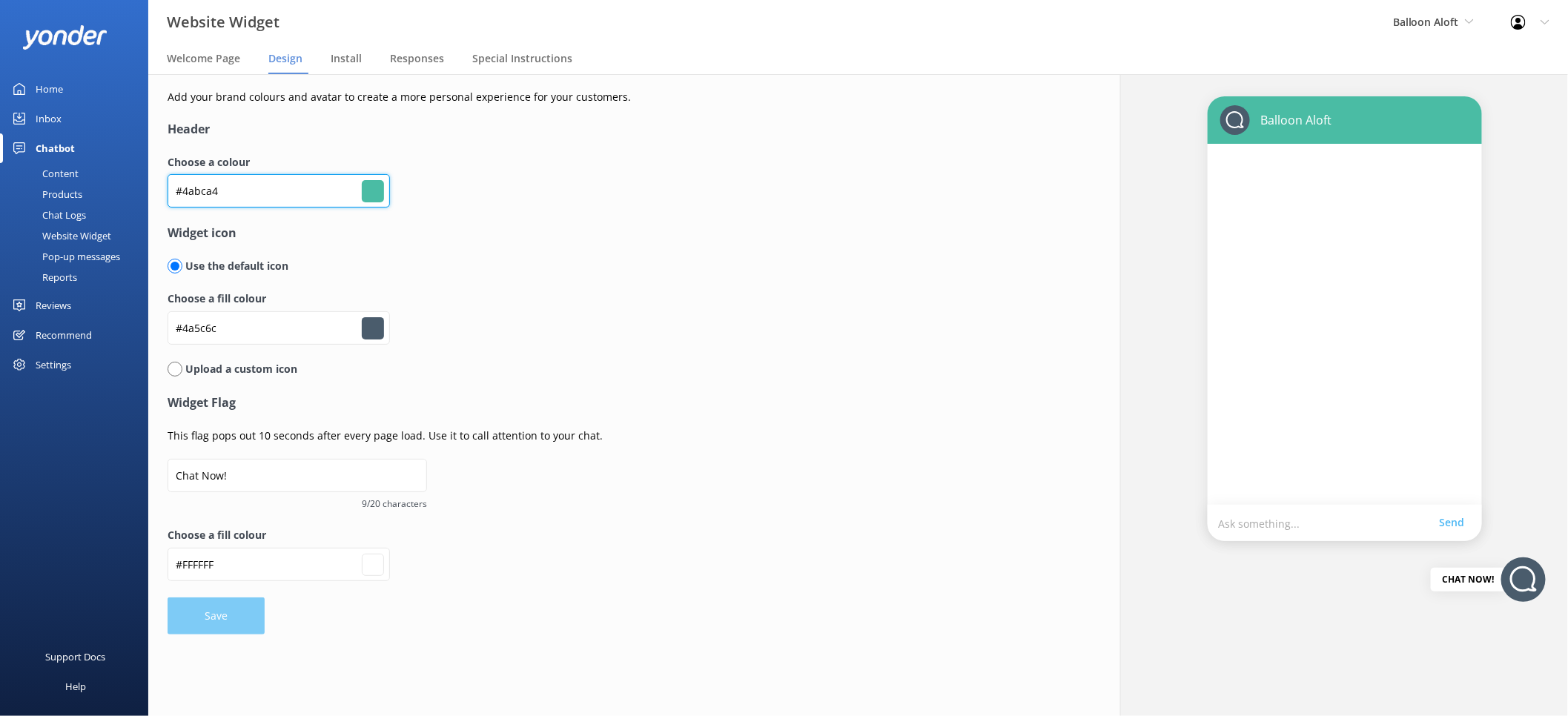
type input "#4abca4#4a5c6c"
type input "#000000"
type input "#ffffff"
drag, startPoint x: 220, startPoint y: 190, endPoint x: 189, endPoint y: 195, distance: 31.4
click at [168, 196] on input "#4abca4#4a5c6c" at bounding box center [278, 190] width 222 height 33
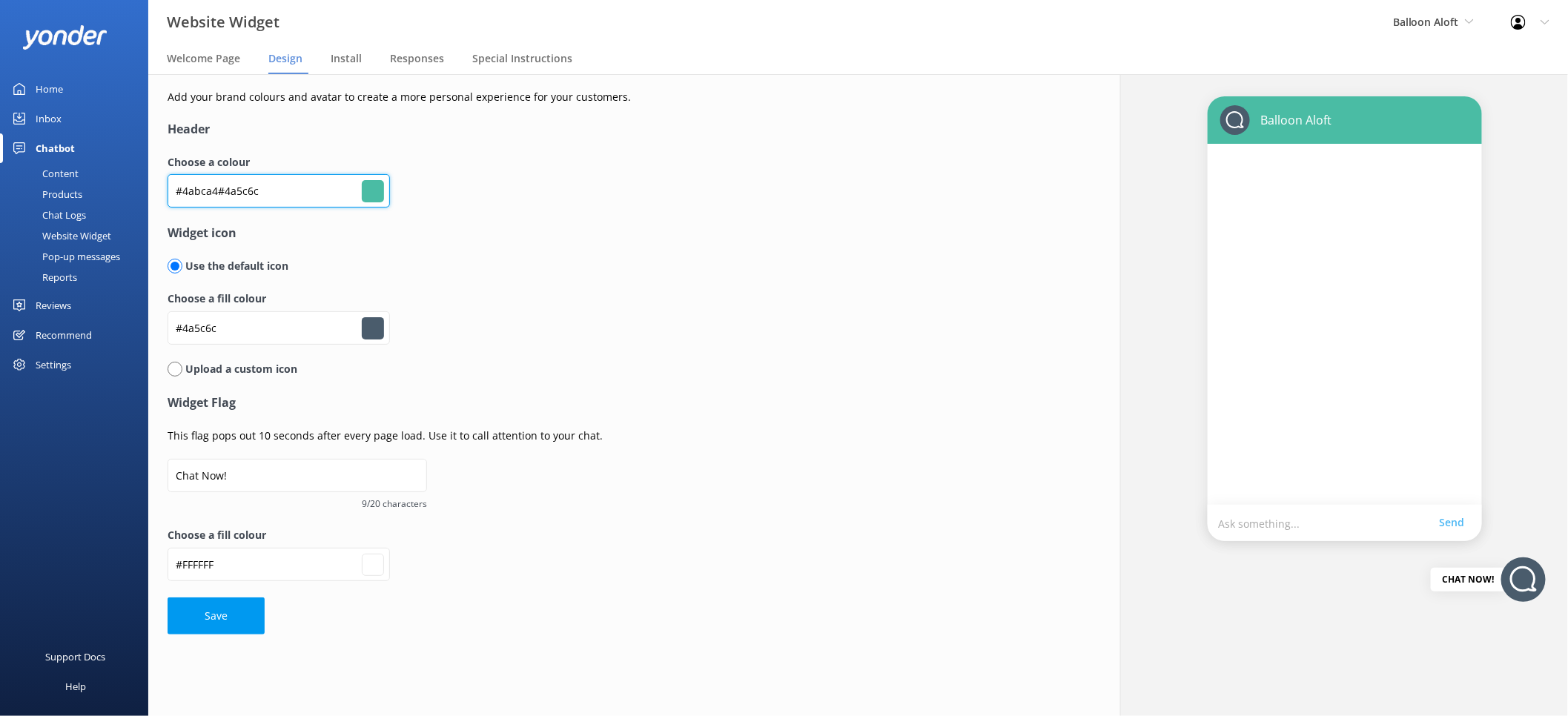
type input "#4a5c6c"
type input "#ffffff"
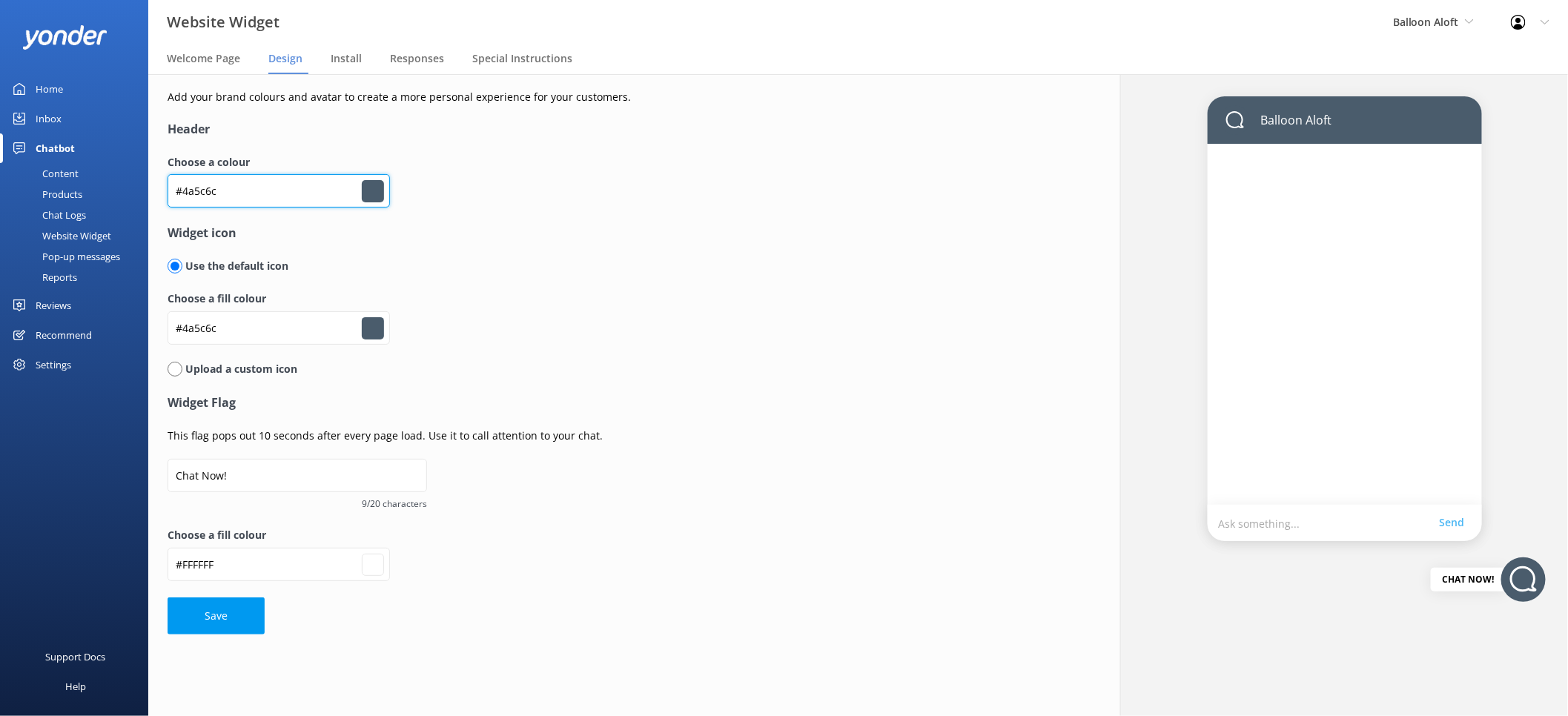
type input "#4a5c6c"
click at [188, 325] on input "#4a5c6c" at bounding box center [278, 328] width 222 height 33
paste input "bca4"
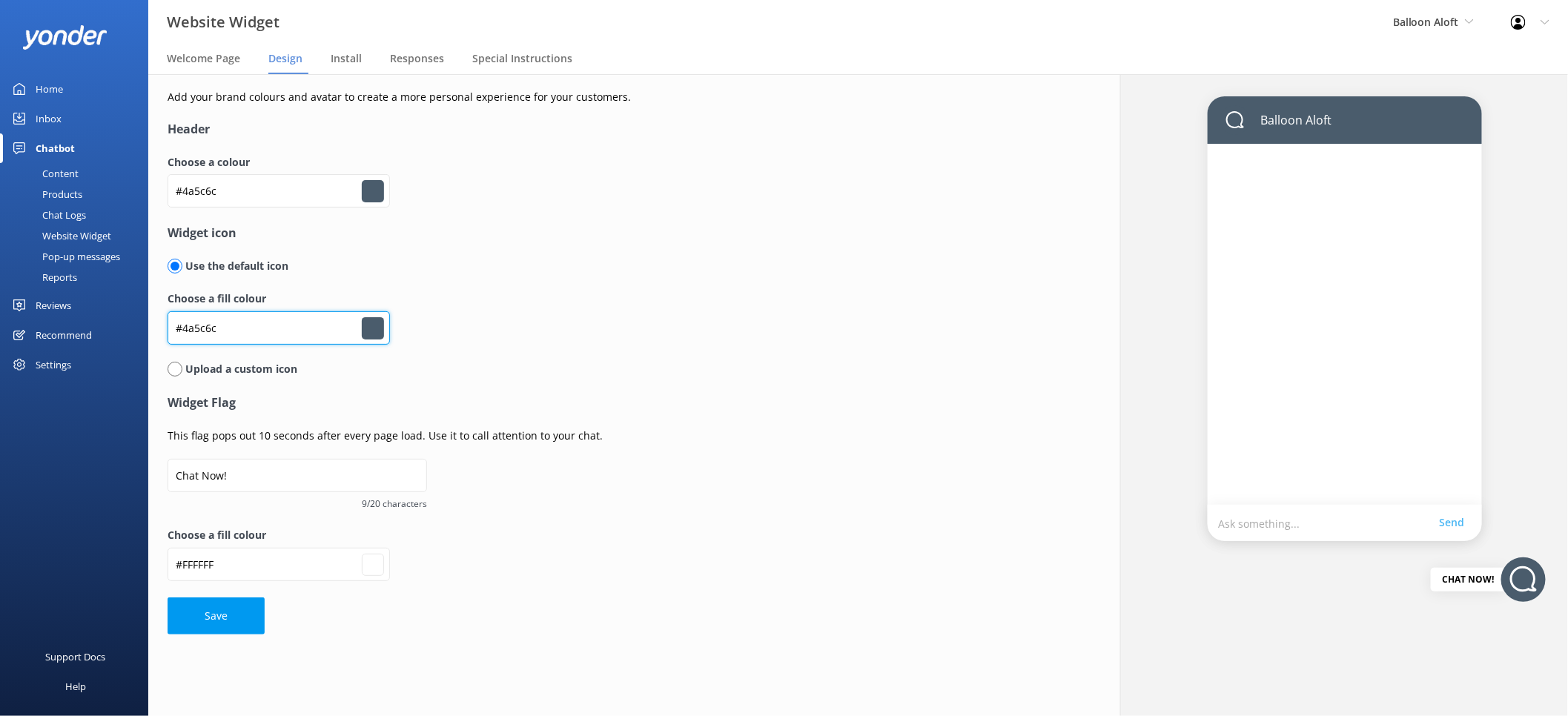
type input "#4abca4"
type input "#ffffff"
type input "#4abca4"
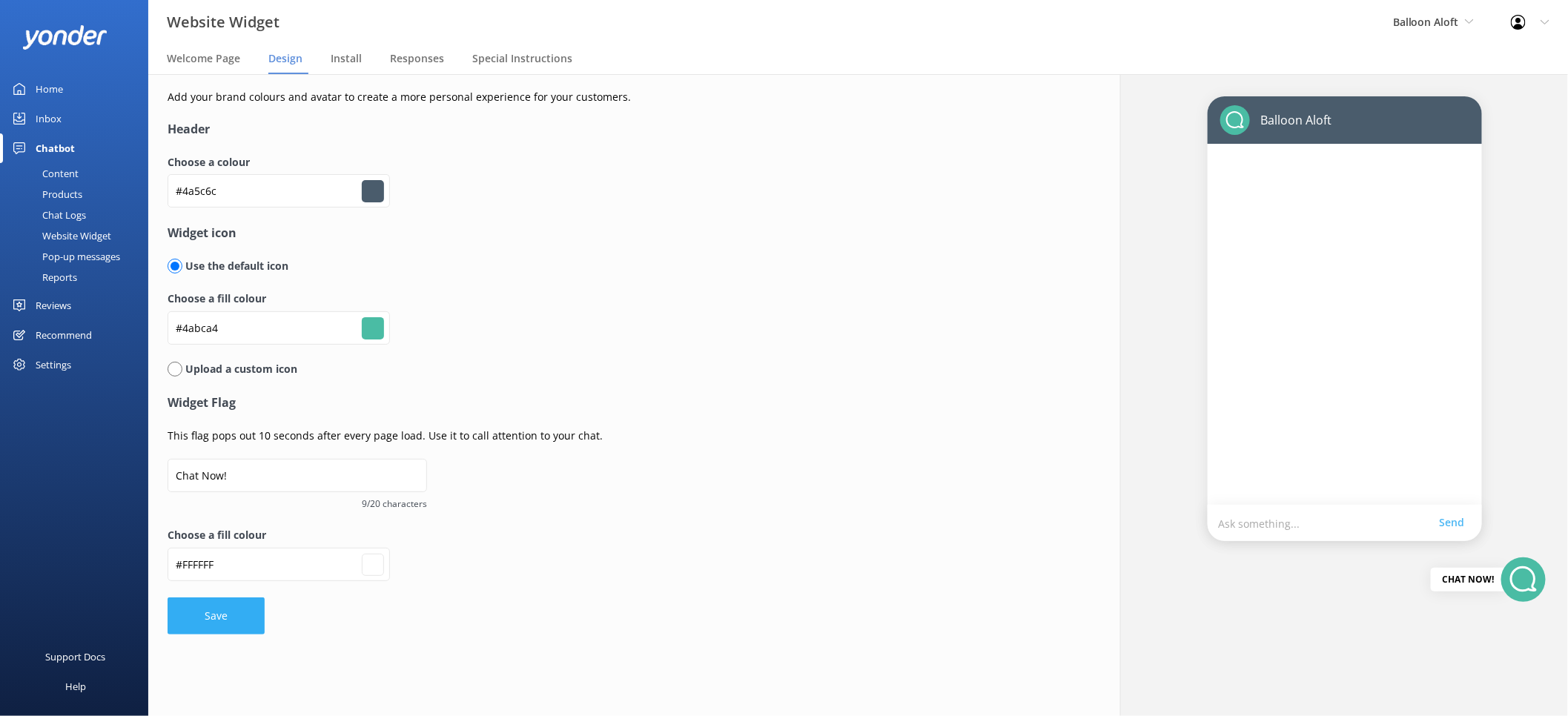
click at [216, 602] on button "Save" at bounding box center [216, 617] width 97 height 37
click at [55, 365] on div "Settings" at bounding box center [54, 365] width 36 height 29
type input "#ffffff"
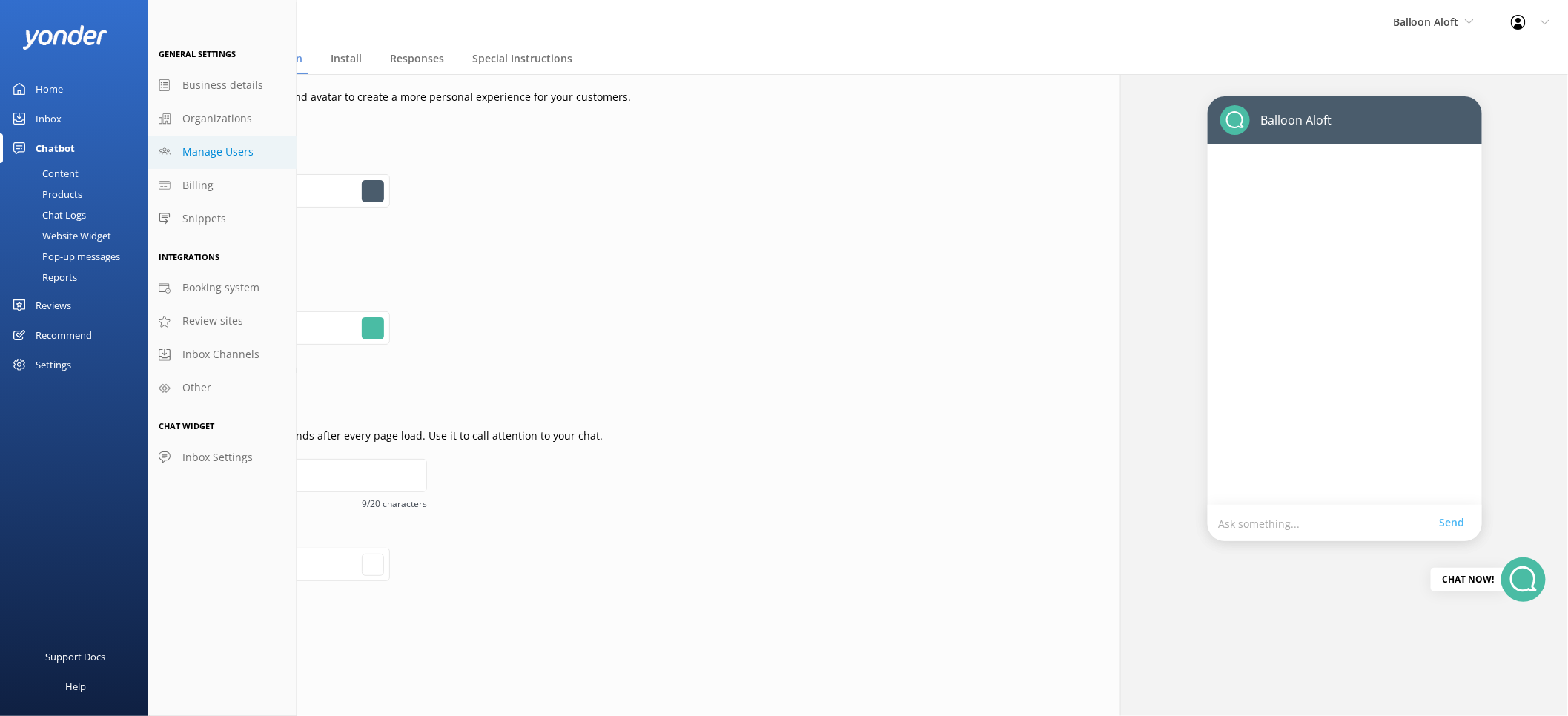
click at [203, 156] on span "Manage Users" at bounding box center [218, 152] width 72 height 16
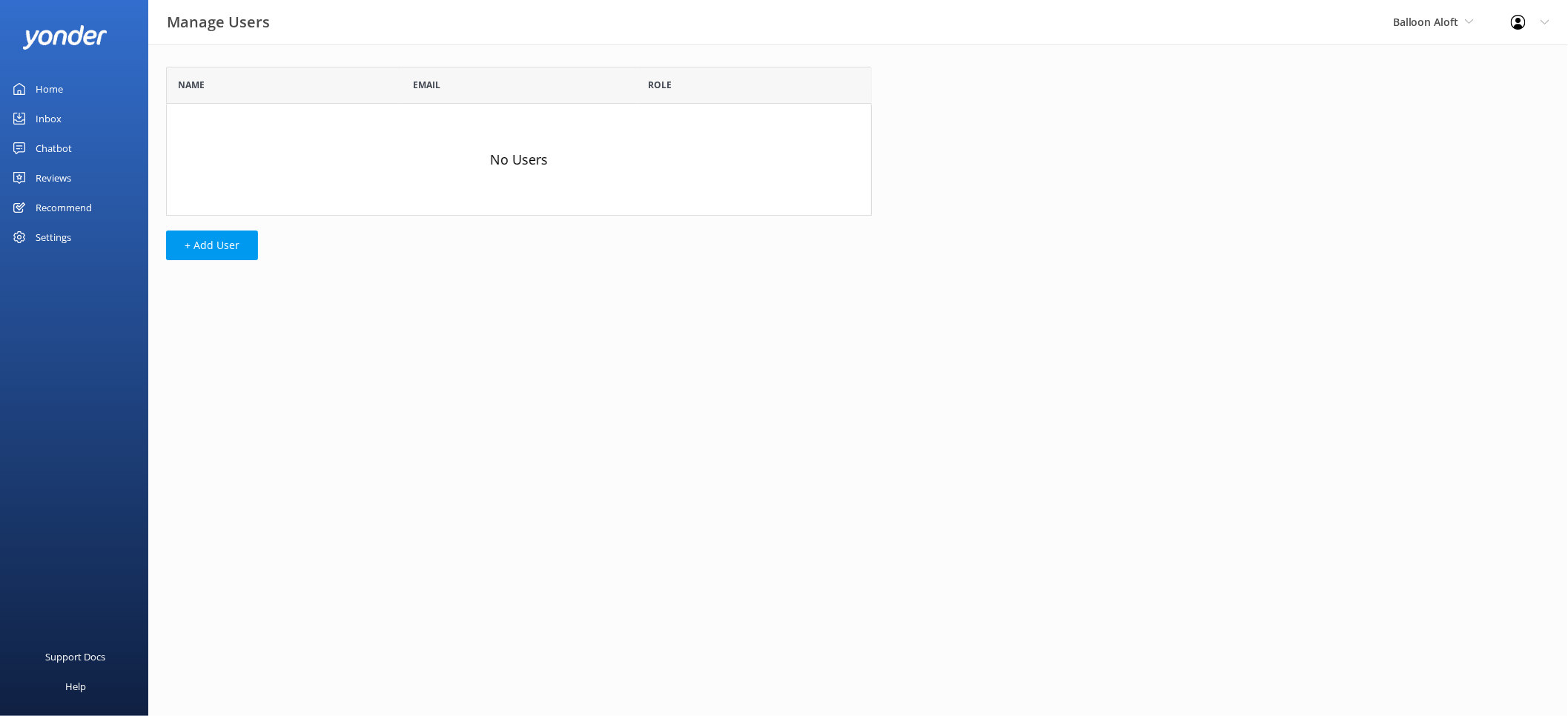
scroll to position [137, 693]
click at [233, 238] on button "+ Add User" at bounding box center [211, 245] width 92 height 29
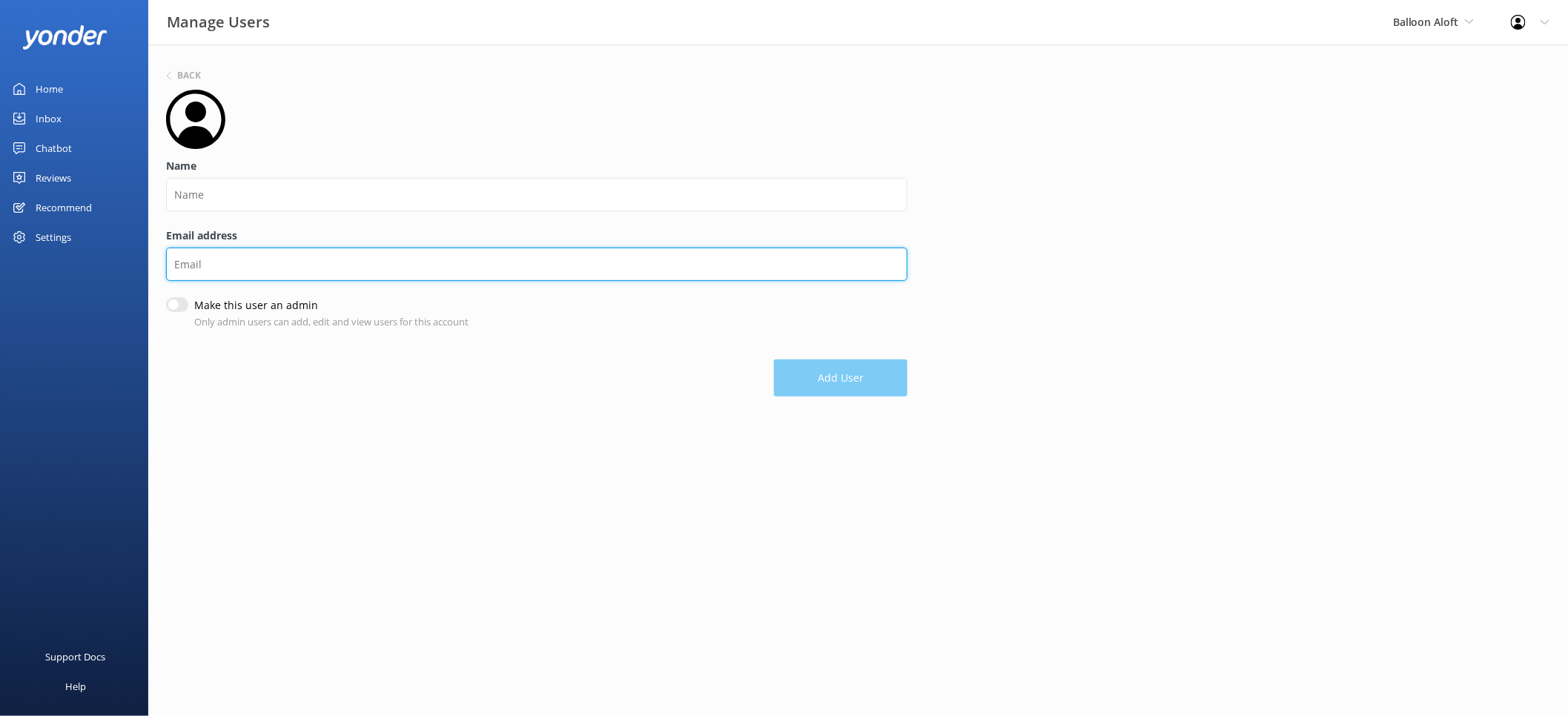
click at [219, 254] on input "Email address" at bounding box center [536, 264] width 741 height 33
paste input "[EMAIL_ADDRESS][DOMAIN_NAME]"
type input "[EMAIL_ADDRESS][DOMAIN_NAME]"
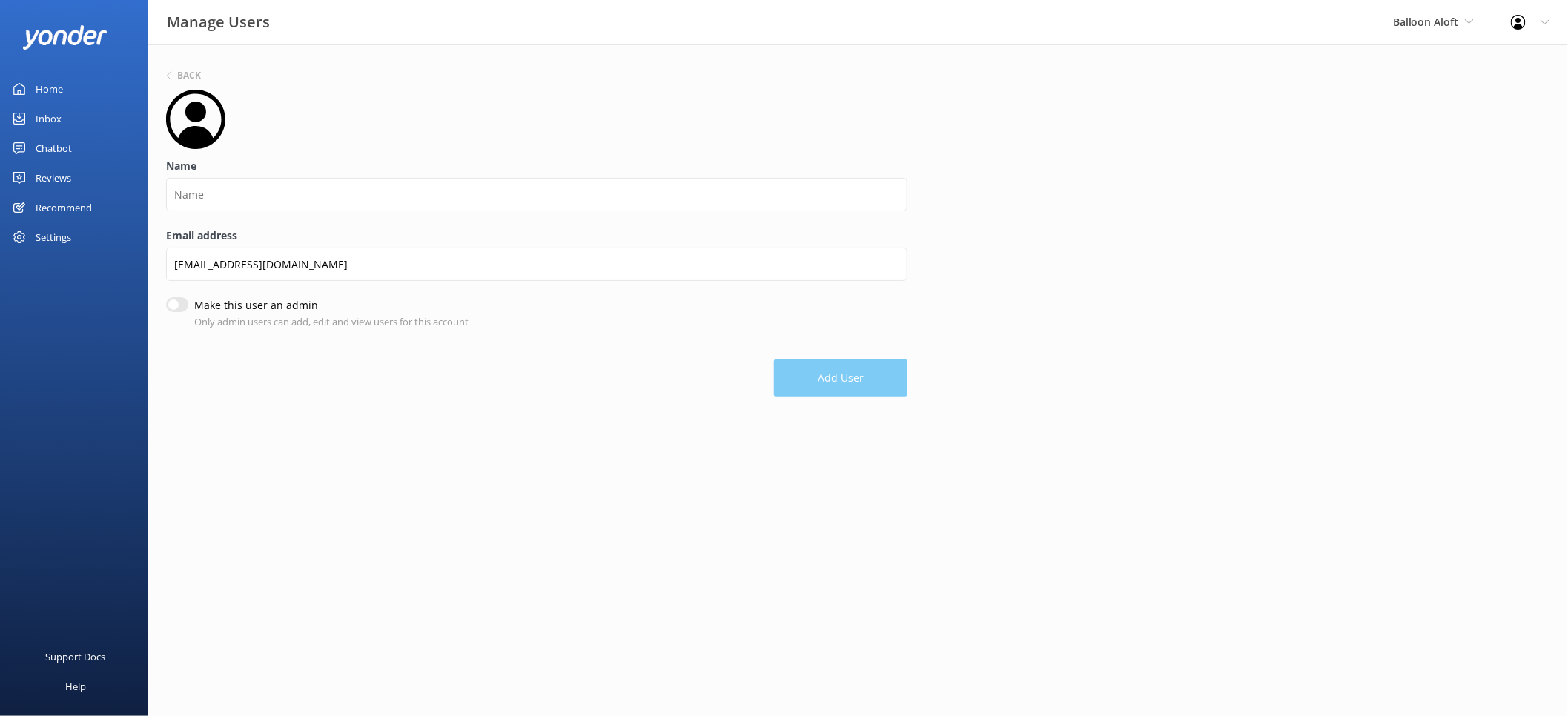
click at [169, 299] on input "Make this user an admin" at bounding box center [176, 305] width 22 height 15
checkbox input "true"
click at [238, 203] on input "Name" at bounding box center [536, 194] width 741 height 33
type input "Peta"
click at [883, 381] on button "Add User" at bounding box center [841, 380] width 133 height 37
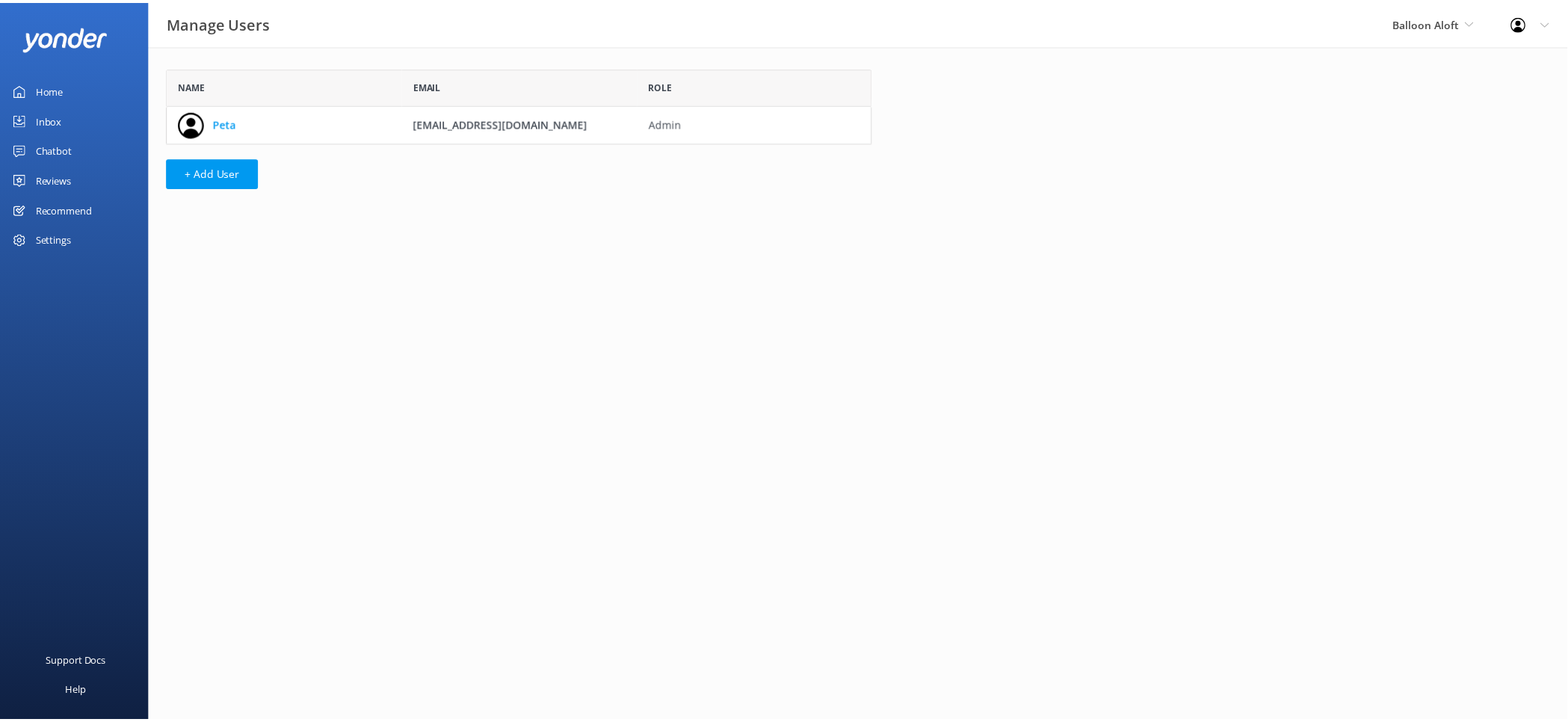
scroll to position [63, 699]
click at [57, 141] on div "Chatbot" at bounding box center [54, 149] width 37 height 30
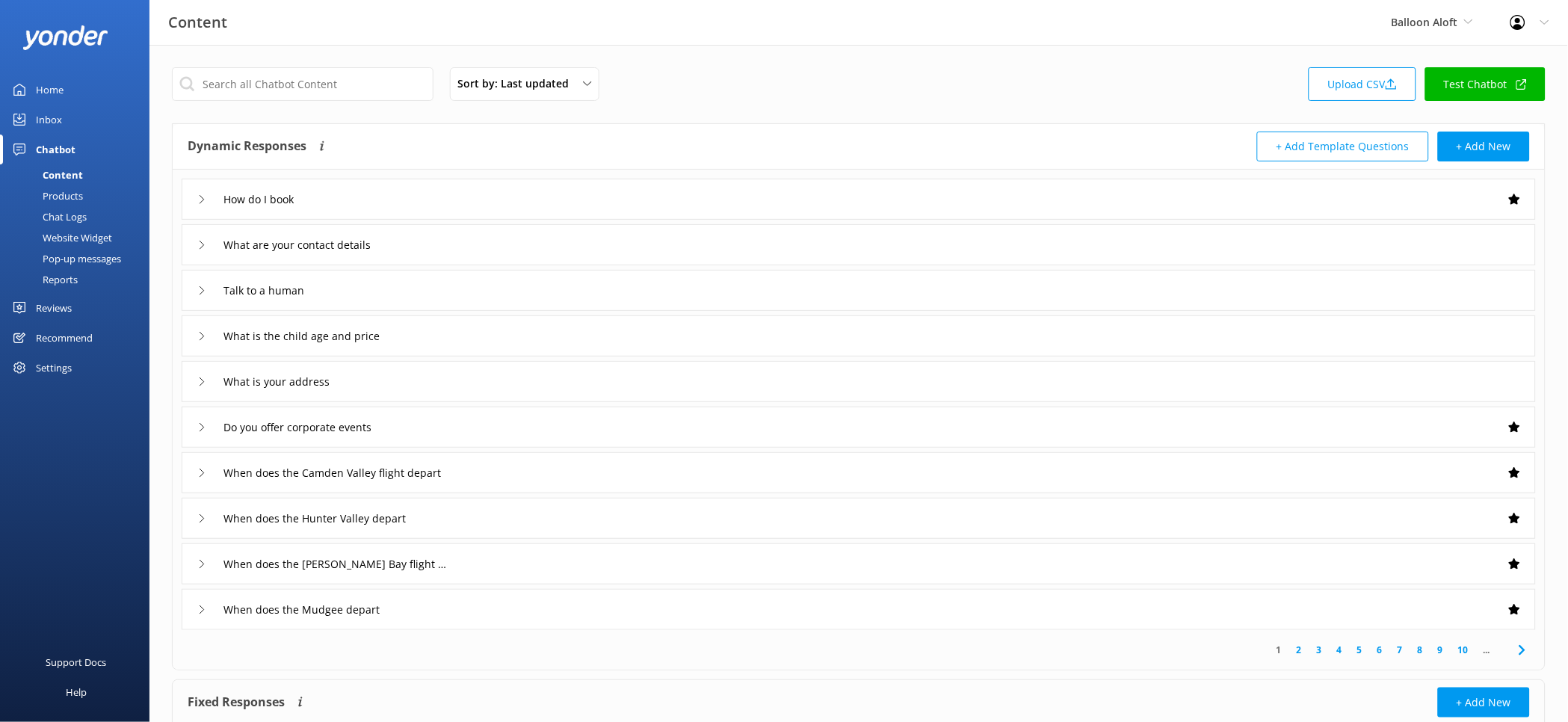
click at [1472, 86] on link "Test Chatbot" at bounding box center [1485, 84] width 121 height 34
